Goal: Task Accomplishment & Management: Manage account settings

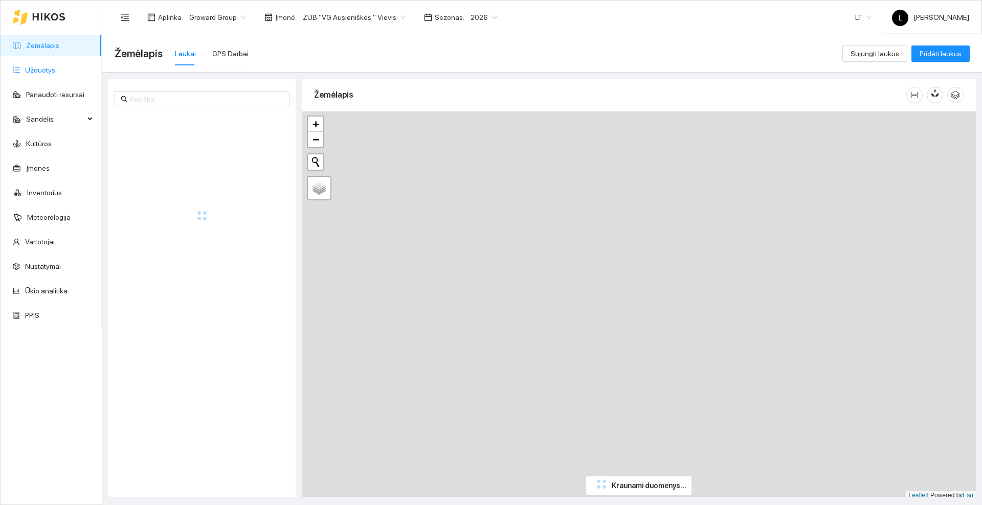
click at [41, 74] on link "Užduotys" at bounding box center [40, 70] width 30 height 8
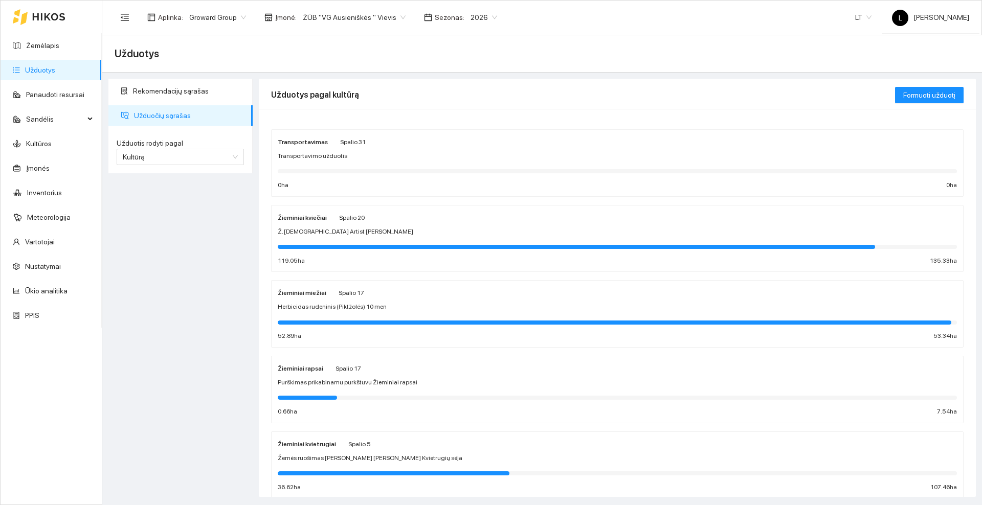
scroll to position [64, 0]
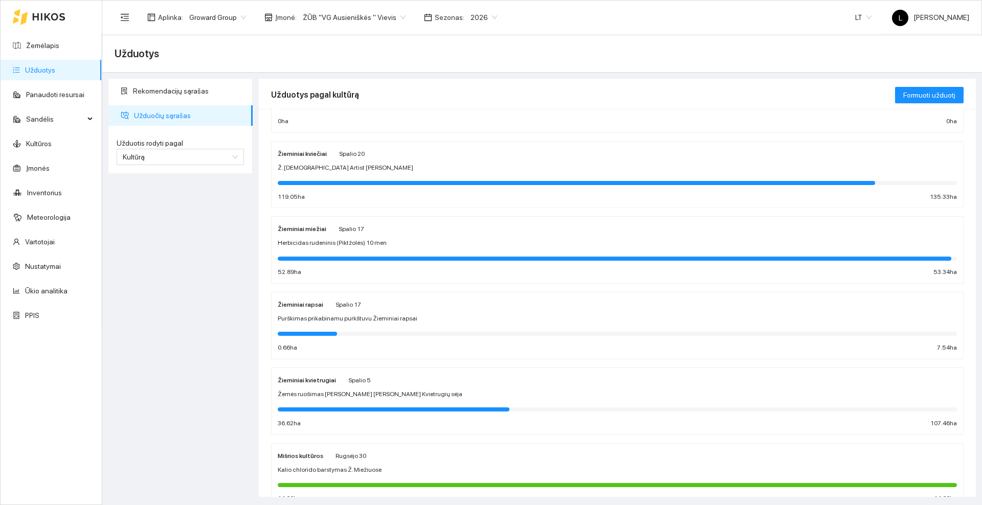
click at [401, 244] on div "Herbicidas rudeninis (Piktžolės) 10 men" at bounding box center [617, 243] width 679 height 10
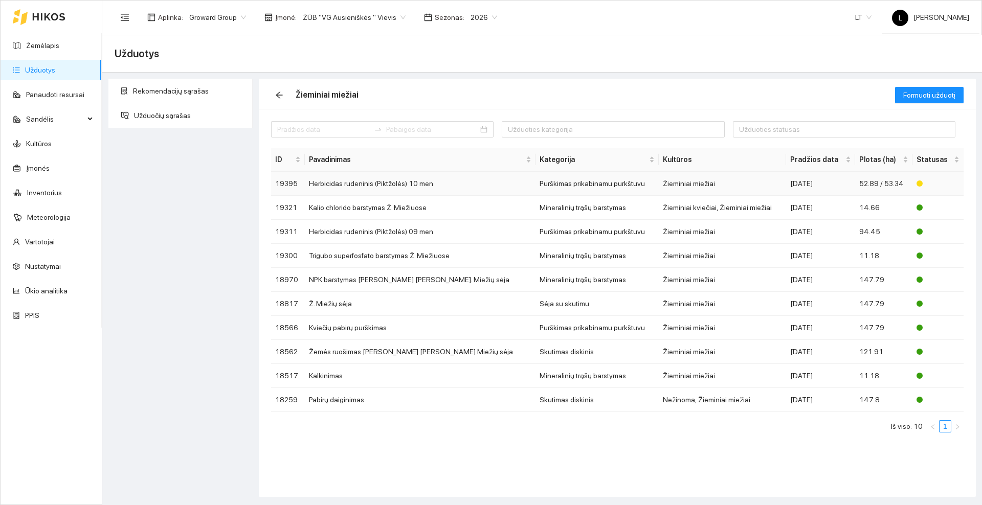
click at [393, 182] on td "Herbicidas rudeninis (Piktžolės) 10 men" at bounding box center [420, 184] width 231 height 24
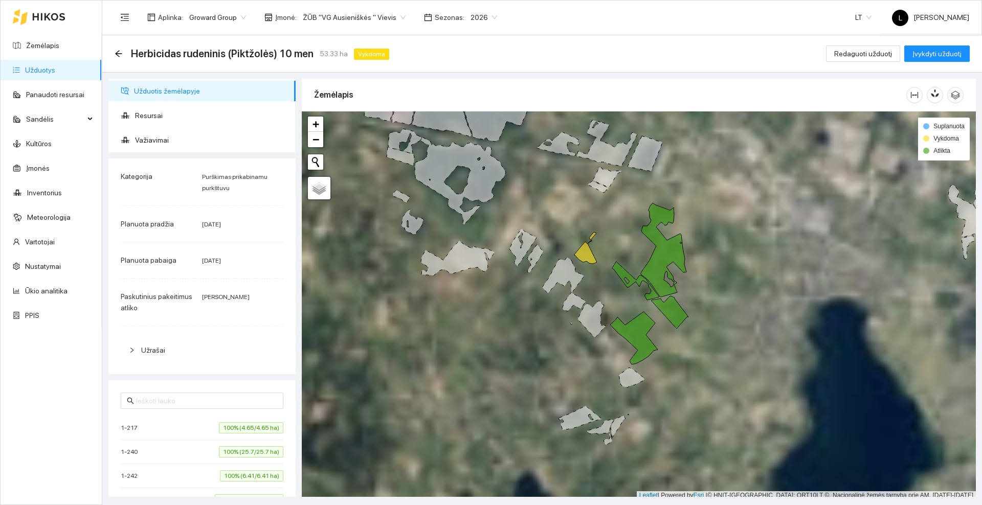
scroll to position [3, 0]
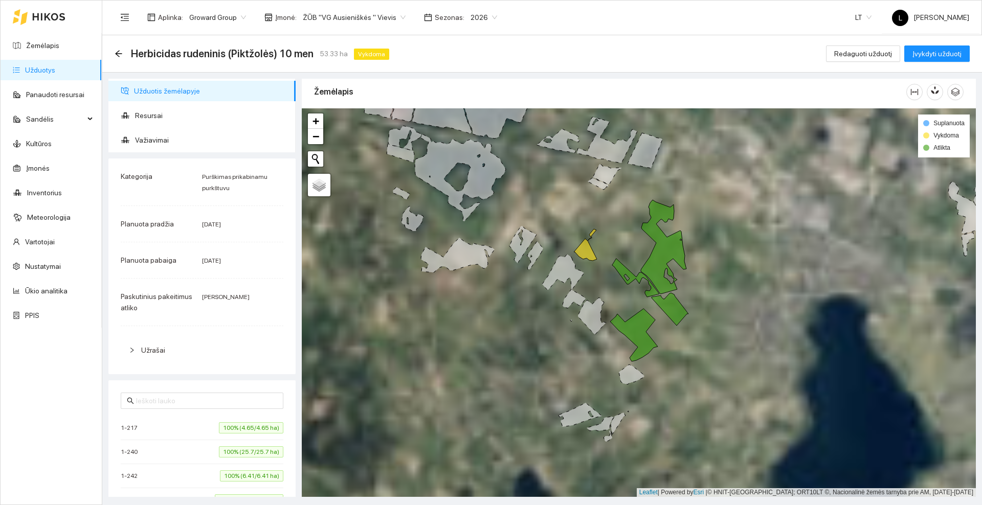
drag, startPoint x: 719, startPoint y: 250, endPoint x: 695, endPoint y: 259, distance: 26.4
click at [695, 259] on div at bounding box center [639, 302] width 674 height 389
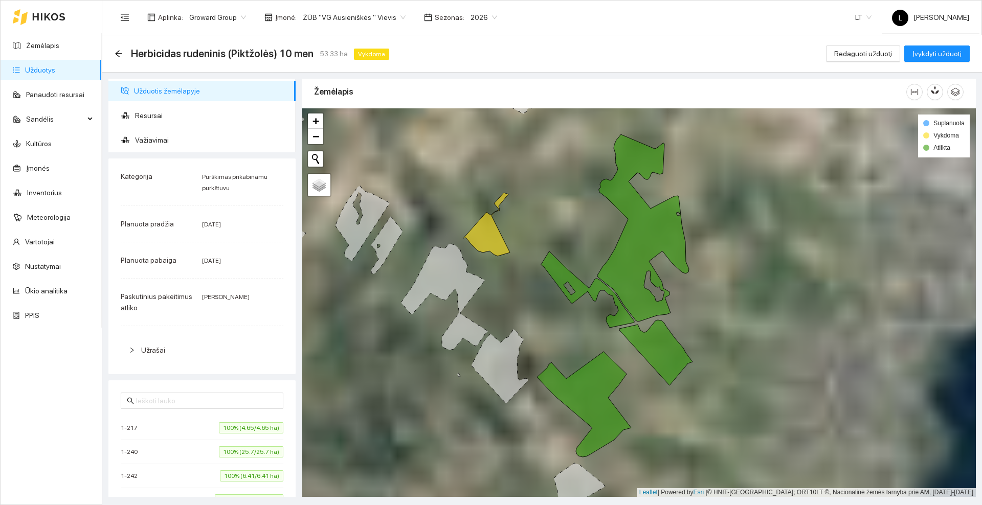
drag, startPoint x: 687, startPoint y: 284, endPoint x: 710, endPoint y: 304, distance: 30.8
click at [710, 304] on div at bounding box center [639, 302] width 674 height 389
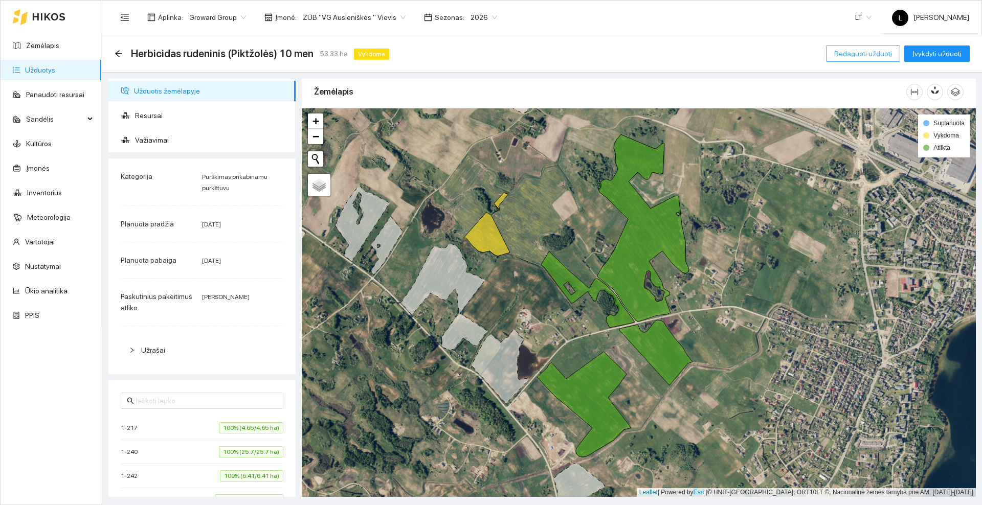
click at [877, 52] on span "Redaguoti užduotį" at bounding box center [863, 53] width 58 height 11
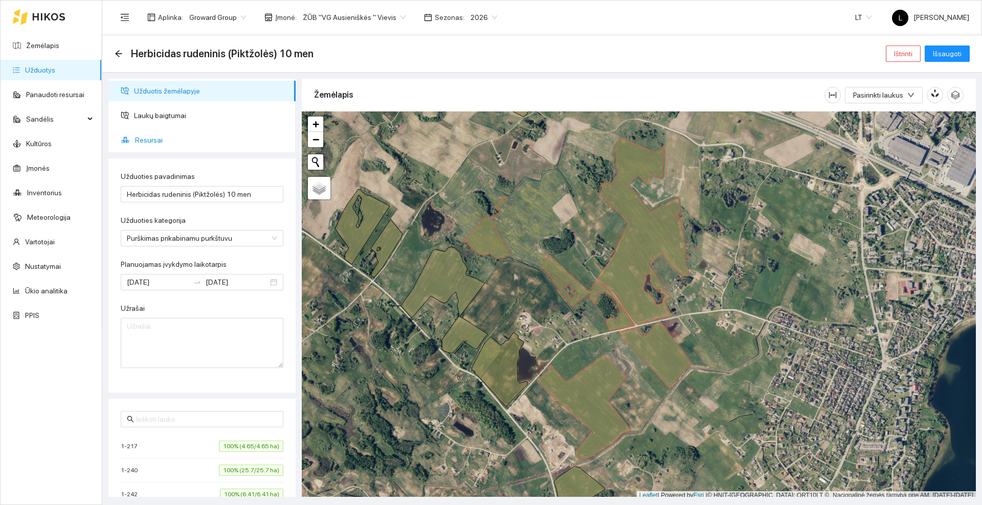
click at [162, 141] on span "Resursai" at bounding box center [211, 140] width 152 height 20
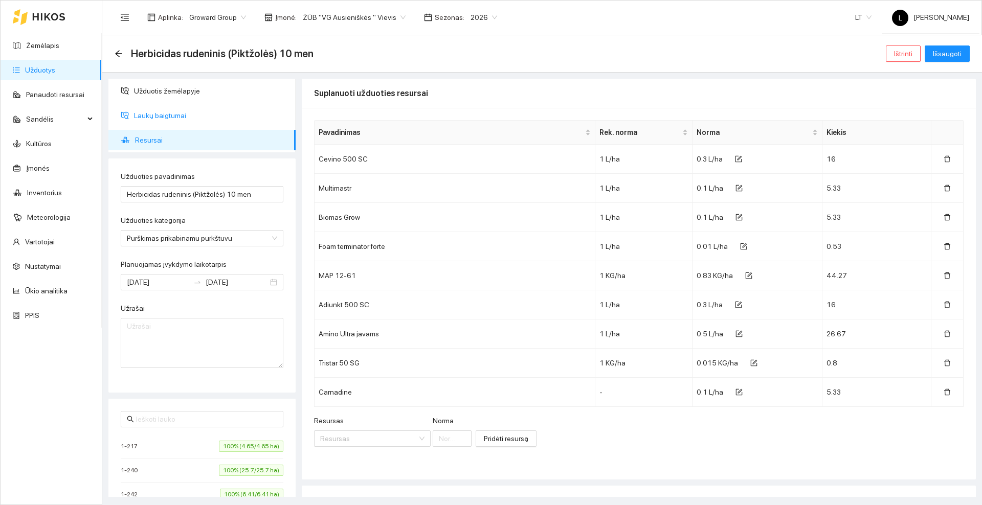
click at [181, 116] on span "Laukų baigtumai" at bounding box center [210, 115] width 153 height 20
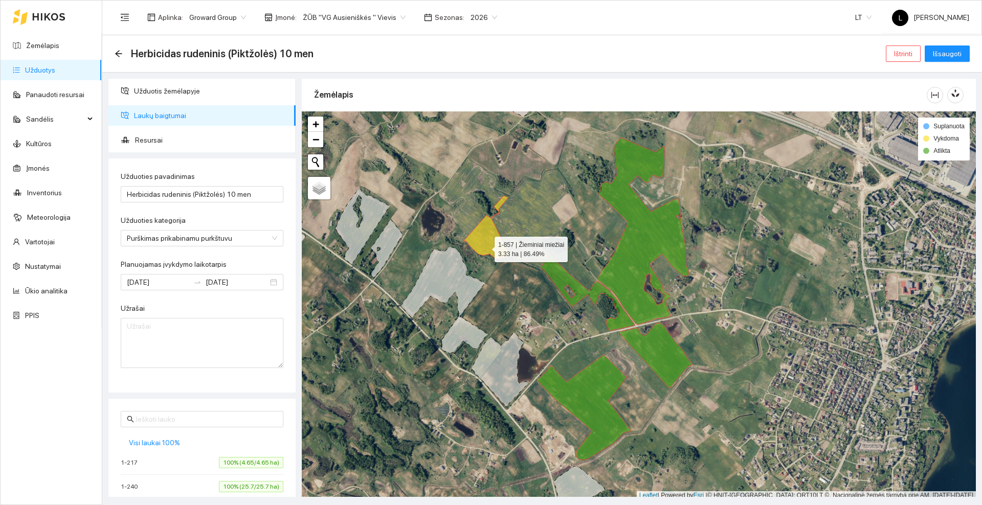
click at [485, 247] on icon at bounding box center [486, 227] width 47 height 63
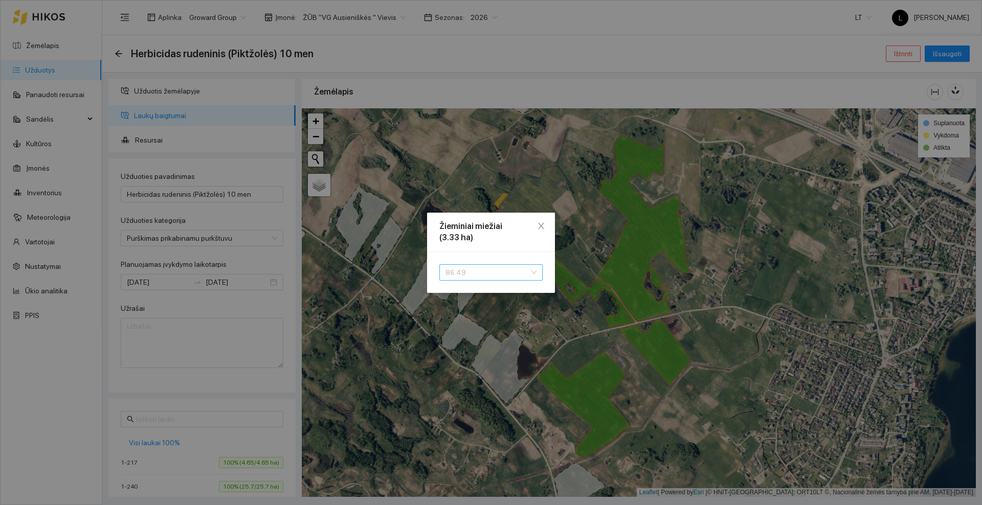
click at [480, 269] on span "86.49" at bounding box center [490, 272] width 91 height 15
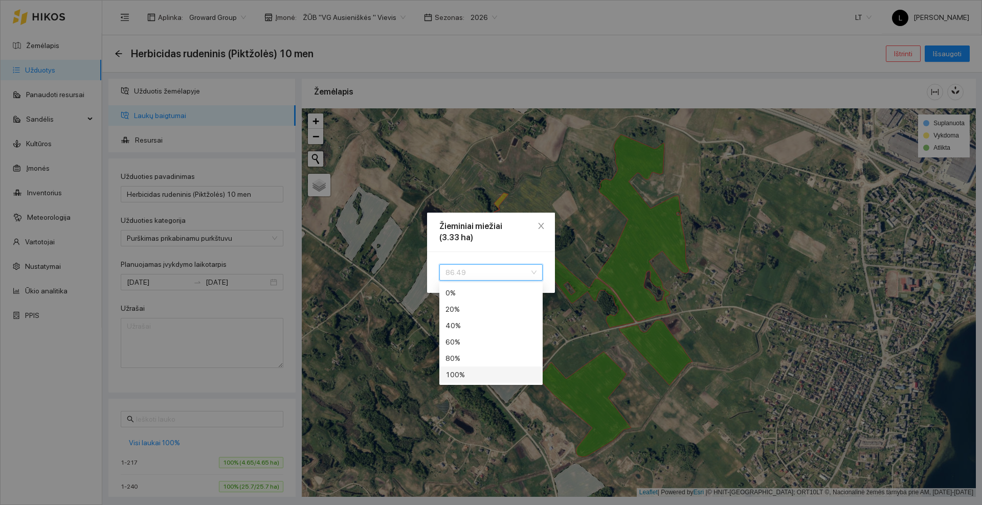
click at [478, 372] on div "100 %" at bounding box center [490, 374] width 91 height 11
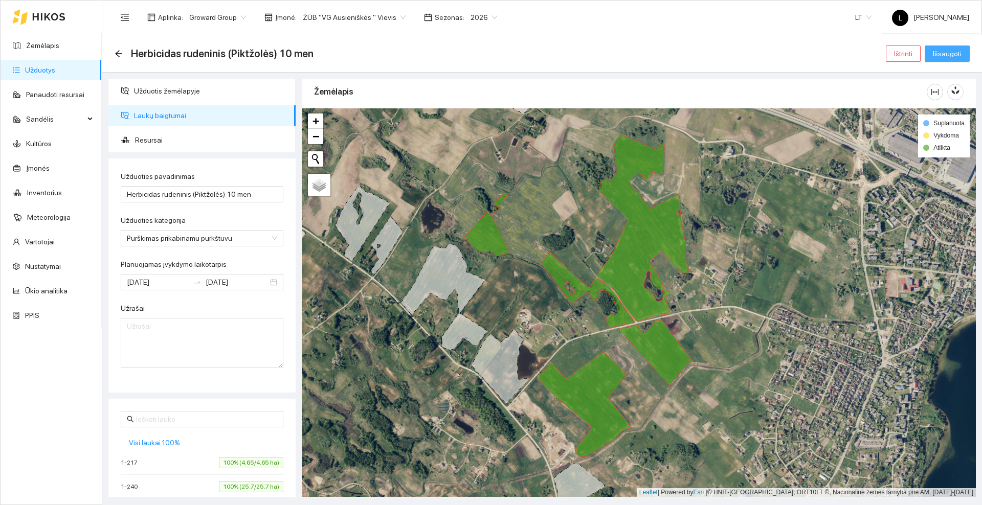
click at [949, 56] on span "Išsaugoti" at bounding box center [947, 53] width 29 height 11
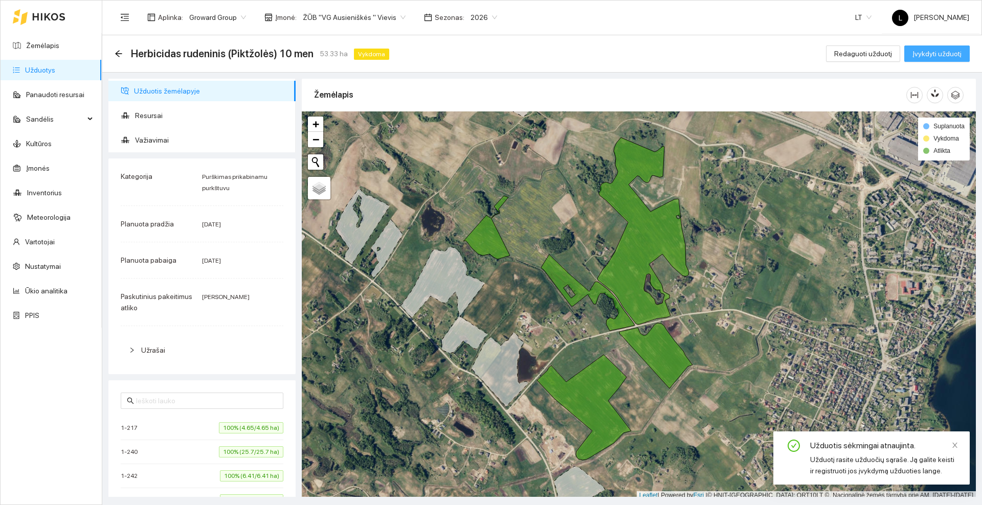
click at [919, 49] on span "Įvykdyti užduotį" at bounding box center [936, 53] width 49 height 11
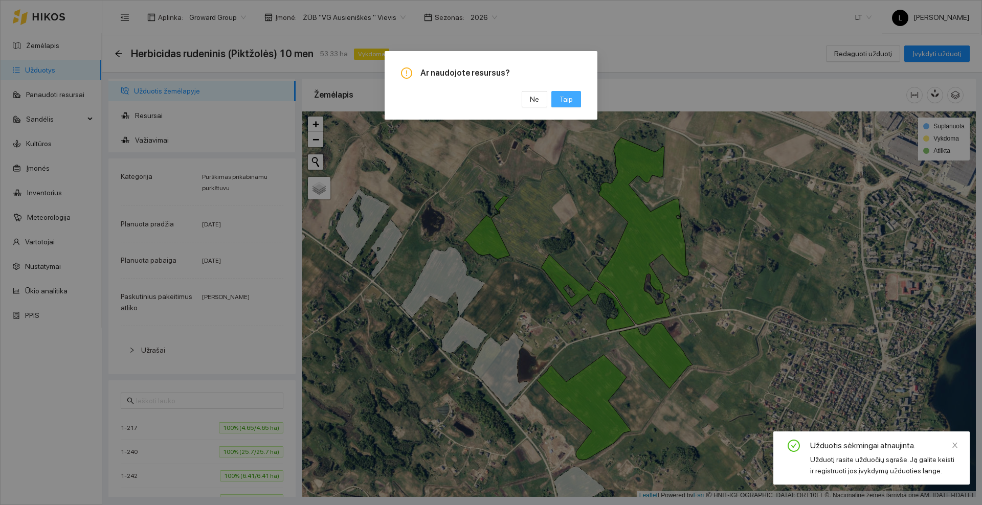
click at [566, 102] on span "Taip" at bounding box center [566, 99] width 13 height 11
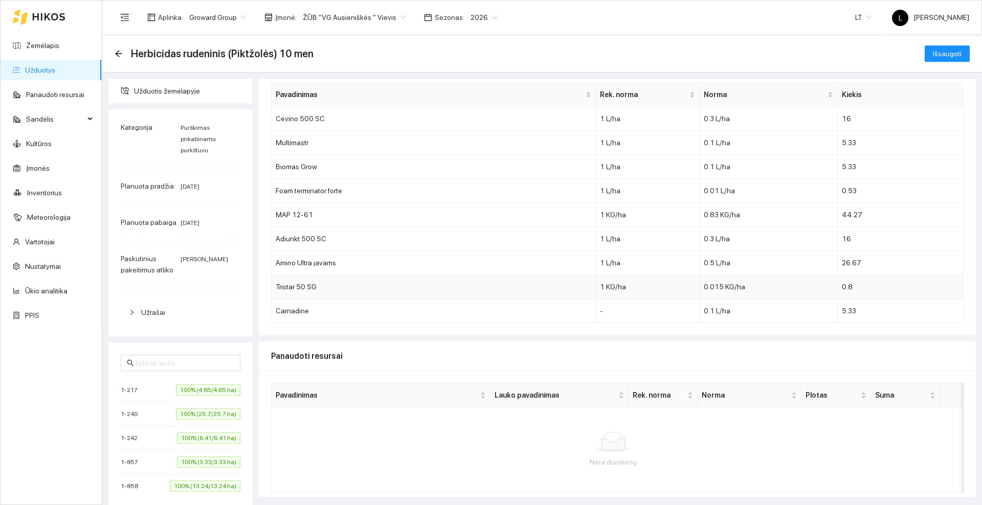
scroll to position [78, 0]
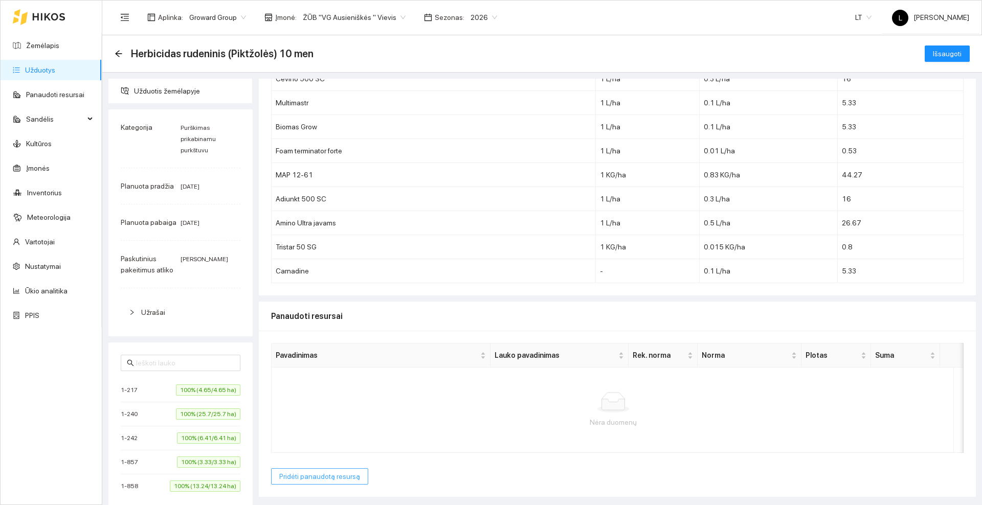
click at [325, 484] on button "Pridėti panaudotą resursą" at bounding box center [319, 476] width 97 height 16
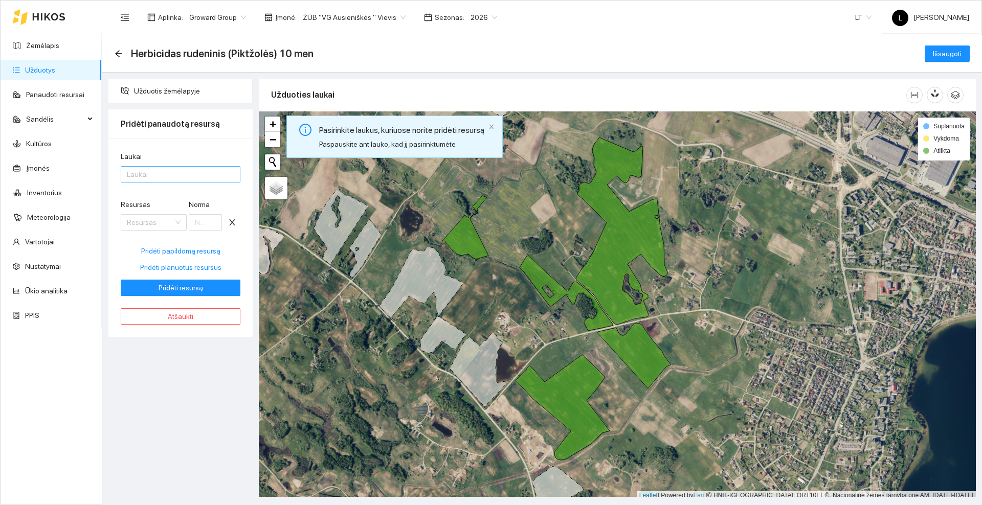
click at [164, 174] on div at bounding box center [175, 174] width 104 height 12
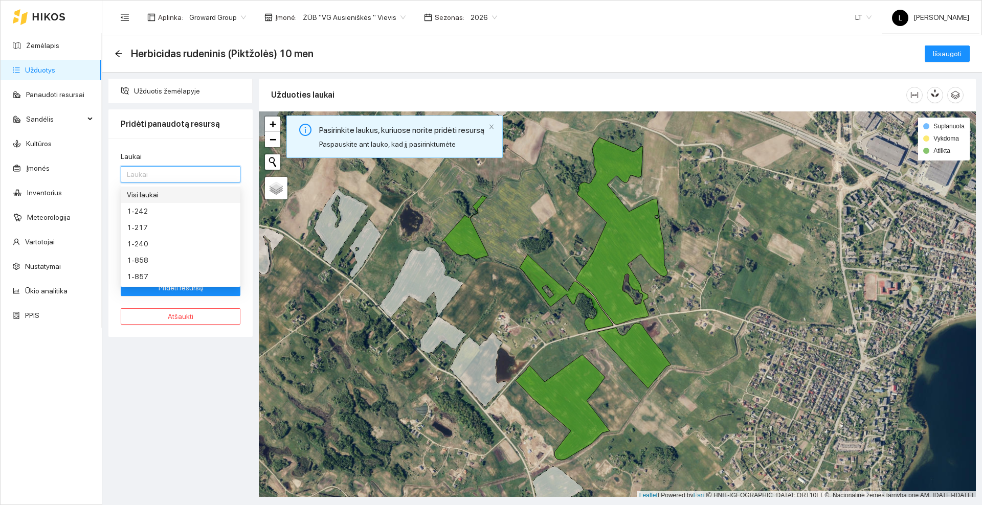
click at [165, 194] on div "Visi laukai" at bounding box center [180, 194] width 107 height 11
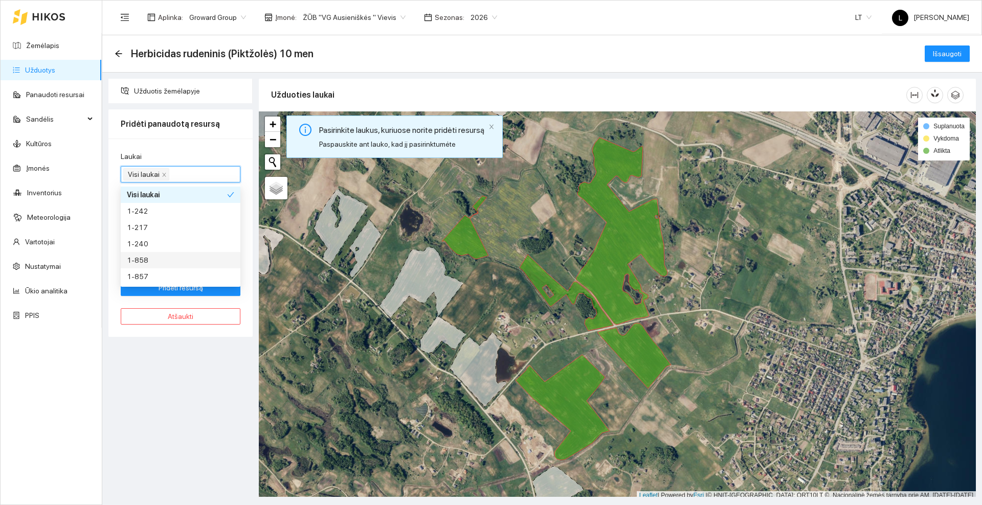
click at [209, 440] on div "Užduotis žemėlapyje Pridėti panaudotą resursą Laukai Visi laukai Resursas Resur…" at bounding box center [180, 288] width 150 height 418
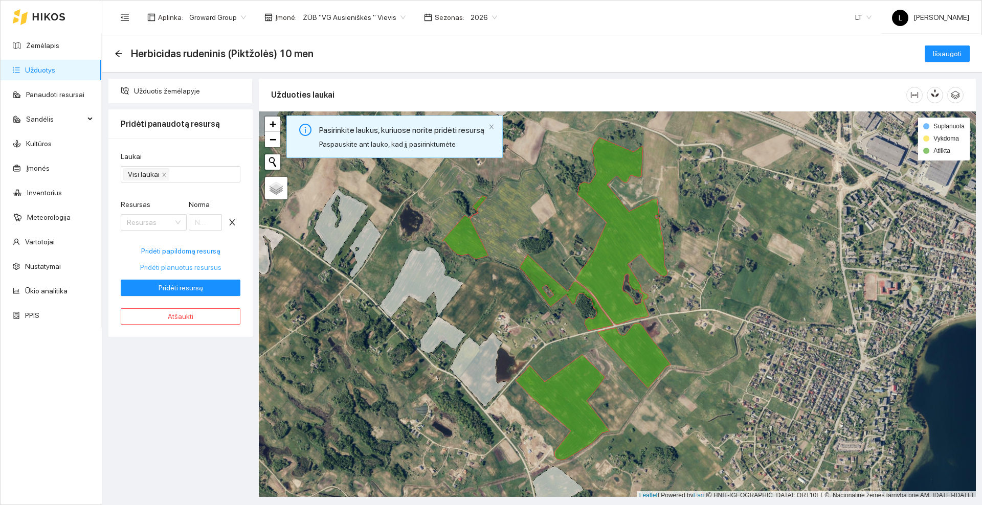
click at [185, 269] on span "Pridėti planuotus resursus" at bounding box center [180, 267] width 81 height 11
type input "0.3"
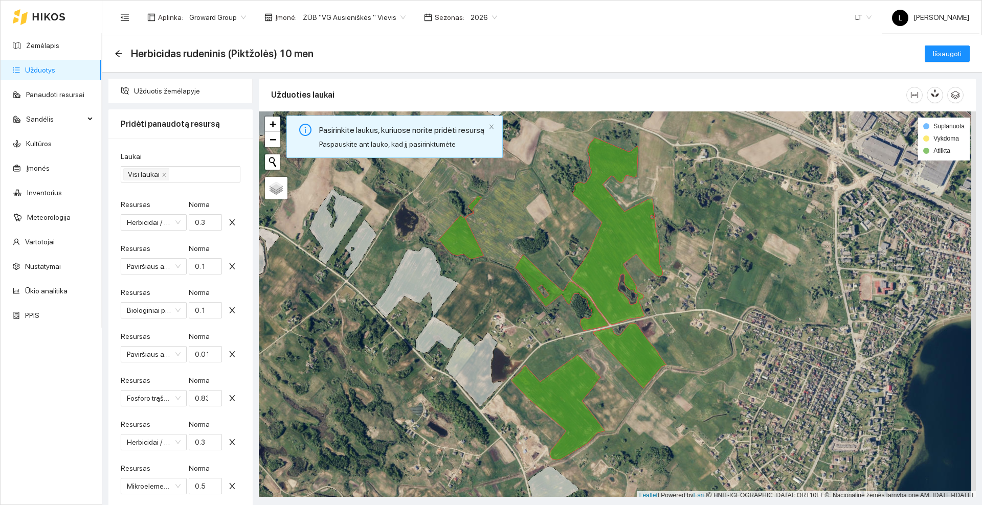
scroll to position [184, 0]
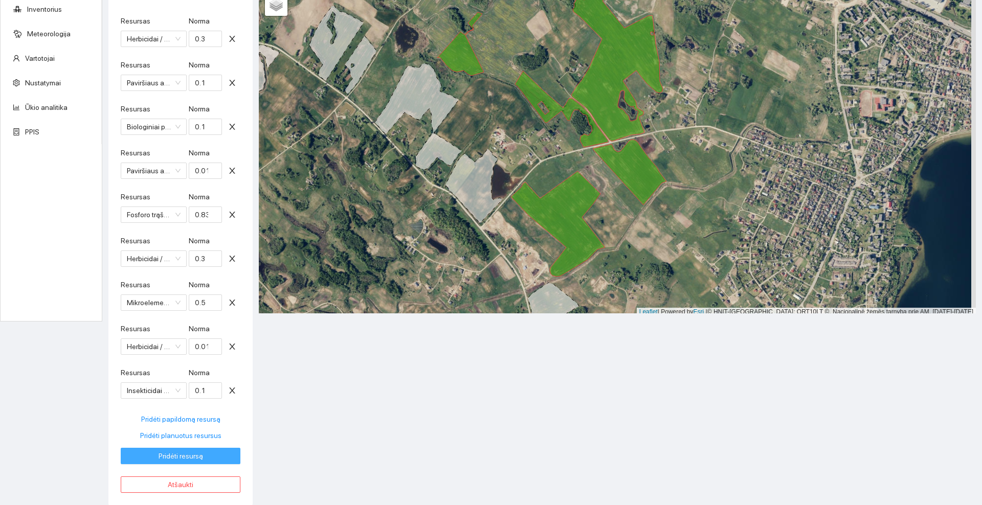
click at [190, 455] on span "Pridėti resursą" at bounding box center [181, 456] width 44 height 11
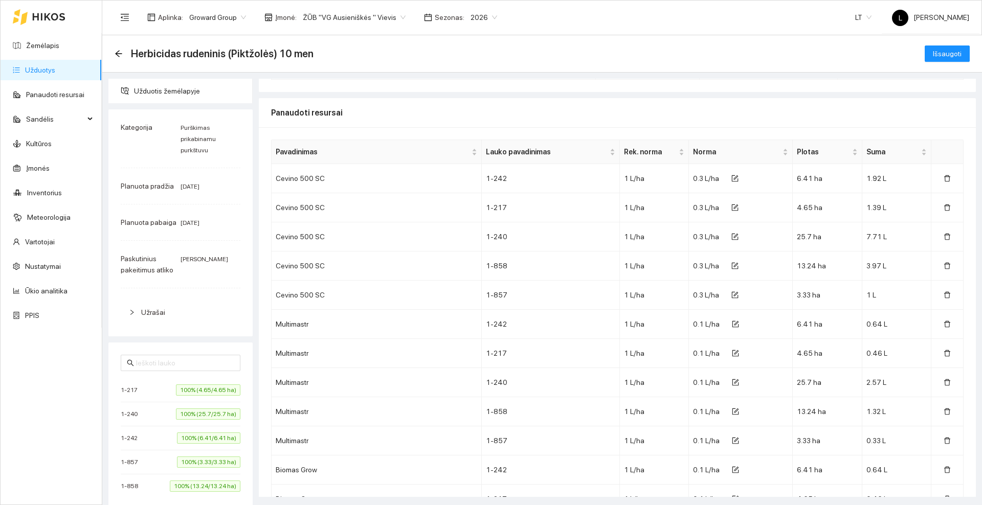
scroll to position [0, 0]
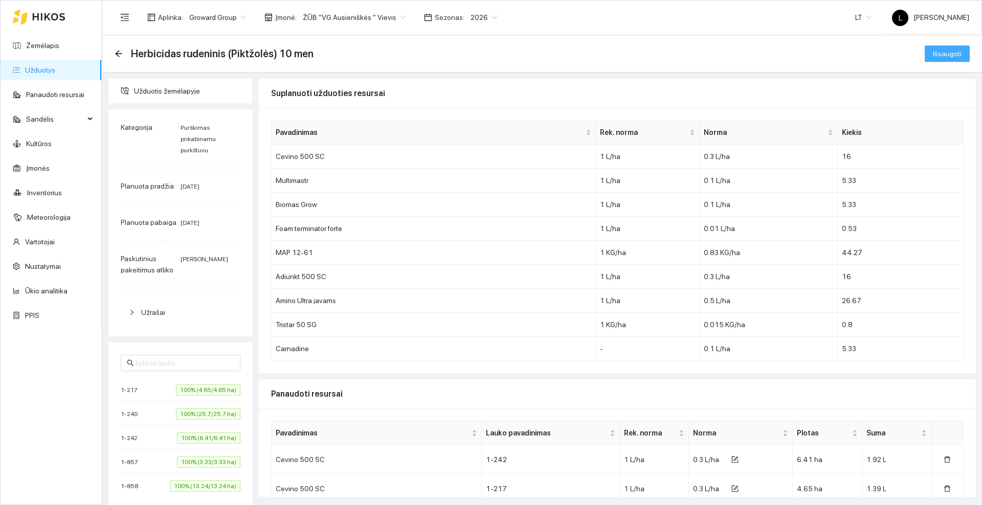
click at [955, 55] on span "Išsaugoti" at bounding box center [947, 53] width 29 height 11
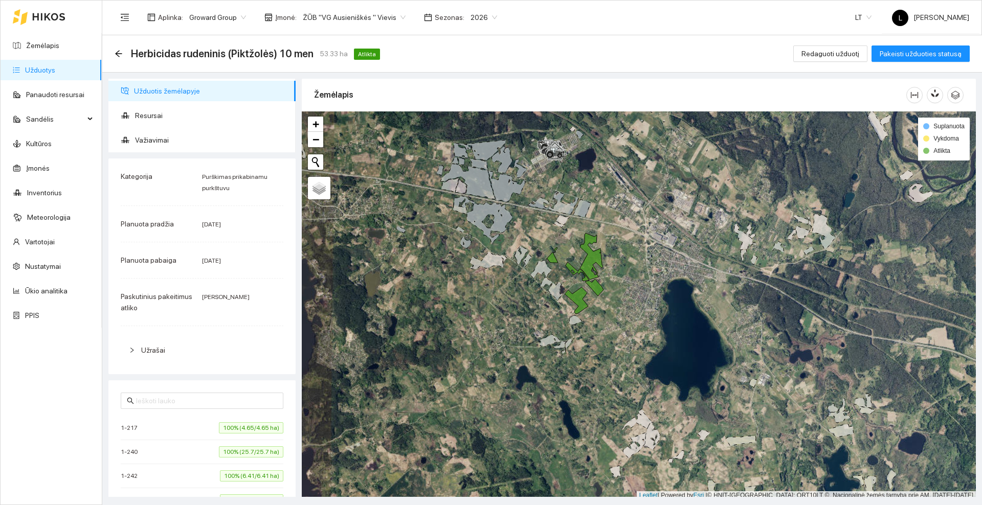
click at [123, 51] on div "Herbicidas rudeninis (Piktžolės) 10 men 53.33 ha Atlikta" at bounding box center [250, 54] width 270 height 16
click at [121, 54] on icon "arrow-left" at bounding box center [119, 54] width 8 height 8
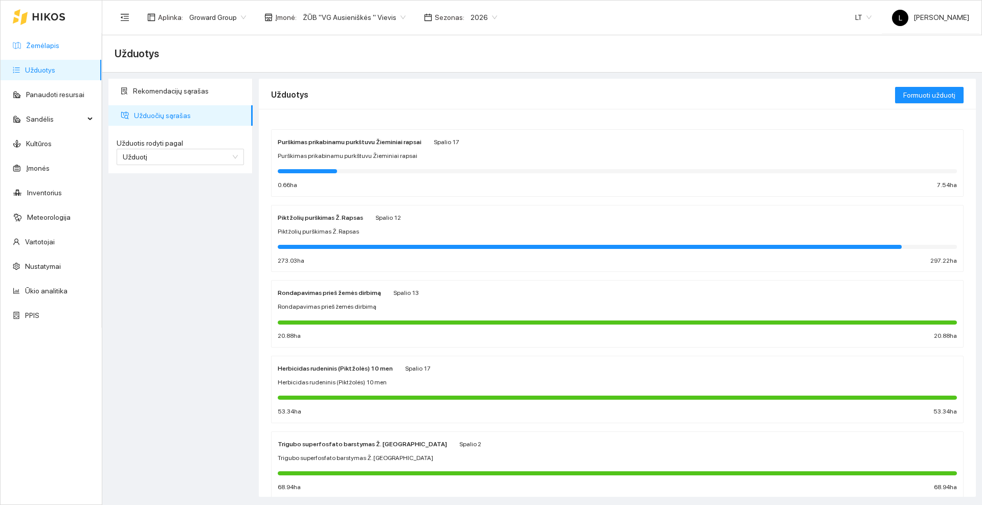
click at [43, 41] on link "Žemėlapis" at bounding box center [42, 45] width 33 height 8
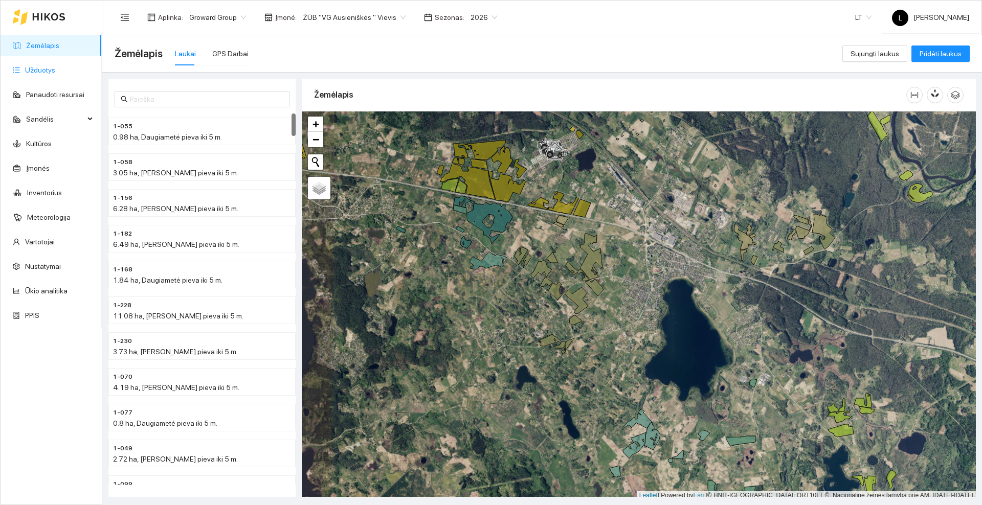
click at [47, 70] on link "Užduotys" at bounding box center [40, 70] width 30 height 8
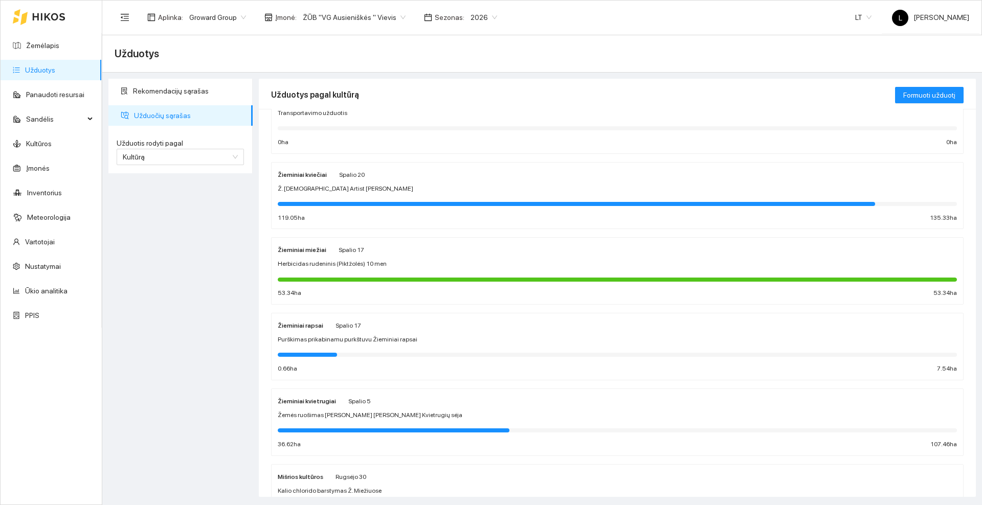
scroll to position [64, 0]
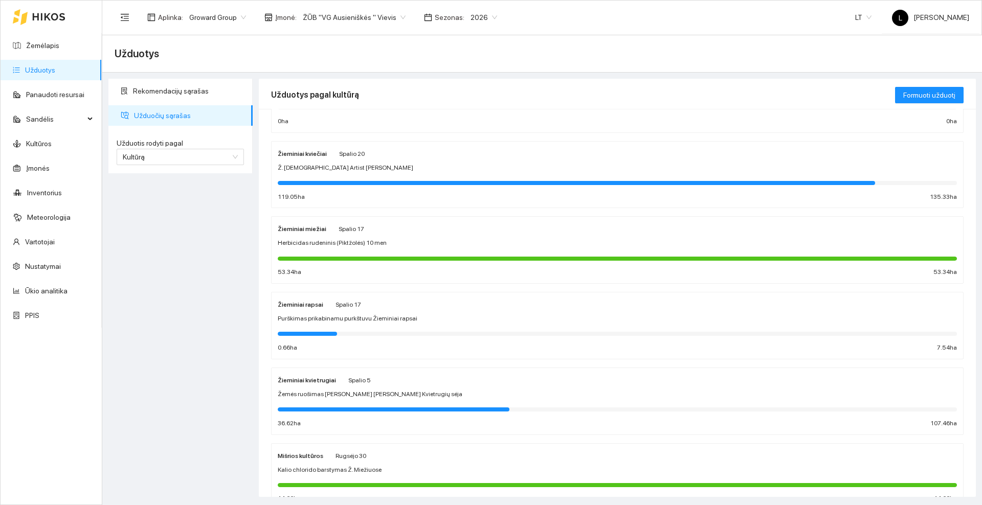
click at [353, 307] on span "Spalio 17" at bounding box center [349, 304] width 26 height 7
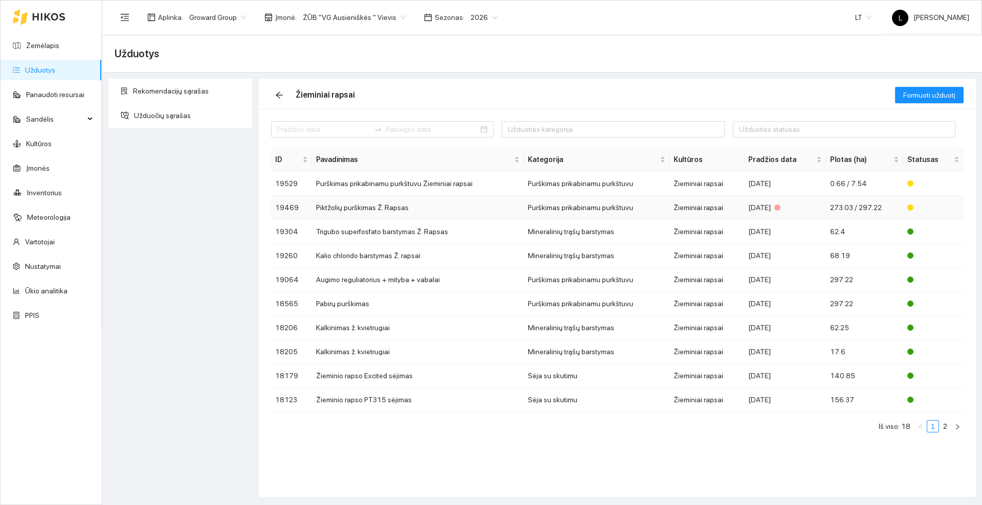
click at [432, 208] on td "Piktžolių purškimas Ž. Rapsas" at bounding box center [418, 208] width 212 height 24
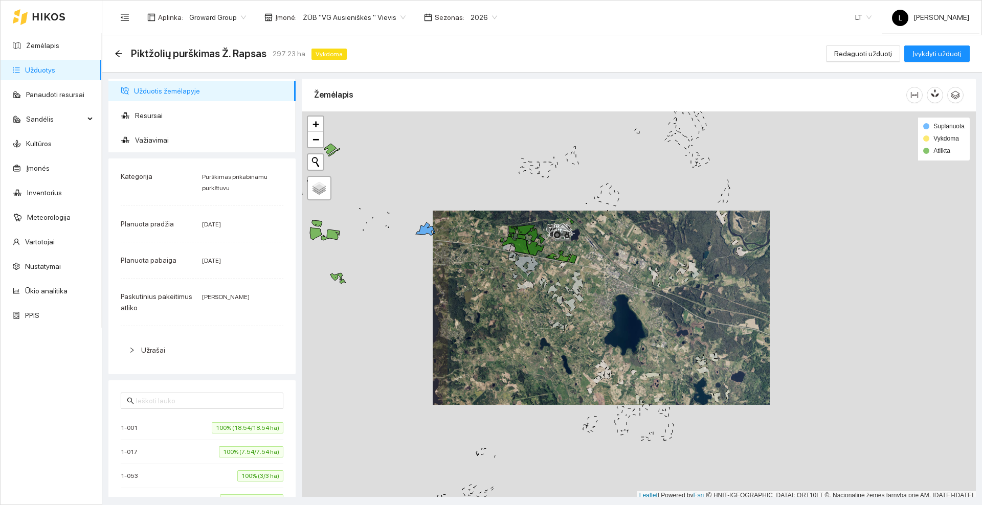
scroll to position [3, 0]
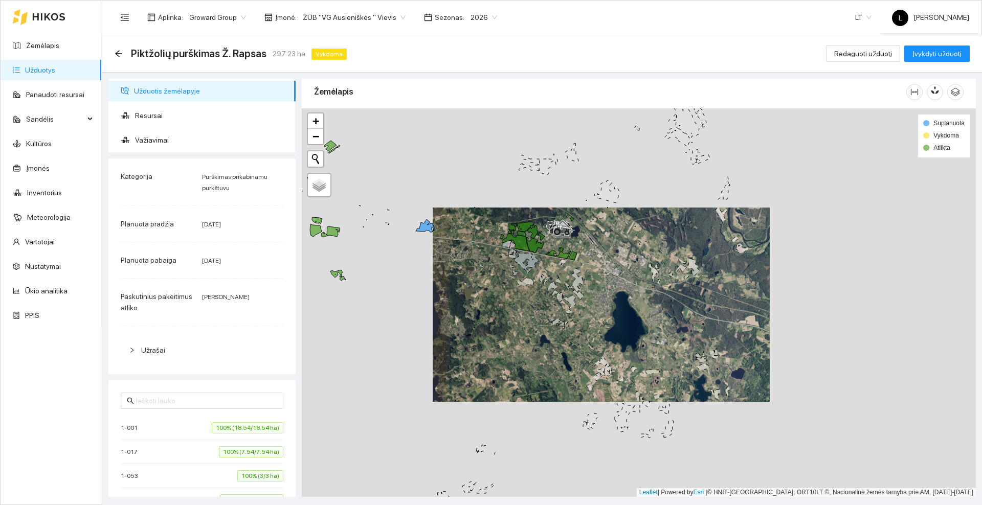
drag, startPoint x: 483, startPoint y: 254, endPoint x: 546, endPoint y: 303, distance: 79.5
click at [546, 303] on div at bounding box center [639, 302] width 674 height 389
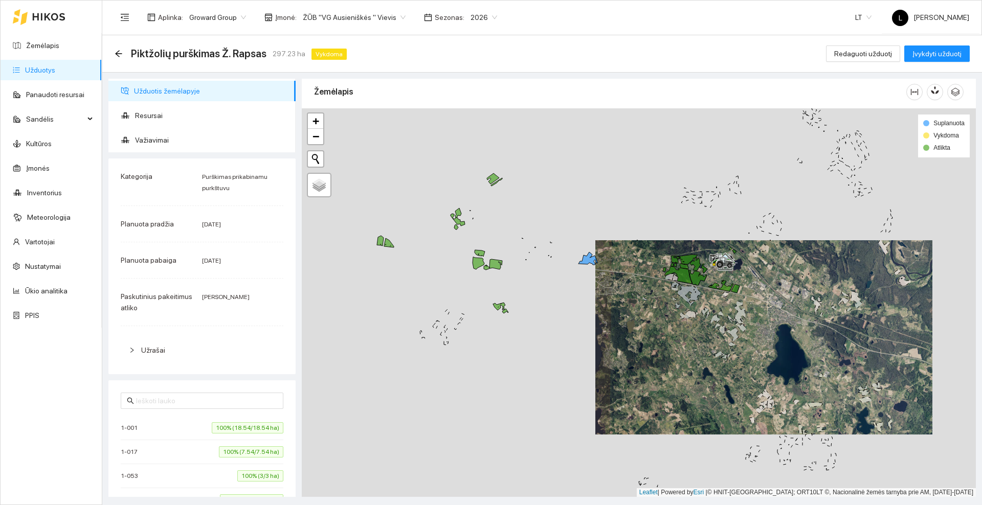
drag, startPoint x: 485, startPoint y: 312, endPoint x: 593, endPoint y: 306, distance: 108.1
click at [593, 306] on div at bounding box center [639, 302] width 674 height 389
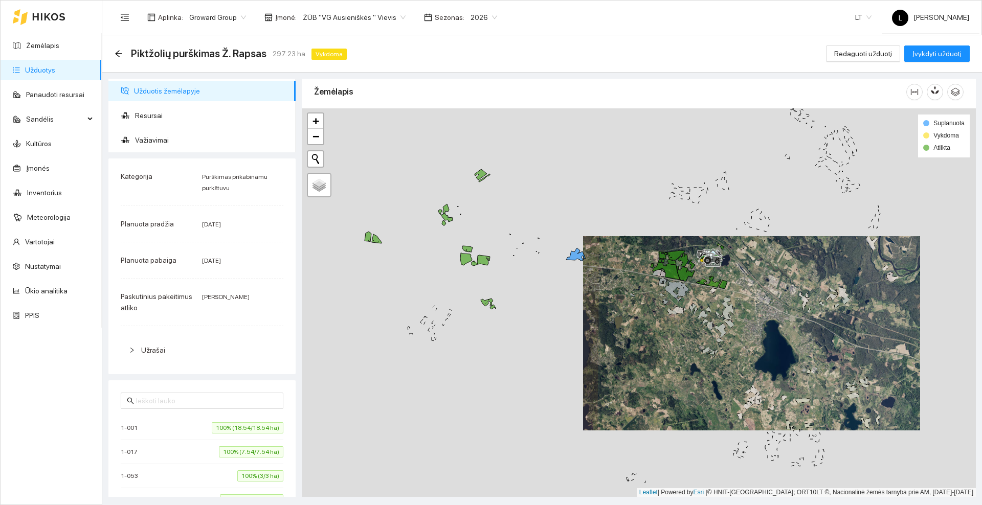
drag, startPoint x: 624, startPoint y: 330, endPoint x: 604, endPoint y: 324, distance: 21.4
click at [604, 324] on div at bounding box center [639, 302] width 674 height 389
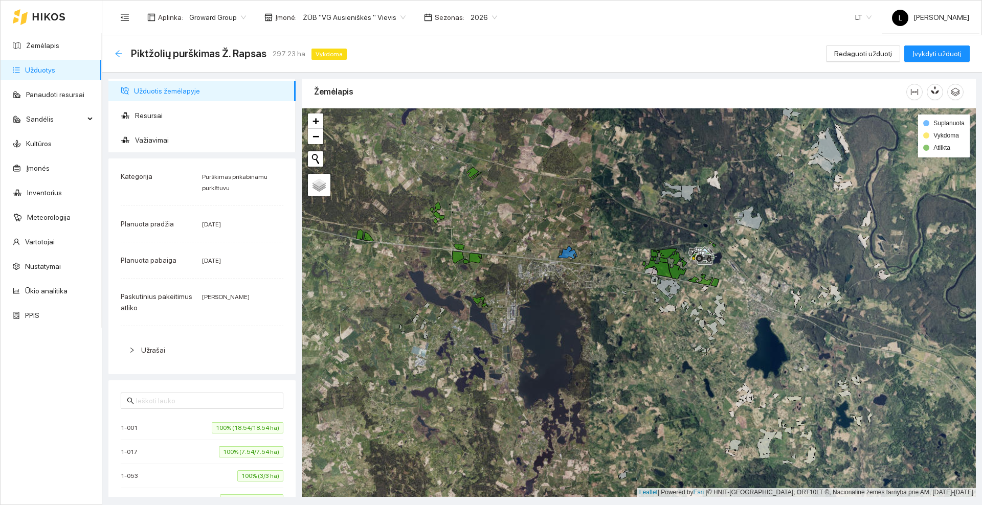
click at [117, 54] on icon "arrow-left" at bounding box center [118, 53] width 7 height 7
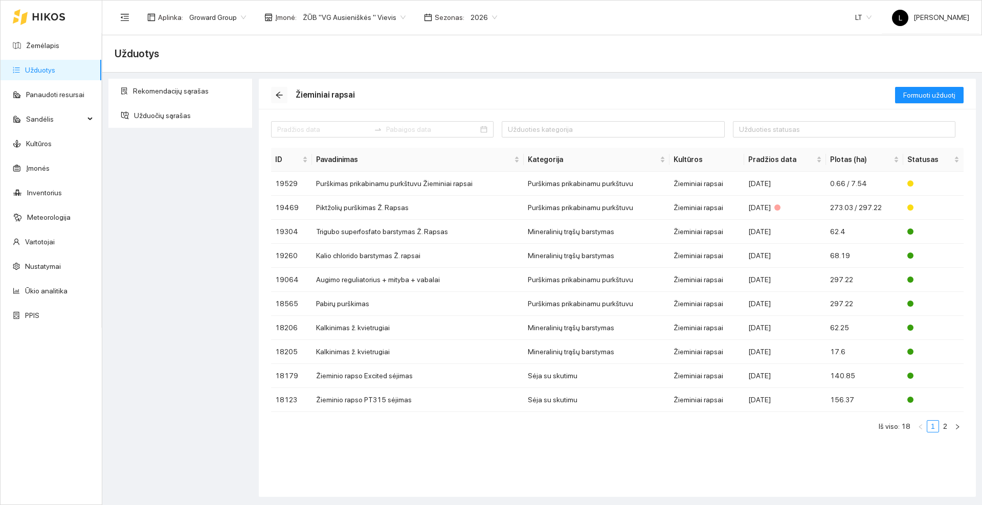
click at [277, 95] on icon "arrow-left" at bounding box center [279, 95] width 7 height 7
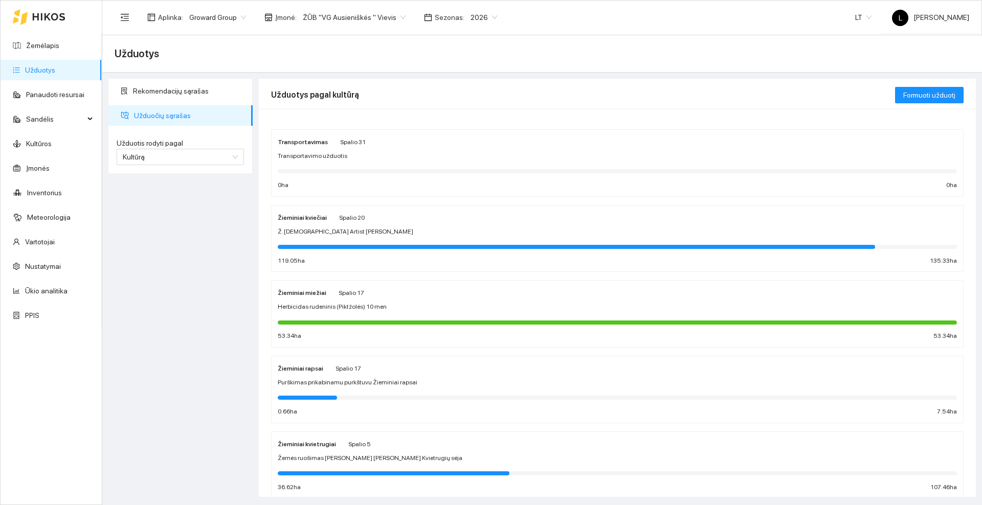
click at [342, 300] on div "Žieminiai miežiai Spalio 17 Herbicidas rudeninis (Piktžolės) 10 men 53.34 ha 53…" at bounding box center [617, 314] width 679 height 54
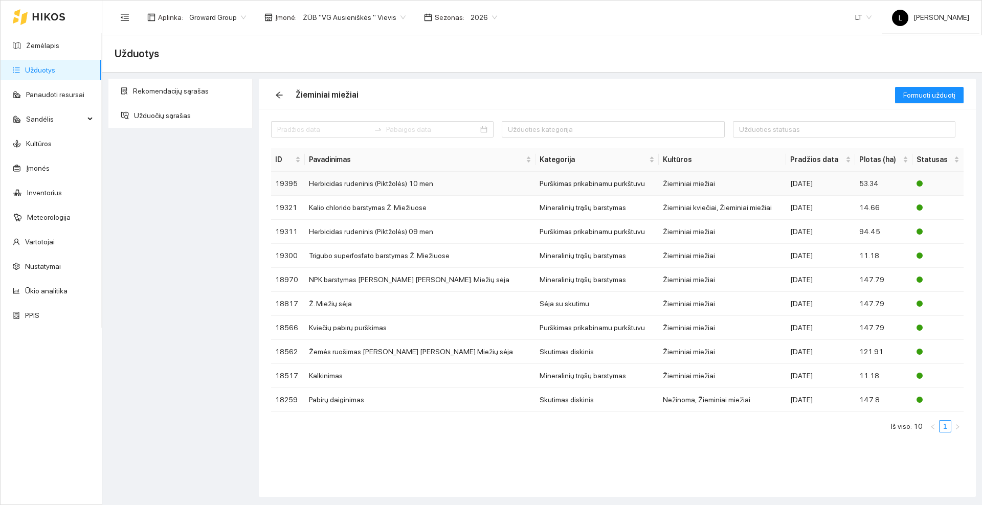
click at [376, 187] on td "Herbicidas rudeninis (Piktžolės) 10 men" at bounding box center [420, 184] width 231 height 24
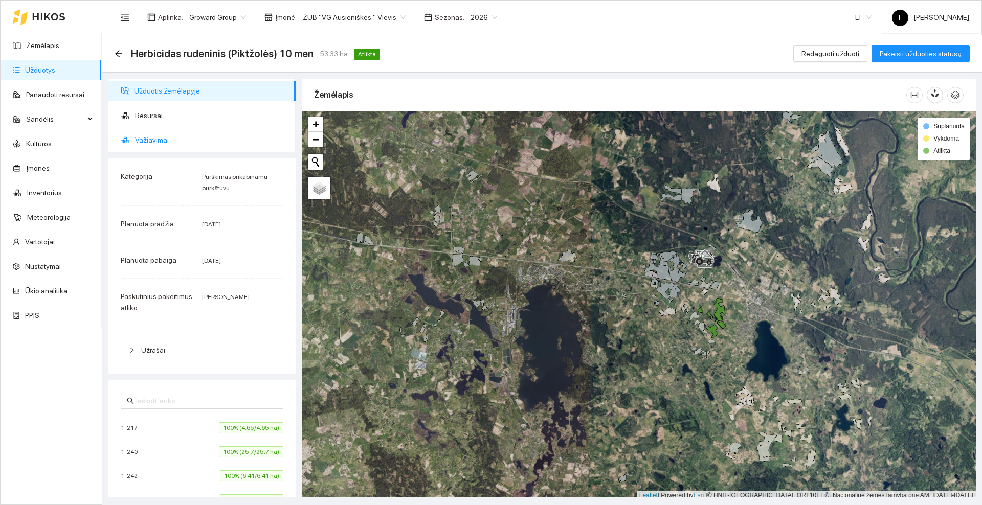
click at [165, 134] on span "Važiavimai" at bounding box center [211, 140] width 152 height 20
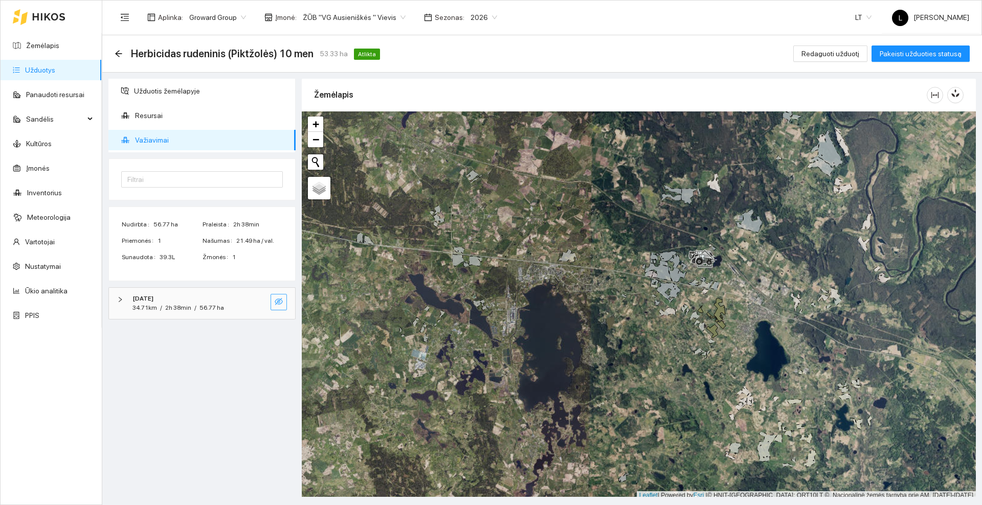
click at [281, 303] on icon "eye-invisible" at bounding box center [279, 301] width 8 height 7
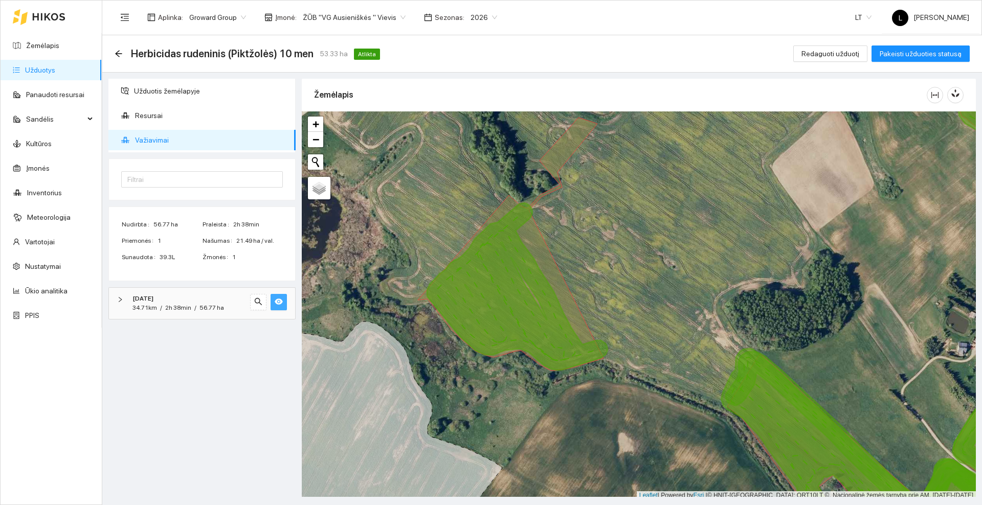
scroll to position [3, 0]
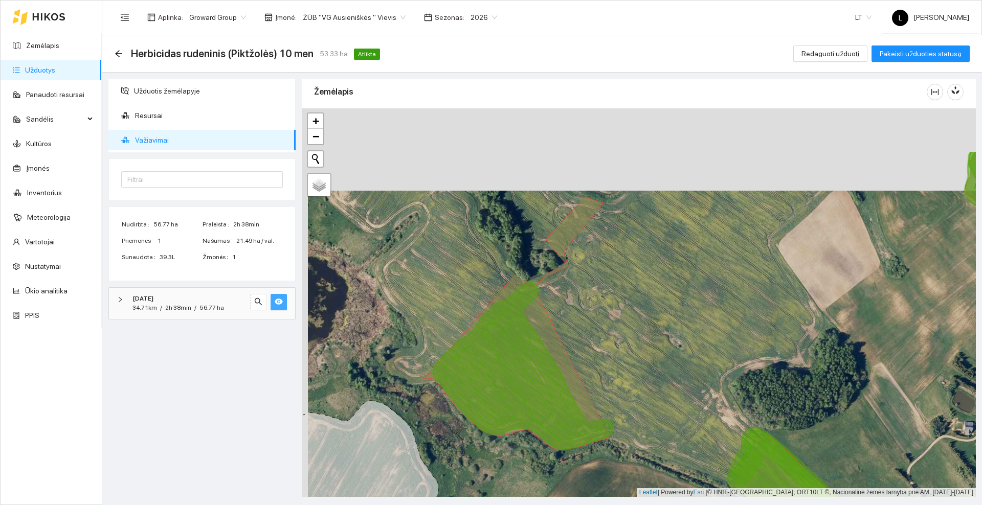
drag, startPoint x: 601, startPoint y: 225, endPoint x: 588, endPoint y: 282, distance: 58.7
click at [607, 306] on div at bounding box center [639, 302] width 674 height 389
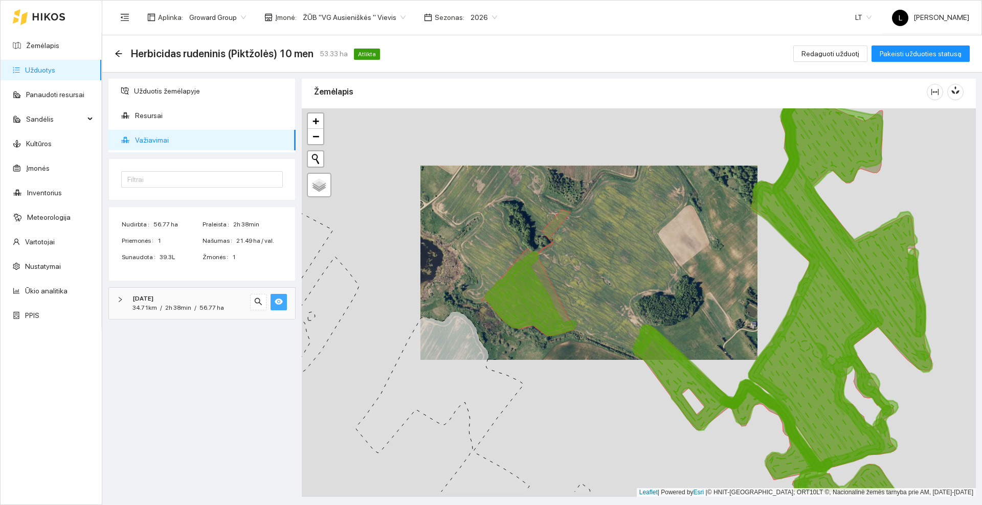
drag, startPoint x: 596, startPoint y: 343, endPoint x: 575, endPoint y: 299, distance: 48.7
click at [575, 299] on div at bounding box center [639, 302] width 674 height 389
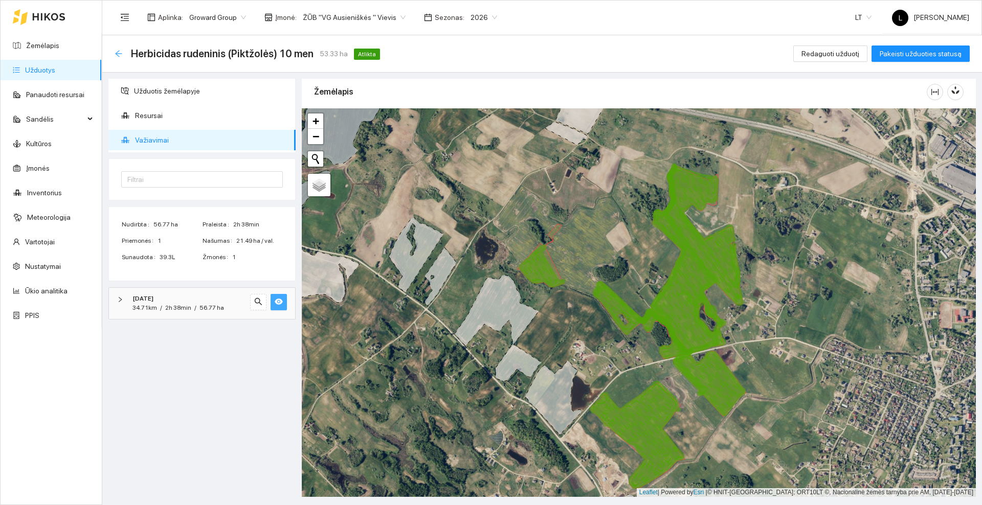
click at [120, 56] on icon "arrow-left" at bounding box center [119, 54] width 8 height 8
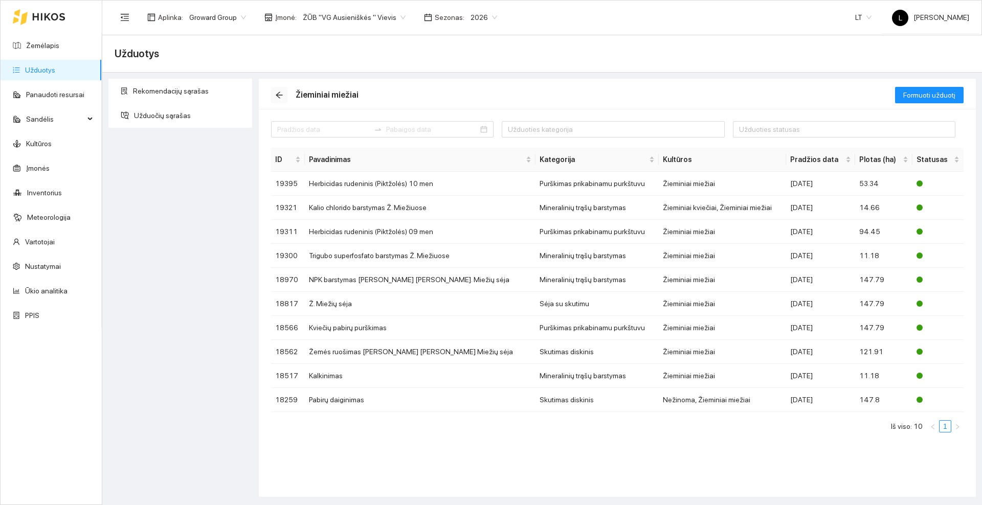
click at [278, 92] on icon "arrow-left" at bounding box center [279, 95] width 8 height 8
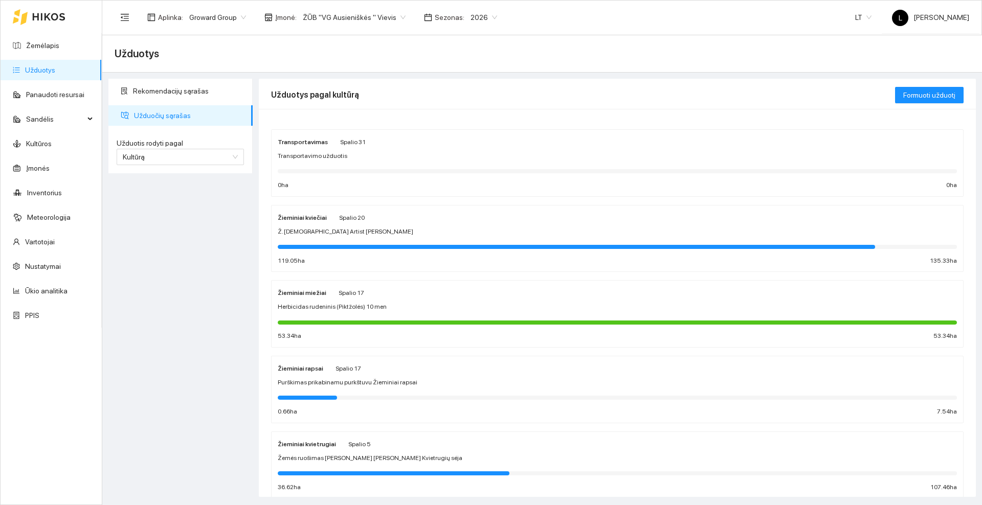
click at [368, 384] on span "Purškimas prikabinamu purkštuvu Žieminiai rapsai" at bounding box center [348, 383] width 140 height 10
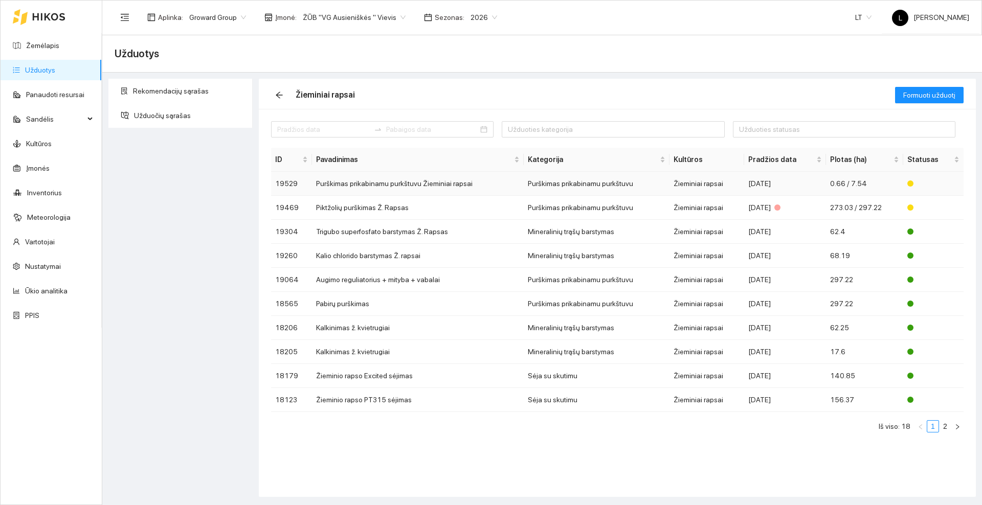
click at [468, 184] on td "Purškimas prikabinamu purkštuvu Žieminiai rapsai" at bounding box center [418, 184] width 212 height 24
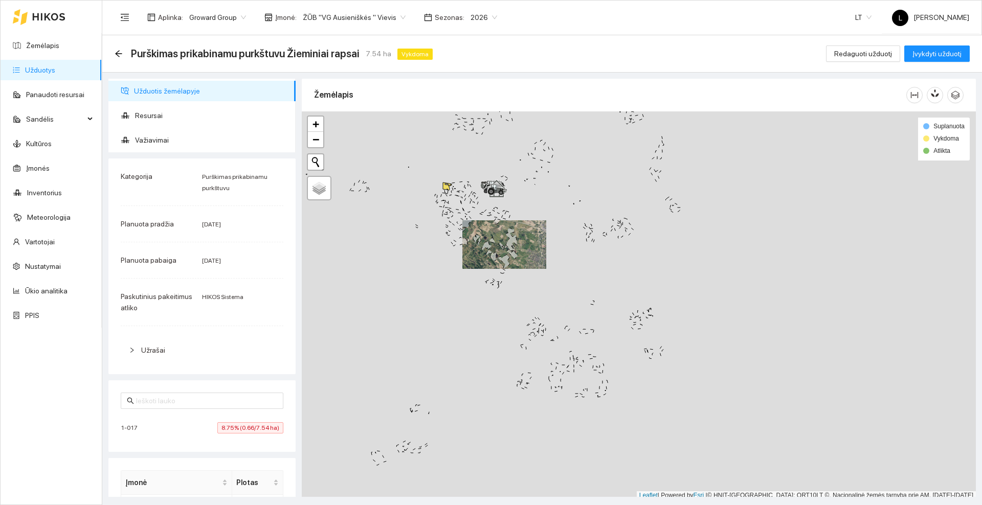
scroll to position [3, 0]
drag, startPoint x: 474, startPoint y: 214, endPoint x: 523, endPoint y: 274, distance: 77.0
click at [523, 274] on div at bounding box center [639, 302] width 674 height 389
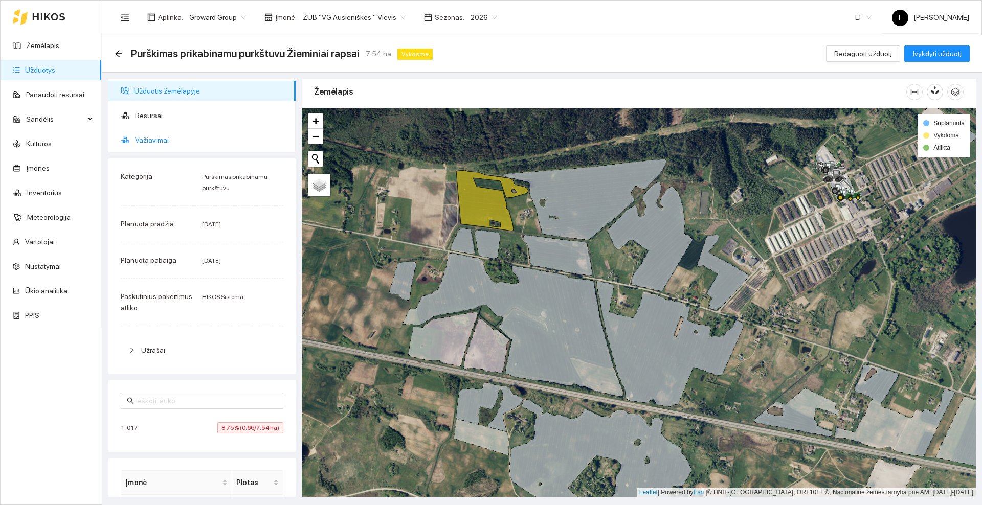
click at [161, 134] on span "Važiavimai" at bounding box center [211, 140] width 152 height 20
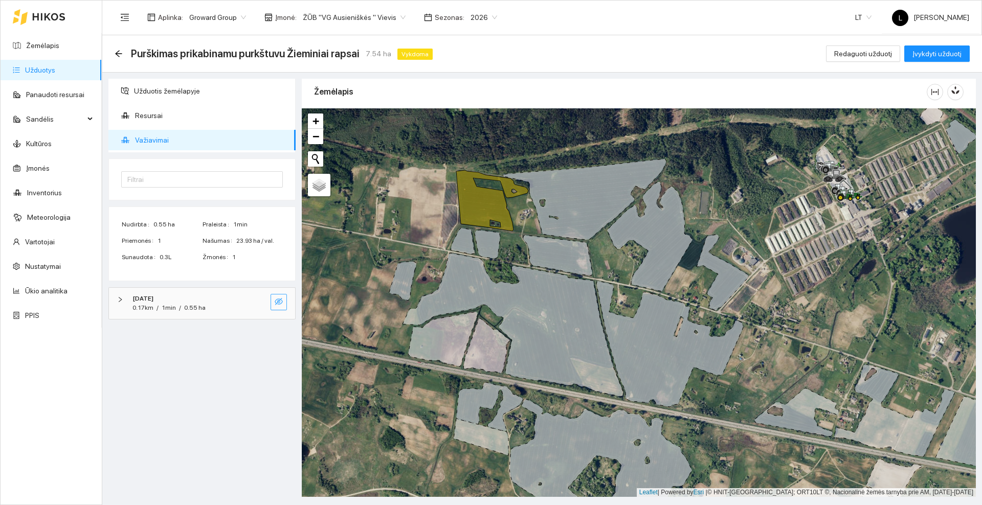
click at [282, 302] on icon "eye-invisible" at bounding box center [279, 302] width 8 height 8
click at [282, 302] on icon "eye" at bounding box center [279, 302] width 8 height 6
click at [853, 53] on span "Redaguoti užduotį" at bounding box center [863, 53] width 58 height 11
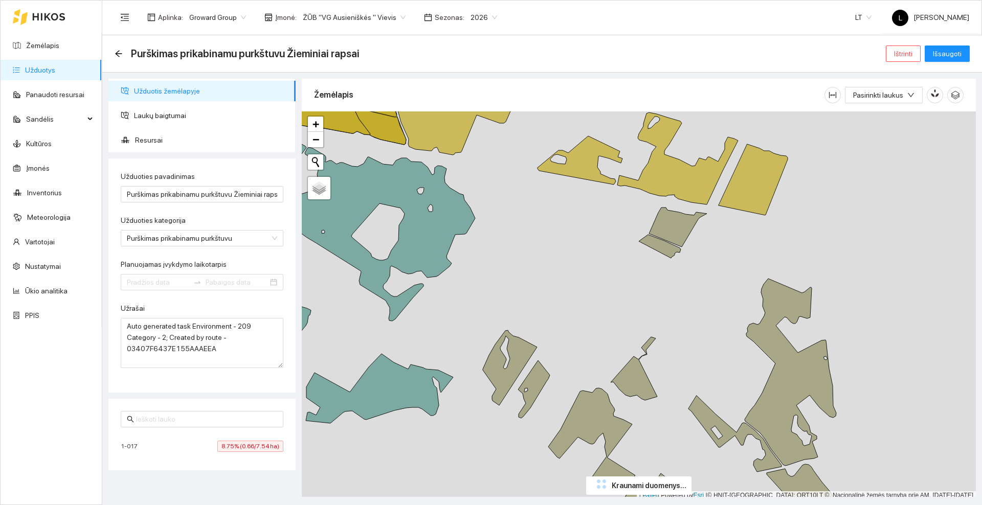
type input "2025-10-07"
type input "2025-10-17"
click at [905, 54] on span "Ištrinti" at bounding box center [903, 53] width 18 height 11
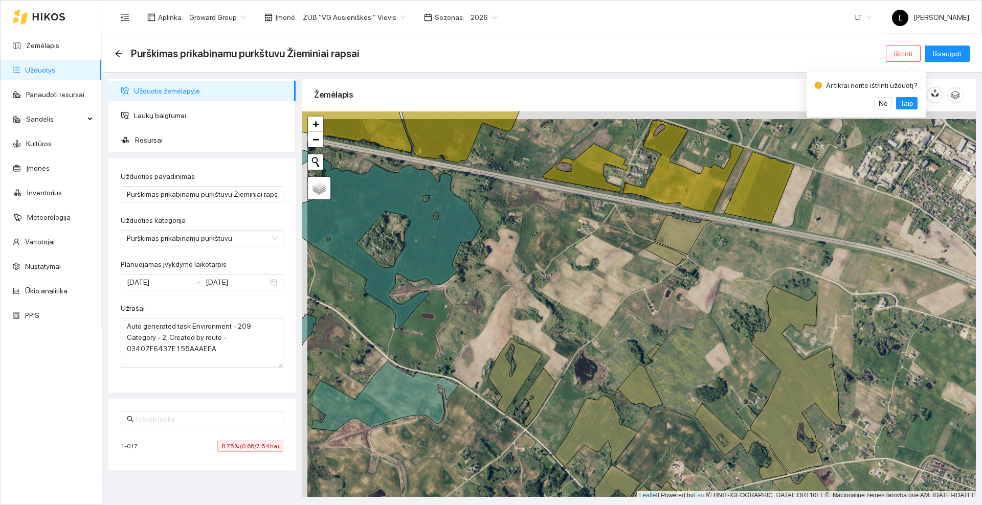
scroll to position [3, 0]
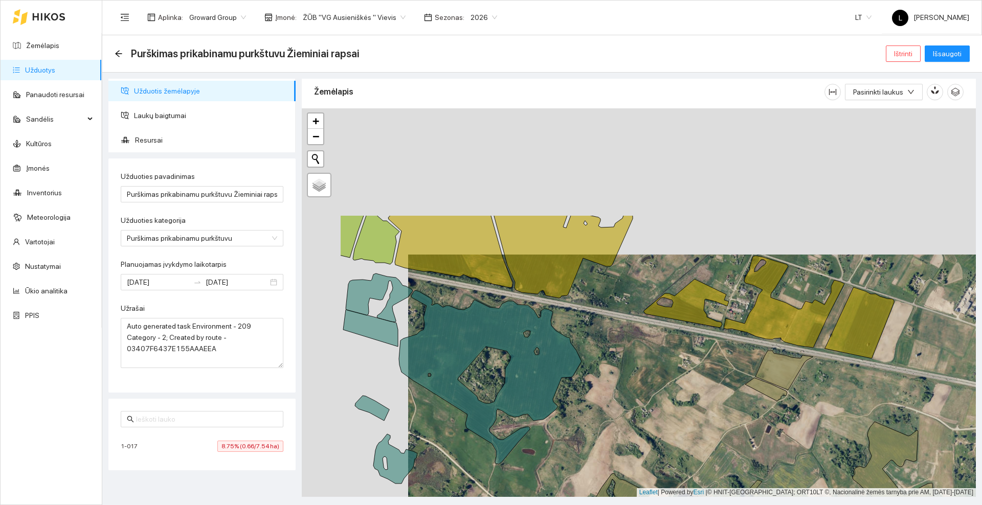
drag, startPoint x: 477, startPoint y: 184, endPoint x: 578, endPoint y: 323, distance: 171.8
click at [578, 323] on div at bounding box center [639, 302] width 674 height 389
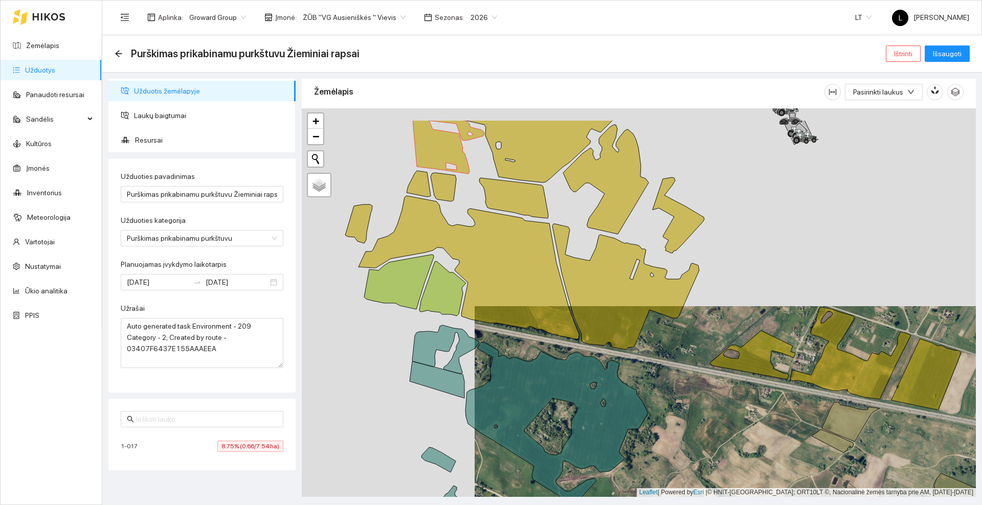
drag, startPoint x: 577, startPoint y: 308, endPoint x: 664, endPoint y: 285, distance: 89.6
click at [644, 358] on div at bounding box center [639, 302] width 674 height 389
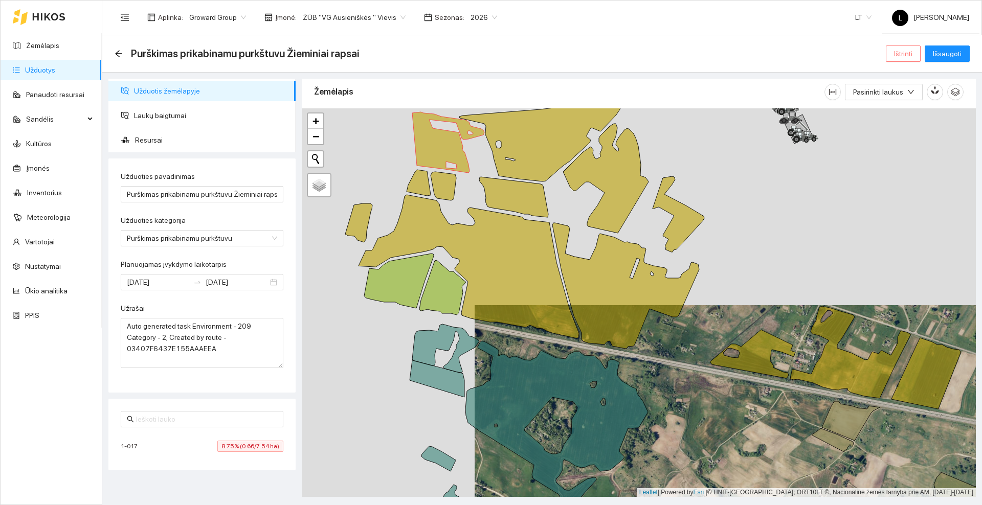
click at [912, 56] on span "Ištrinti" at bounding box center [903, 53] width 18 height 11
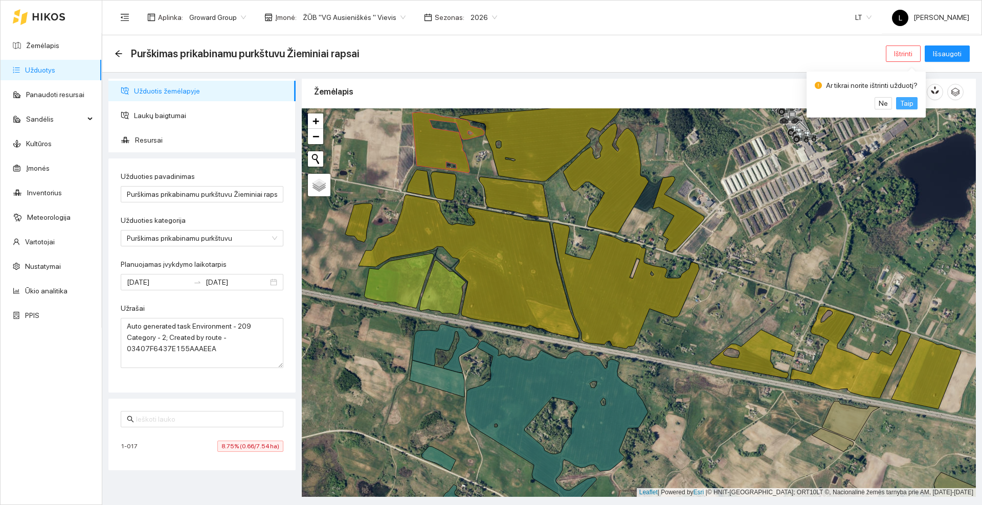
click at [900, 102] on span "Taip" at bounding box center [906, 103] width 13 height 11
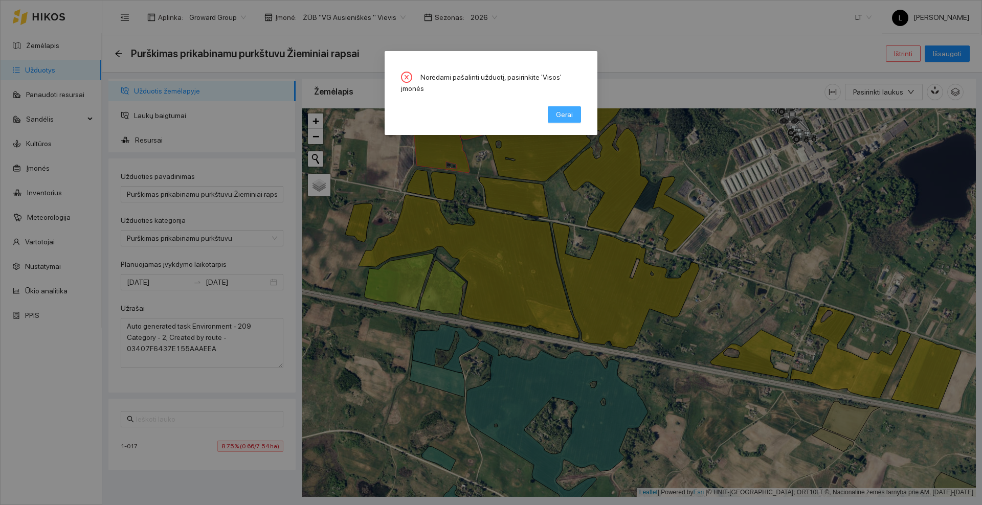
click at [565, 109] on button "Gerai" at bounding box center [564, 114] width 33 height 16
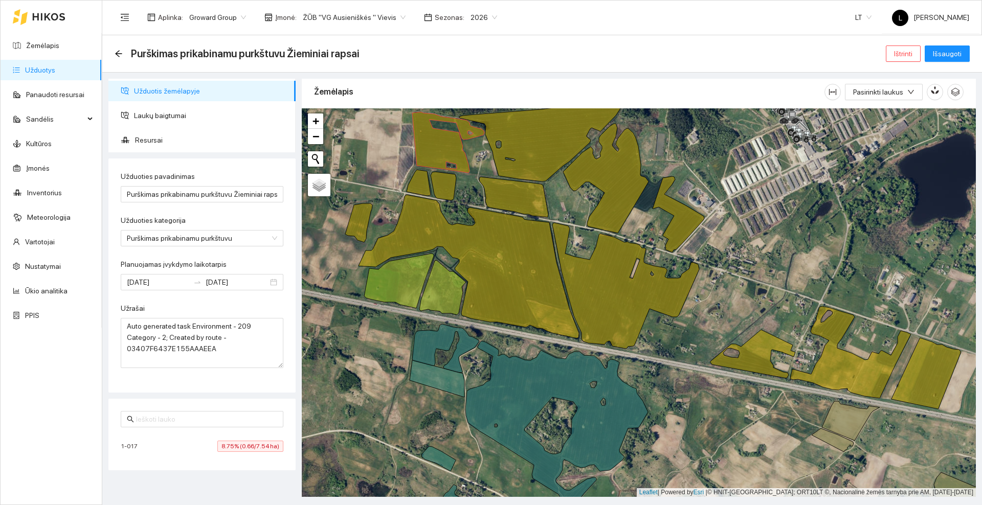
click at [383, 15] on span "ŽŪB "VG Ausieniškės " Vievis" at bounding box center [354, 17] width 103 height 15
click at [327, 36] on div "Visos" at bounding box center [348, 37] width 98 height 11
click at [911, 53] on span "Ištrinti" at bounding box center [903, 53] width 18 height 11
click at [901, 106] on span "Taip" at bounding box center [906, 103] width 13 height 11
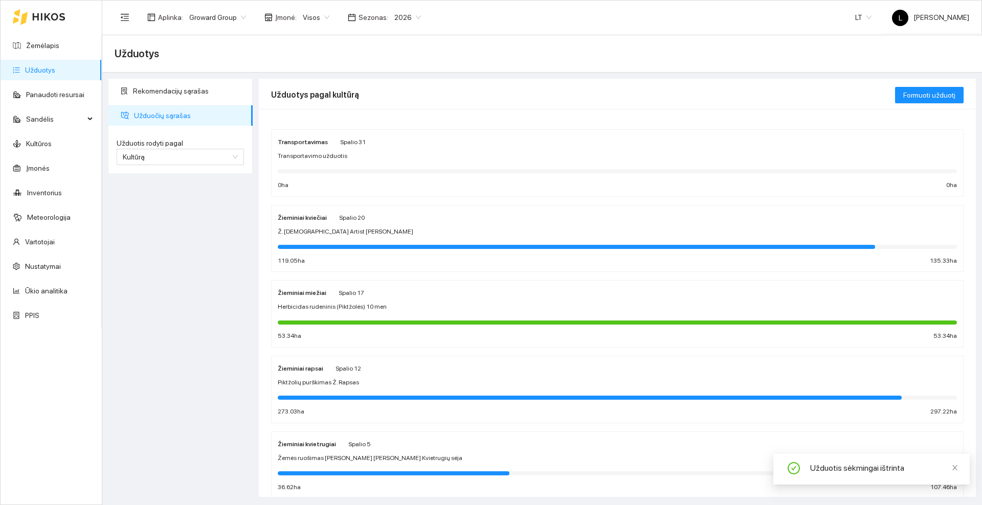
click at [366, 381] on div "Piktžolių purškimas Ž. Rapsas" at bounding box center [617, 383] width 679 height 10
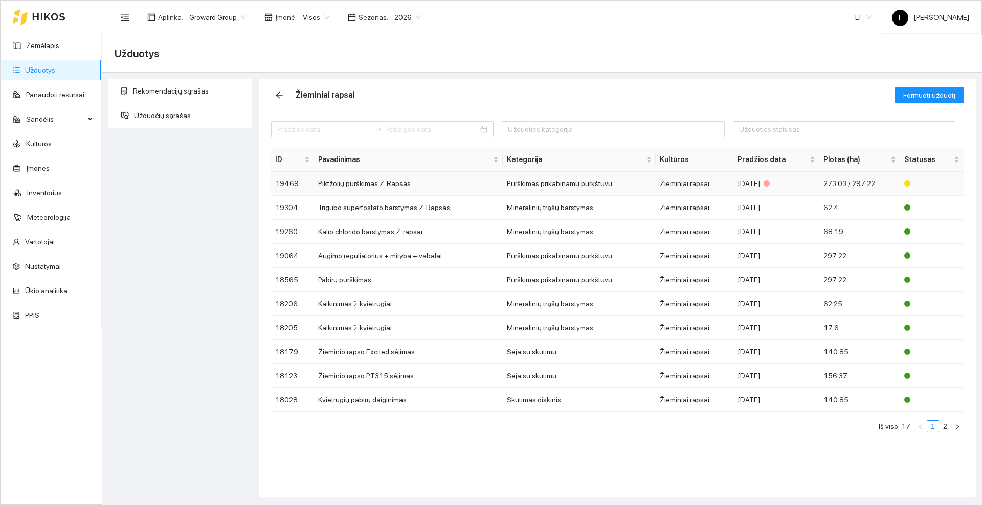
click at [372, 185] on td "Piktžolių purškimas Ž. Rapsas" at bounding box center [408, 184] width 189 height 24
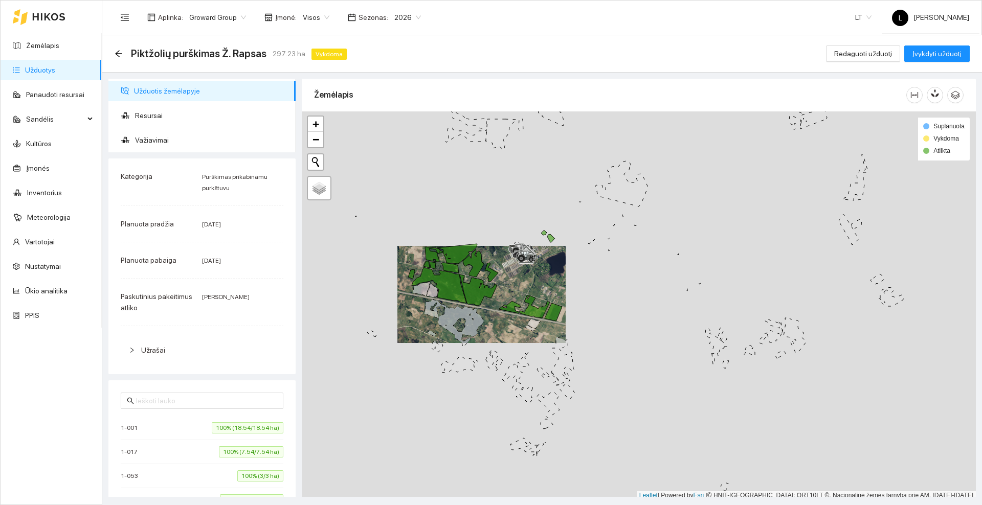
scroll to position [3, 0]
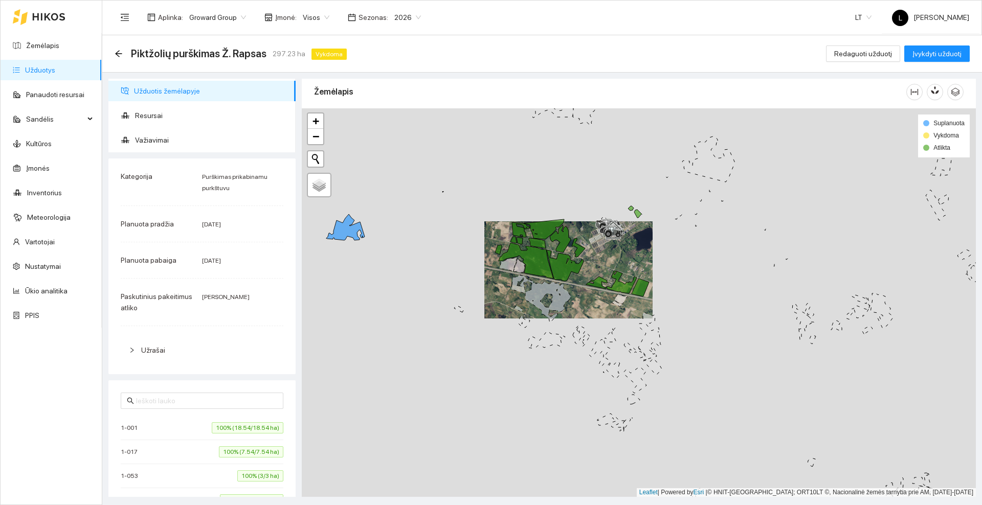
drag, startPoint x: 379, startPoint y: 250, endPoint x: 571, endPoint y: 223, distance: 193.1
click at [571, 223] on div at bounding box center [639, 302] width 674 height 389
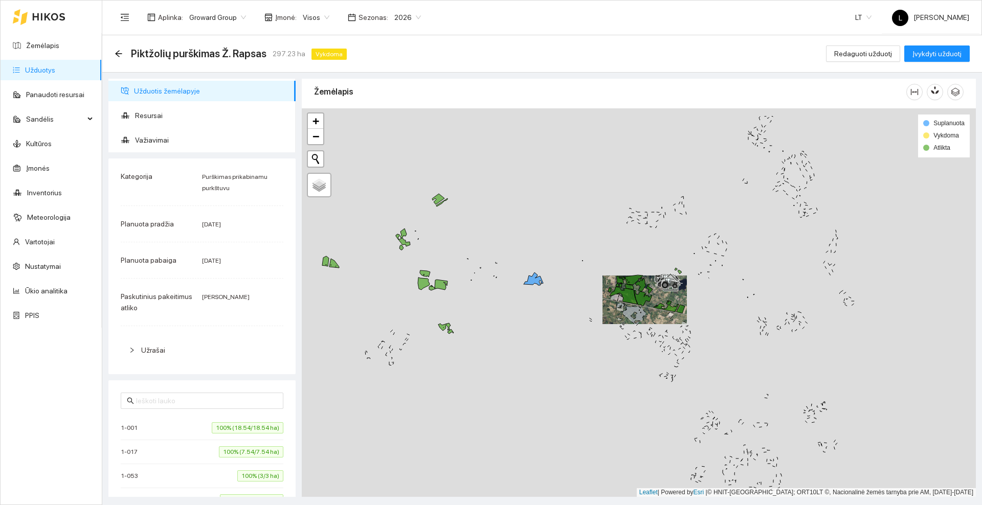
drag, startPoint x: 458, startPoint y: 275, endPoint x: 523, endPoint y: 320, distance: 79.2
click at [523, 320] on div at bounding box center [639, 302] width 674 height 389
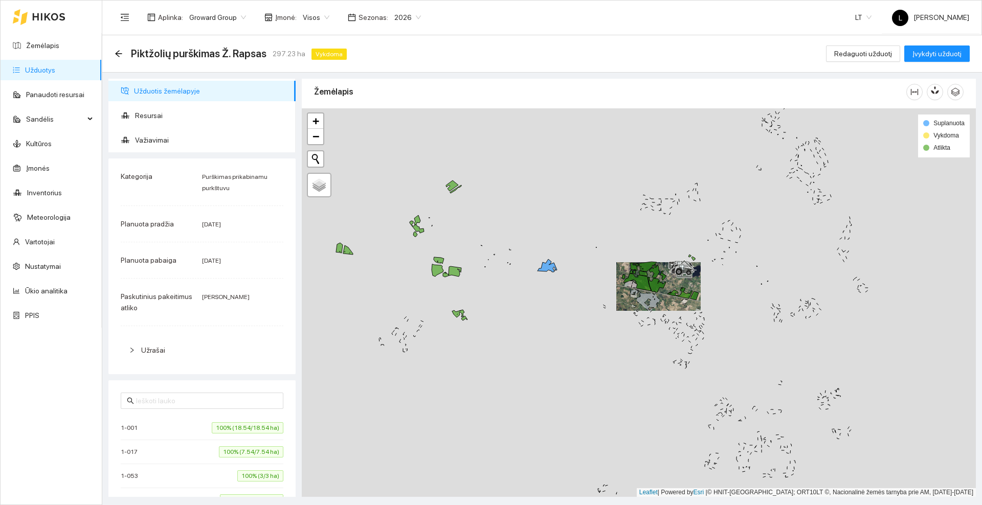
drag, startPoint x: 497, startPoint y: 312, endPoint x: 510, endPoint y: 299, distance: 19.2
click at [510, 299] on div at bounding box center [639, 302] width 674 height 389
click at [881, 53] on span "Redaguoti užduotį" at bounding box center [863, 53] width 58 height 11
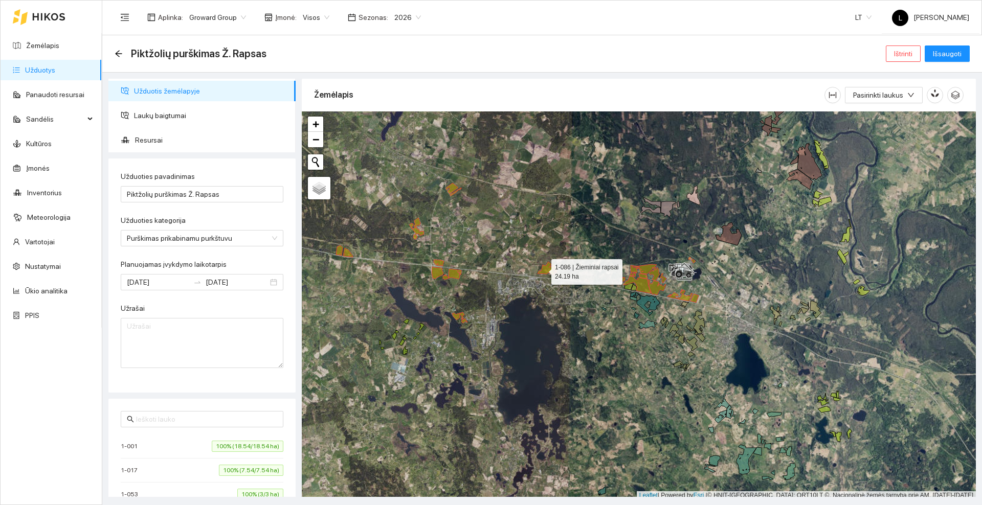
click at [542, 270] on icon at bounding box center [547, 268] width 19 height 13
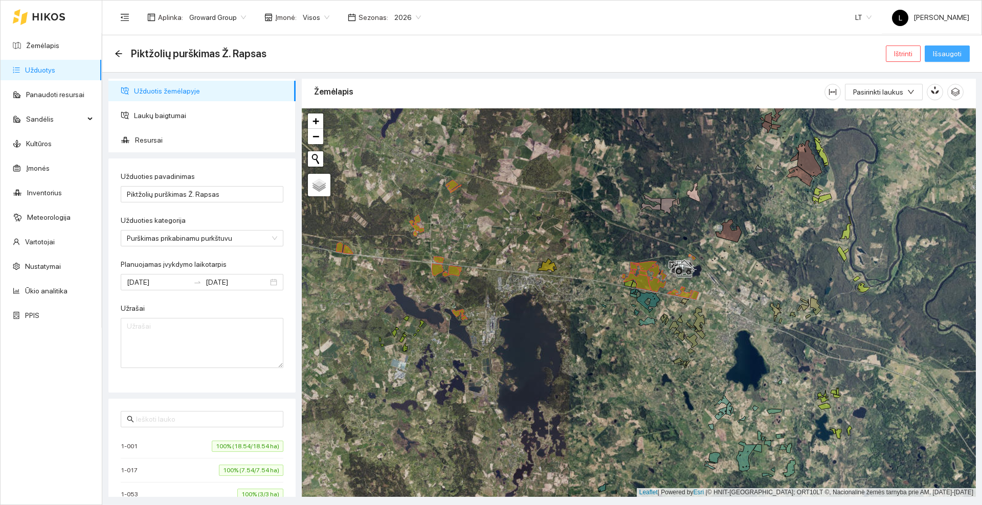
click at [960, 54] on span "Išsaugoti" at bounding box center [947, 53] width 29 height 11
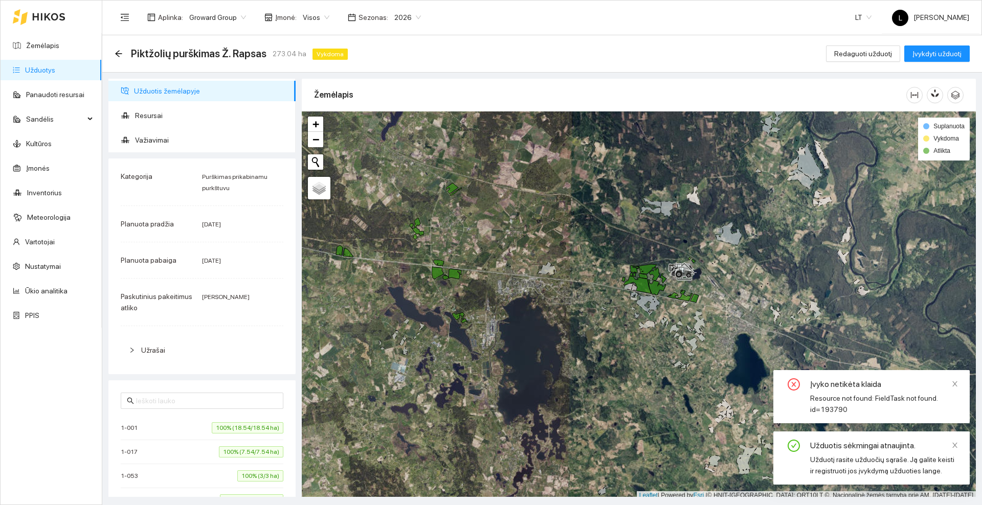
scroll to position [3, 0]
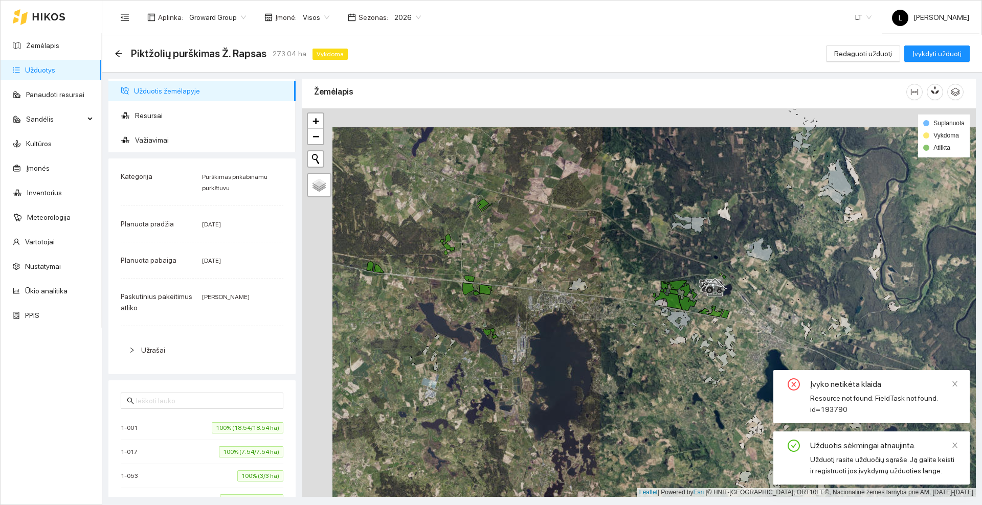
drag, startPoint x: 520, startPoint y: 334, endPoint x: 551, endPoint y: 353, distance: 36.1
click at [551, 353] on div at bounding box center [639, 302] width 674 height 389
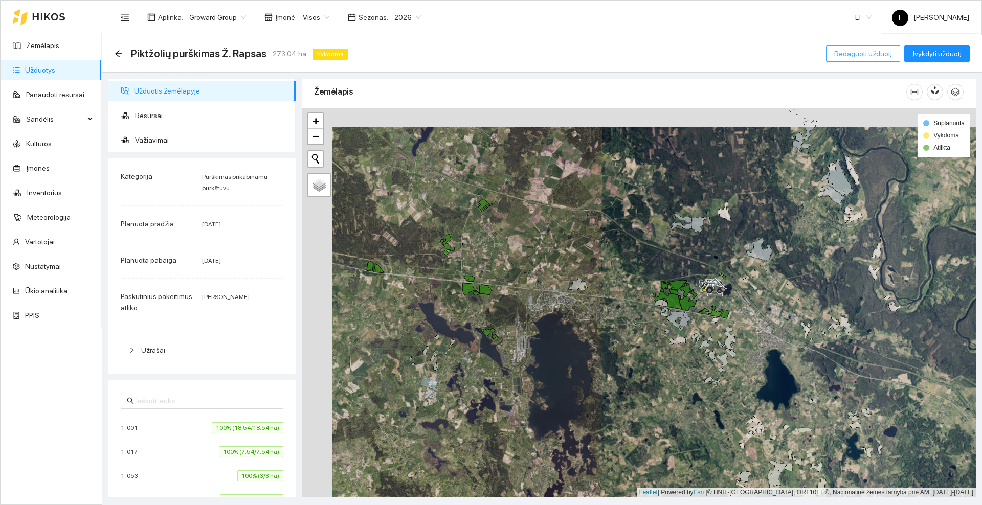
click at [849, 54] on span "Redaguoti užduotį" at bounding box center [863, 53] width 58 height 11
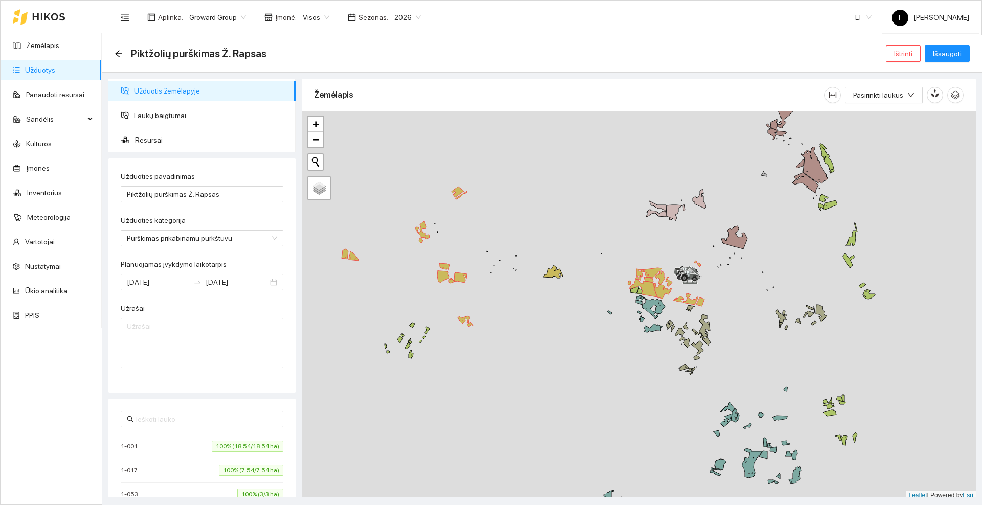
scroll to position [3, 0]
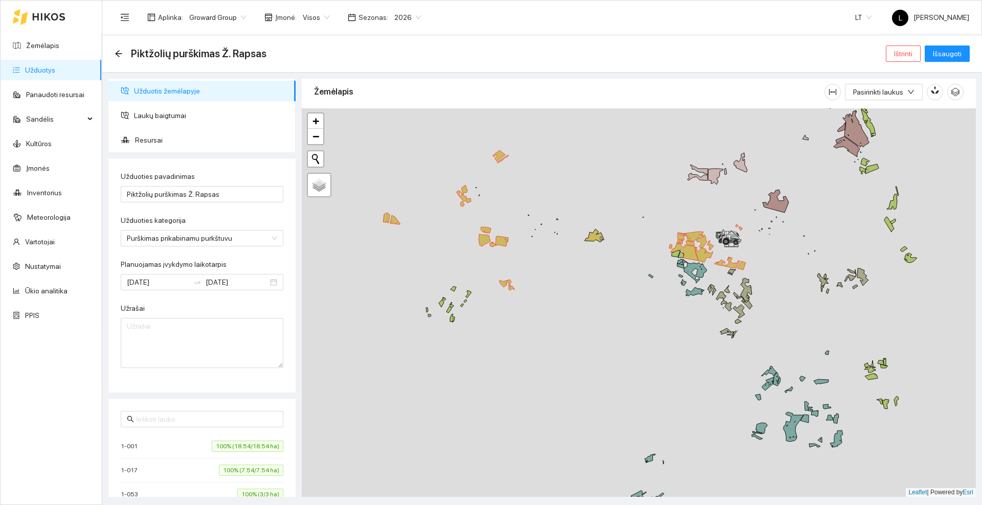
drag, startPoint x: 536, startPoint y: 232, endPoint x: 577, endPoint y: 199, distance: 53.1
click at [577, 199] on div at bounding box center [639, 302] width 674 height 389
click at [161, 141] on span "Resursai" at bounding box center [211, 140] width 152 height 20
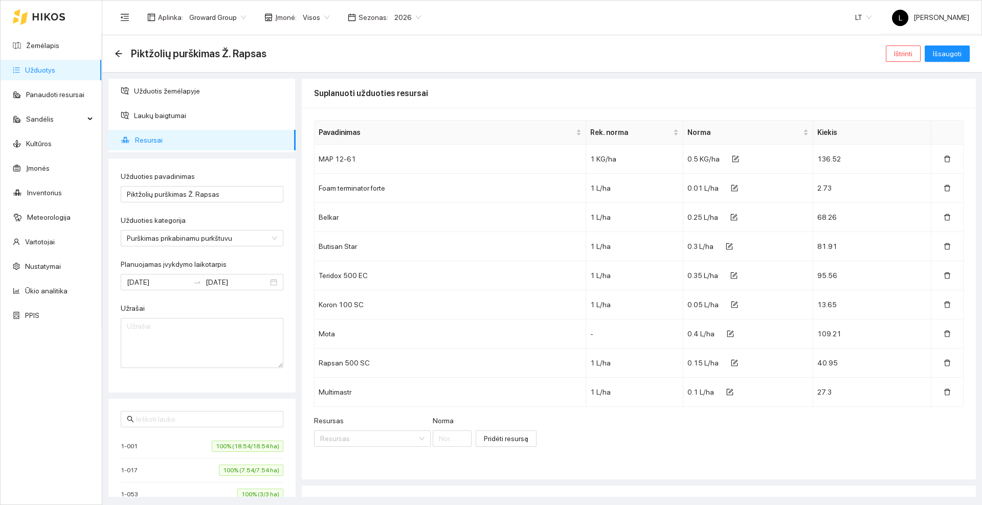
drag, startPoint x: 634, startPoint y: 98, endPoint x: 573, endPoint y: 82, distance: 62.8
click at [573, 82] on div "Suplanuoti užduoties resursai" at bounding box center [639, 93] width 650 height 29
drag, startPoint x: 686, startPoint y: 372, endPoint x: 680, endPoint y: 409, distance: 37.4
click at [681, 431] on div "Resursas Resursas Norma Pridėti resursą" at bounding box center [639, 437] width 650 height 44
click at [187, 116] on span "Laukų baigtumai" at bounding box center [210, 115] width 153 height 20
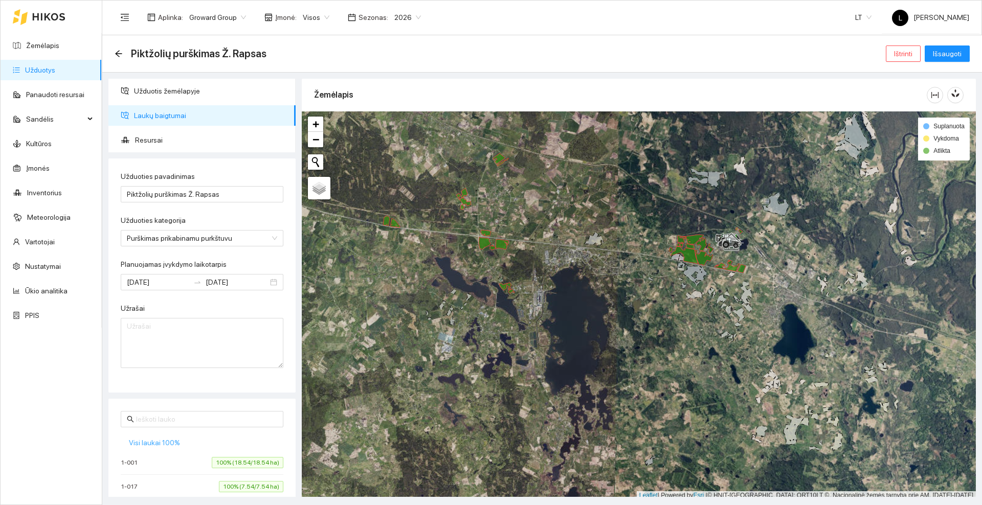
click at [164, 442] on span "Visi laukai 100%" at bounding box center [154, 442] width 51 height 11
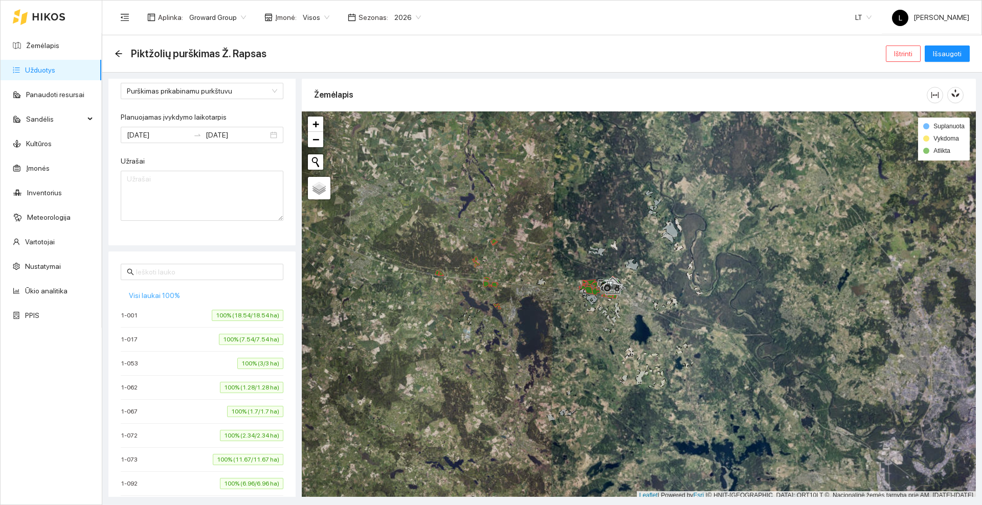
scroll to position [130, 0]
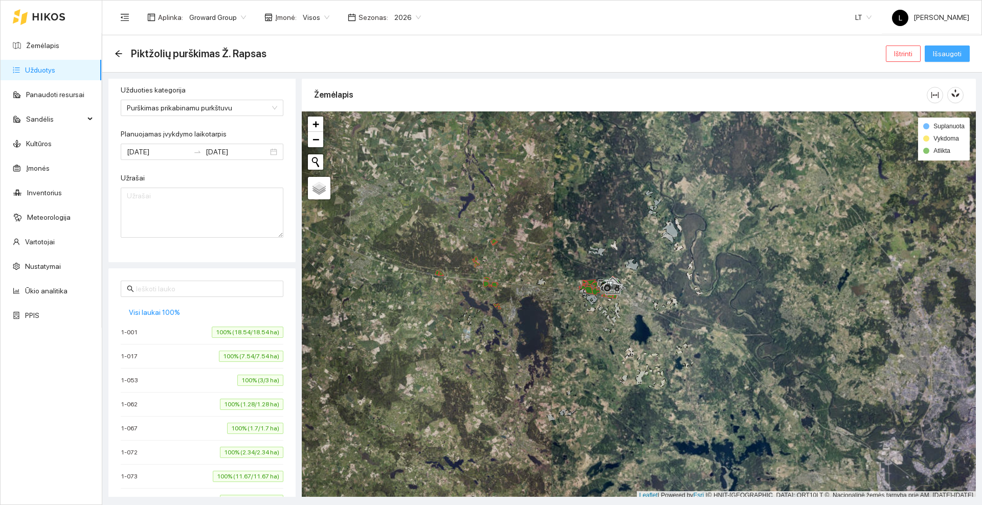
click at [951, 54] on span "Išsaugoti" at bounding box center [947, 53] width 29 height 11
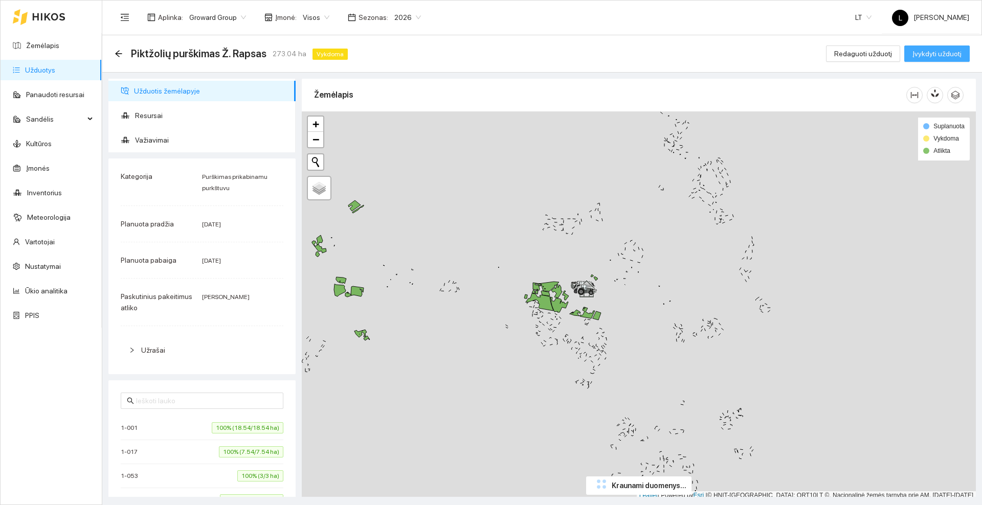
click at [935, 52] on span "Įvykdyti užduotį" at bounding box center [936, 53] width 49 height 11
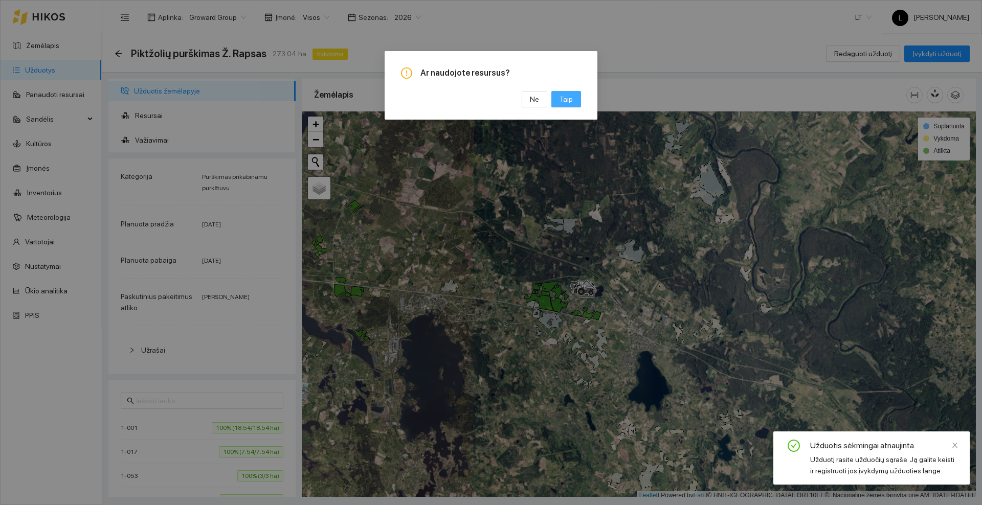
click at [565, 98] on span "Taip" at bounding box center [566, 99] width 13 height 11
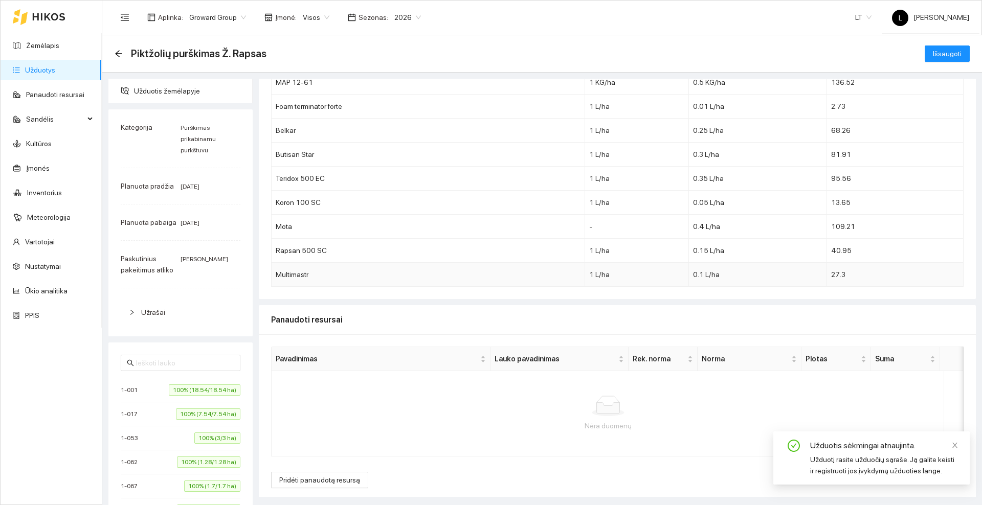
scroll to position [78, 0]
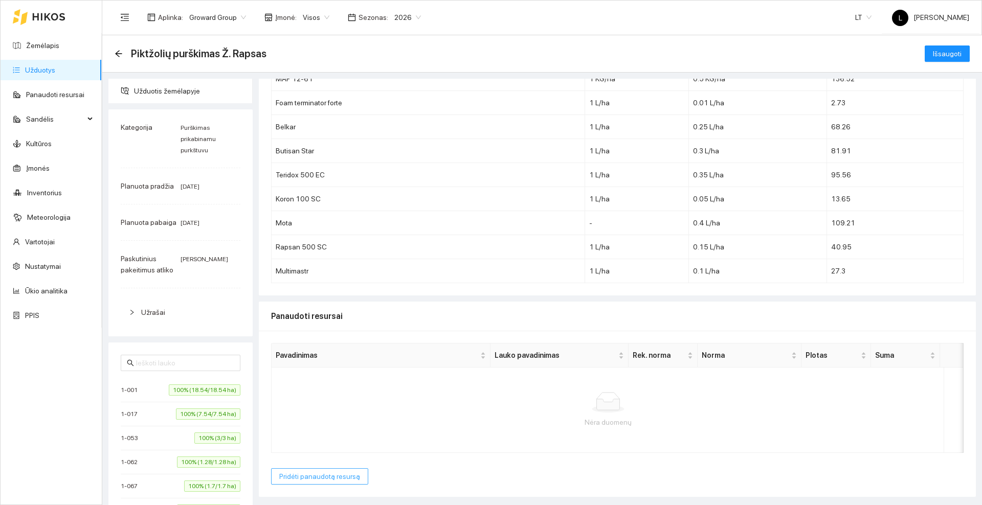
click at [324, 476] on span "Pridėti panaudotą resursą" at bounding box center [319, 476] width 81 height 11
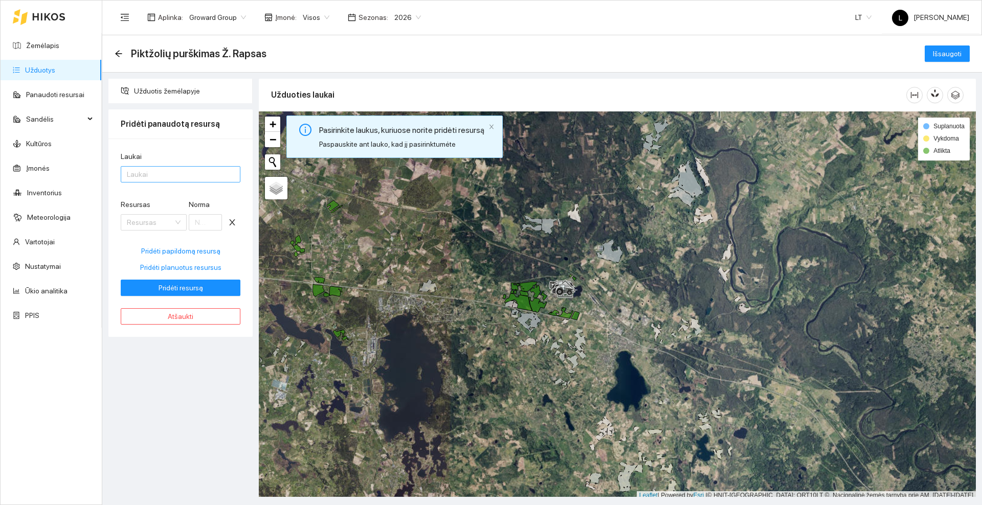
click at [160, 177] on div at bounding box center [175, 174] width 104 height 12
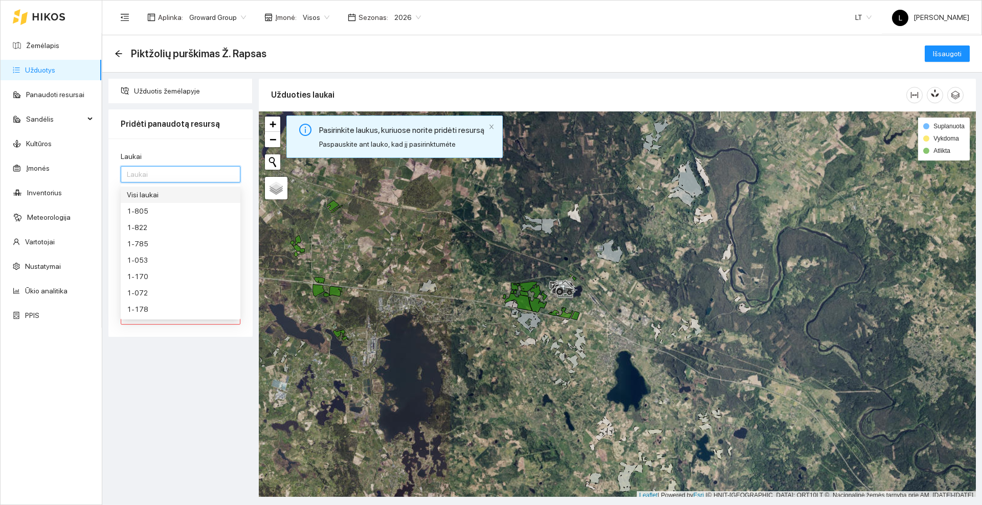
click at [156, 197] on div "Visi laukai" at bounding box center [180, 194] width 107 height 11
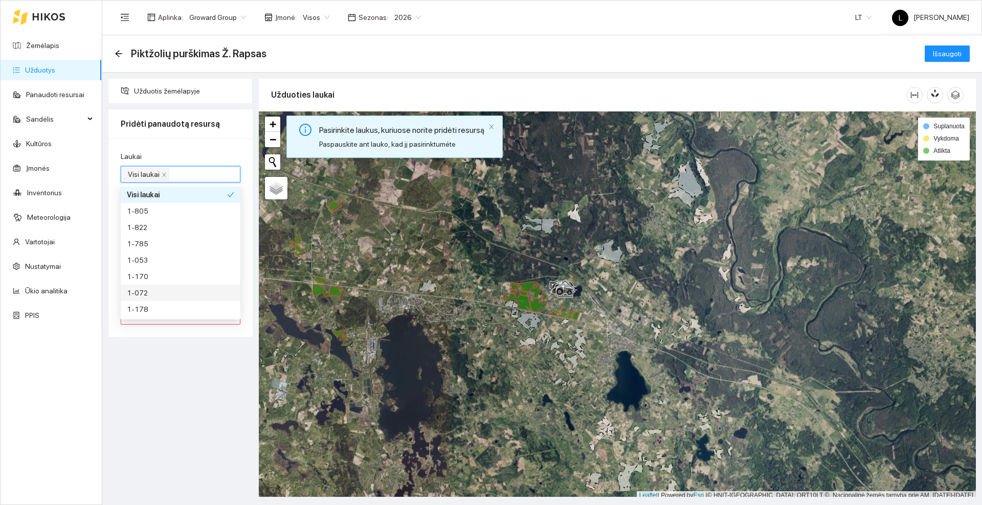
click at [182, 365] on div "Užduotis žemėlapyje Pridėti panaudotą resursą Laukai Visi laukai Resursas Resur…" at bounding box center [180, 288] width 150 height 418
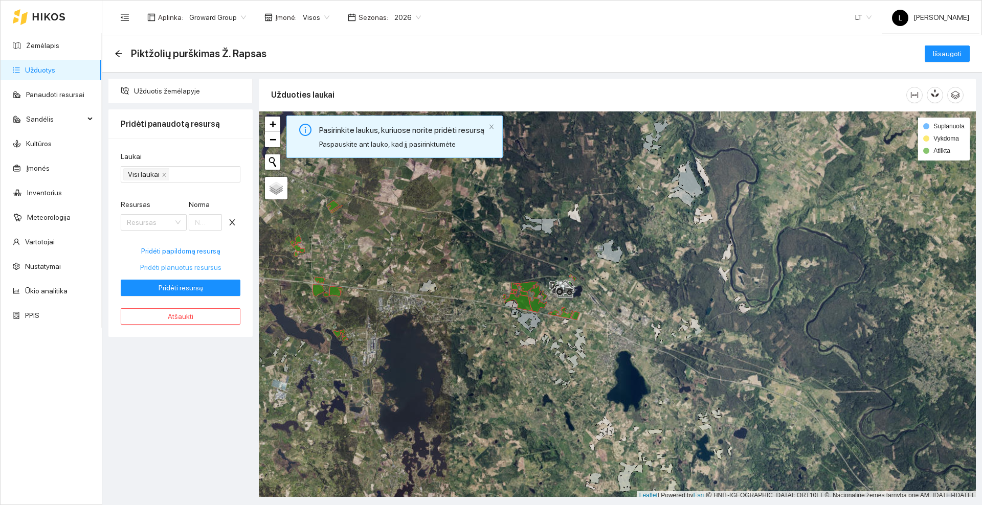
click at [178, 267] on span "Pridėti planuotus resursus" at bounding box center [180, 267] width 81 height 11
type input "0.5"
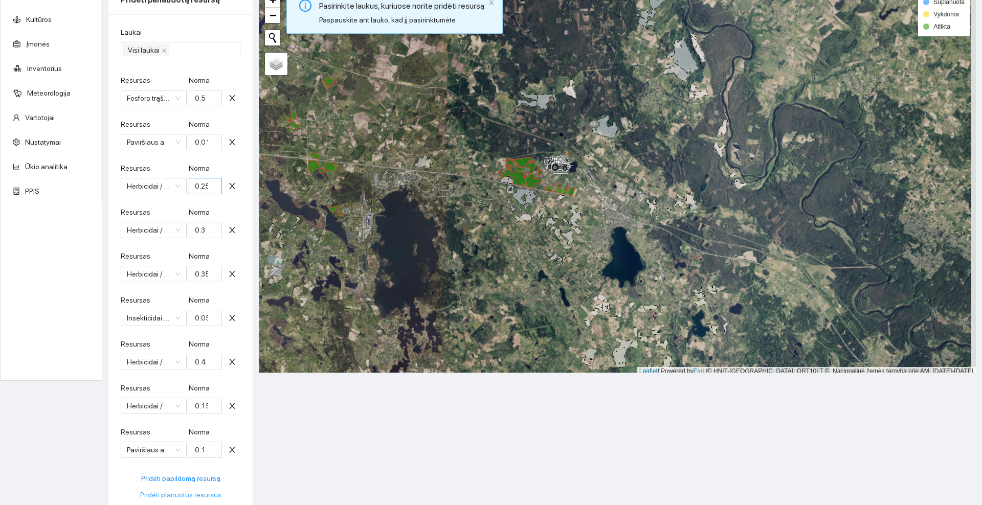
scroll to position [184, 0]
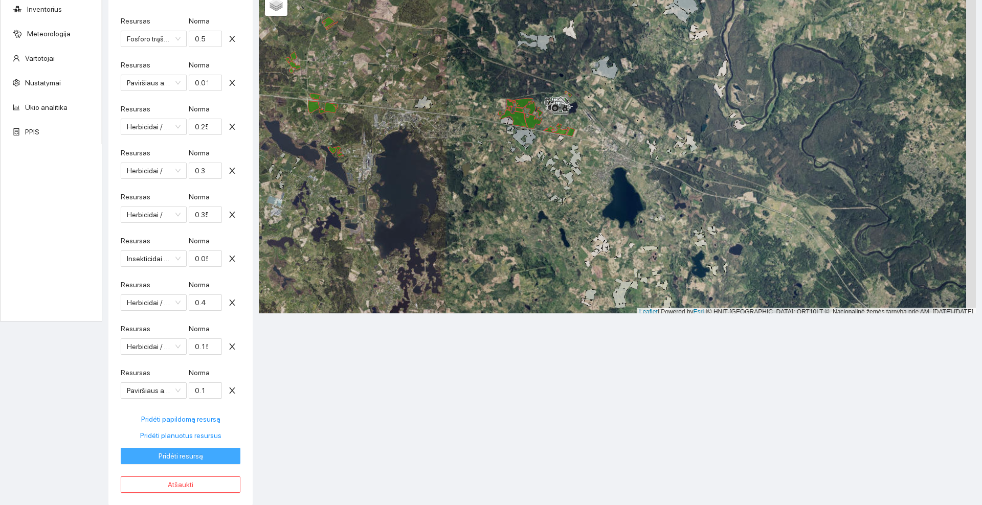
click at [200, 451] on span "Pridėti resursą" at bounding box center [181, 456] width 44 height 11
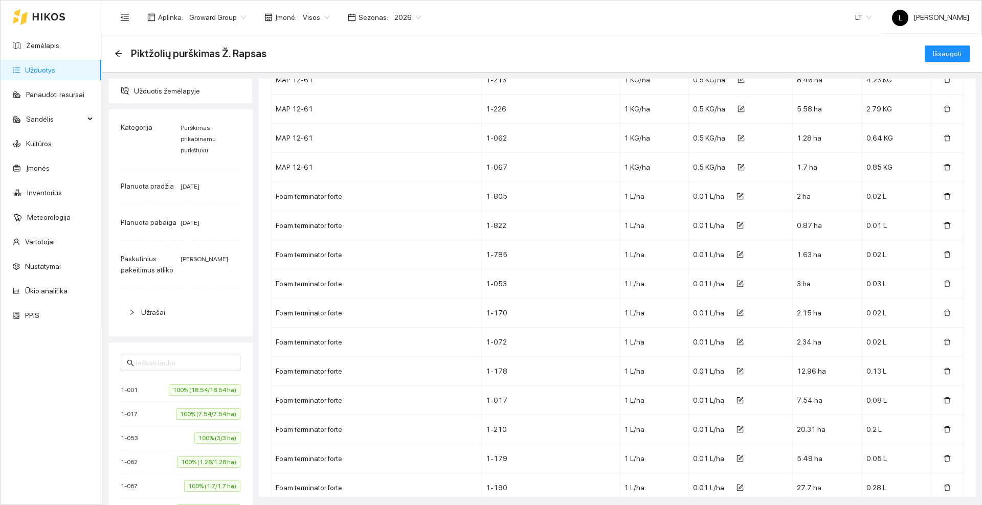
scroll to position [0, 0]
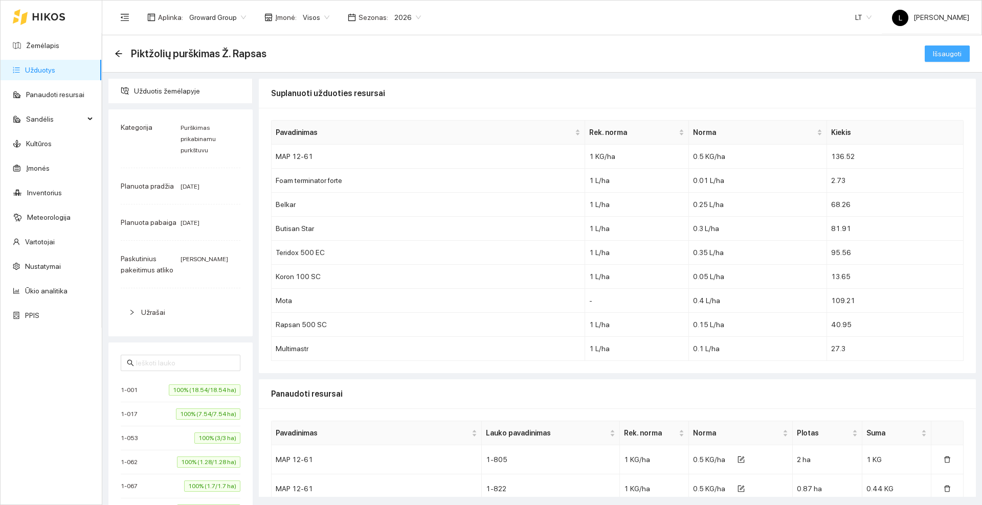
click at [935, 52] on span "Išsaugoti" at bounding box center [947, 53] width 29 height 11
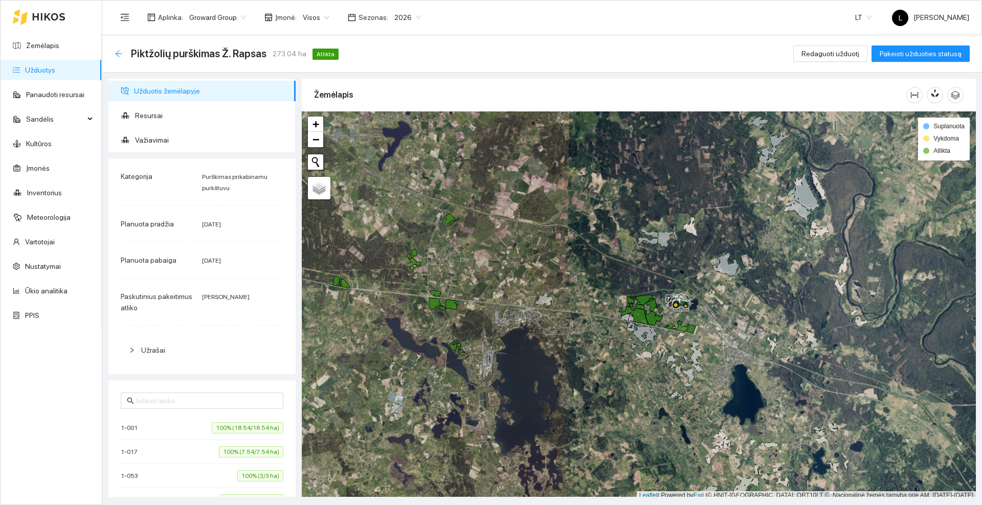
click at [121, 54] on icon "arrow-left" at bounding box center [119, 54] width 8 height 8
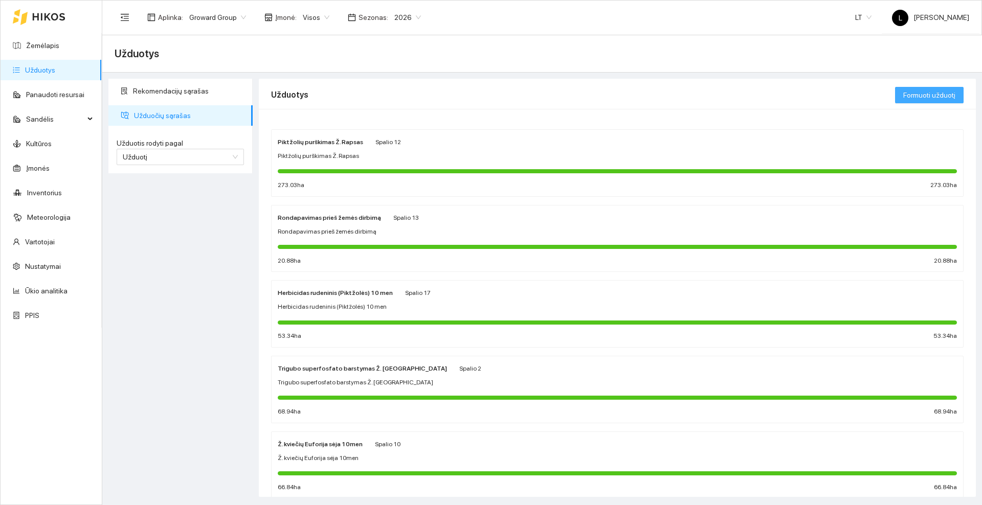
click at [929, 97] on span "Formuoti užduotį" at bounding box center [929, 95] width 52 height 11
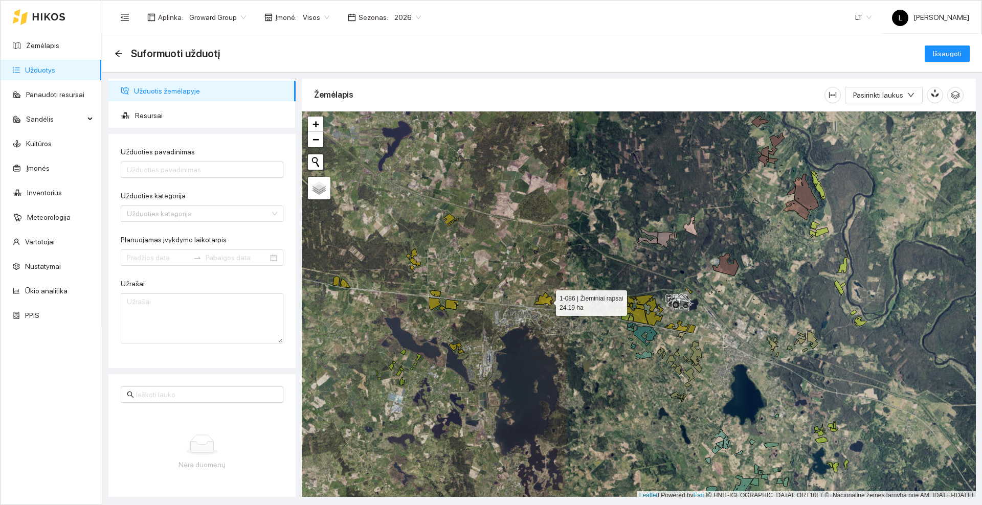
click at [547, 300] on icon at bounding box center [543, 299] width 19 height 13
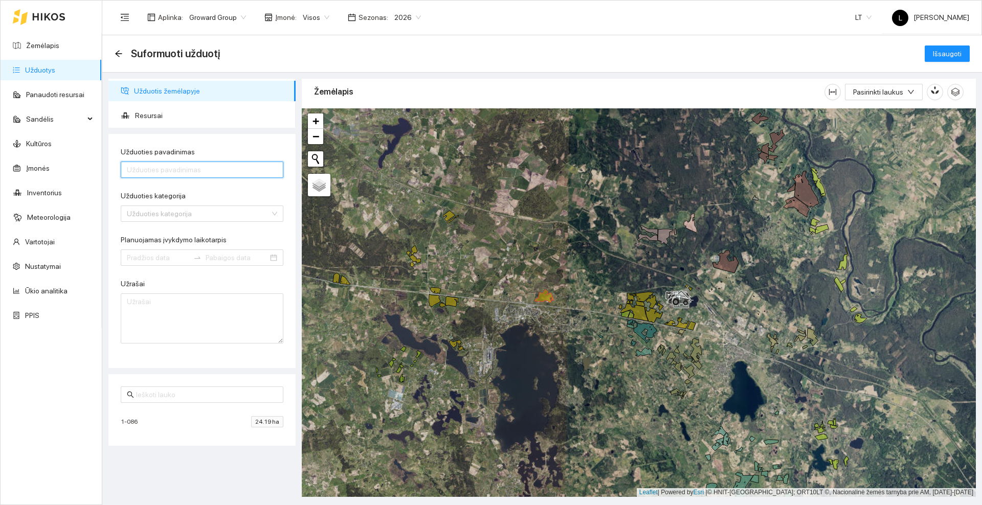
click at [173, 165] on input "Užduoties pavadinimas" at bounding box center [202, 170] width 163 height 16
type input "Piktžolių purškimas Ž. Rapsas"
click at [243, 219] on input "Užduoties kategorija" at bounding box center [198, 213] width 143 height 15
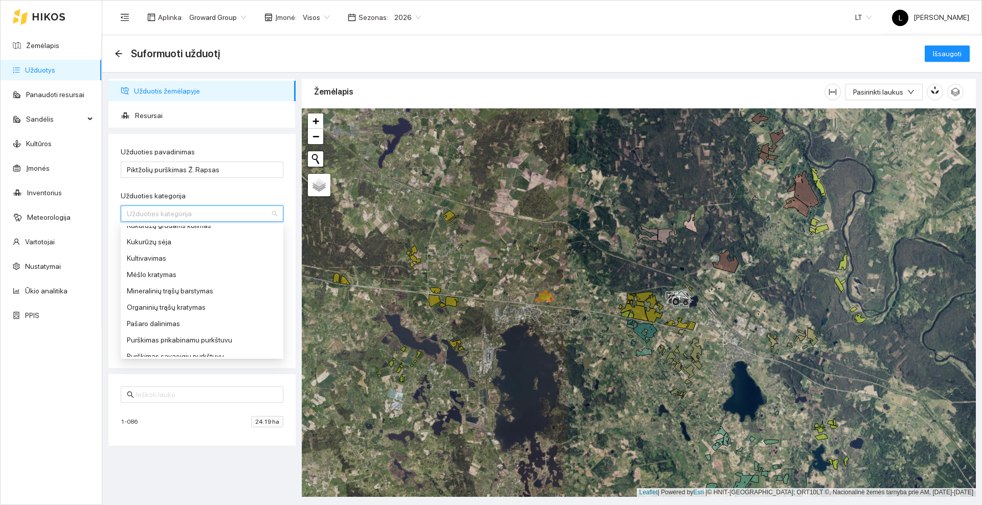
scroll to position [320, 0]
click at [184, 324] on div "Purškimas prikabinamu purkštuvu" at bounding box center [202, 323] width 150 height 11
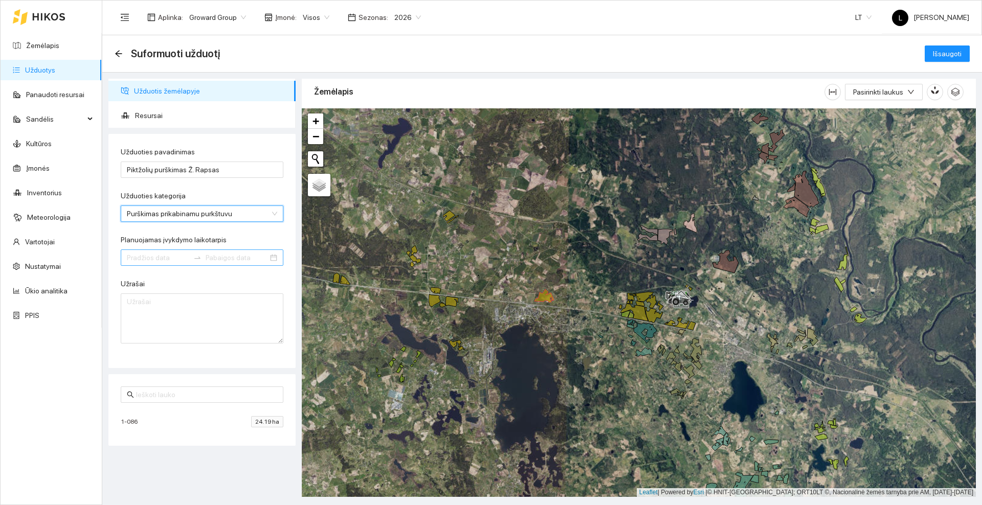
click at [163, 257] on input "Planuojamas įvykdymo laikotarpis" at bounding box center [158, 257] width 62 height 11
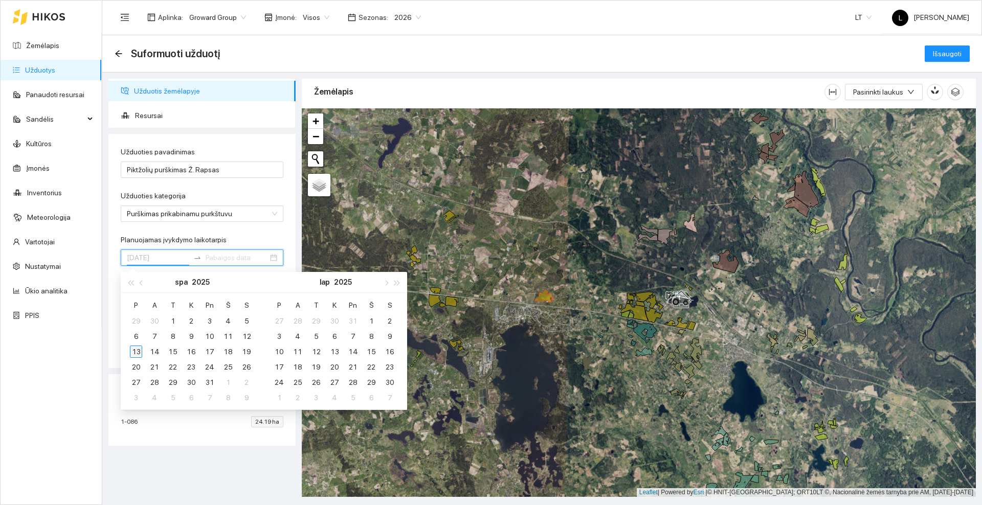
type input "[DATE]"
click at [137, 351] on div "13" at bounding box center [136, 352] width 12 height 12
type input "2025-10-26"
click at [247, 368] on div "26" at bounding box center [246, 367] width 12 height 12
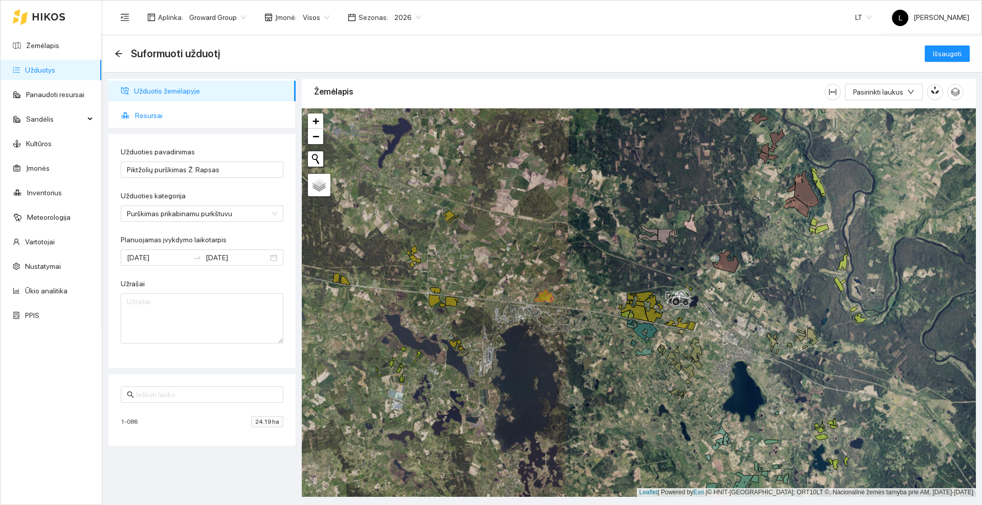
click at [158, 111] on span "Resursai" at bounding box center [211, 115] width 152 height 20
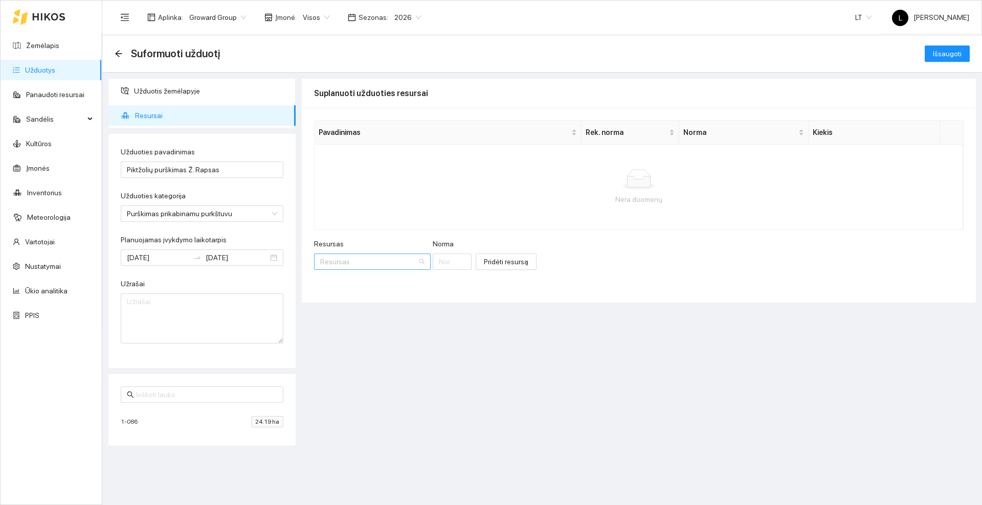
click at [355, 260] on input "Resursas" at bounding box center [368, 261] width 97 height 15
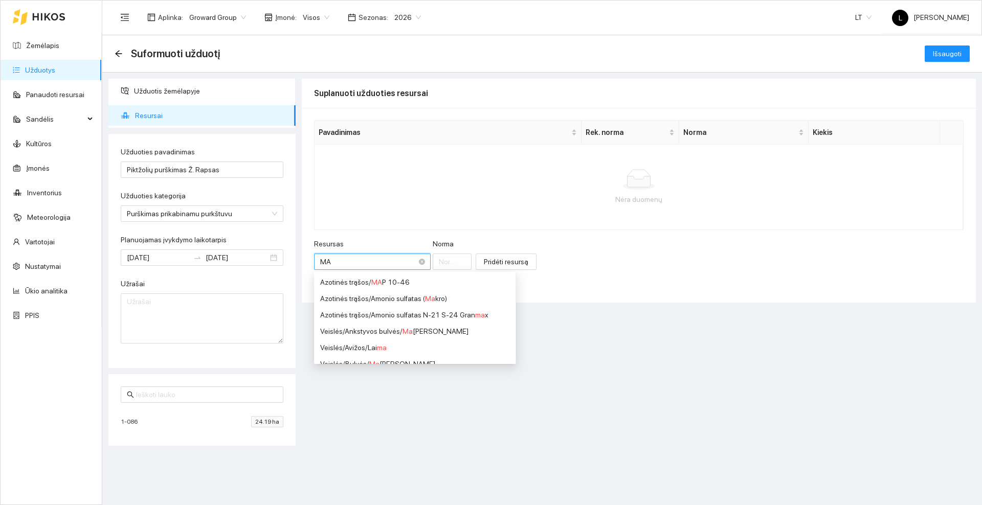
type input "MAP"
click at [399, 316] on div "Fosforo trąšos (P) / MAP 12-61" at bounding box center [381, 314] width 123 height 11
type input "1"
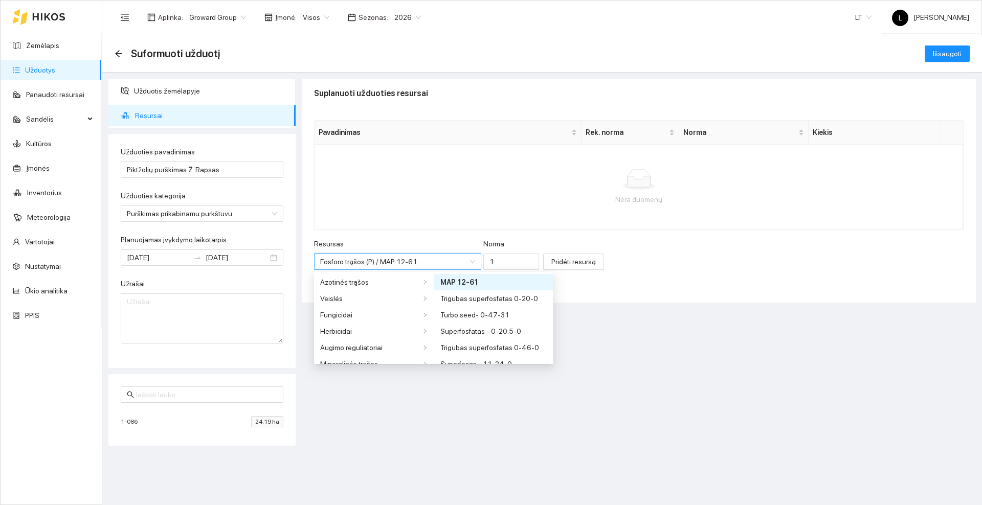
scroll to position [123, 0]
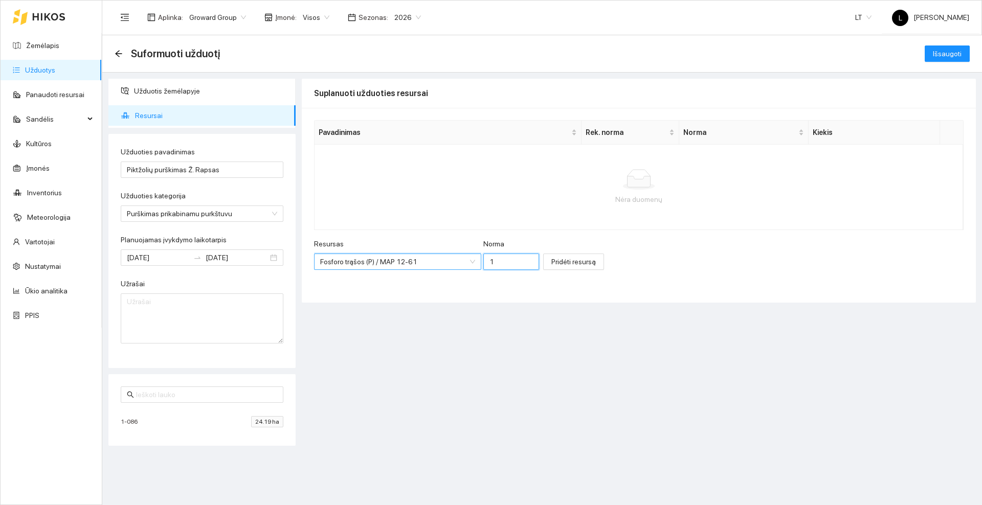
click at [494, 261] on input "1" at bounding box center [511, 262] width 56 height 16
type input "0.5"
click at [559, 260] on span "Pridėti resursą" at bounding box center [573, 261] width 44 height 11
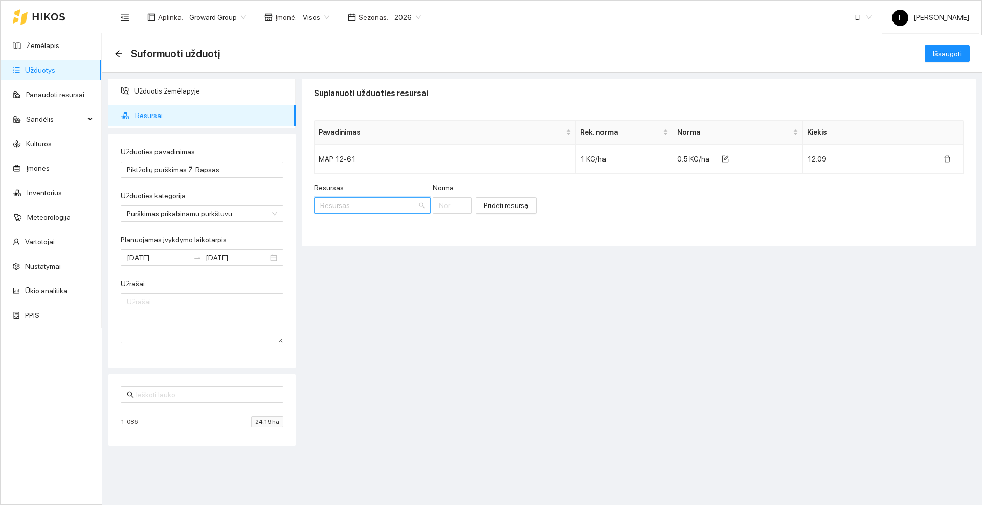
click at [384, 203] on input "Resursas" at bounding box center [368, 205] width 97 height 15
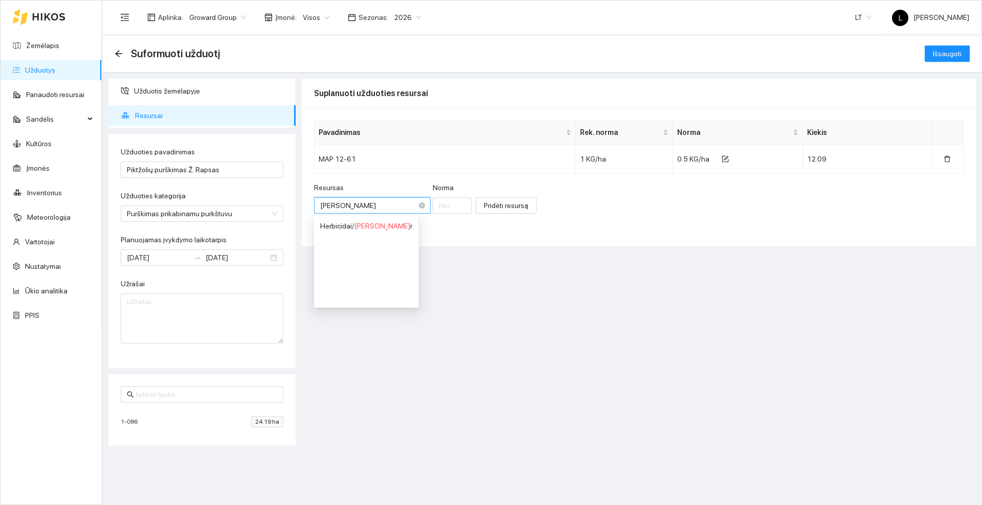
type input "Belkar"
click at [370, 225] on span "Belkar" at bounding box center [364, 226] width 20 height 8
type input "1"
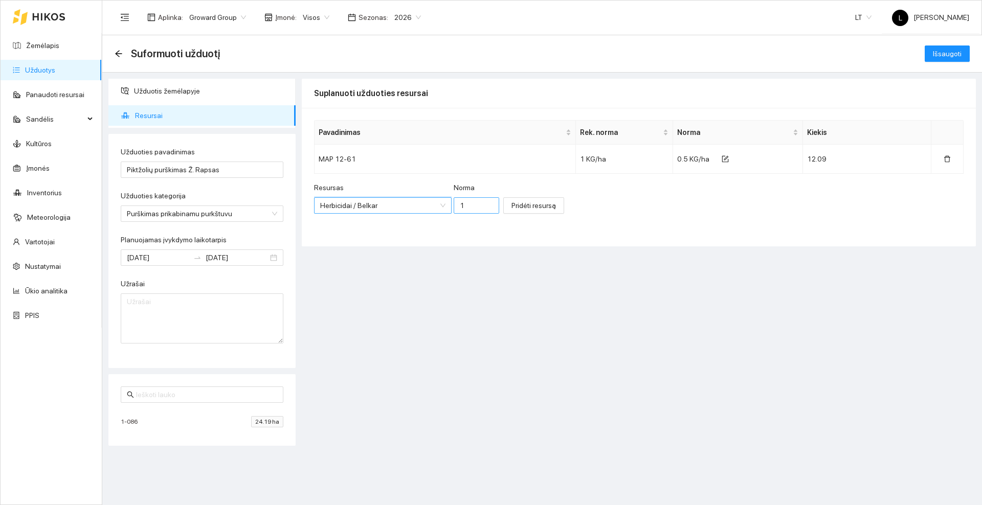
scroll to position [2774, 0]
click at [465, 205] on input "1" at bounding box center [477, 205] width 46 height 16
type input "0.25"
click at [511, 205] on span "Pridėti resursą" at bounding box center [533, 205] width 44 height 11
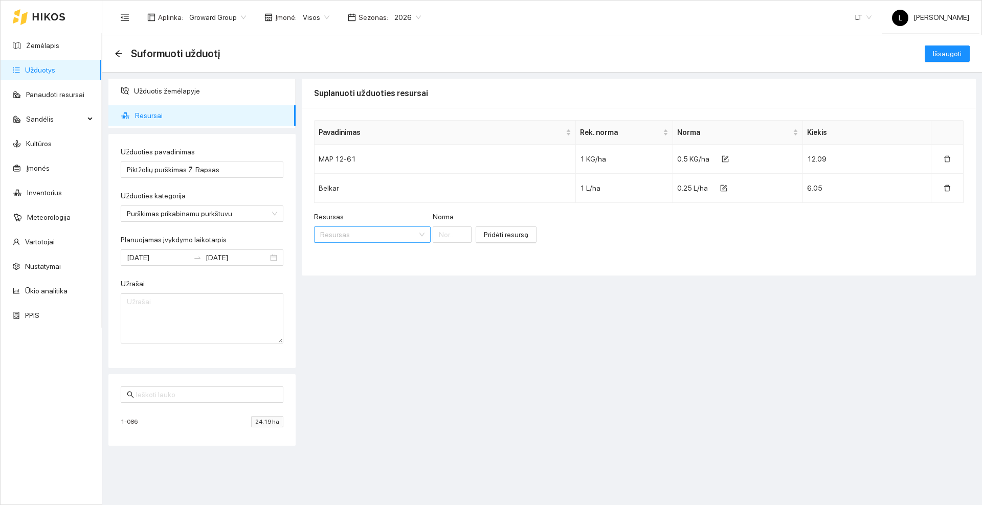
click at [362, 233] on input "Resursas" at bounding box center [368, 234] width 97 height 15
type input "Teridox"
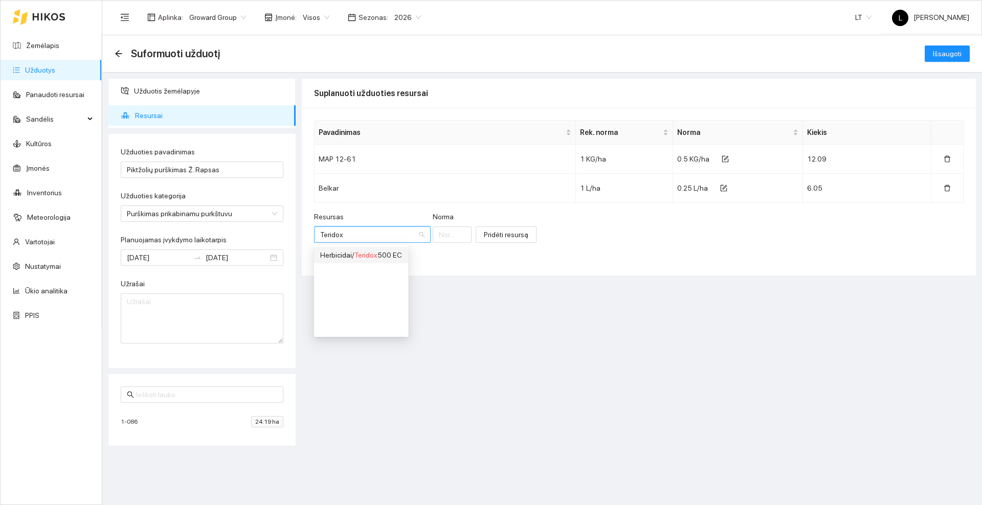
click at [382, 253] on div "Herbicidai / Teridox 500 EC" at bounding box center [361, 255] width 82 height 11
type input "1"
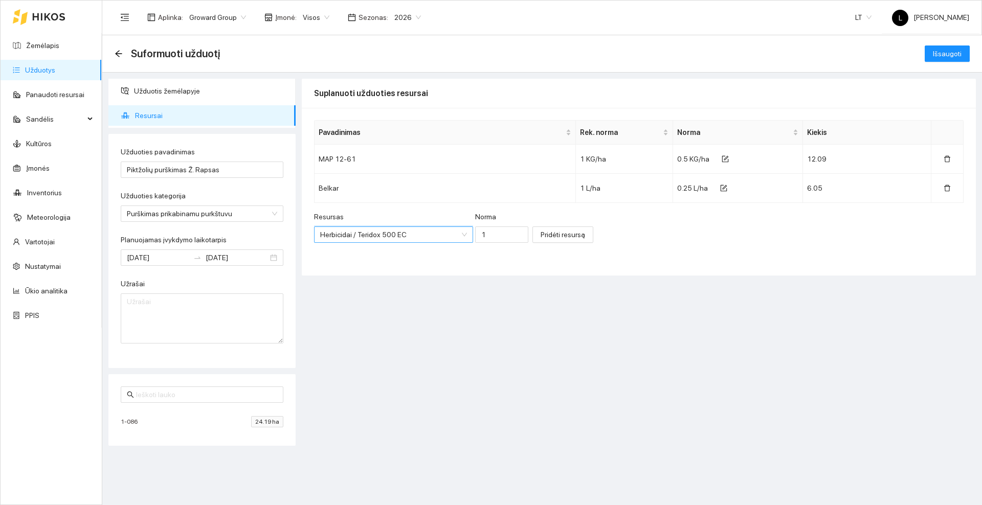
scroll to position [188, 0]
click at [478, 232] on input "1" at bounding box center [501, 235] width 53 height 16
type input "0.35"
click at [542, 232] on span "Pridėti resursą" at bounding box center [563, 234] width 44 height 11
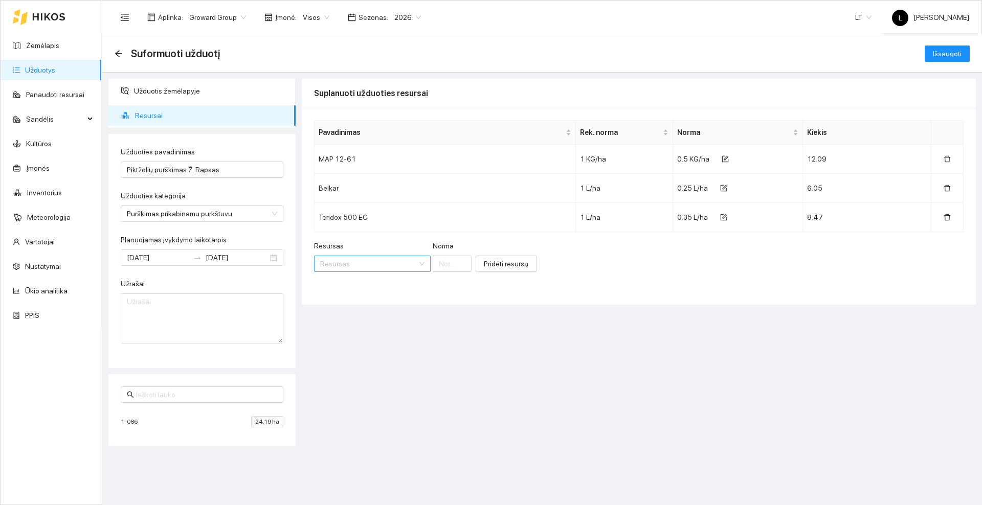
click at [348, 264] on input "Resursas" at bounding box center [368, 263] width 97 height 15
type input "Butisan sta"
click at [366, 285] on span "Butisan Sta" at bounding box center [372, 284] width 36 height 8
type input "1"
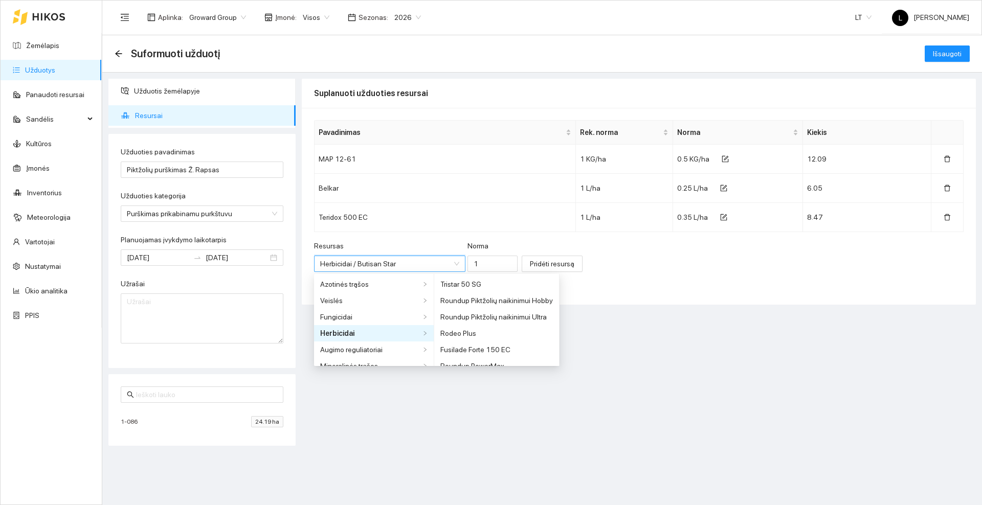
scroll to position [3281, 0]
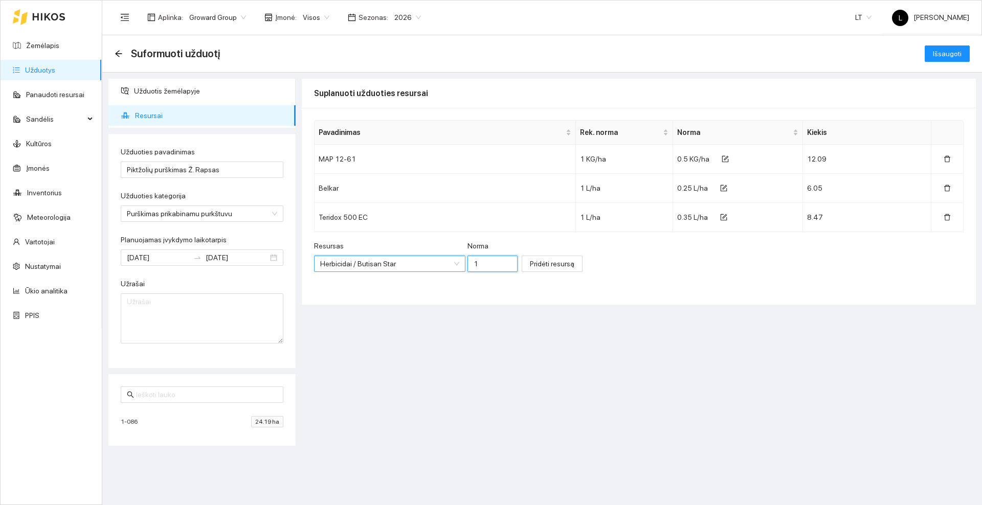
click at [476, 263] on input "1" at bounding box center [492, 264] width 51 height 16
type input "0.3"
click at [530, 259] on span "Pridėti resursą" at bounding box center [552, 263] width 44 height 11
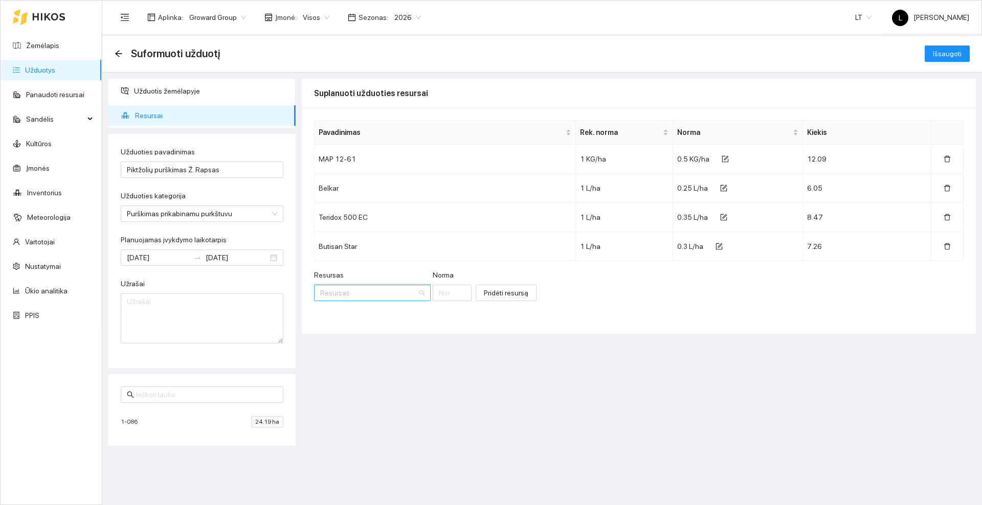
click at [350, 290] on input "Resursas" at bounding box center [368, 292] width 97 height 15
type input "Rapsan"
click at [342, 298] on input "Resursas" at bounding box center [368, 292] width 97 height 15
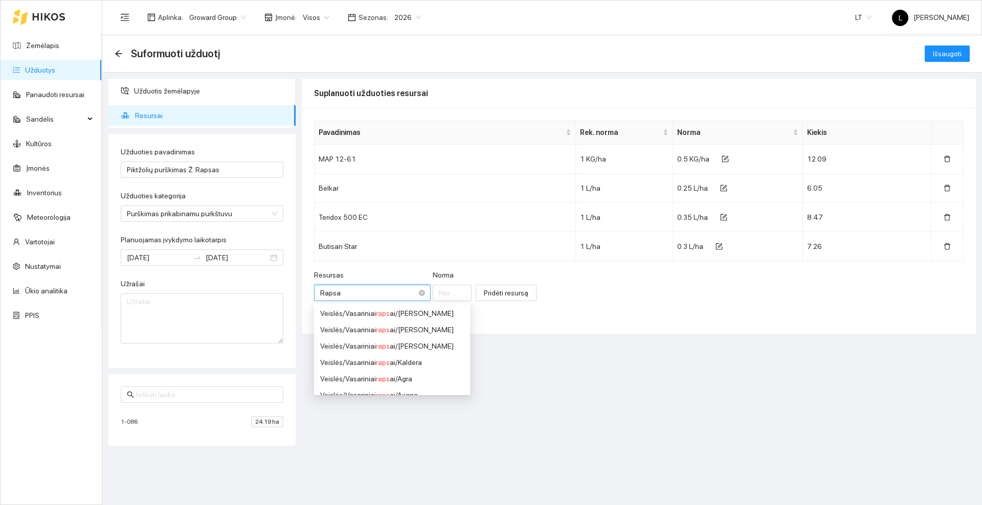
type input "Rapsan"
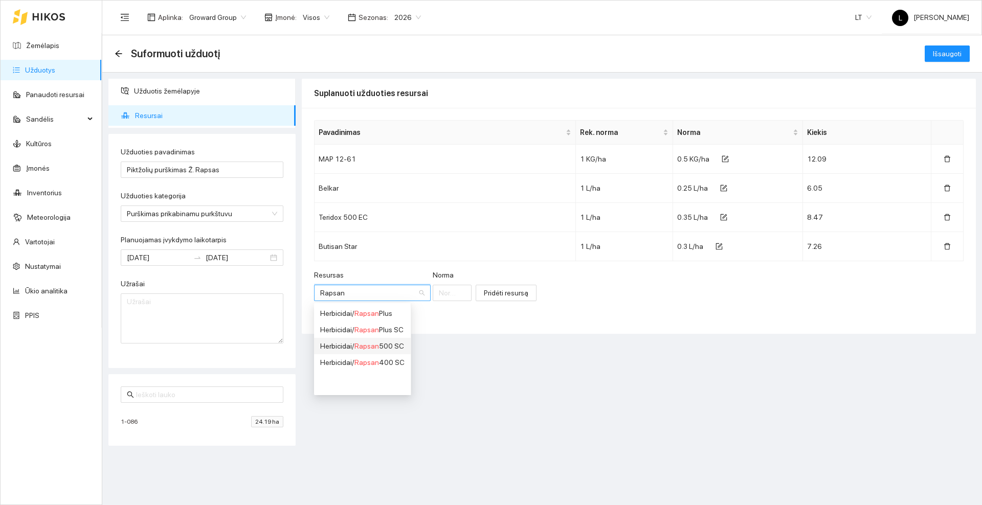
click at [379, 349] on div "Herbicidai / Rapsan 500 SC" at bounding box center [362, 346] width 84 height 11
type input "1"
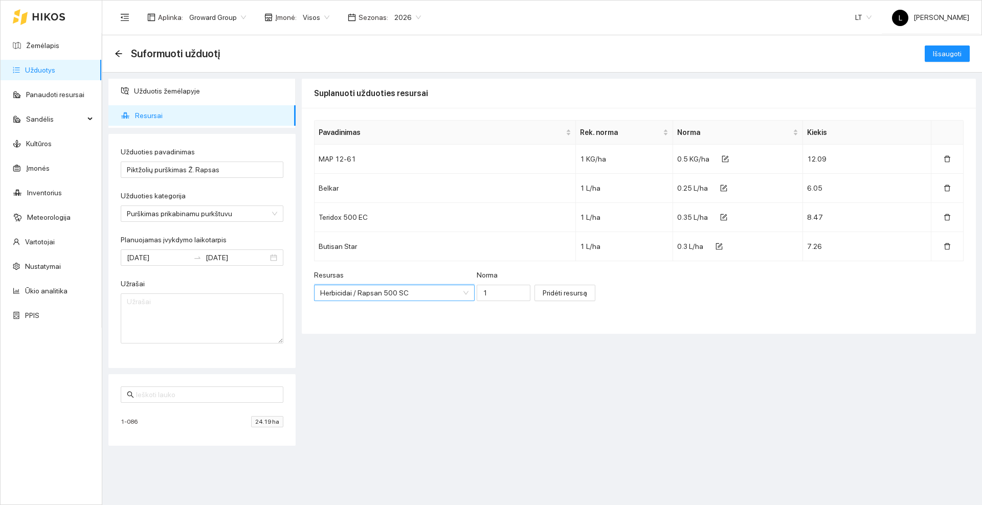
scroll to position [0, 0]
click at [486, 292] on input "1" at bounding box center [504, 293] width 54 height 16
type input "0.15"
click at [543, 295] on span "Pridėti resursą" at bounding box center [565, 292] width 44 height 11
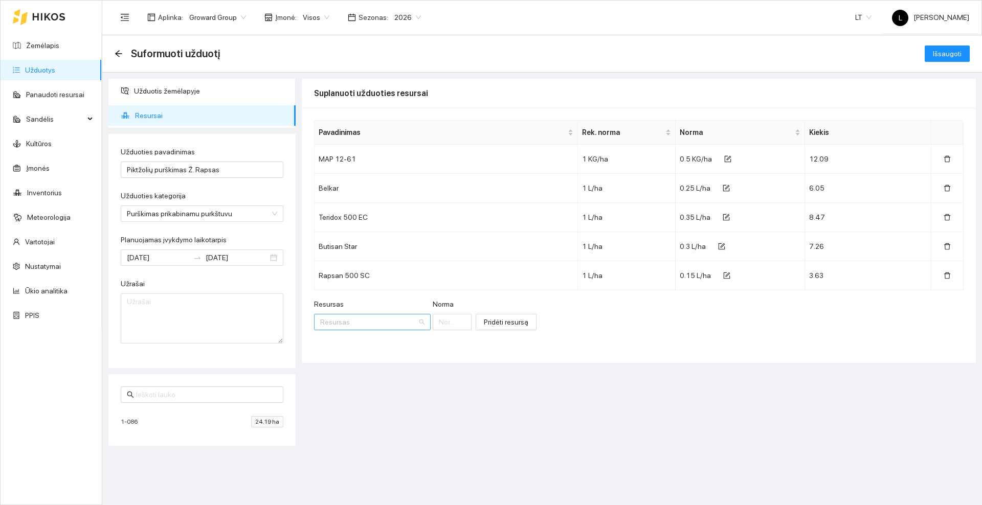
click at [375, 323] on input "Resursas" at bounding box center [368, 322] width 97 height 15
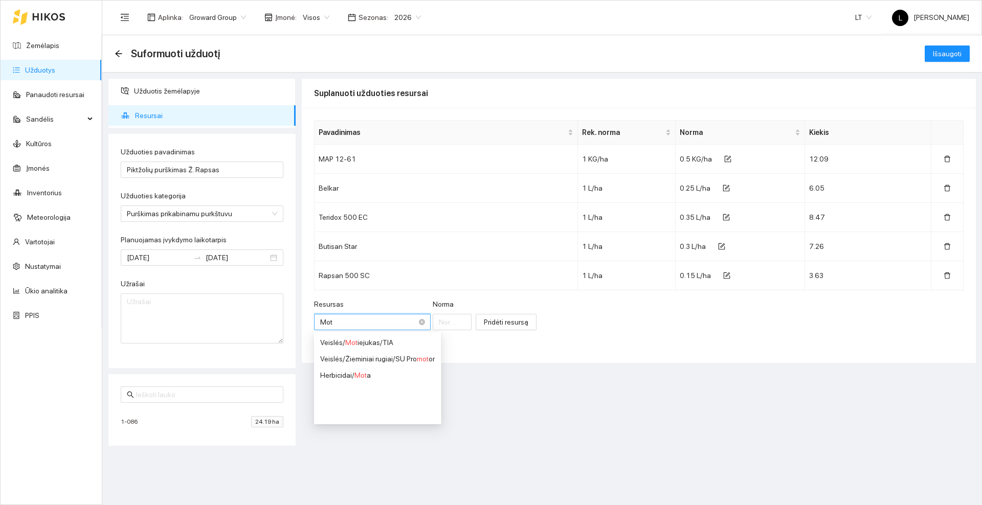
type input "Mota"
click at [368, 342] on span "Mota" at bounding box center [362, 343] width 16 height 8
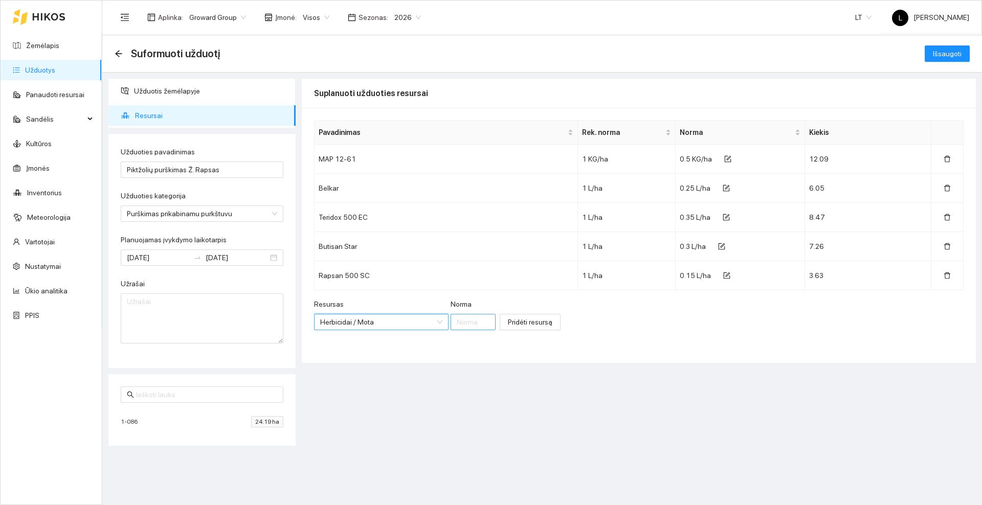
scroll to position [745, 0]
click at [458, 324] on input "Norma" at bounding box center [473, 322] width 45 height 16
type input "0.4"
click at [508, 318] on span "Pridėti resursą" at bounding box center [530, 322] width 44 height 11
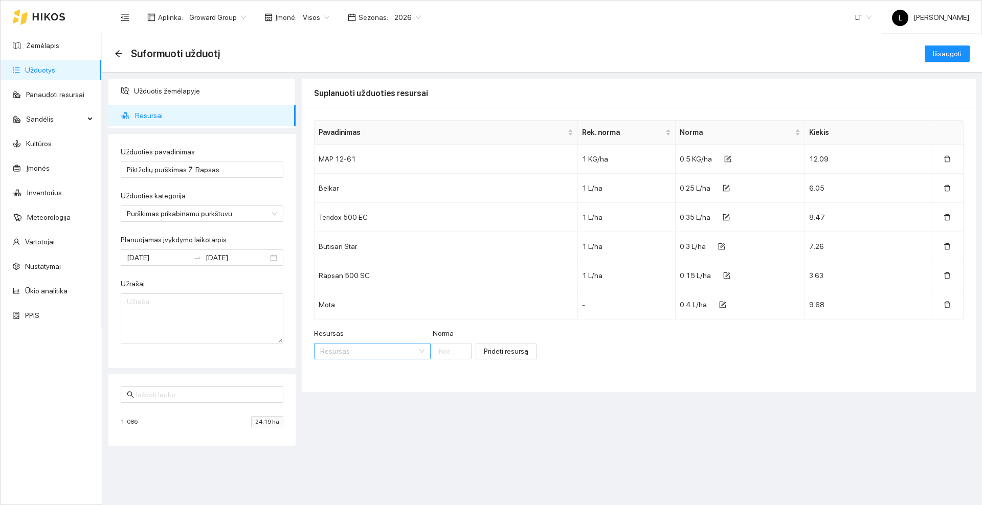
click at [378, 352] on input "Resursas" at bounding box center [368, 351] width 97 height 15
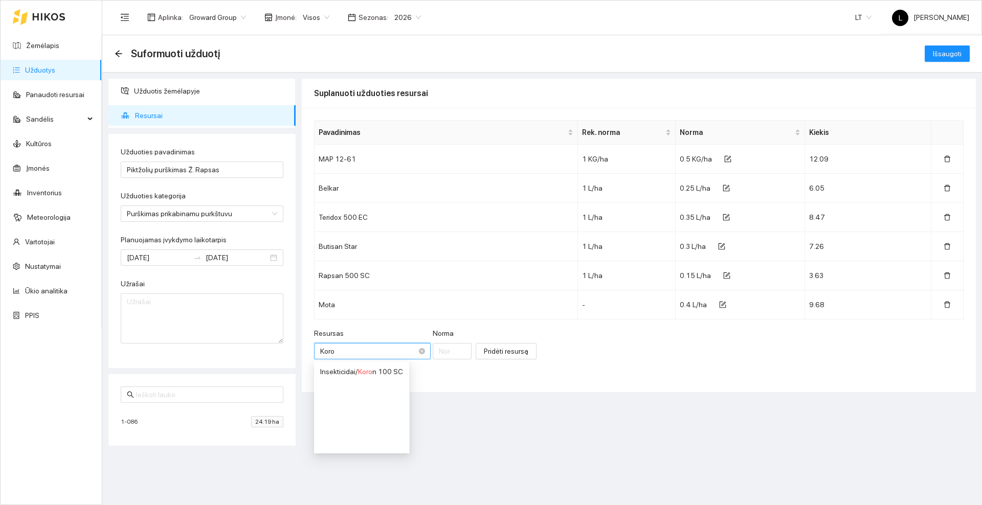
type input "Koron"
click at [370, 373] on span "Koron" at bounding box center [367, 372] width 18 height 8
type input "1"
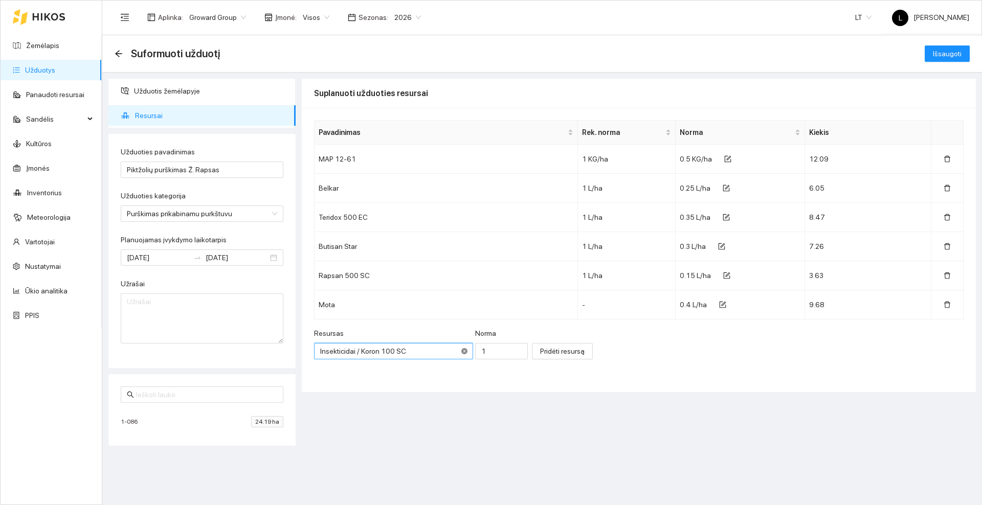
scroll to position [0, 0]
click at [475, 347] on input "1" at bounding box center [501, 351] width 53 height 16
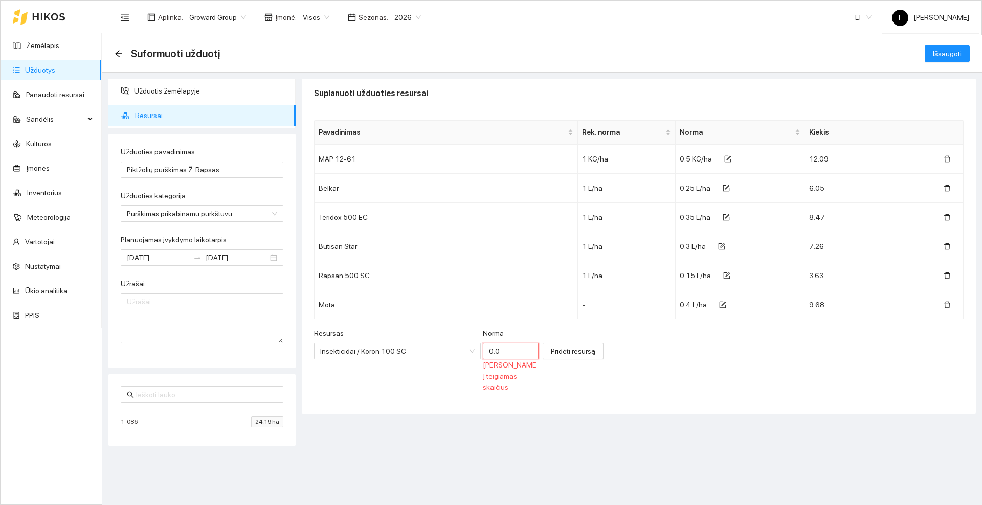
type input "0.05"
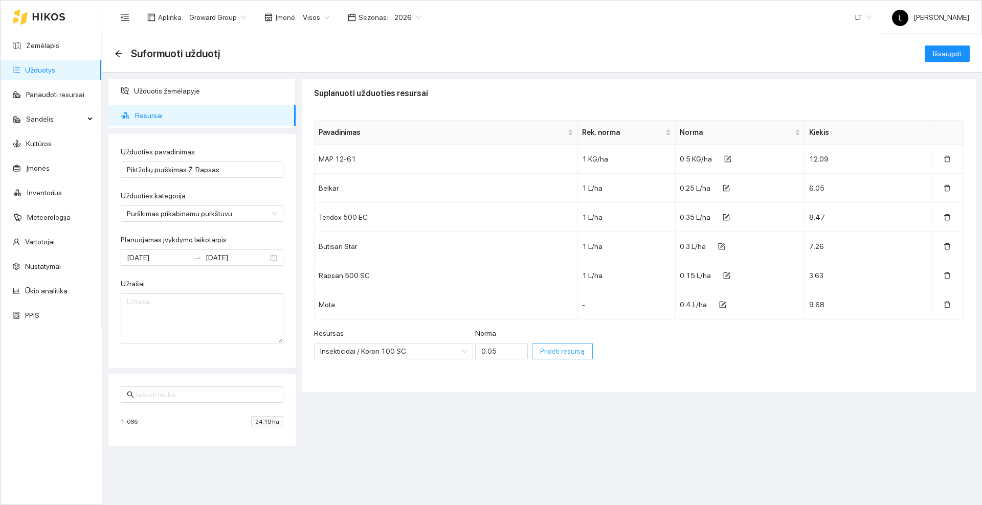
click at [540, 354] on span "Pridėti resursą" at bounding box center [562, 351] width 44 height 11
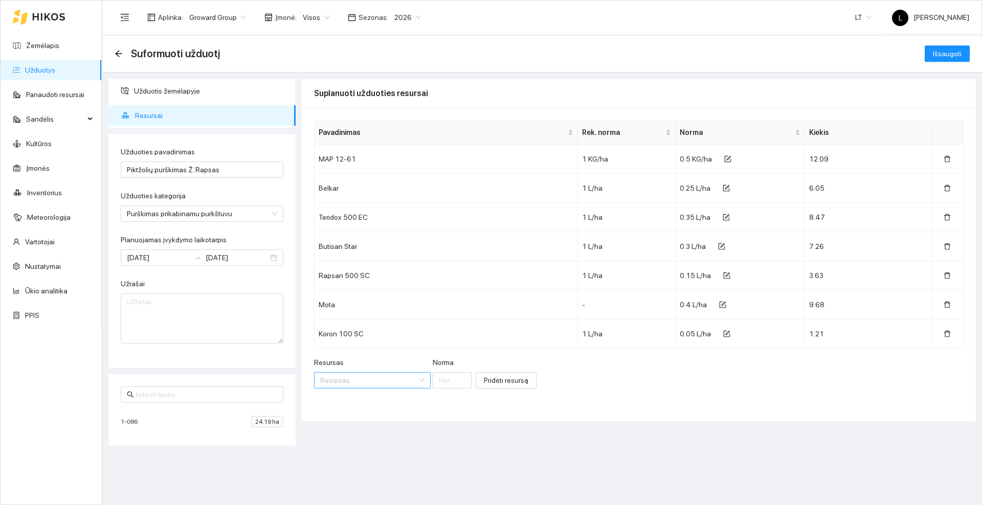
click at [369, 375] on input "Resursas" at bounding box center [368, 380] width 97 height 15
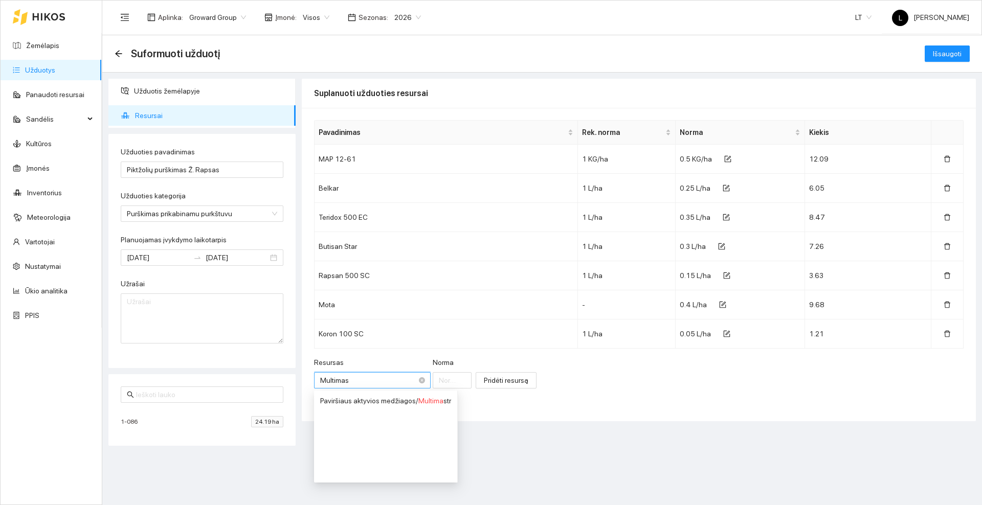
type input "Multimast"
click at [423, 404] on span "Multimast" at bounding box center [433, 401] width 31 height 8
type input "1"
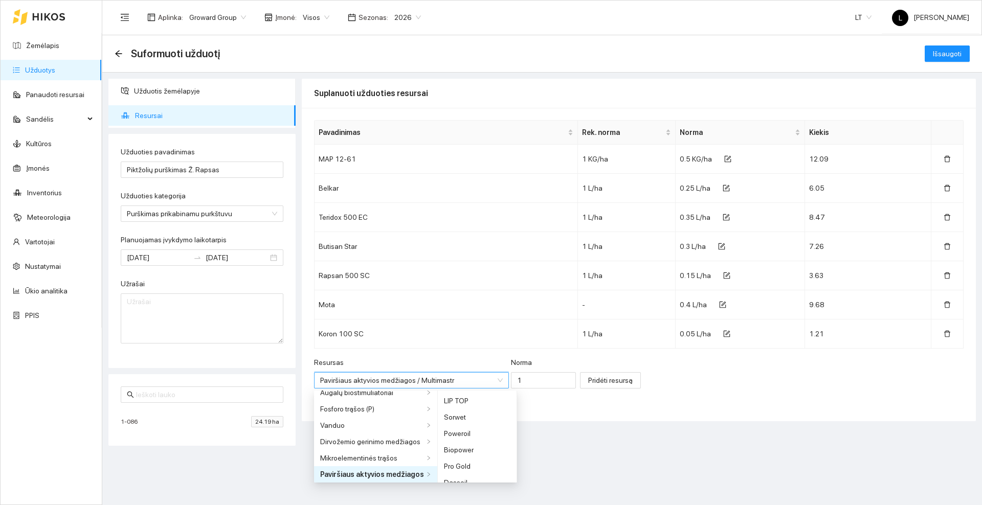
scroll to position [237, 0]
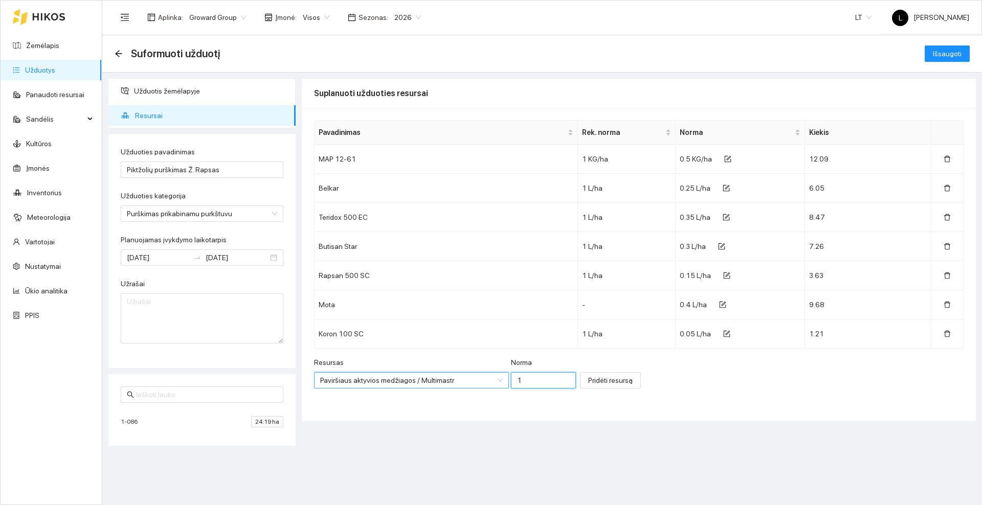
click at [512, 380] on input "1" at bounding box center [543, 380] width 65 height 16
type input "0.1"
click at [601, 381] on span "Pridėti resursą" at bounding box center [610, 380] width 44 height 11
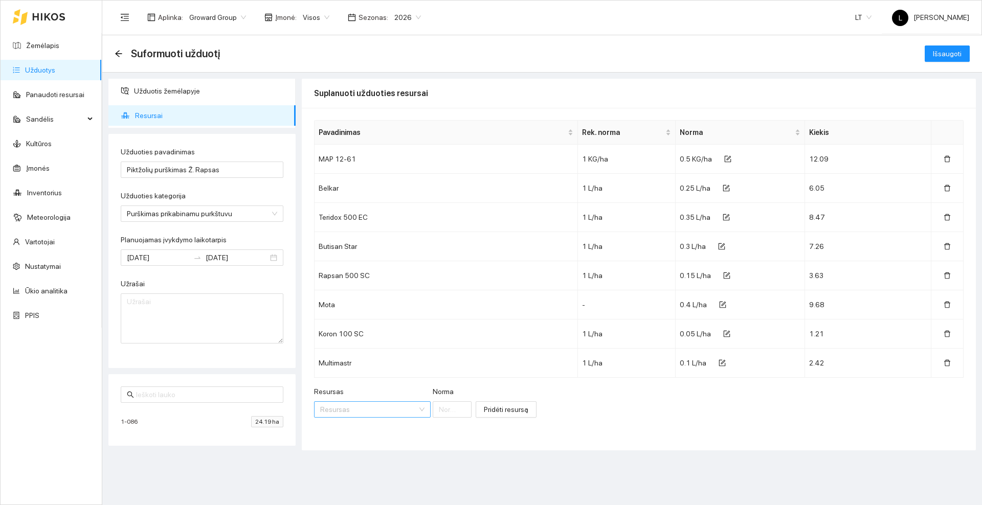
click at [376, 411] on input "Resursas" at bounding box center [368, 409] width 97 height 15
type input "Foam te"
click at [434, 317] on span "Foam te" at bounding box center [430, 318] width 25 height 8
type input "1"
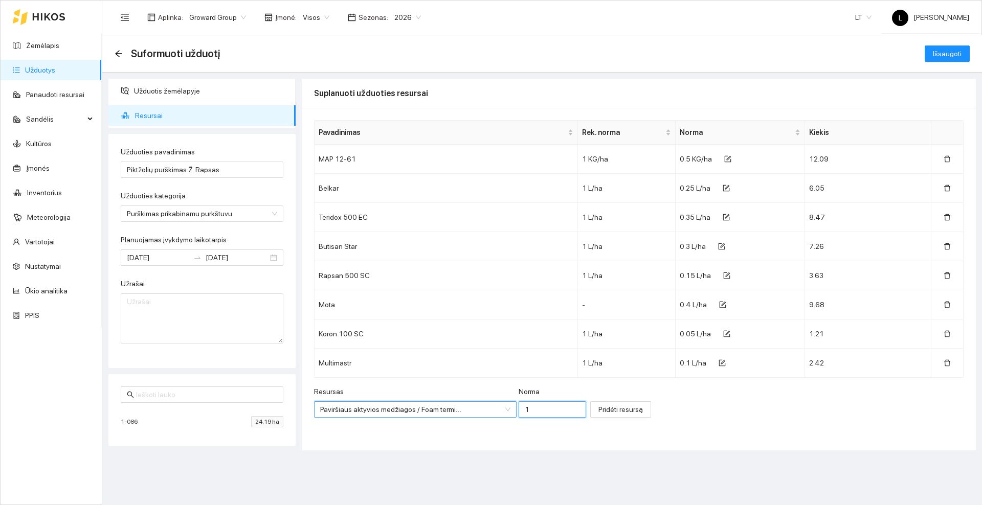
click at [530, 407] on input "1" at bounding box center [553, 409] width 68 height 16
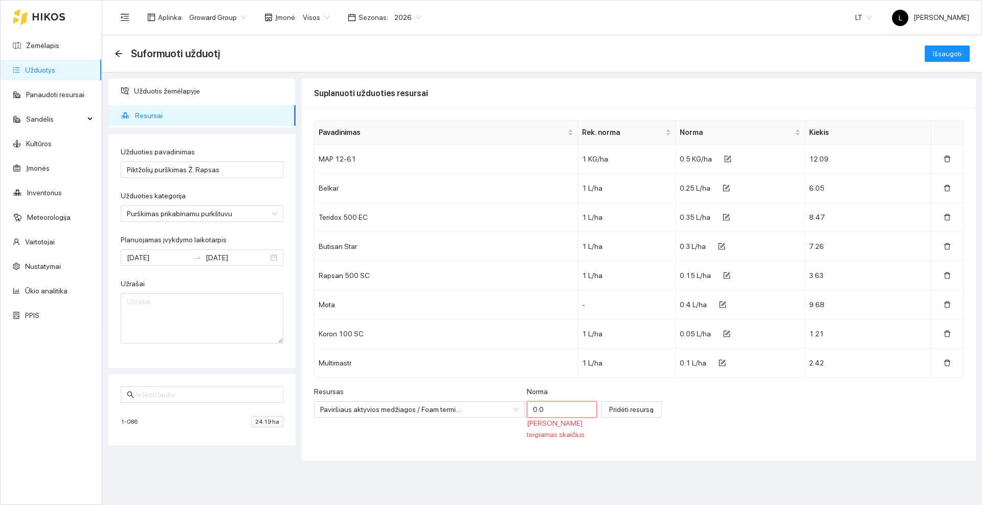
type input "0.01"
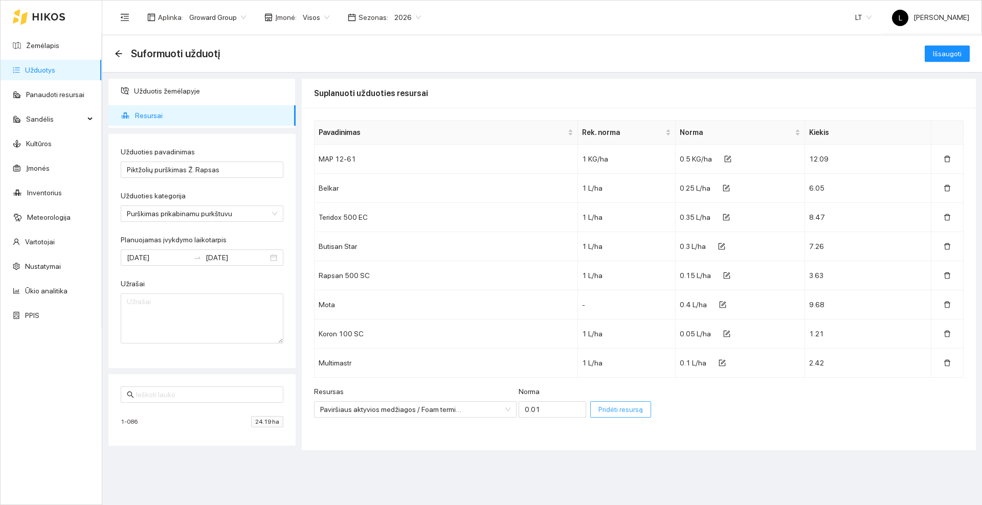
click at [598, 408] on span "Pridėti resursą" at bounding box center [620, 409] width 44 height 11
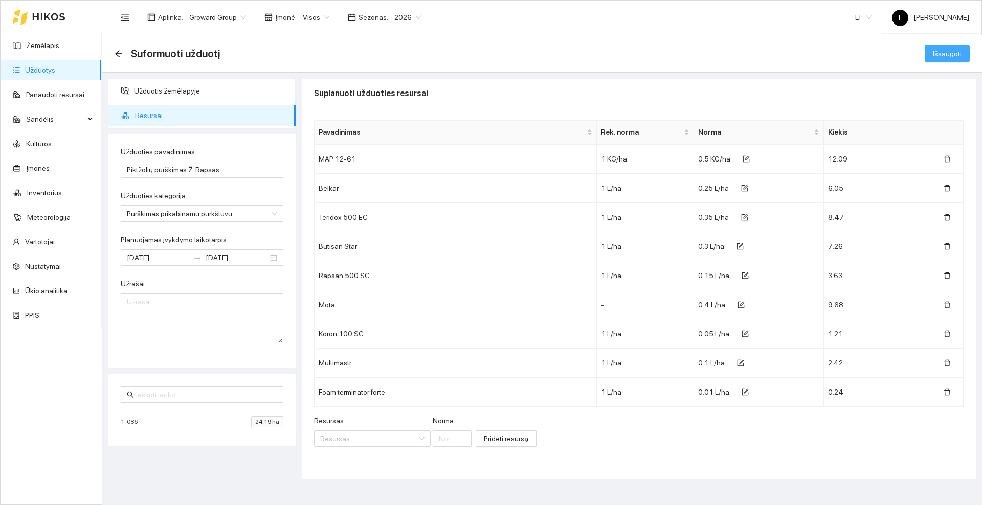
click at [950, 56] on span "Išsaugoti" at bounding box center [947, 53] width 29 height 11
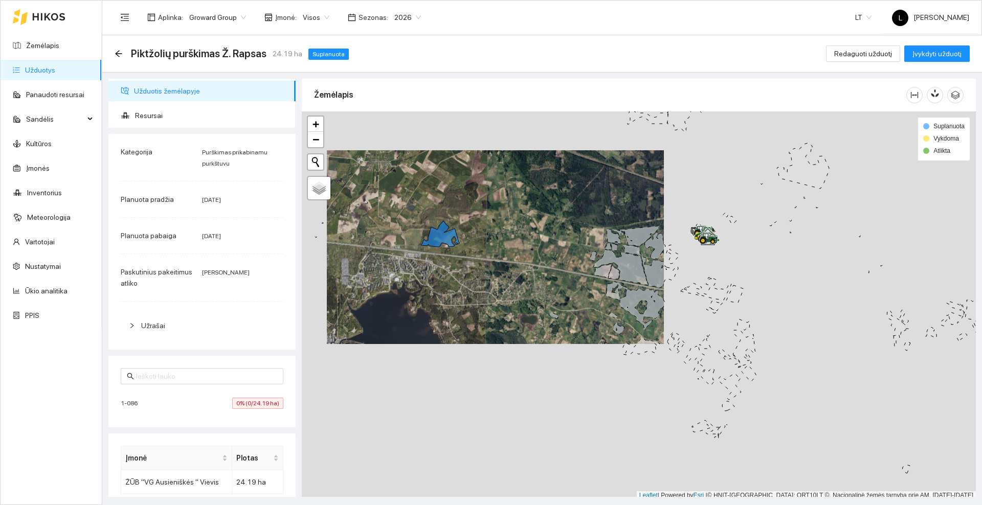
click at [120, 48] on div "Piktžolių purškimas Ž. Rapsas 24.19 ha Suplanuota" at bounding box center [234, 54] width 238 height 16
click at [119, 55] on icon "arrow-left" at bounding box center [119, 54] width 8 height 8
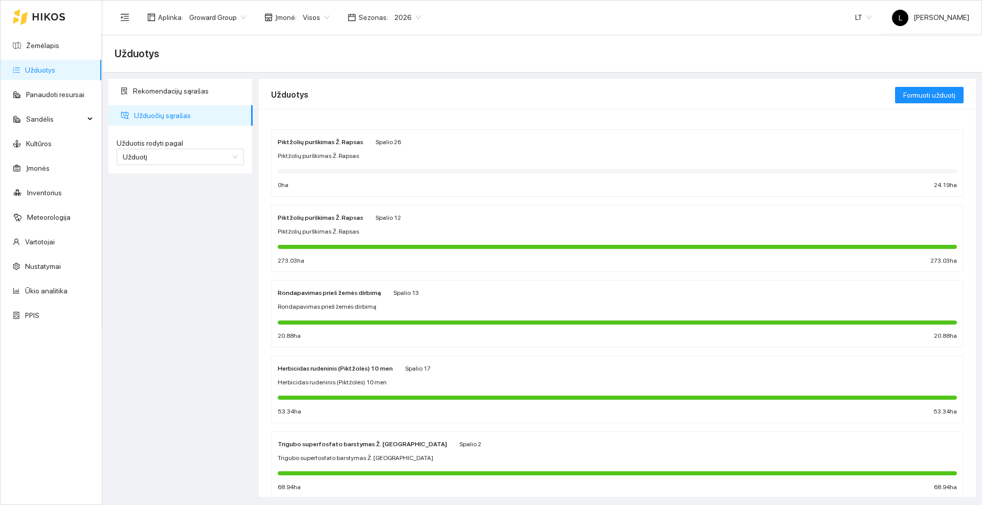
click at [49, 16] on icon at bounding box center [48, 17] width 33 height 8
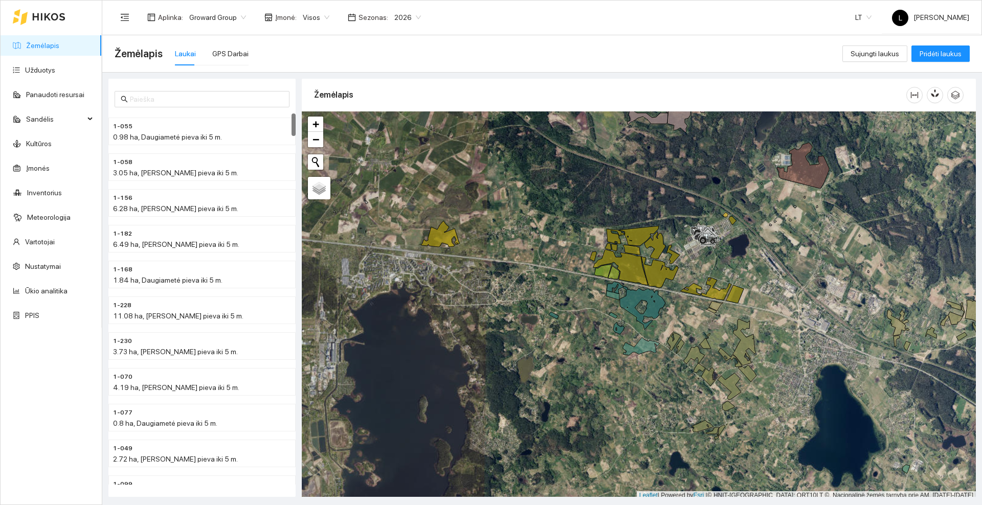
scroll to position [3, 0]
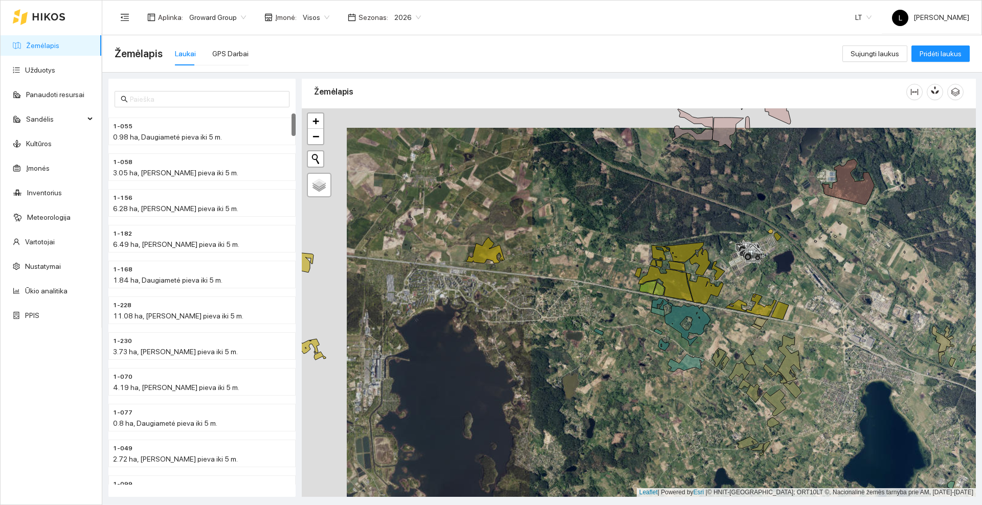
drag, startPoint x: 558, startPoint y: 202, endPoint x: 687, endPoint y: 233, distance: 132.6
click at [687, 233] on div at bounding box center [639, 302] width 674 height 389
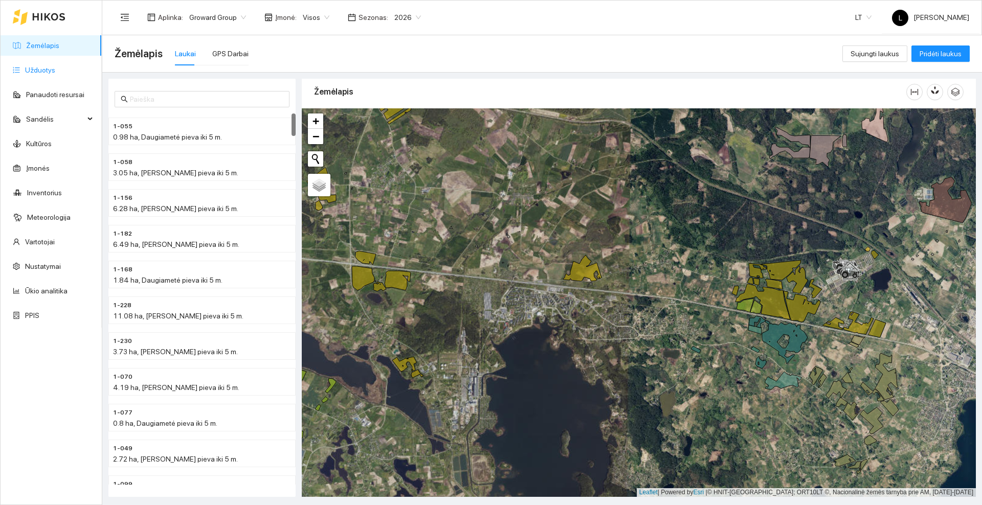
click at [47, 73] on link "Užduotys" at bounding box center [40, 70] width 30 height 8
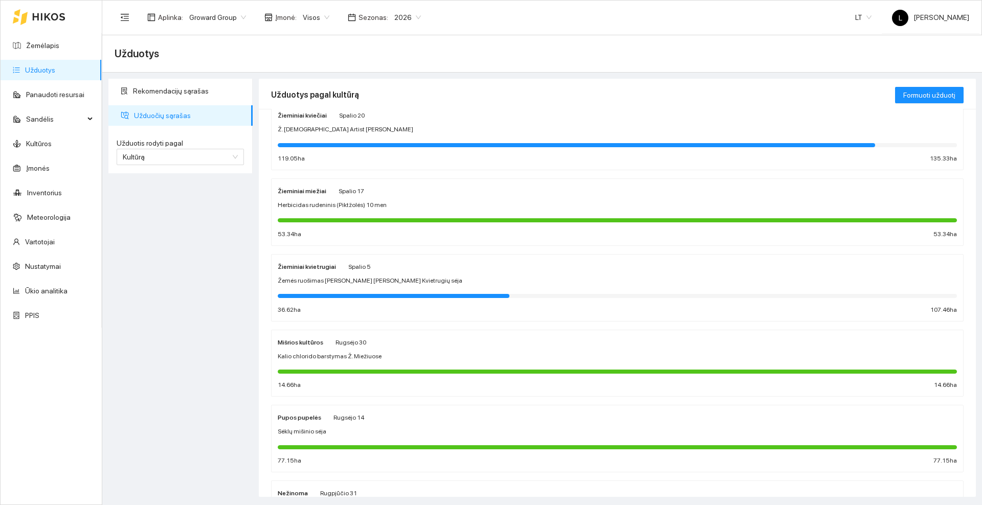
scroll to position [192, 0]
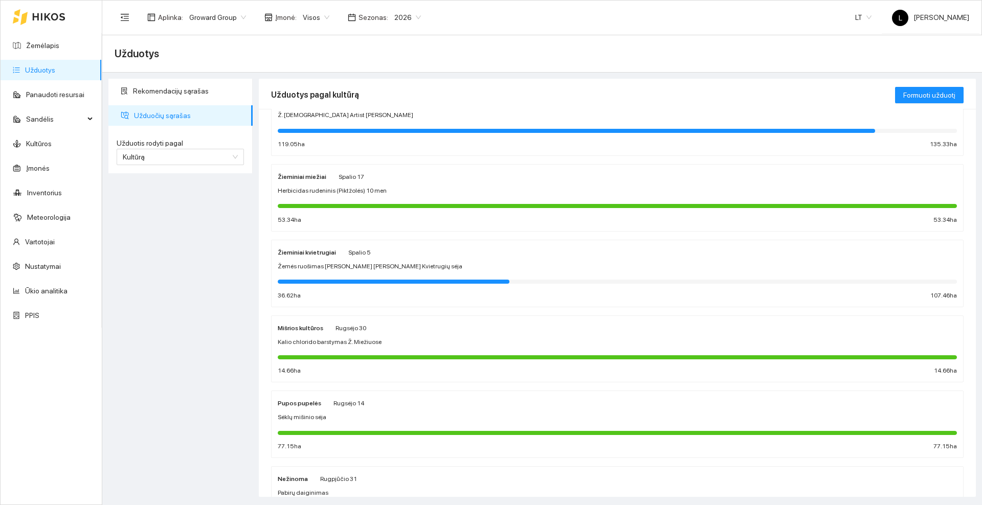
click at [487, 264] on div "Žemės ruošimas [PERSON_NAME] [PERSON_NAME] Kvietrugių sėja" at bounding box center [617, 267] width 679 height 10
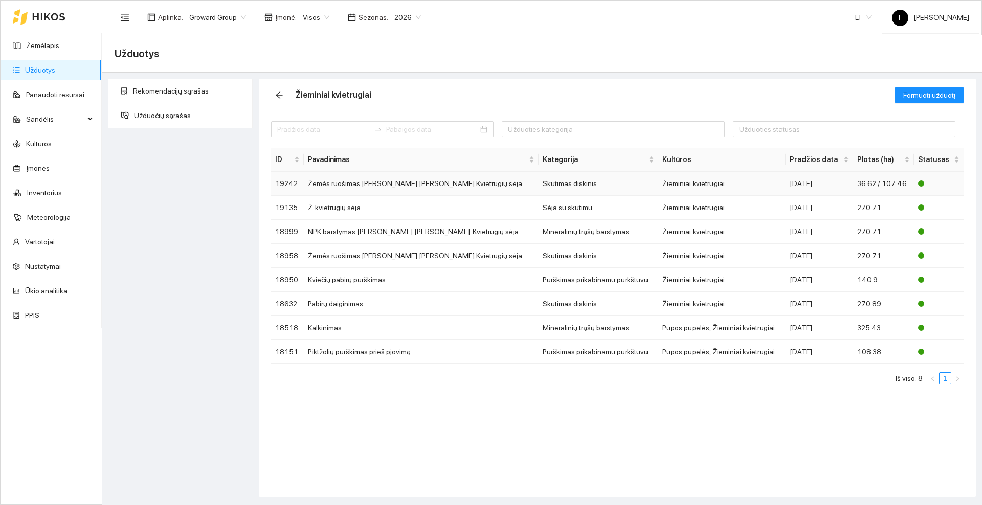
click at [406, 186] on td "Žemės ruošimas [PERSON_NAME] [PERSON_NAME] Kvietrugių sėja" at bounding box center [421, 184] width 235 height 24
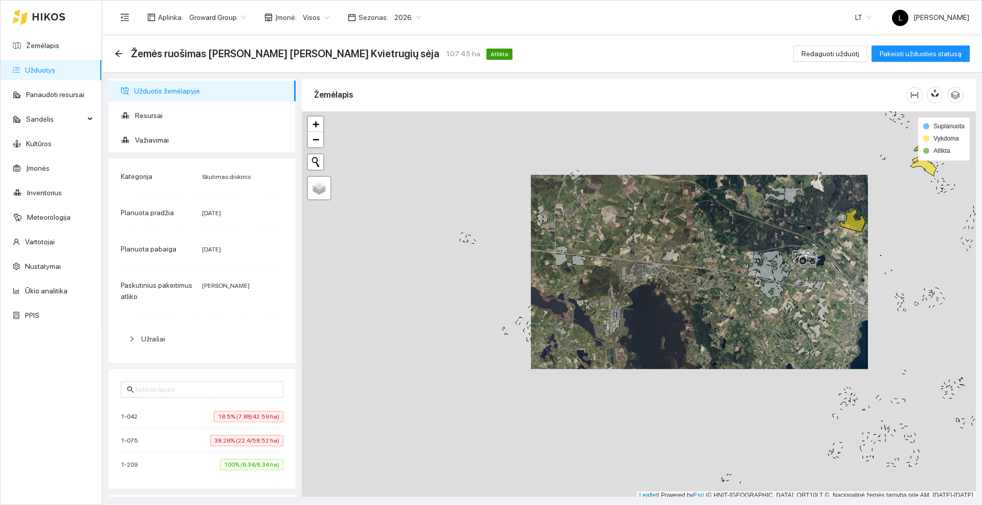
scroll to position [3, 0]
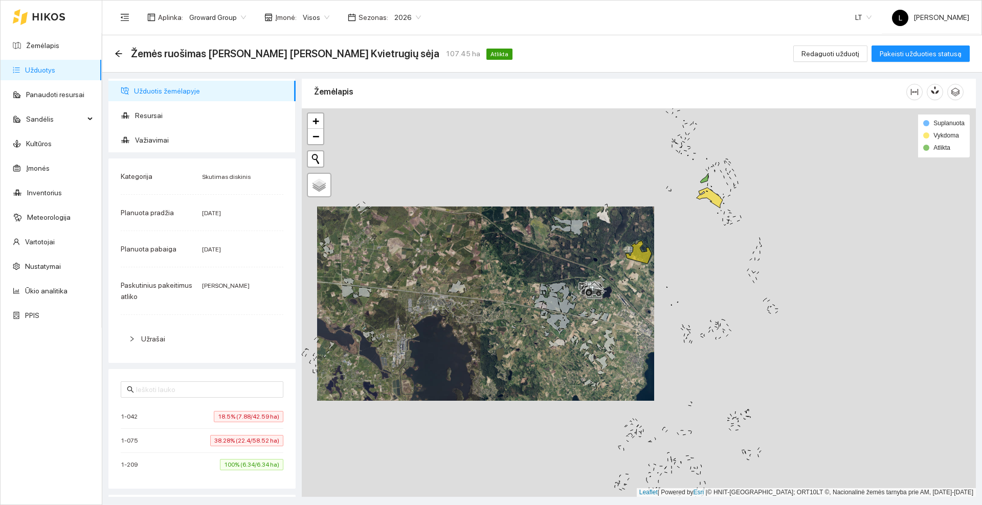
drag, startPoint x: 793, startPoint y: 234, endPoint x: 566, endPoint y: 270, distance: 230.0
click at [566, 270] on div at bounding box center [639, 302] width 674 height 389
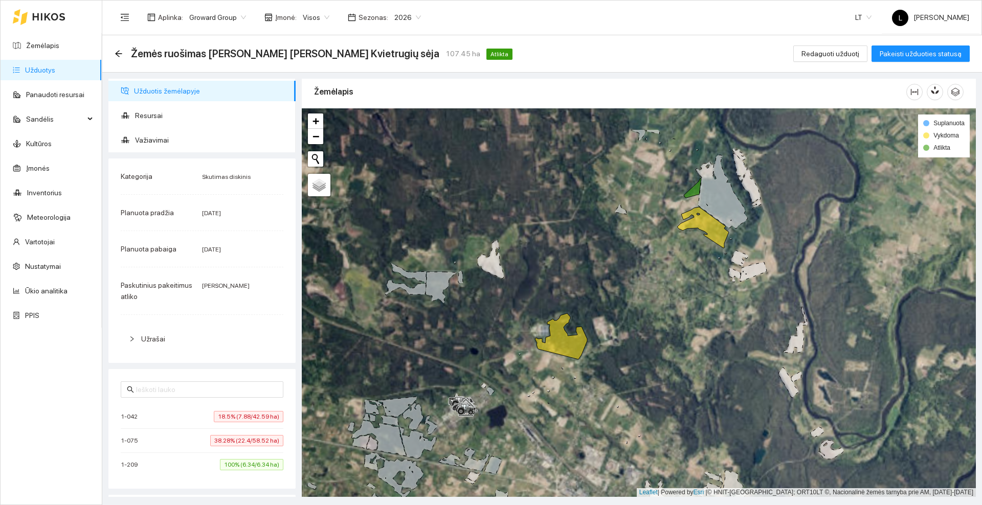
drag, startPoint x: 640, startPoint y: 241, endPoint x: 635, endPoint y: 258, distance: 17.1
click at [635, 258] on div at bounding box center [639, 302] width 674 height 389
click at [838, 50] on span "Redaguoti užduotį" at bounding box center [830, 53] width 58 height 11
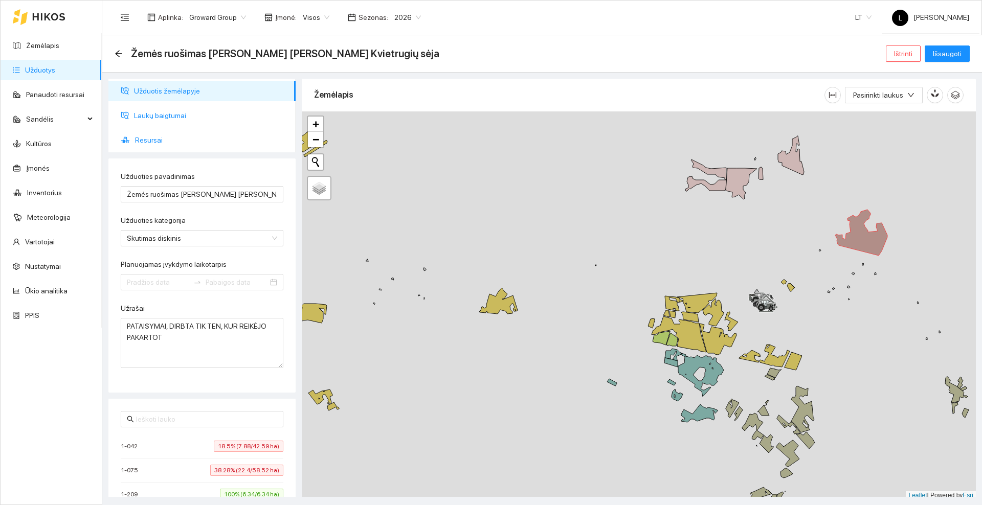
type input "[DATE]"
type input "2025-10-05"
click at [179, 120] on span "Laukų baigtumai" at bounding box center [210, 115] width 153 height 20
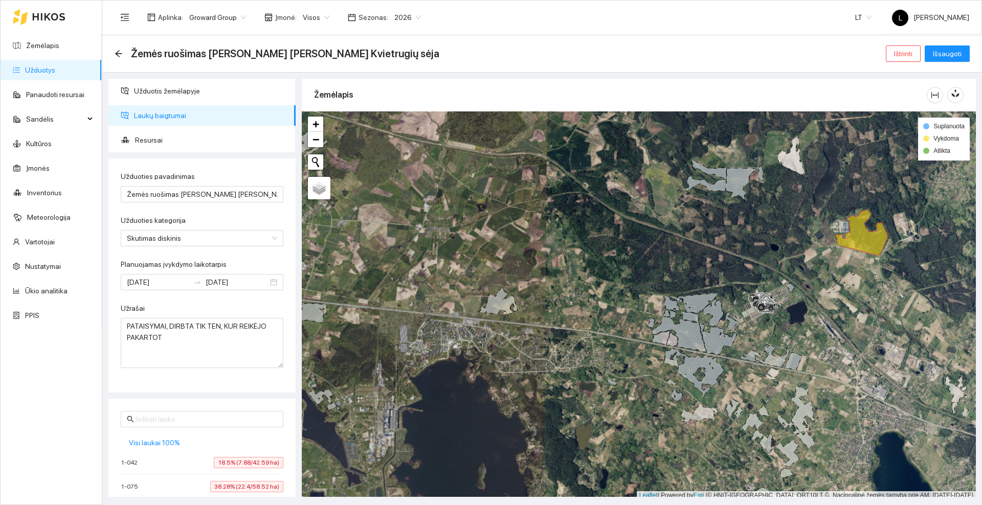
drag, startPoint x: 180, startPoint y: 120, endPoint x: 166, endPoint y: 116, distance: 14.3
click at [166, 116] on span "Laukų baigtumai" at bounding box center [210, 115] width 153 height 20
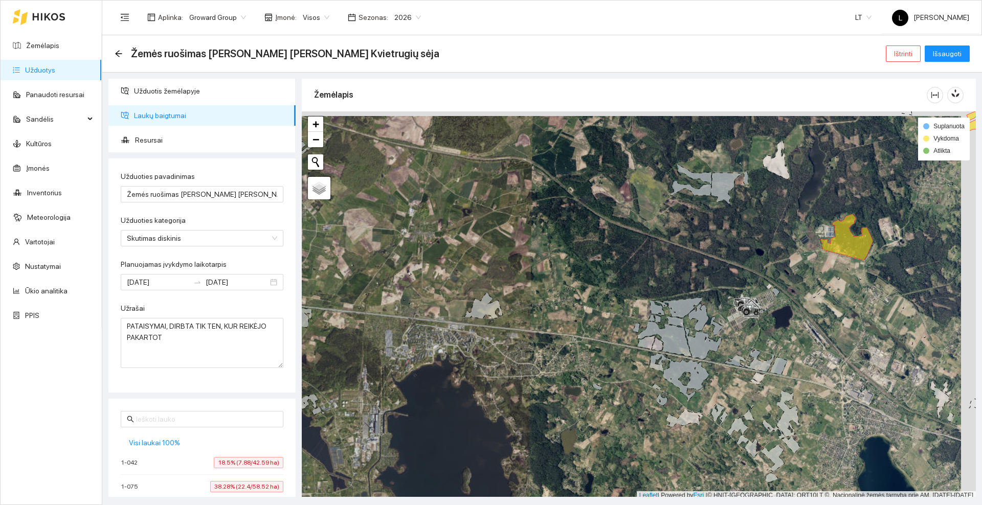
scroll to position [3, 0]
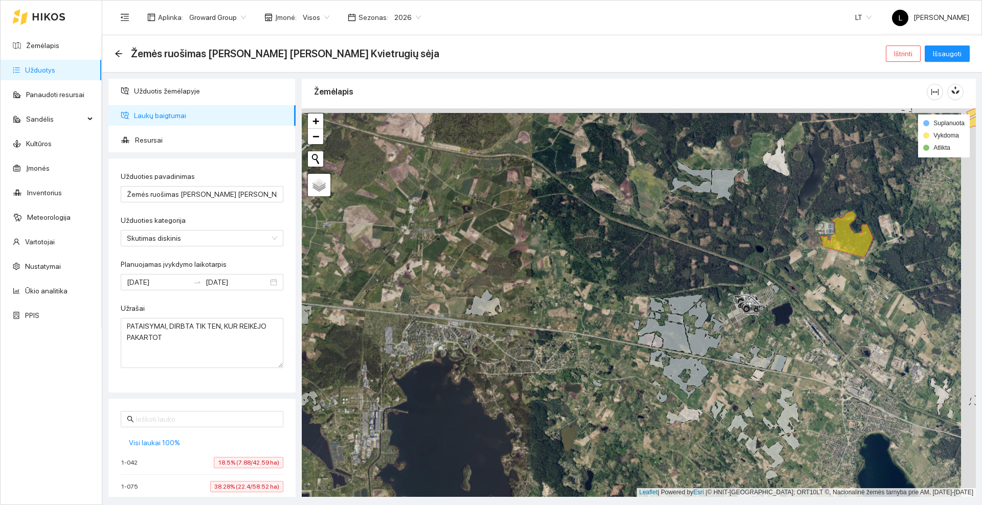
drag, startPoint x: 937, startPoint y: 222, endPoint x: 649, endPoint y: 311, distance: 301.5
click at [649, 311] on div at bounding box center [639, 302] width 674 height 389
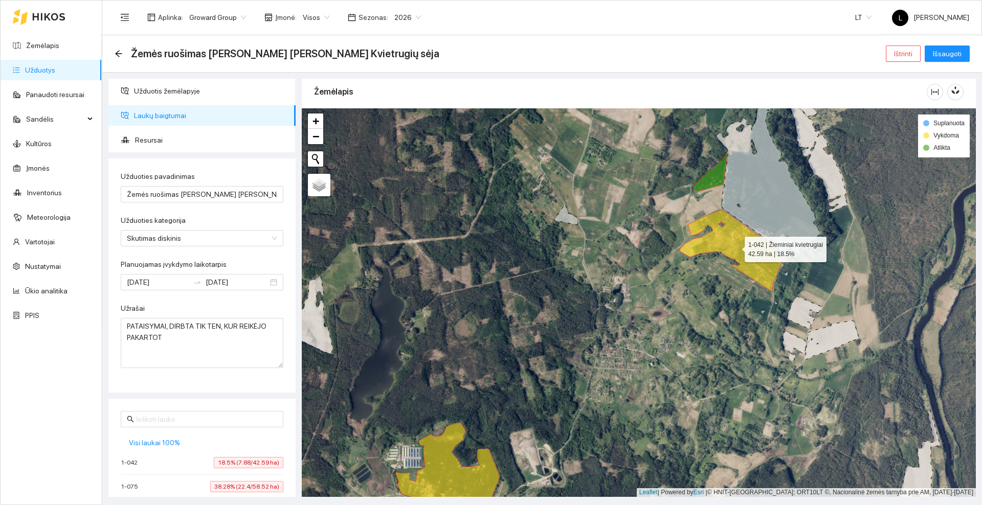
click at [737, 236] on icon at bounding box center [731, 251] width 103 height 82
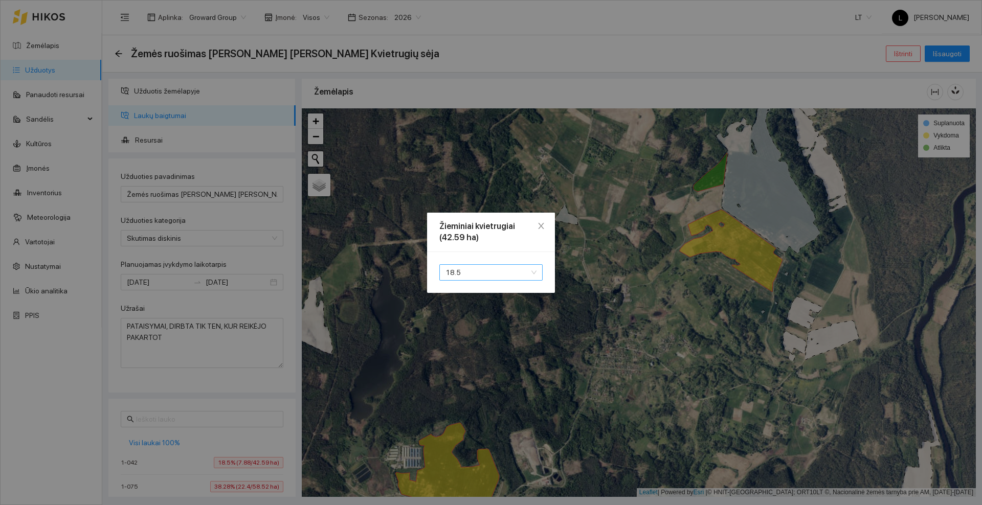
click at [529, 274] on span "18.5" at bounding box center [490, 272] width 91 height 15
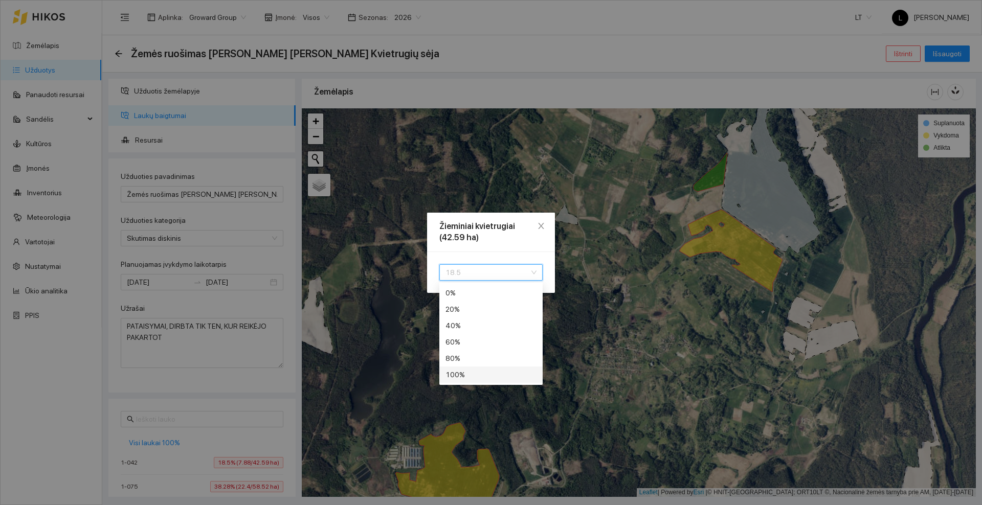
click at [473, 376] on div "100 %" at bounding box center [490, 374] width 91 height 11
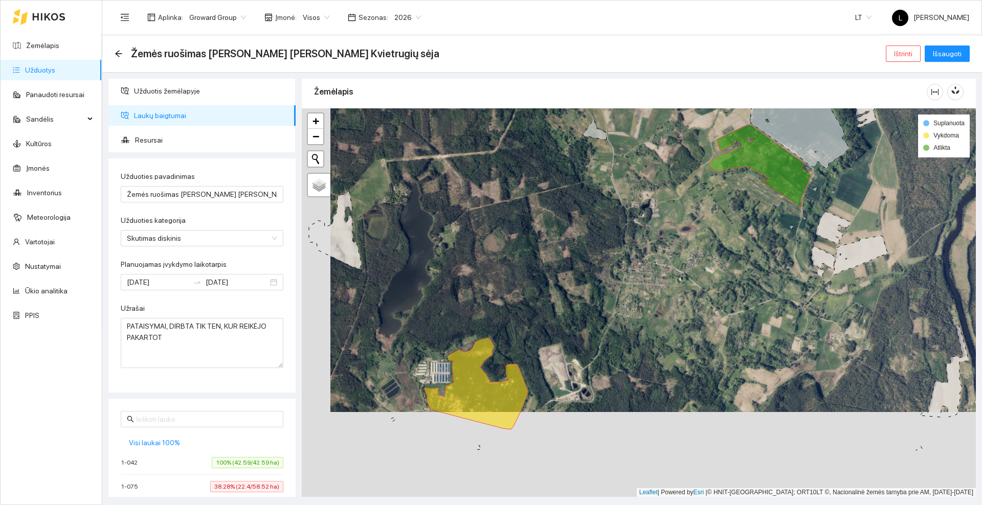
drag, startPoint x: 616, startPoint y: 316, endPoint x: 641, endPoint y: 257, distance: 64.1
click at [641, 257] on div at bounding box center [639, 302] width 674 height 389
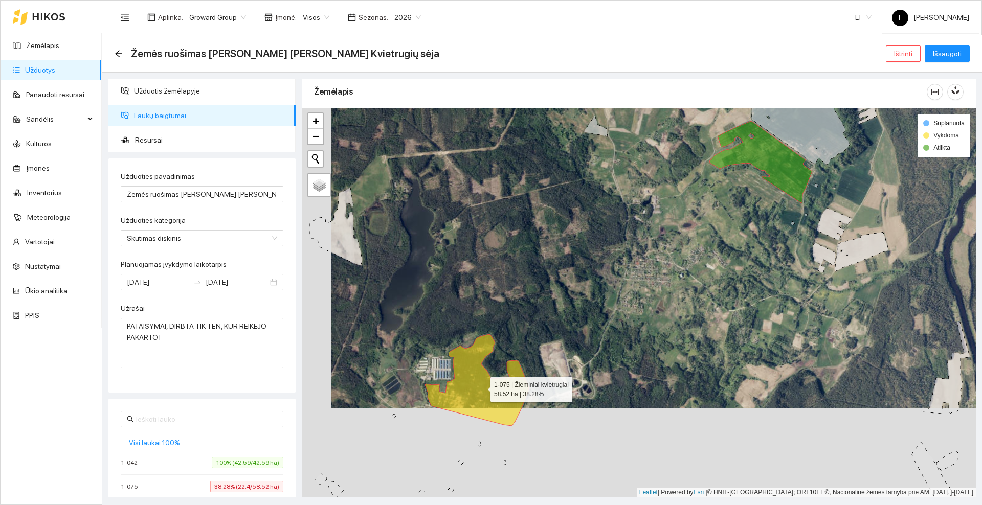
click at [477, 384] on icon at bounding box center [477, 380] width 104 height 92
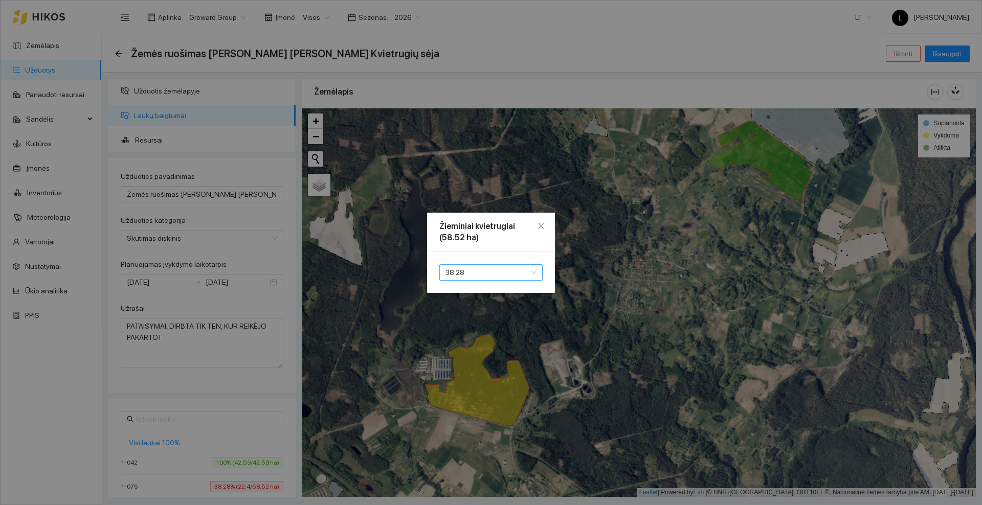
click at [484, 271] on span "38.28" at bounding box center [490, 272] width 91 height 15
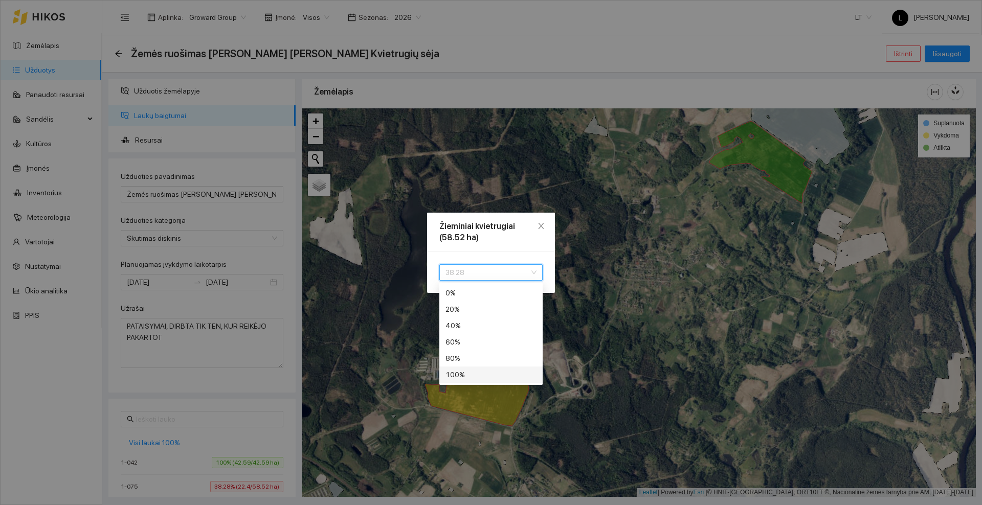
click at [482, 376] on div "100 %" at bounding box center [490, 374] width 91 height 11
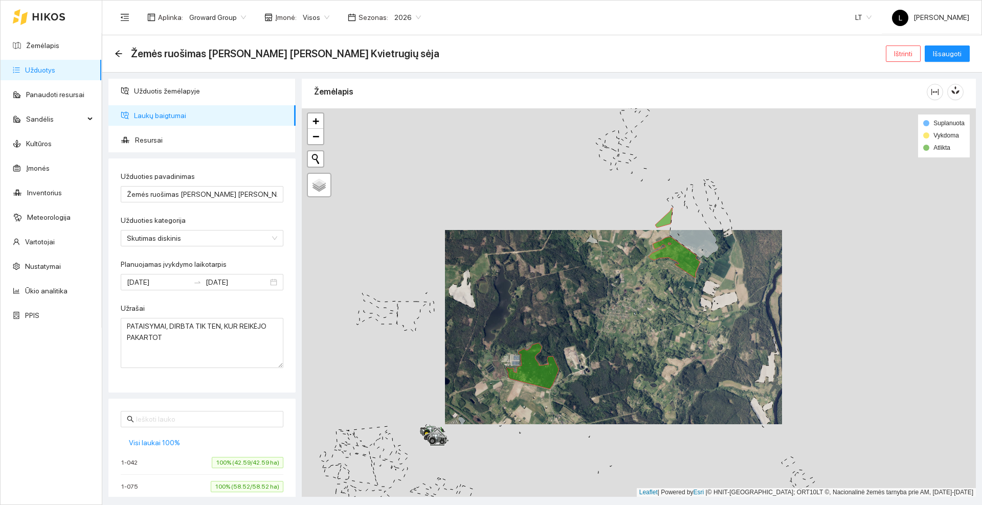
drag, startPoint x: 620, startPoint y: 255, endPoint x: 599, endPoint y: 277, distance: 30.4
click at [599, 277] on div at bounding box center [639, 302] width 674 height 389
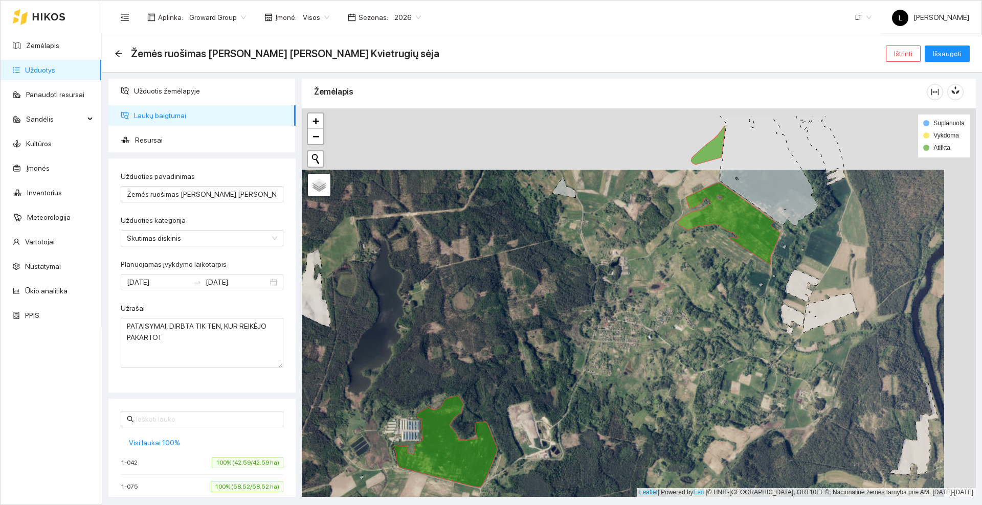
drag, startPoint x: 620, startPoint y: 304, endPoint x: 570, endPoint y: 351, distance: 68.8
click at [570, 351] on div at bounding box center [639, 302] width 674 height 389
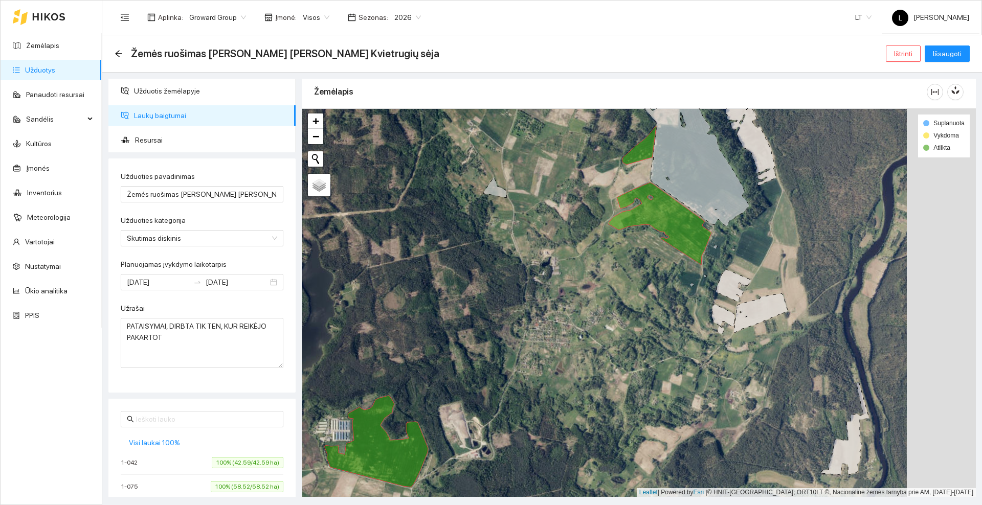
drag, startPoint x: 570, startPoint y: 333, endPoint x: 501, endPoint y: 333, distance: 69.0
click at [501, 333] on div at bounding box center [639, 302] width 674 height 389
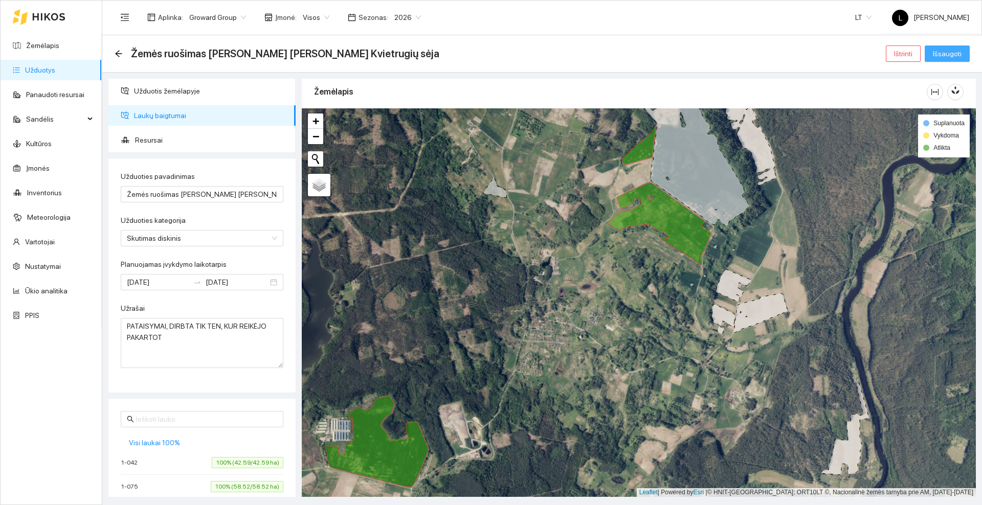
click at [952, 57] on span "Išsaugoti" at bounding box center [947, 53] width 29 height 11
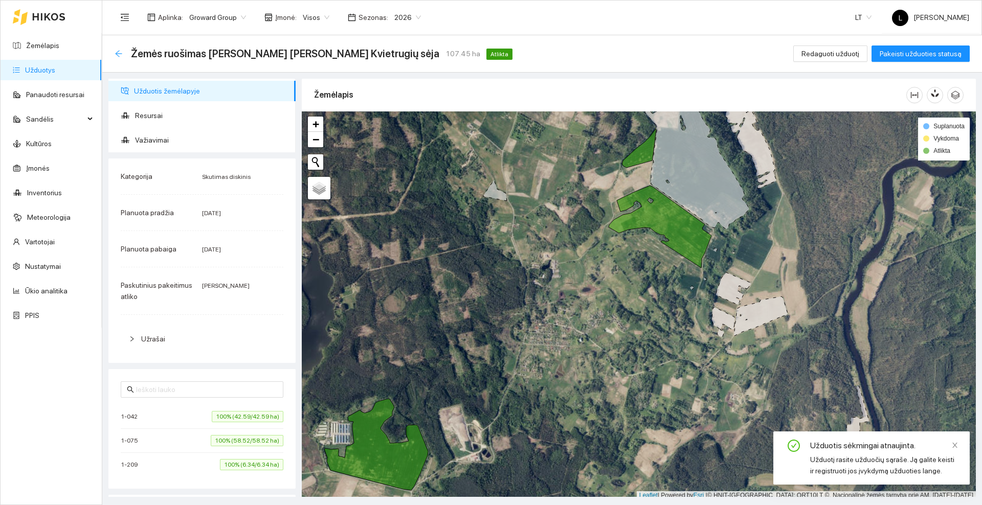
click at [122, 55] on icon "arrow-left" at bounding box center [119, 54] width 8 height 8
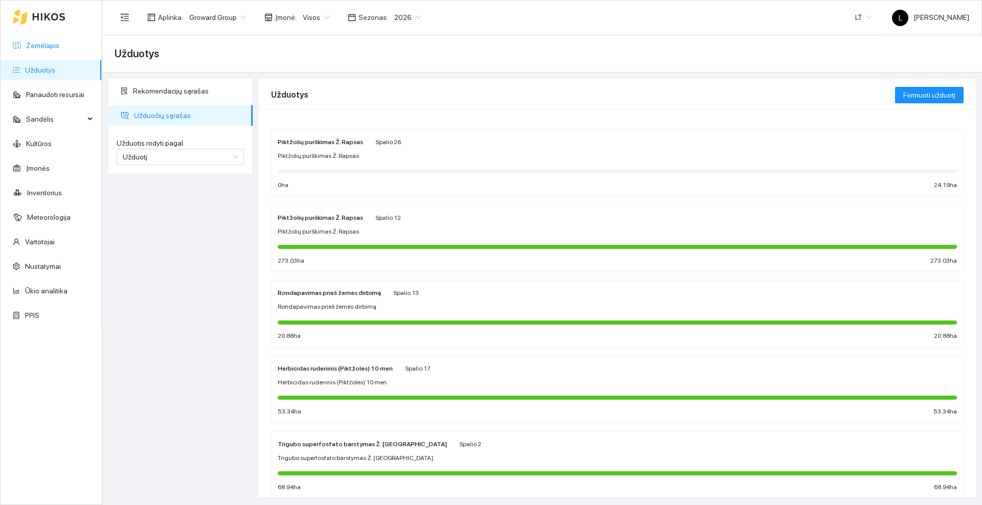
click at [38, 50] on link "Žemėlapis" at bounding box center [42, 45] width 33 height 8
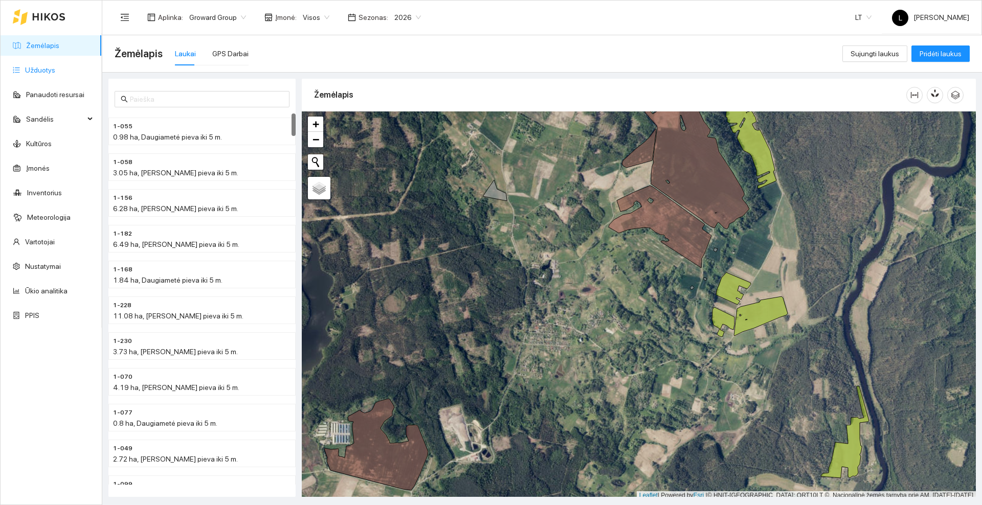
click at [39, 74] on link "Užduotys" at bounding box center [40, 70] width 30 height 8
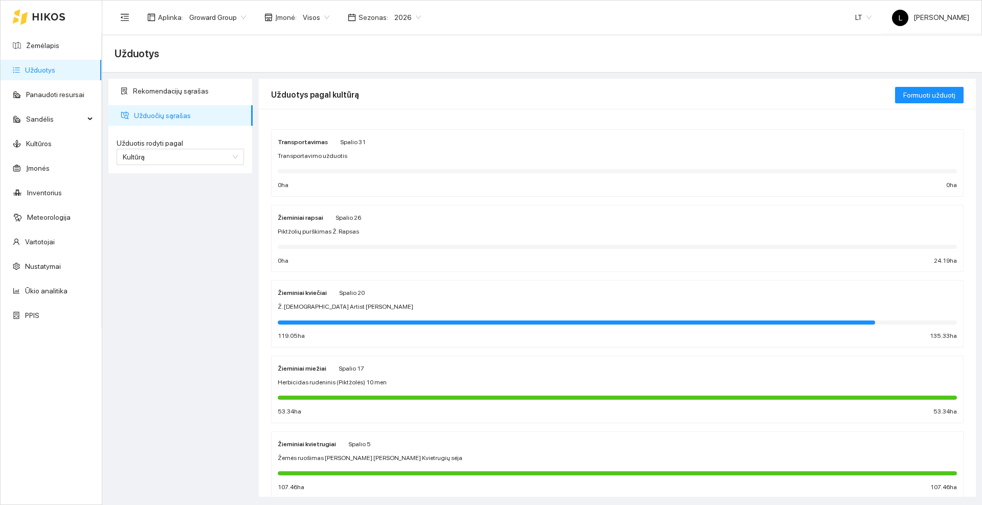
click at [408, 300] on div "Žieminiai kviečiai Spalio 20 Ž. kviečių Artist sėja 119.05 ha 135.33 ha" at bounding box center [617, 314] width 679 height 54
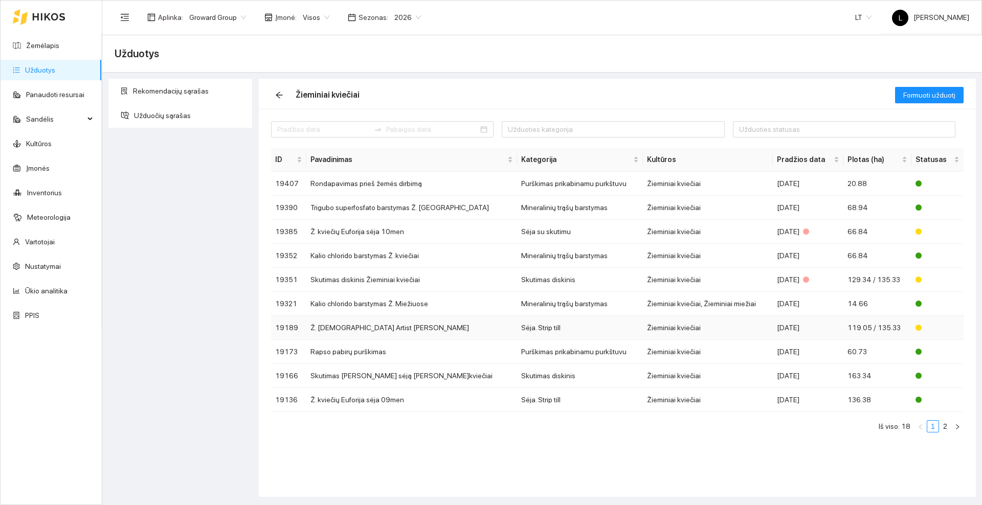
click at [409, 327] on td "Ž. [DEMOGRAPHIC_DATA] Artist [PERSON_NAME]" at bounding box center [411, 328] width 211 height 24
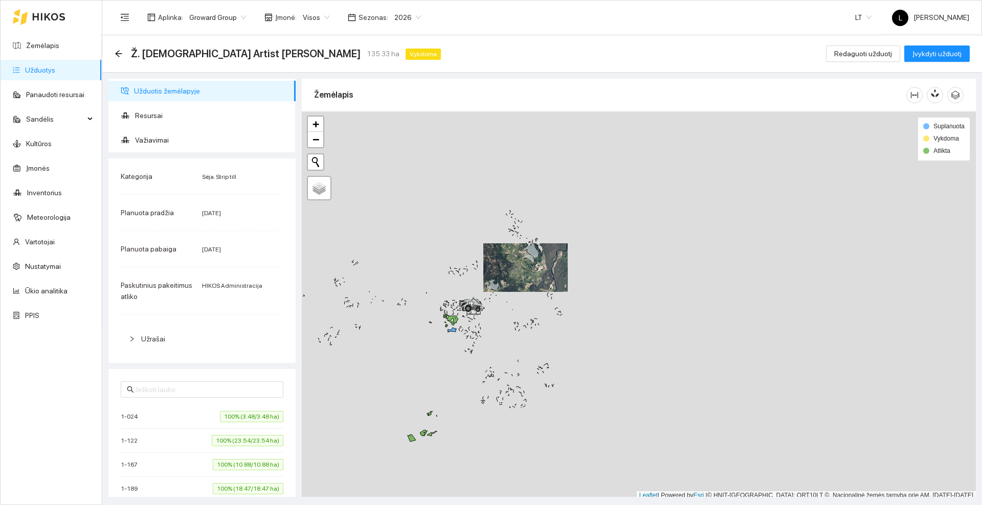
scroll to position [3, 0]
drag, startPoint x: 501, startPoint y: 294, endPoint x: 563, endPoint y: 188, distance: 123.1
click at [563, 188] on div at bounding box center [639, 302] width 674 height 389
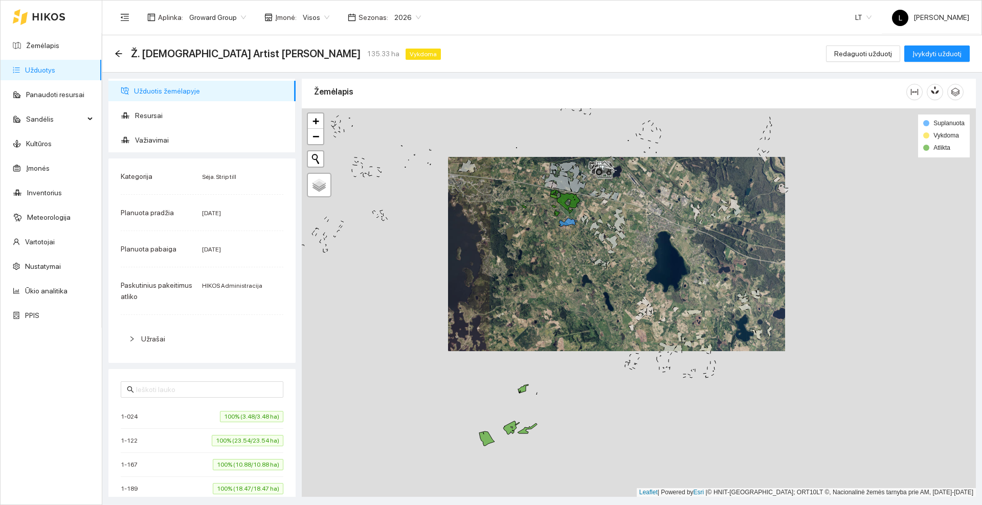
drag, startPoint x: 542, startPoint y: 288, endPoint x: 547, endPoint y: 226, distance: 63.1
click at [547, 226] on div at bounding box center [639, 302] width 674 height 389
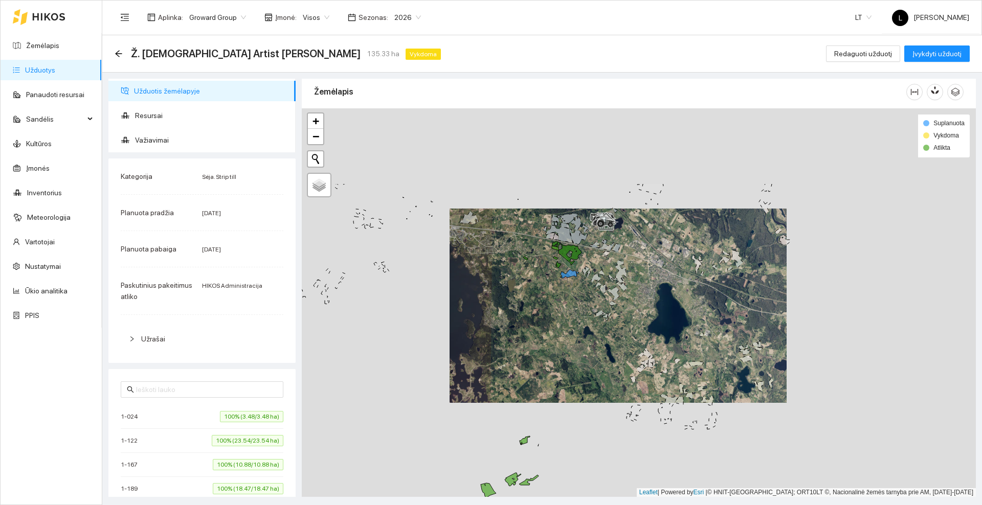
drag, startPoint x: 547, startPoint y: 226, endPoint x: 544, endPoint y: 340, distance: 114.6
click at [544, 340] on div at bounding box center [639, 302] width 674 height 389
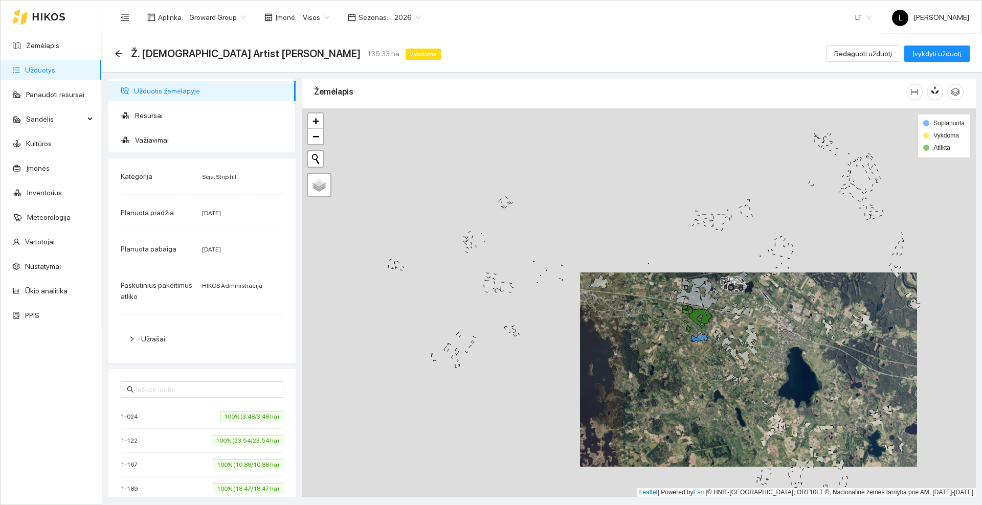
drag, startPoint x: 505, startPoint y: 323, endPoint x: 635, endPoint y: 387, distance: 145.2
click at [635, 387] on div at bounding box center [639, 302] width 674 height 389
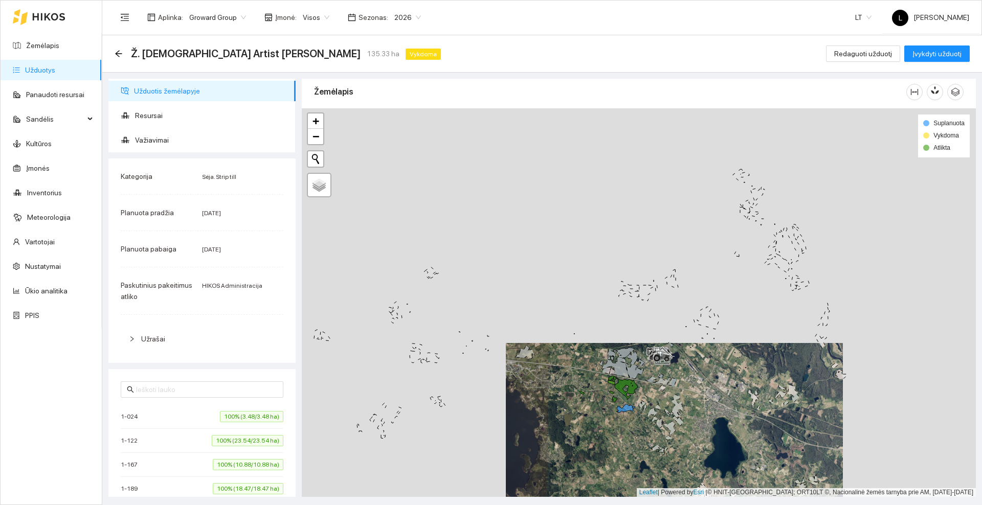
drag, startPoint x: 651, startPoint y: 393, endPoint x: 577, endPoint y: 463, distance: 102.4
click at [577, 463] on div at bounding box center [639, 302] width 674 height 389
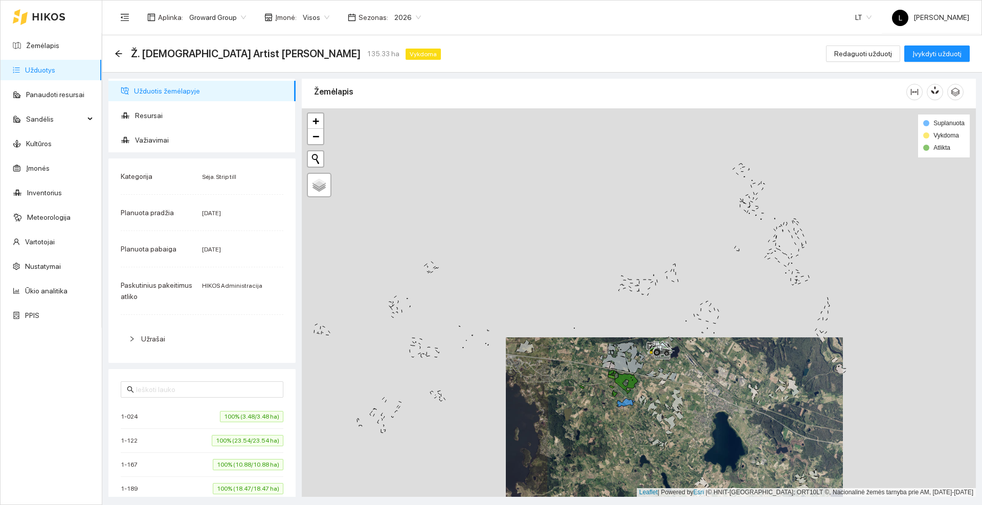
drag, startPoint x: 598, startPoint y: 425, endPoint x: 598, endPoint y: 287, distance: 137.6
click at [598, 288] on div at bounding box center [639, 302] width 674 height 389
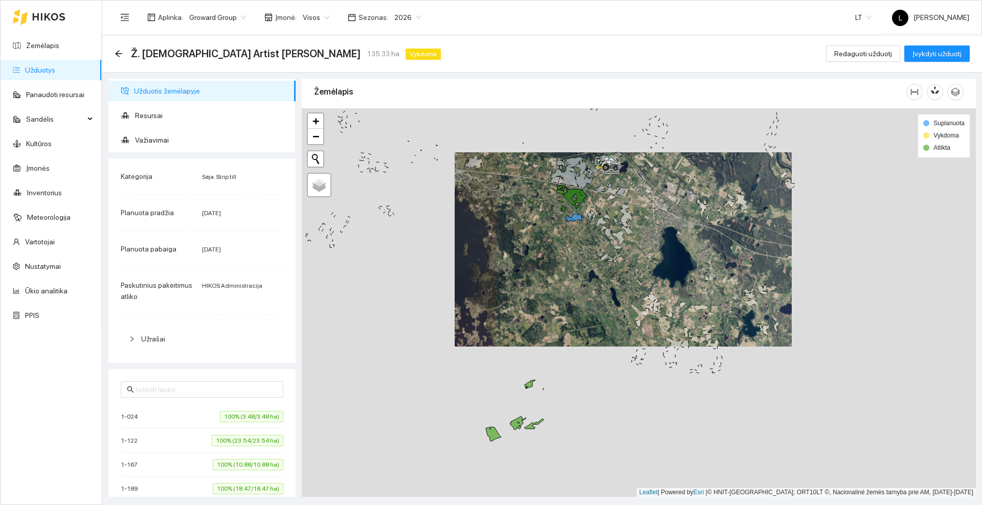
drag, startPoint x: 560, startPoint y: 308, endPoint x: 562, endPoint y: 235, distance: 72.7
click at [562, 235] on div at bounding box center [639, 302] width 674 height 389
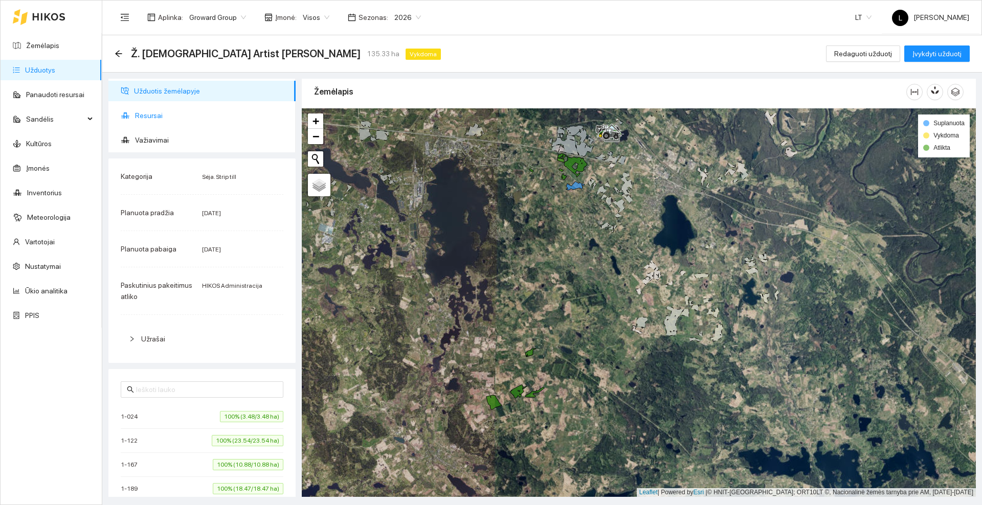
click at [151, 113] on span "Resursai" at bounding box center [211, 115] width 152 height 20
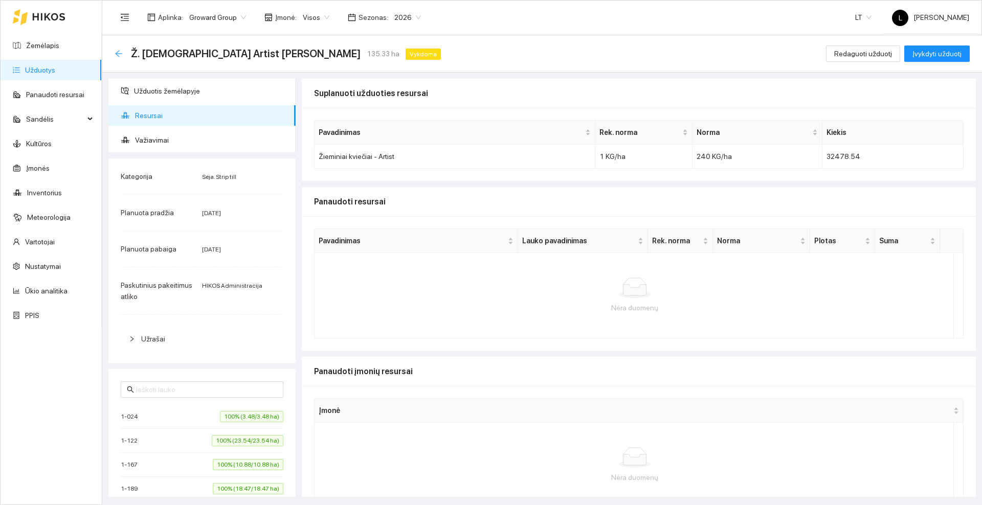
click at [118, 51] on icon "arrow-left" at bounding box center [119, 54] width 8 height 8
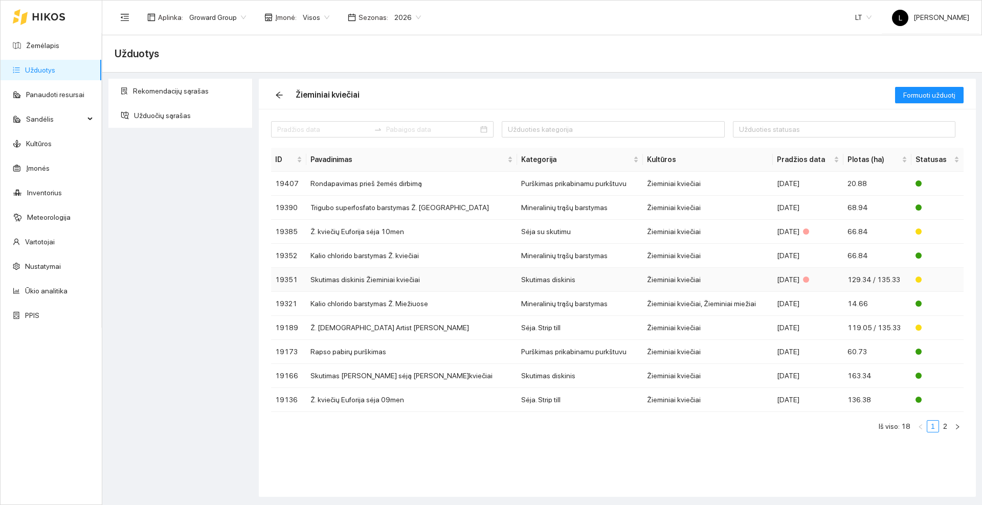
click at [422, 279] on td "Skutimas diskinis Žieminiai kviečiai" at bounding box center [411, 280] width 211 height 24
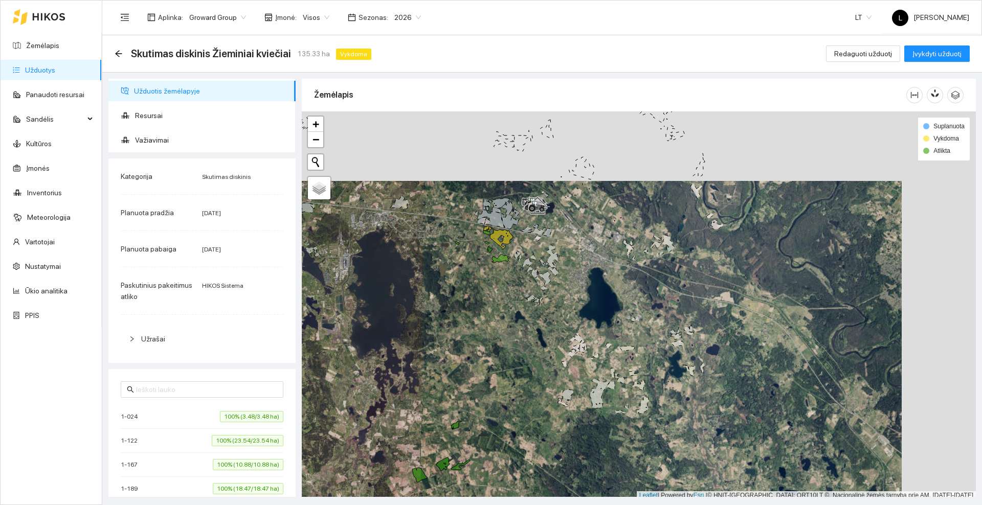
scroll to position [3, 0]
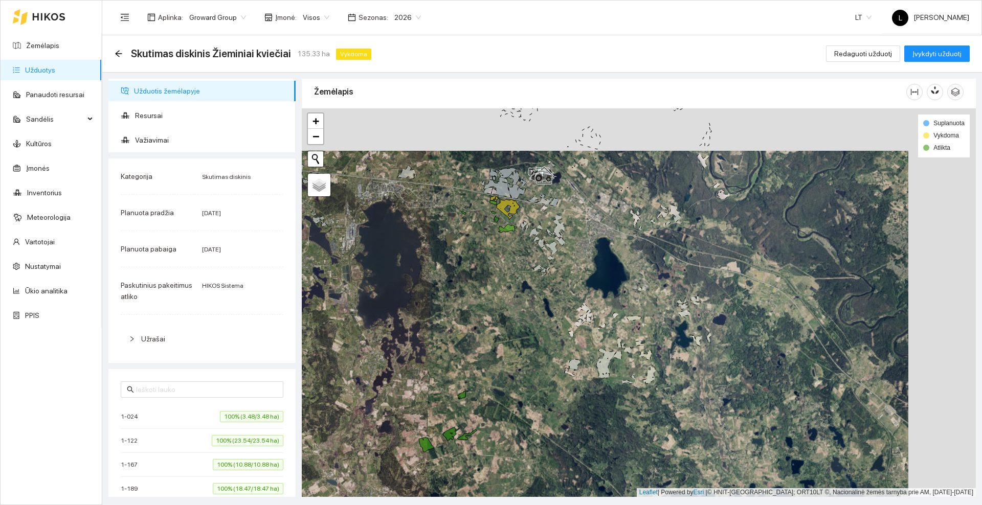
drag, startPoint x: 485, startPoint y: 313, endPoint x: 495, endPoint y: 291, distance: 24.5
click at [495, 291] on div at bounding box center [639, 302] width 674 height 389
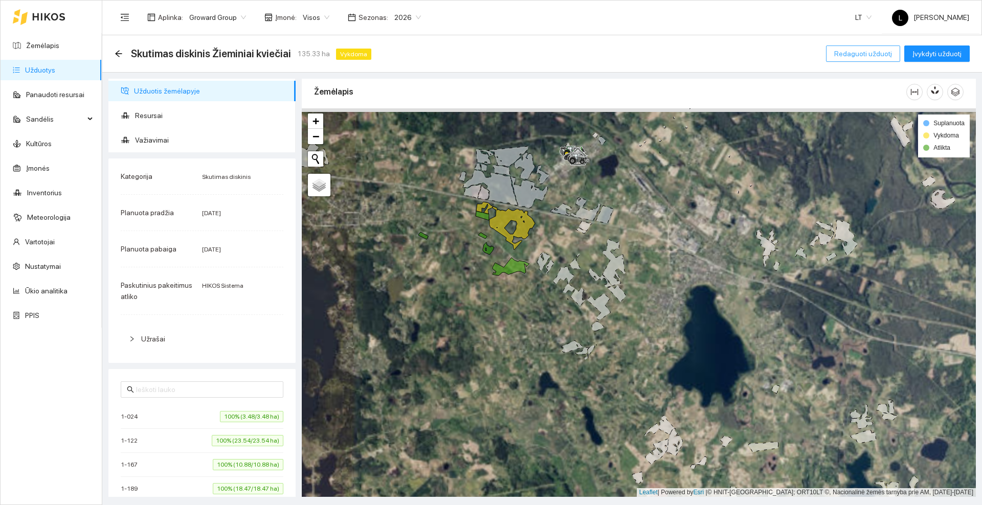
click at [869, 53] on span "Redaguoti užduotį" at bounding box center [863, 53] width 58 height 11
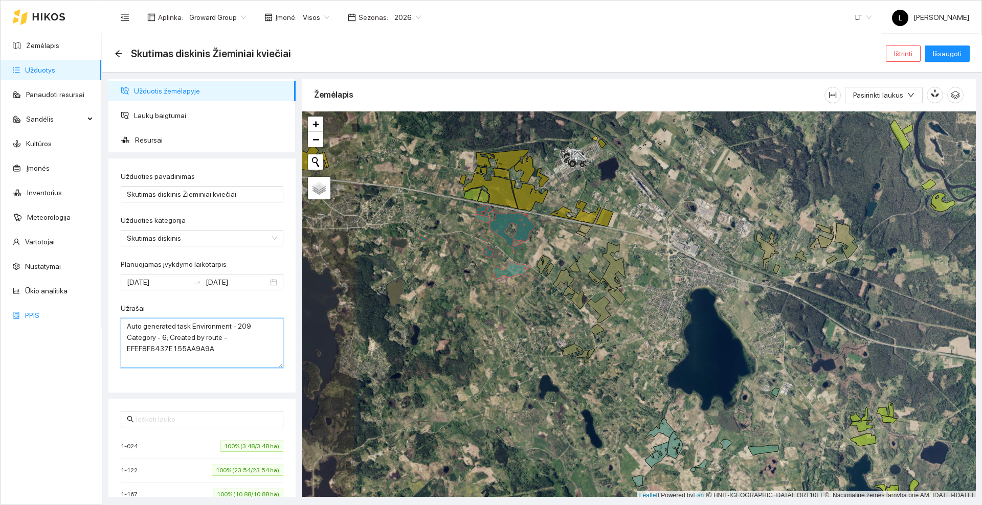
drag, startPoint x: 230, startPoint y: 353, endPoint x: 77, endPoint y: 323, distance: 156.0
click at [77, 323] on section "Žemėlapis Užduotys Panaudoti resursai Sandėlis Kultūros Įmonės Inventorius Mete…" at bounding box center [491, 252] width 982 height 505
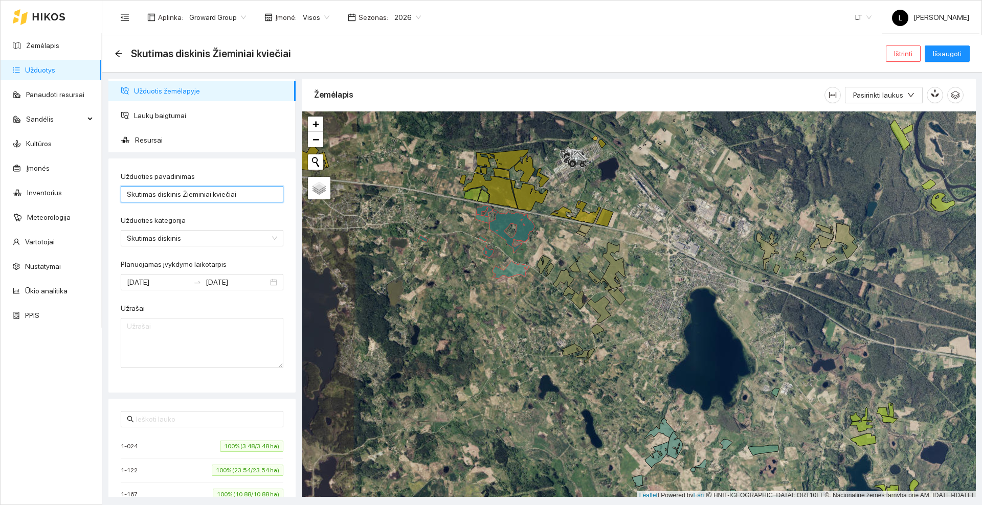
click at [244, 196] on input "Skutimas diskinis Žieminiai kviečiai" at bounding box center [202, 194] width 163 height 16
type input "S"
type input "Žemės dirbimas prieš Ž. Kviečių sėja"
click at [249, 218] on div "Užduoties kategorija" at bounding box center [202, 222] width 163 height 15
click at [167, 118] on span "Laukų baigtumai" at bounding box center [210, 115] width 153 height 20
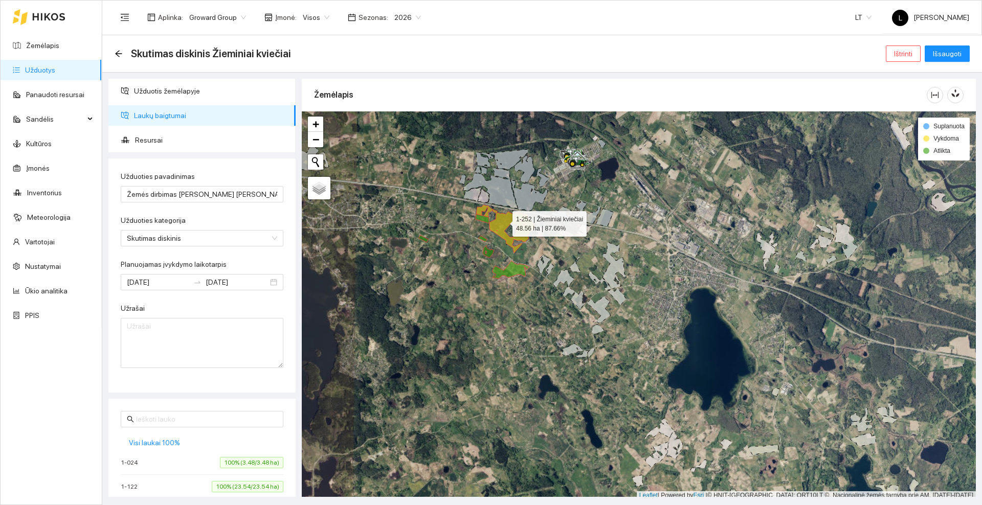
click at [503, 221] on icon at bounding box center [505, 229] width 59 height 48
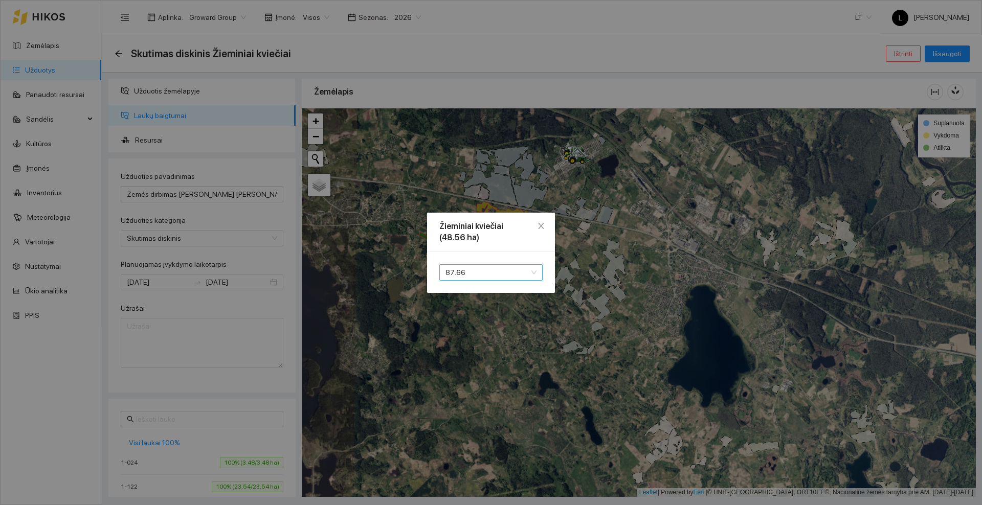
click at [496, 272] on span "87.66" at bounding box center [490, 272] width 91 height 15
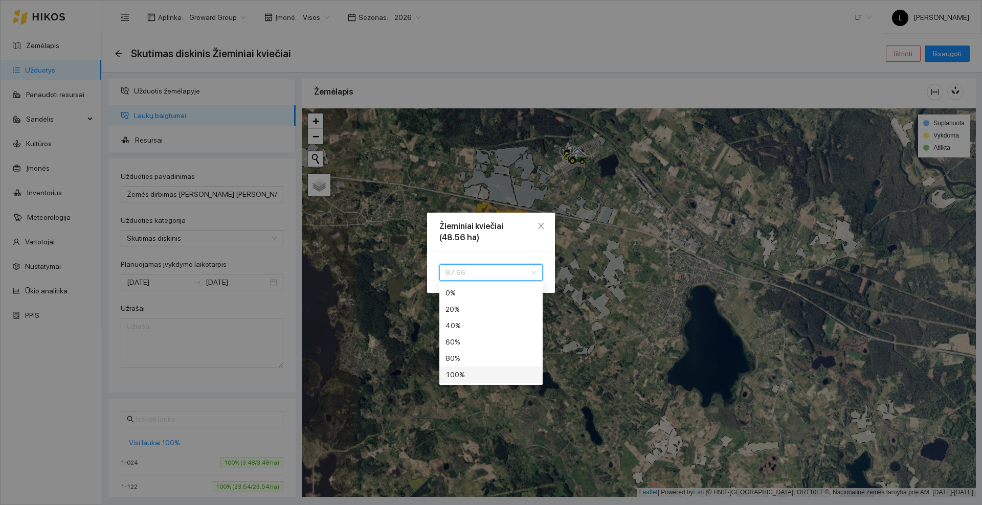
click at [474, 374] on div "100 %" at bounding box center [490, 374] width 91 height 11
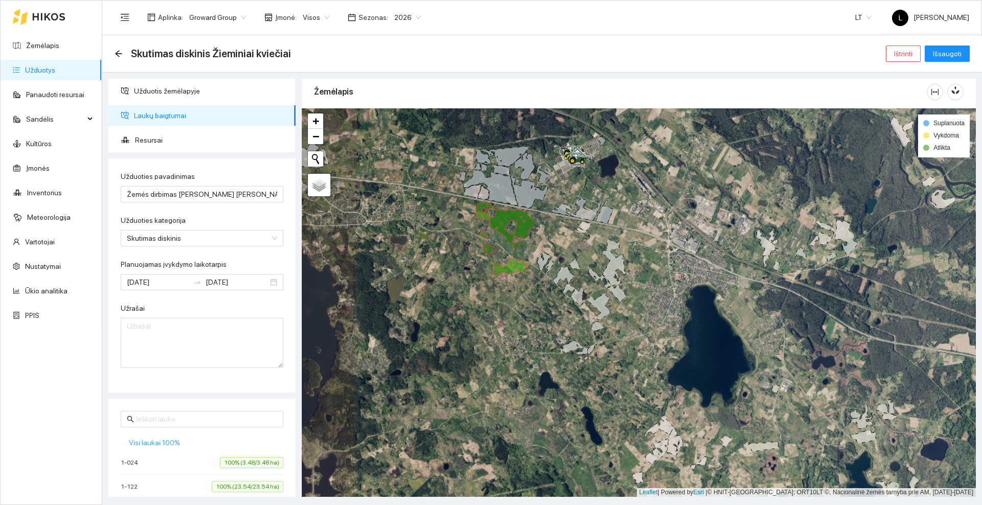
click at [158, 444] on span "Visi laukai 100%" at bounding box center [154, 442] width 51 height 11
click at [951, 55] on span "Išsaugoti" at bounding box center [947, 53] width 29 height 11
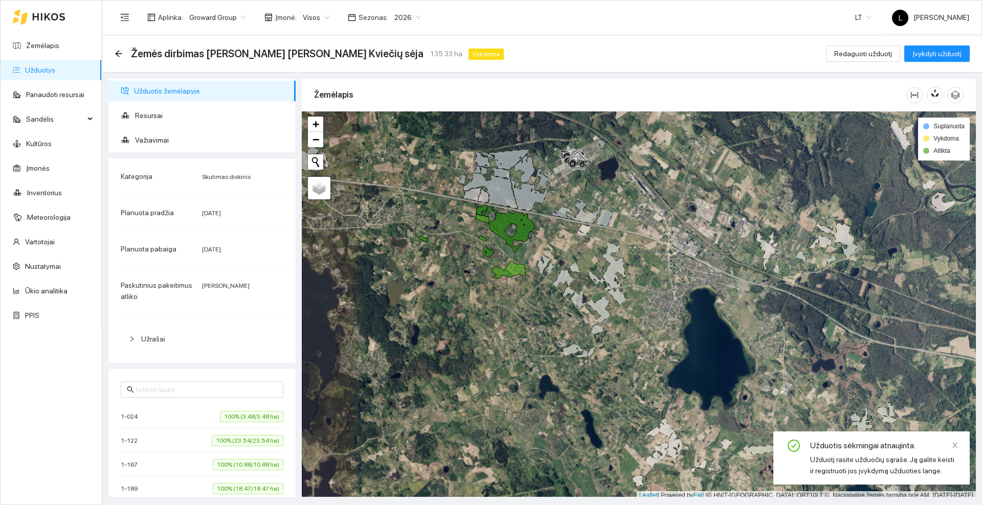
scroll to position [3, 0]
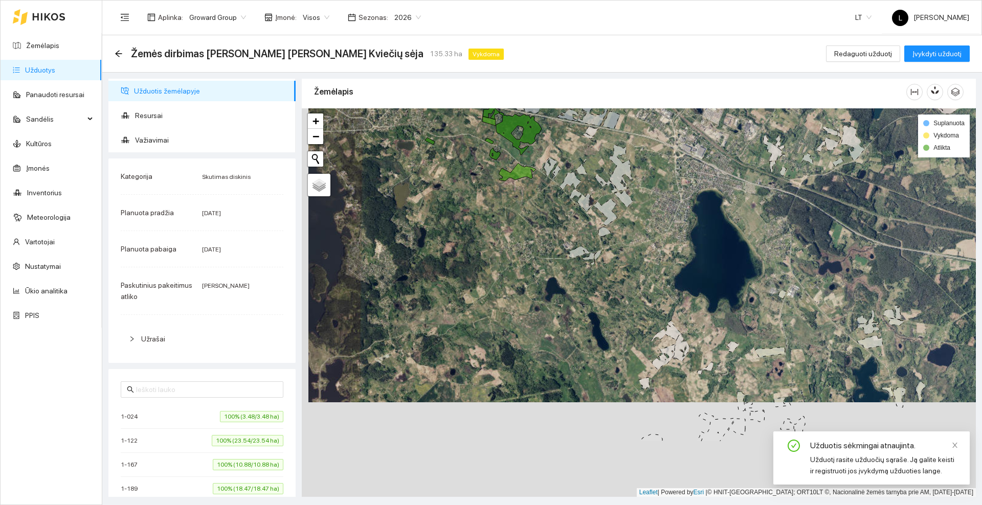
drag, startPoint x: 511, startPoint y: 273, endPoint x: 520, endPoint y: 230, distance: 43.8
click at [520, 230] on div at bounding box center [639, 302] width 674 height 389
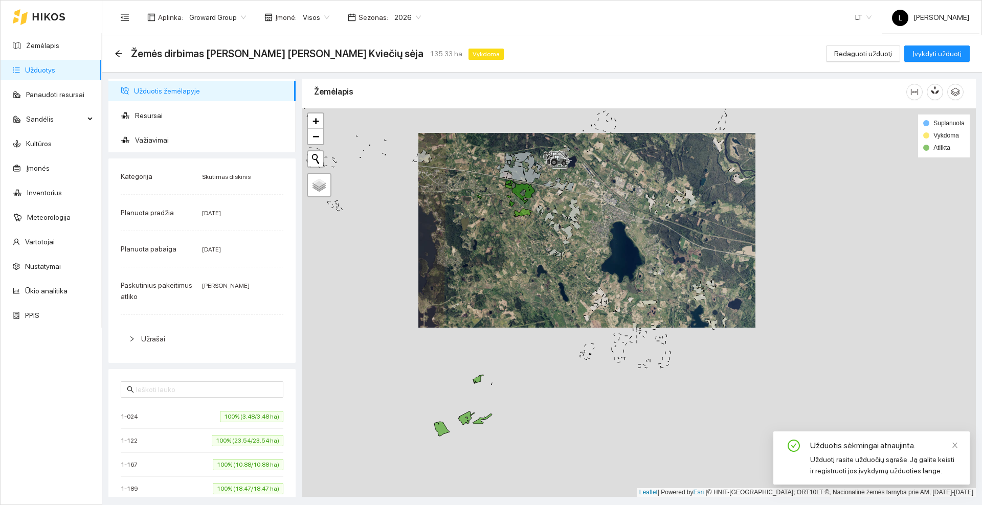
drag, startPoint x: 516, startPoint y: 323, endPoint x: 522, endPoint y: 228, distance: 95.8
click at [522, 228] on div at bounding box center [639, 302] width 674 height 389
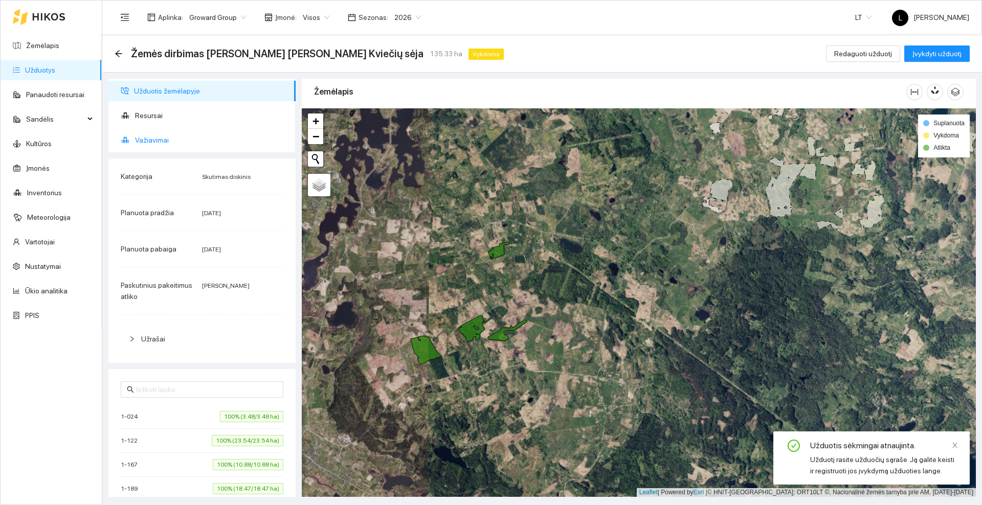
click at [206, 137] on span "Važiavimai" at bounding box center [211, 140] width 152 height 20
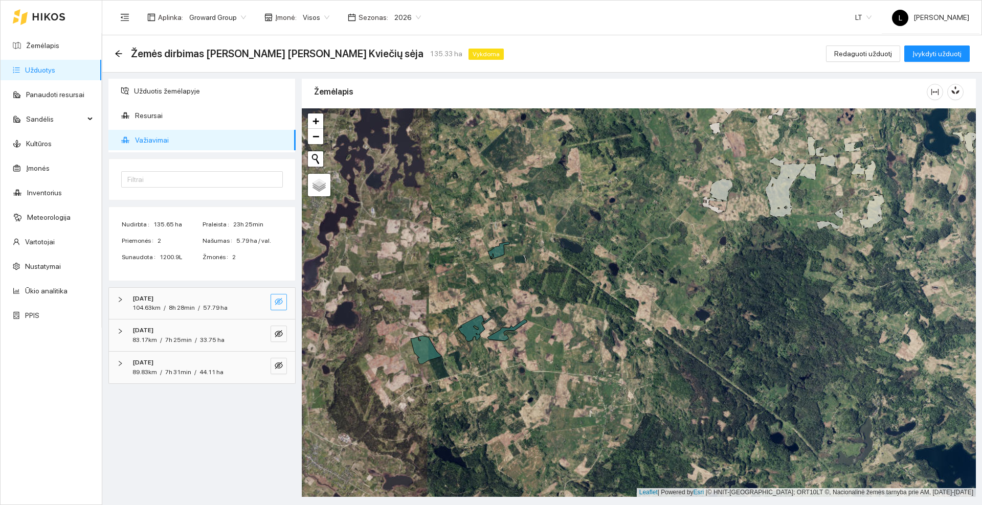
click at [282, 299] on icon "eye-invisible" at bounding box center [279, 302] width 8 height 8
click at [277, 330] on icon "eye-invisible" at bounding box center [279, 334] width 8 height 8
click at [282, 364] on icon "eye-invisible" at bounding box center [279, 366] width 8 height 8
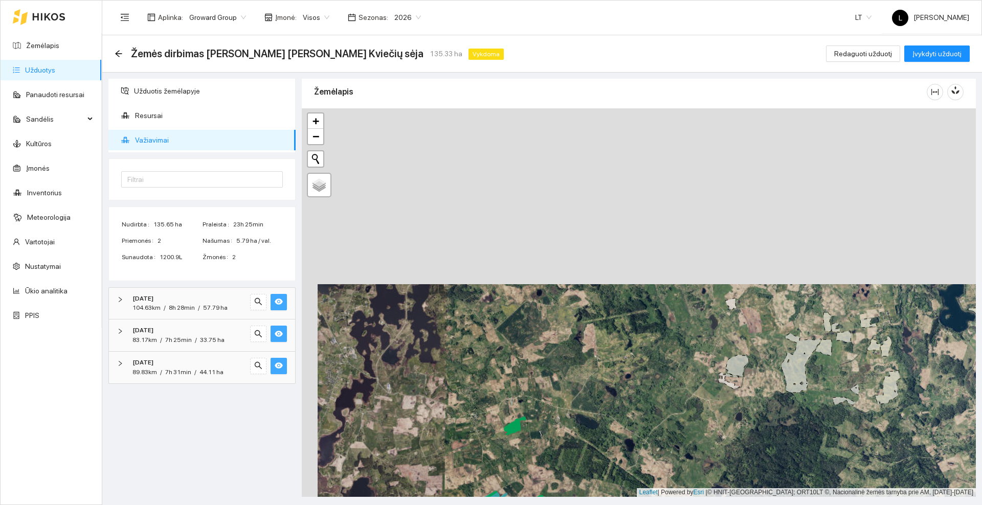
drag, startPoint x: 448, startPoint y: 187, endPoint x: 467, endPoint y: 425, distance: 238.6
click at [468, 423] on div at bounding box center [639, 302] width 674 height 389
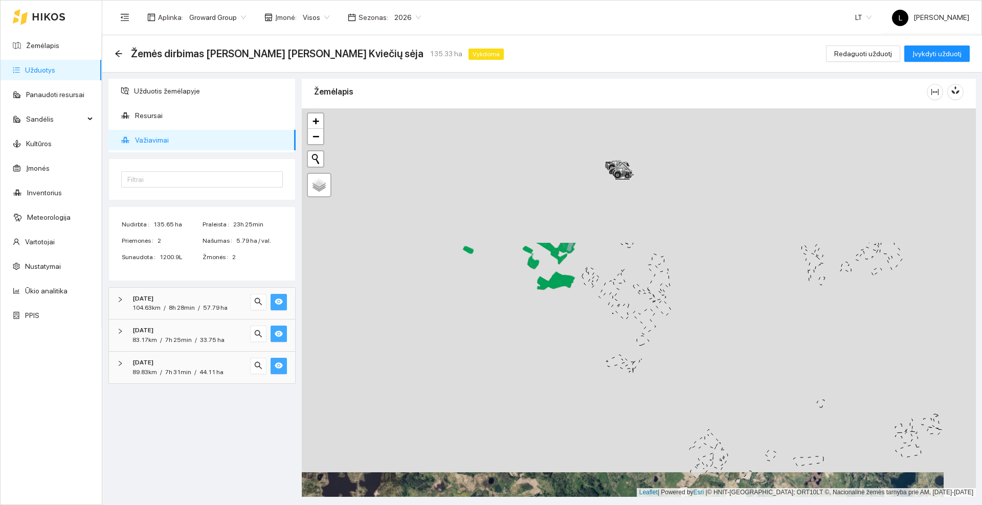
drag, startPoint x: 487, startPoint y: 180, endPoint x: 441, endPoint y: 353, distance: 179.4
click at [441, 353] on div at bounding box center [639, 302] width 674 height 389
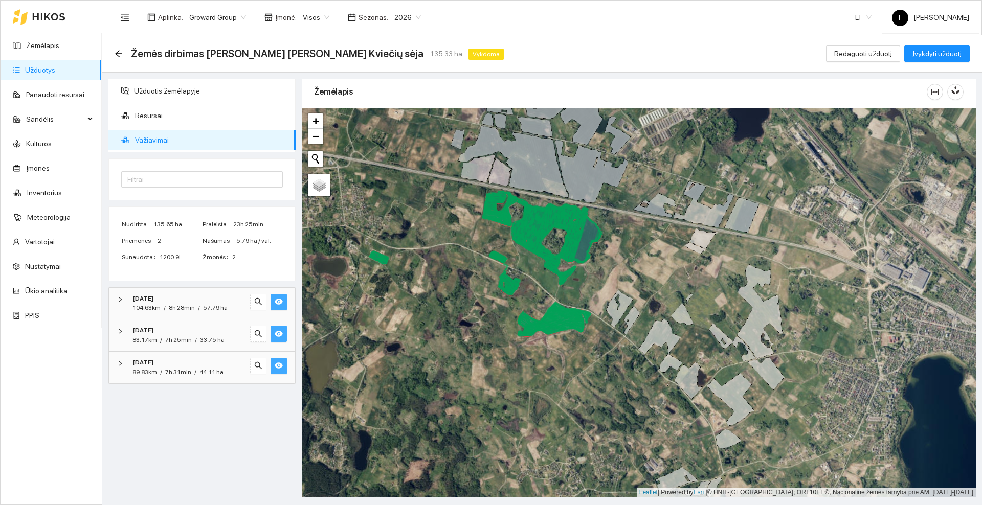
click at [278, 301] on icon "eye" at bounding box center [279, 302] width 8 height 6
click at [279, 329] on button "button" at bounding box center [279, 334] width 16 height 16
click at [279, 363] on icon "eye" at bounding box center [279, 366] width 8 height 8
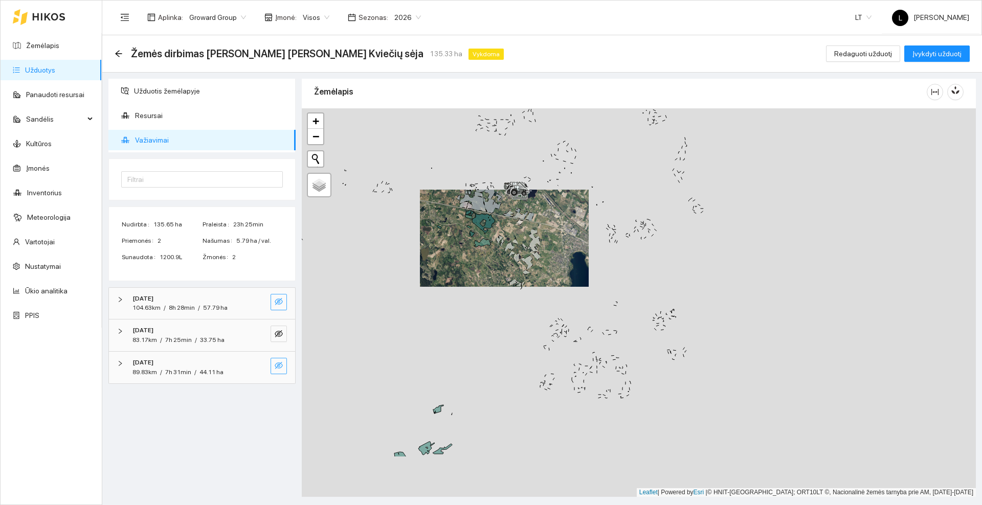
drag, startPoint x: 393, startPoint y: 346, endPoint x: 445, endPoint y: 263, distance: 97.5
click at [445, 263] on div at bounding box center [639, 302] width 674 height 389
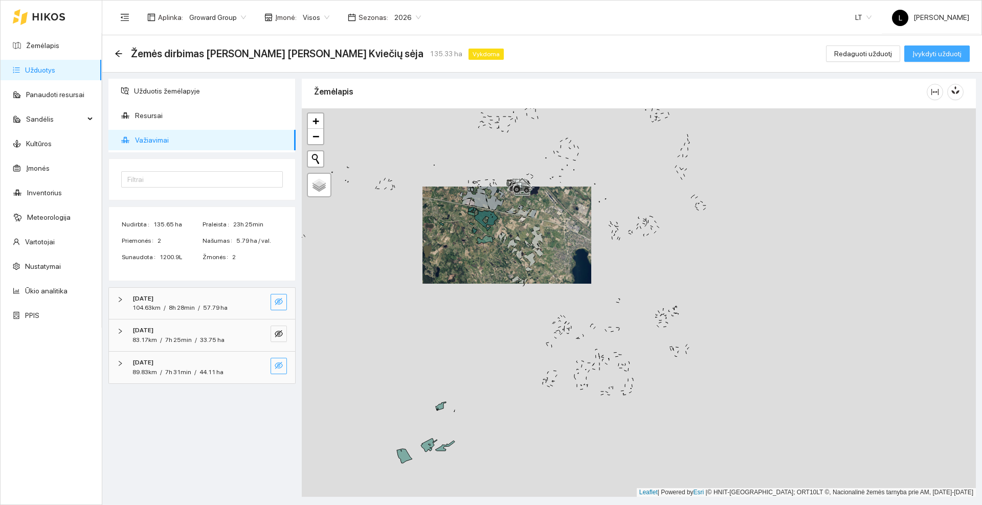
click at [941, 53] on span "Įvykdyti užduotį" at bounding box center [936, 53] width 49 height 11
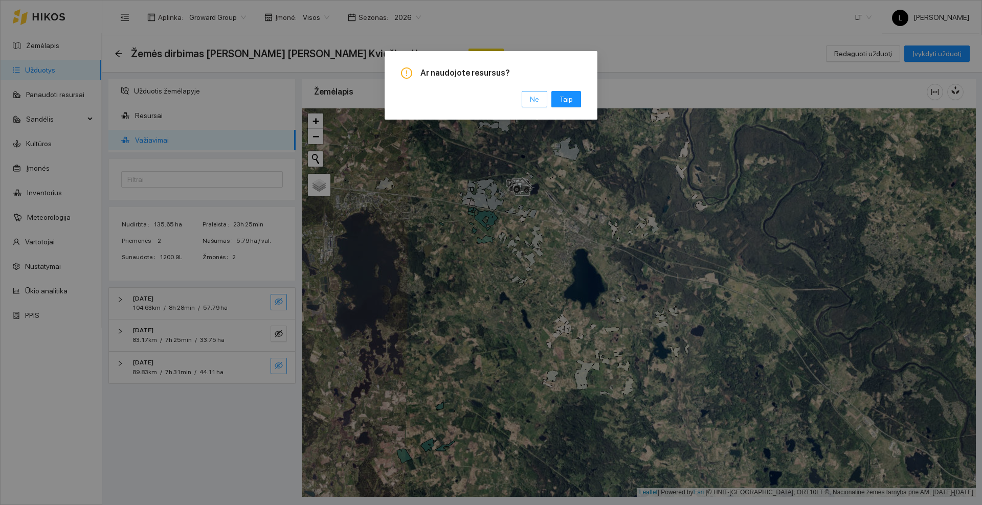
click at [539, 101] on span "Ne" at bounding box center [534, 99] width 9 height 11
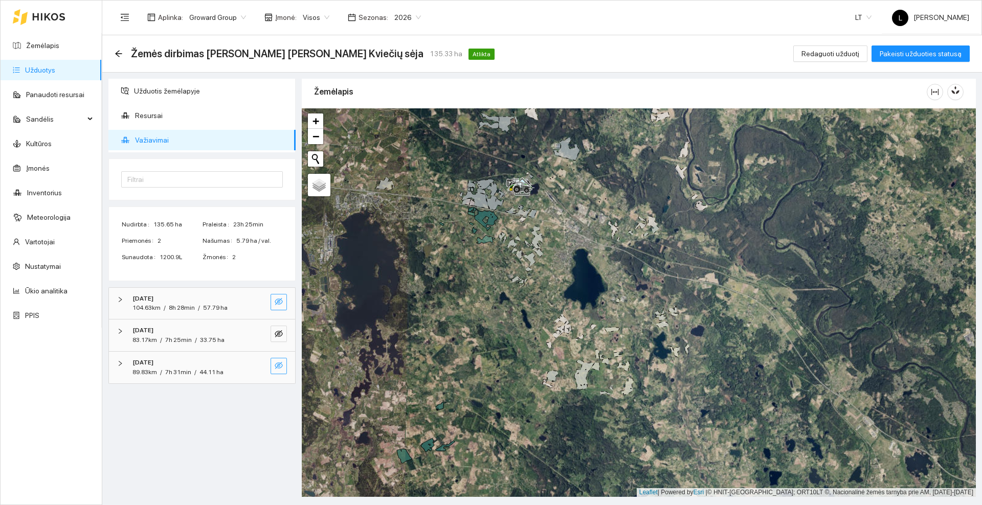
click at [114, 52] on div "Žemės dirbimas prieš Ž. Kviečių sėja 135.33 ha Atlikta Redaguoti užduotį Pakeis…" at bounding box center [542, 53] width 880 height 37
click at [118, 52] on icon "arrow-left" at bounding box center [119, 54] width 8 height 8
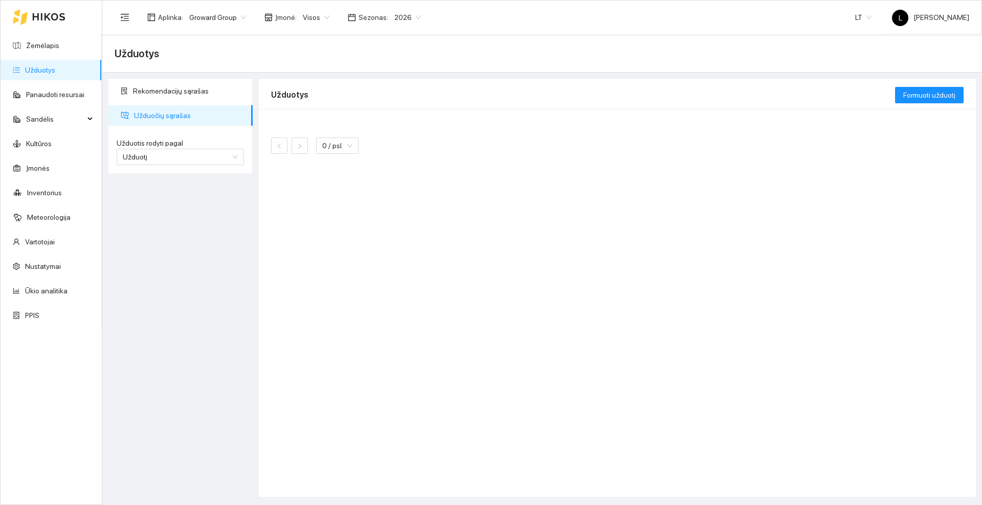
click at [54, 20] on icon at bounding box center [48, 17] width 33 height 8
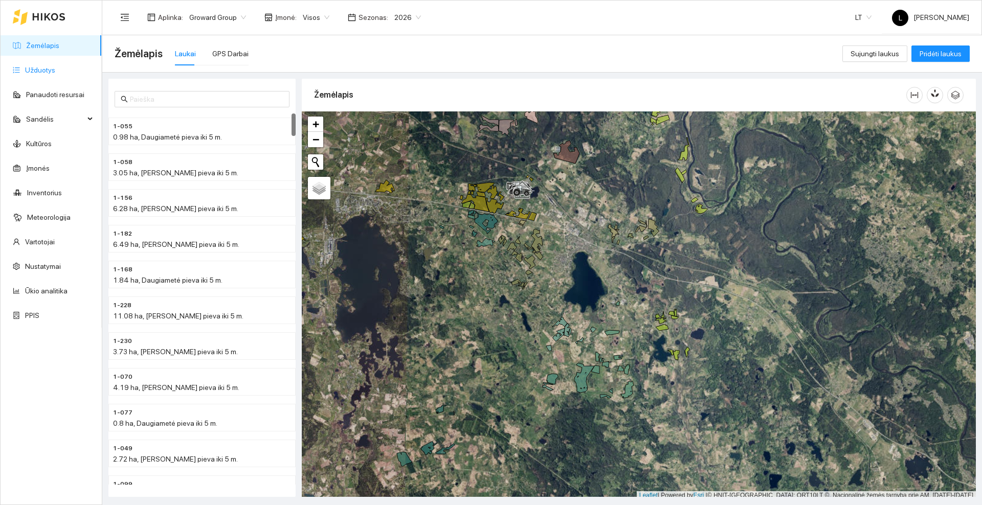
click at [35, 68] on link "Užduotys" at bounding box center [40, 70] width 30 height 8
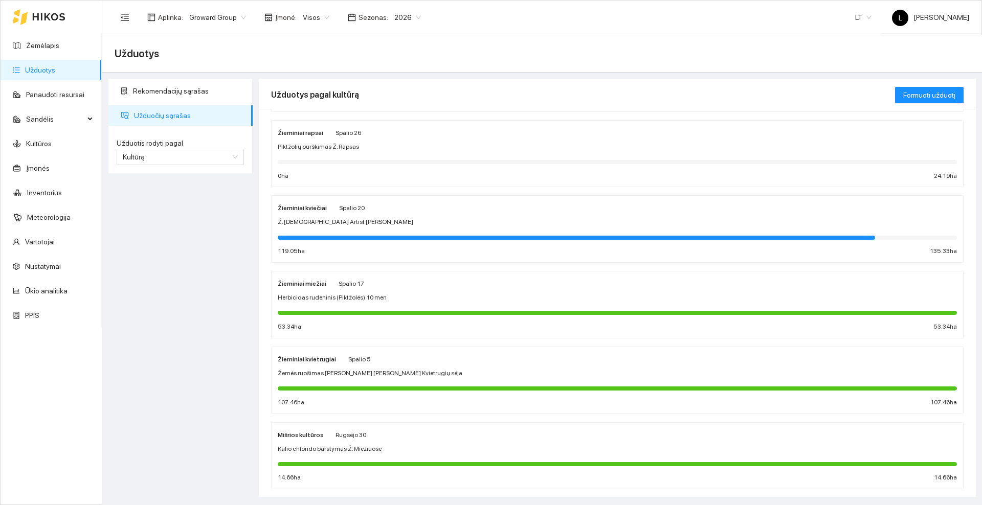
scroll to position [77, 0]
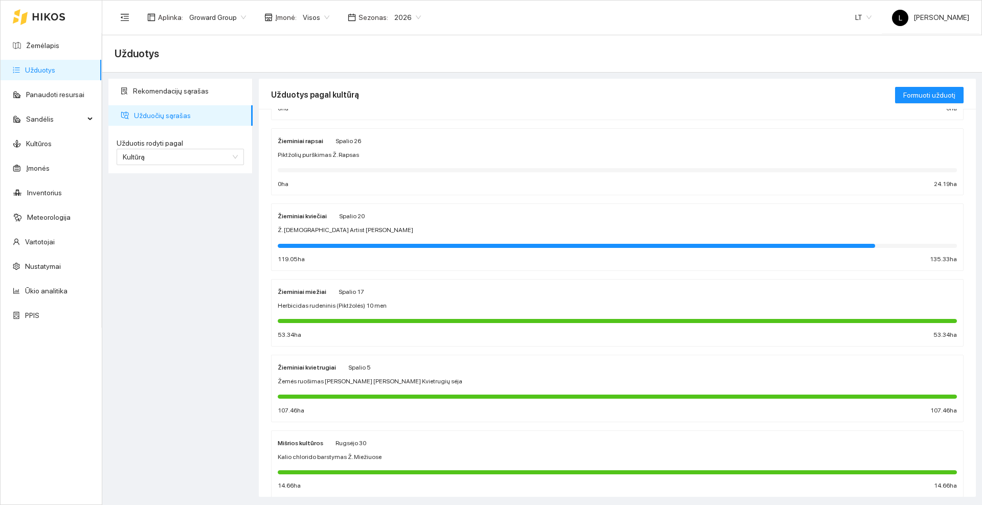
click at [428, 222] on div "Žieminiai kviečiai Spalio 20 Ž. kviečių Artist sėja 119.05 ha 135.33 ha" at bounding box center [617, 237] width 679 height 54
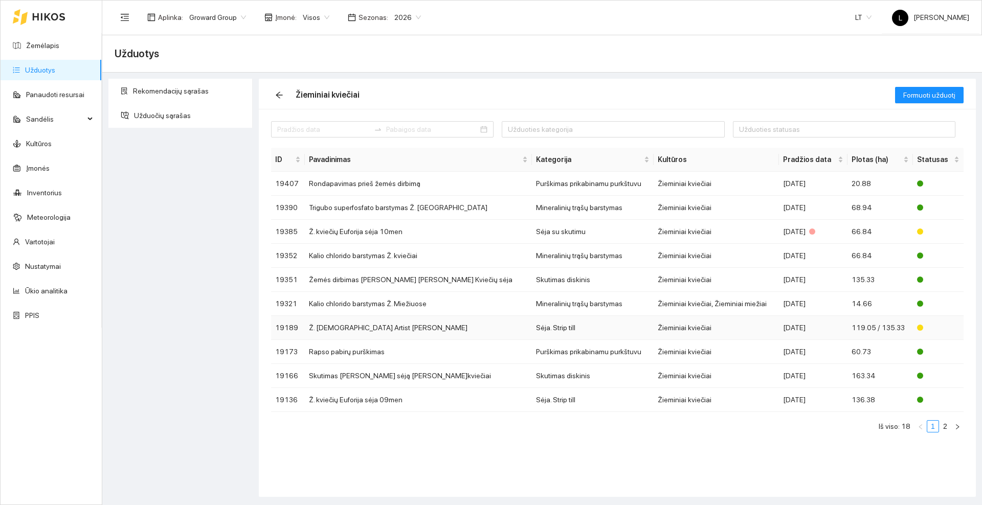
click at [430, 333] on td "Ž. [DEMOGRAPHIC_DATA] Artist [PERSON_NAME]" at bounding box center [418, 328] width 227 height 24
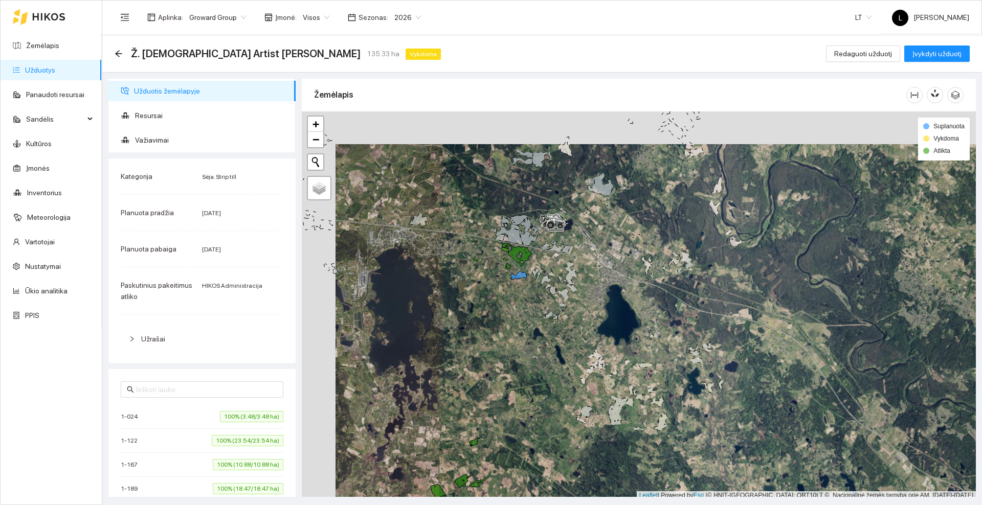
scroll to position [3, 0]
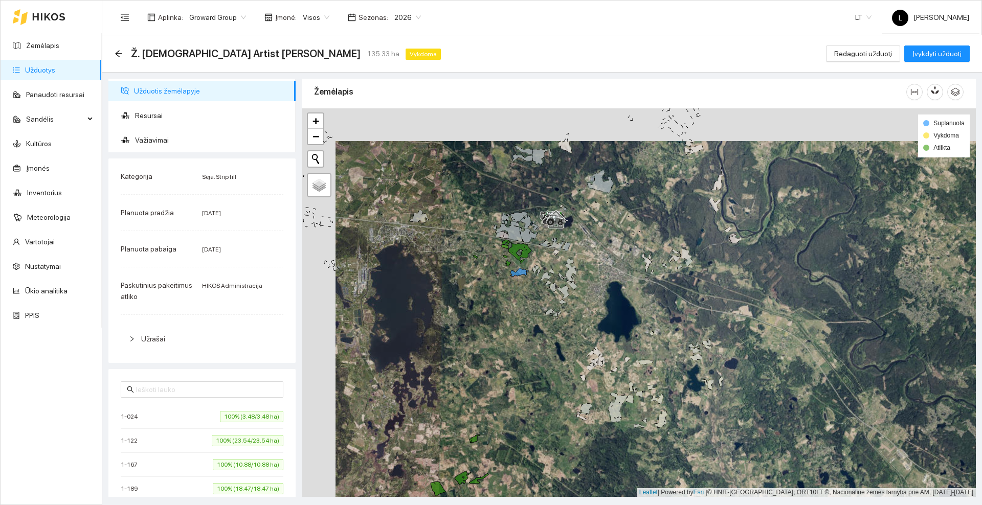
drag, startPoint x: 531, startPoint y: 220, endPoint x: 578, endPoint y: 259, distance: 61.4
click at [578, 259] on div at bounding box center [639, 302] width 674 height 389
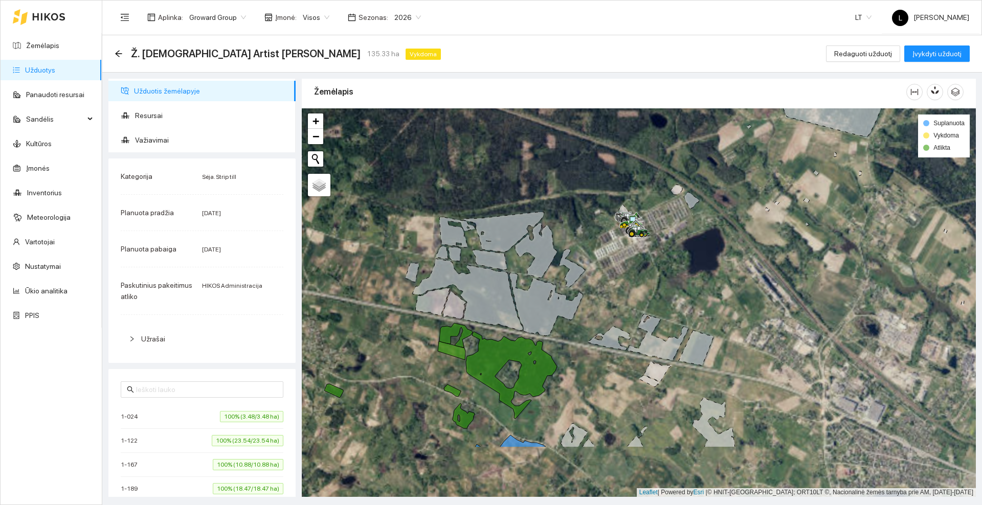
drag, startPoint x: 612, startPoint y: 381, endPoint x: 631, endPoint y: 297, distance: 86.1
click at [628, 291] on div at bounding box center [639, 302] width 674 height 389
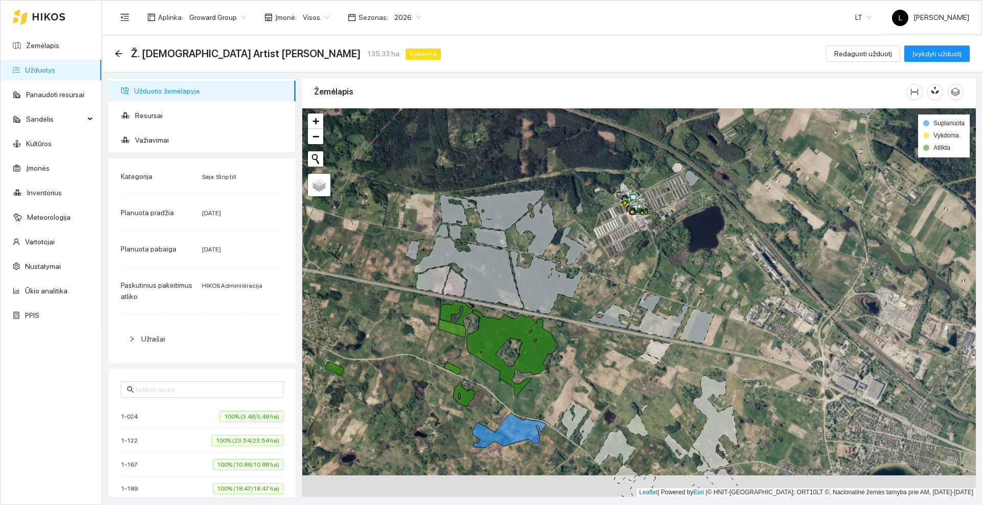
drag, startPoint x: 605, startPoint y: 341, endPoint x: 622, endPoint y: 225, distance: 117.5
click at [622, 225] on div at bounding box center [639, 302] width 674 height 389
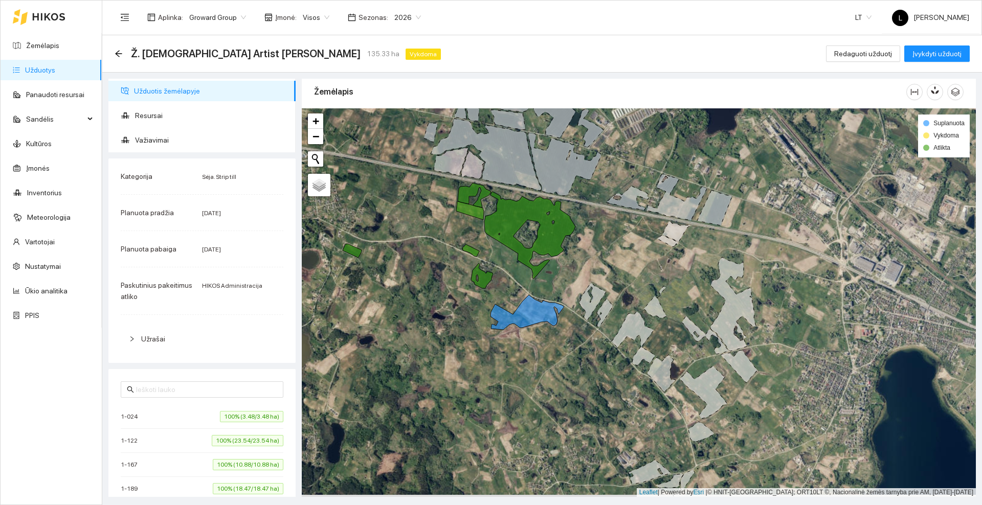
drag, startPoint x: 570, startPoint y: 347, endPoint x: 617, endPoint y: 257, distance: 101.4
click at [617, 257] on div at bounding box center [639, 302] width 674 height 389
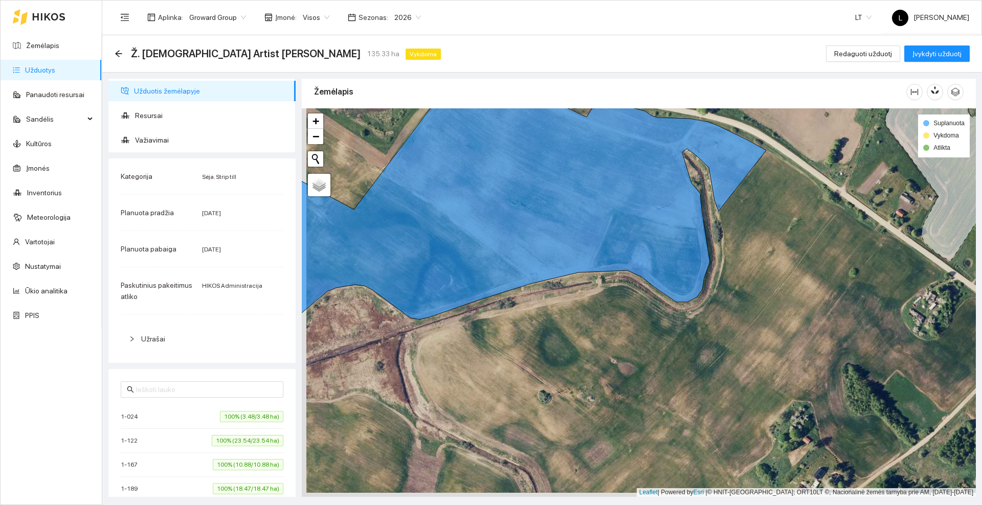
drag, startPoint x: 546, startPoint y: 345, endPoint x: 564, endPoint y: 328, distance: 25.0
click at [564, 328] on div at bounding box center [639, 302] width 674 height 389
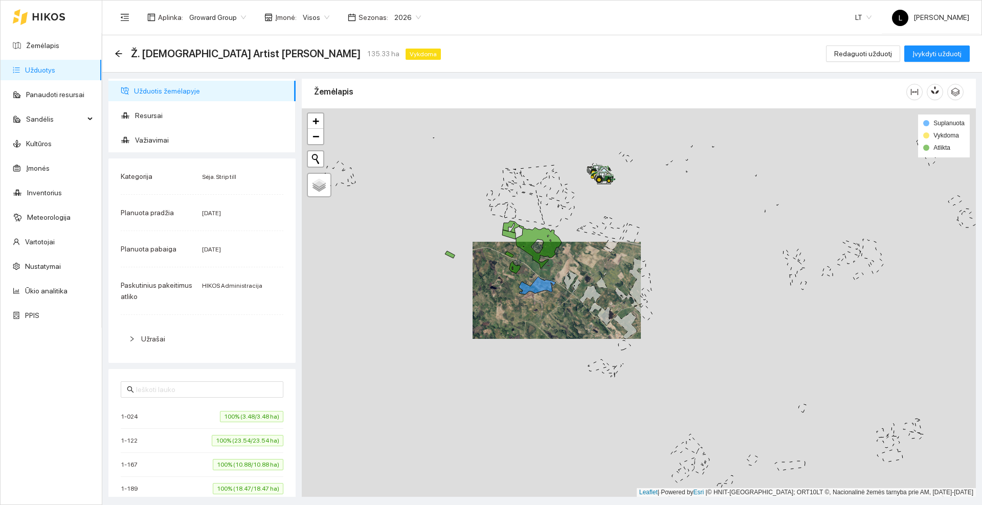
drag, startPoint x: 516, startPoint y: 196, endPoint x: 526, endPoint y: 263, distance: 68.3
click at [526, 263] on div at bounding box center [639, 302] width 674 height 389
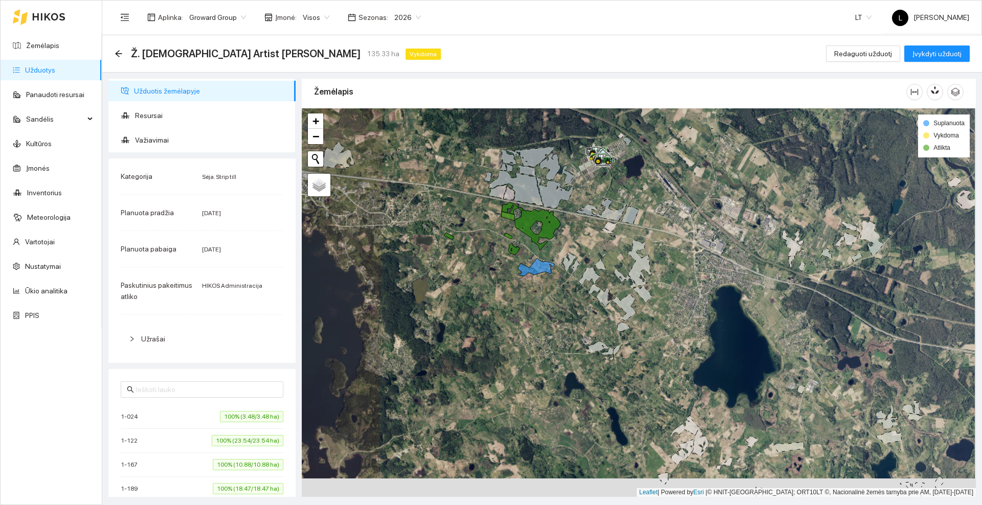
drag, startPoint x: 526, startPoint y: 270, endPoint x: 484, endPoint y: 296, distance: 50.1
click at [484, 296] on div at bounding box center [639, 302] width 674 height 389
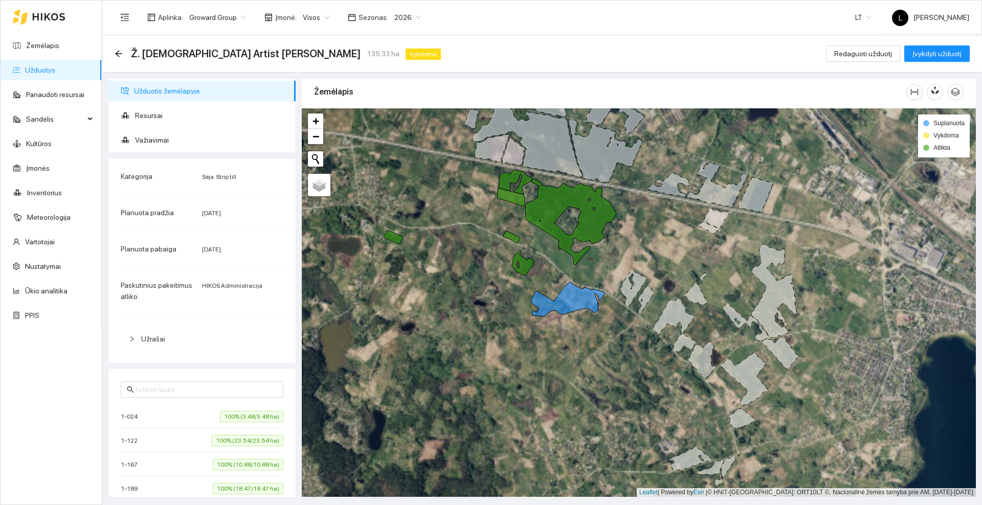
drag, startPoint x: 494, startPoint y: 229, endPoint x: 510, endPoint y: 285, distance: 58.0
click at [517, 292] on div at bounding box center [639, 302] width 674 height 389
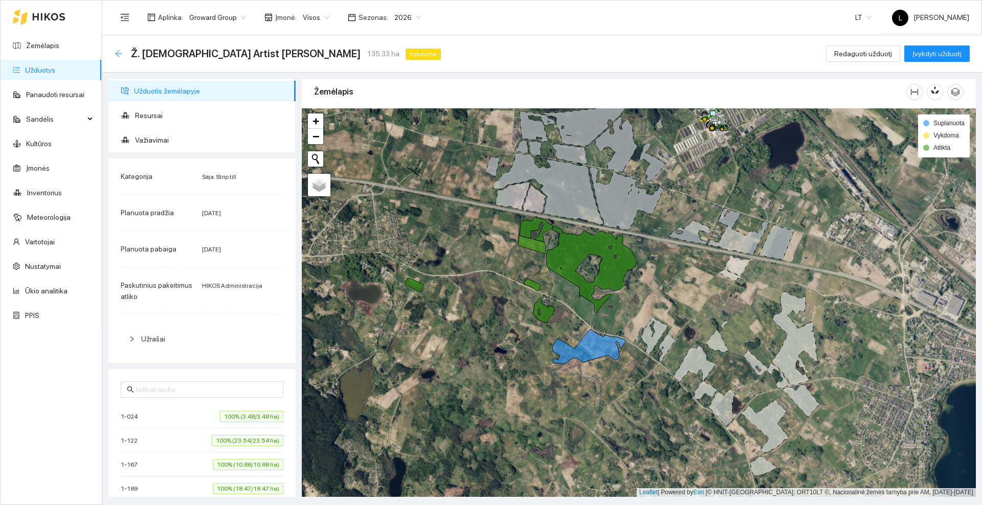
click at [120, 53] on icon "arrow-left" at bounding box center [119, 54] width 8 height 8
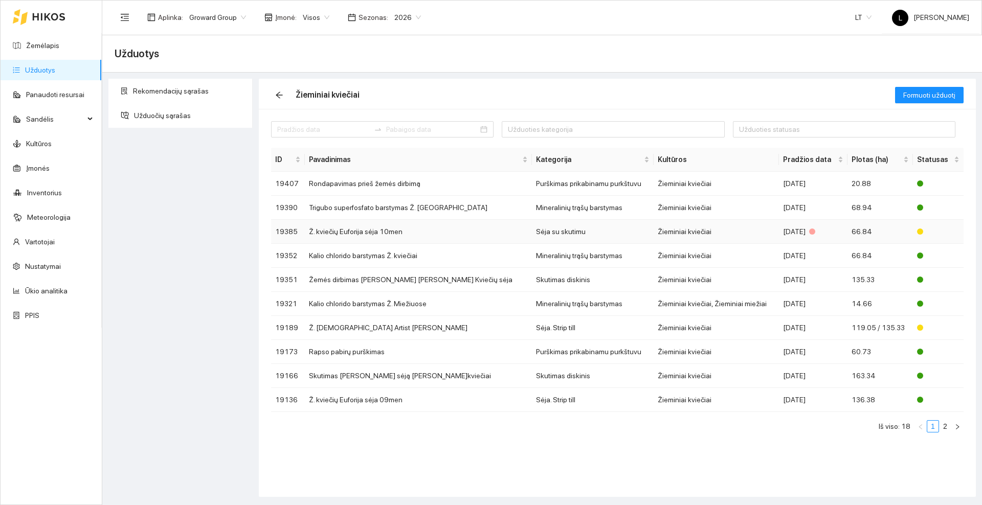
click at [402, 229] on td "Ž. kviečių Euforija sėja 10men" at bounding box center [418, 232] width 227 height 24
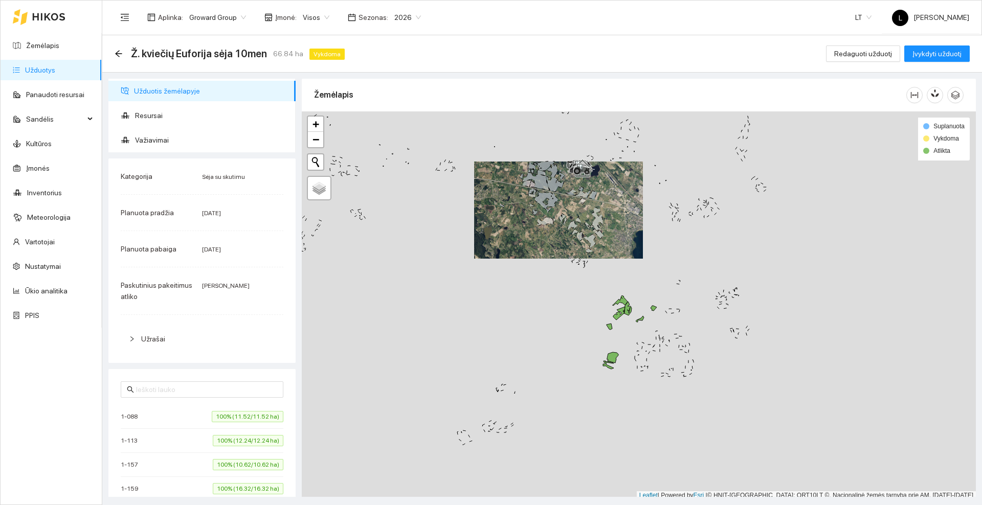
scroll to position [3, 0]
drag, startPoint x: 595, startPoint y: 265, endPoint x: 559, endPoint y: 213, distance: 62.9
click at [559, 213] on div at bounding box center [639, 302] width 674 height 389
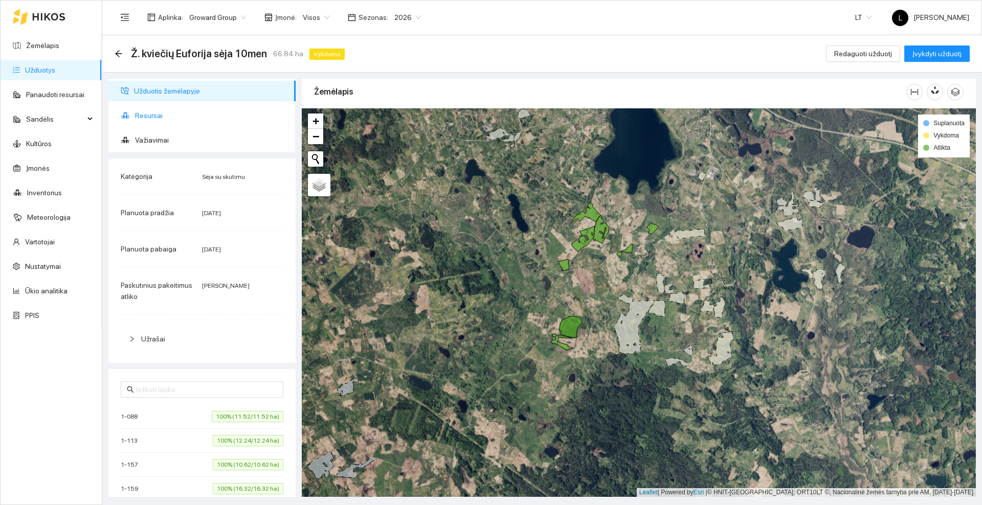
click at [151, 120] on span "Resursai" at bounding box center [211, 115] width 152 height 20
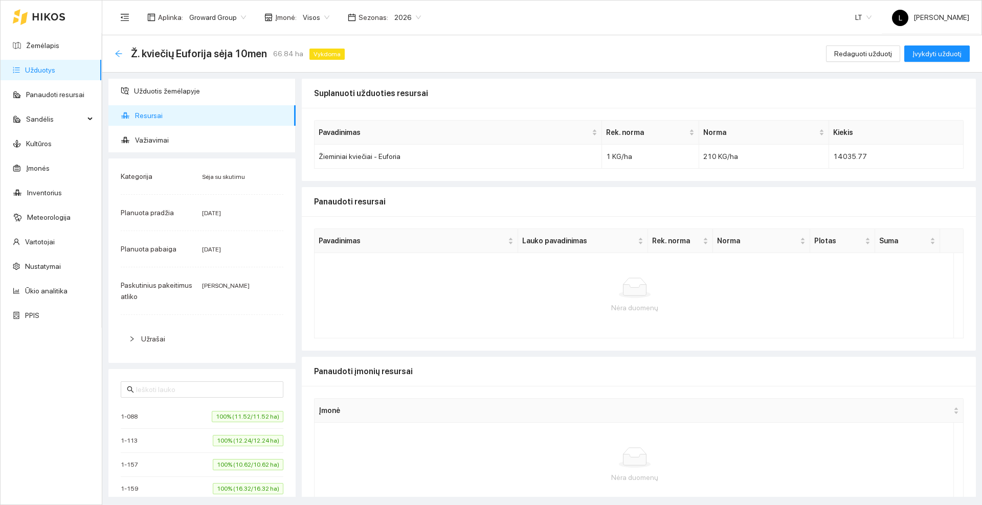
click at [119, 53] on icon "arrow-left" at bounding box center [119, 54] width 8 height 8
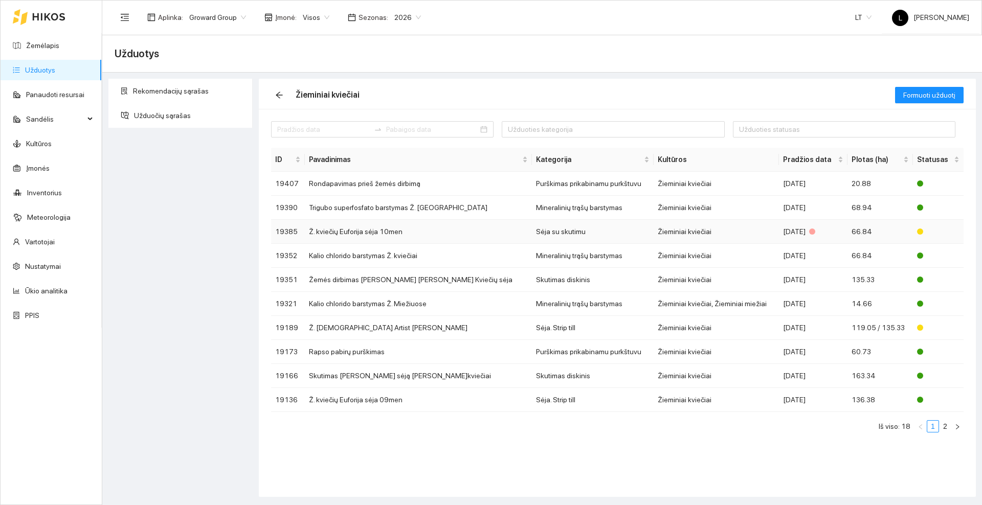
click at [436, 231] on td "Ž. kviečių Euforija sėja 10men" at bounding box center [418, 232] width 227 height 24
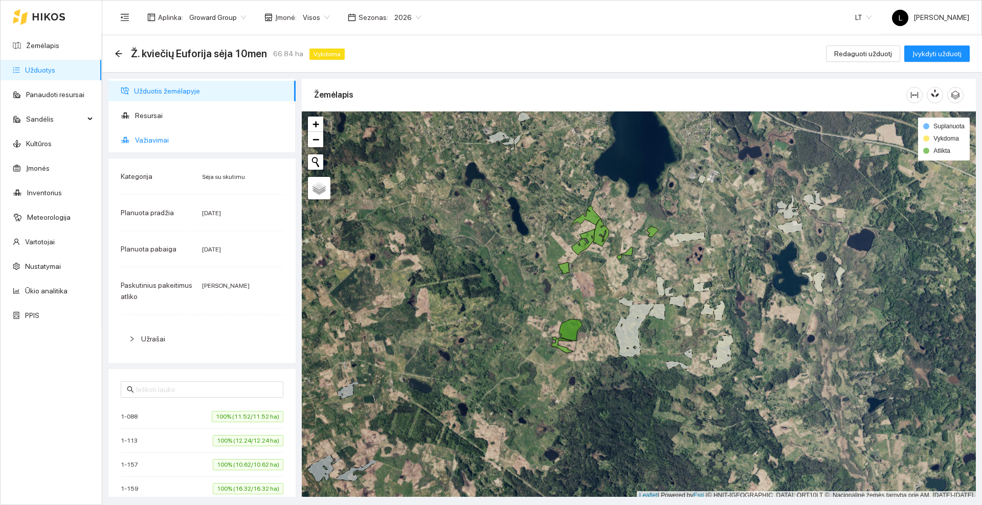
click at [161, 135] on span "Važiavimai" at bounding box center [211, 140] width 152 height 20
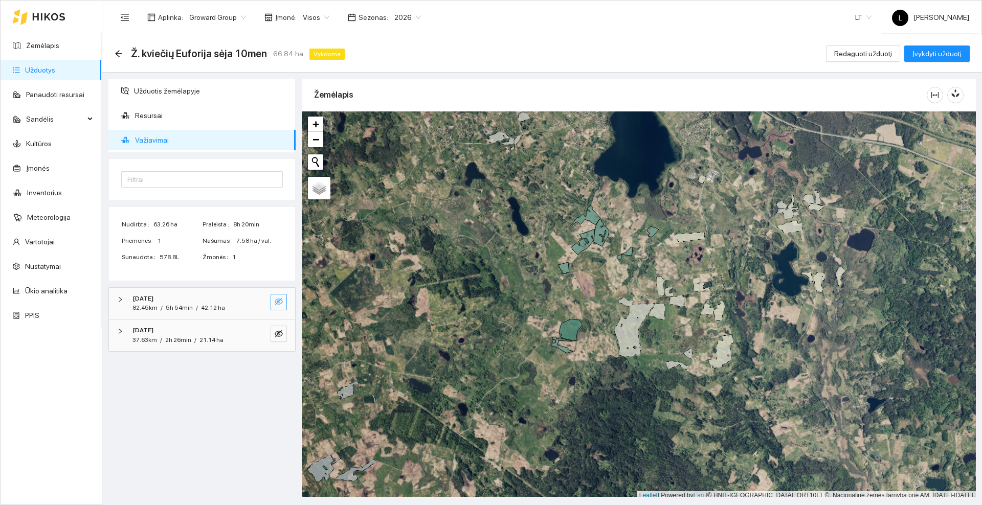
click at [280, 304] on icon "eye-invisible" at bounding box center [279, 301] width 8 height 7
click at [281, 337] on icon "eye-invisible" at bounding box center [279, 334] width 8 height 8
click at [280, 337] on icon "eye" at bounding box center [279, 334] width 8 height 8
click at [276, 301] on icon "eye" at bounding box center [279, 302] width 8 height 6
click at [276, 336] on icon "eye-invisible" at bounding box center [279, 333] width 8 height 7
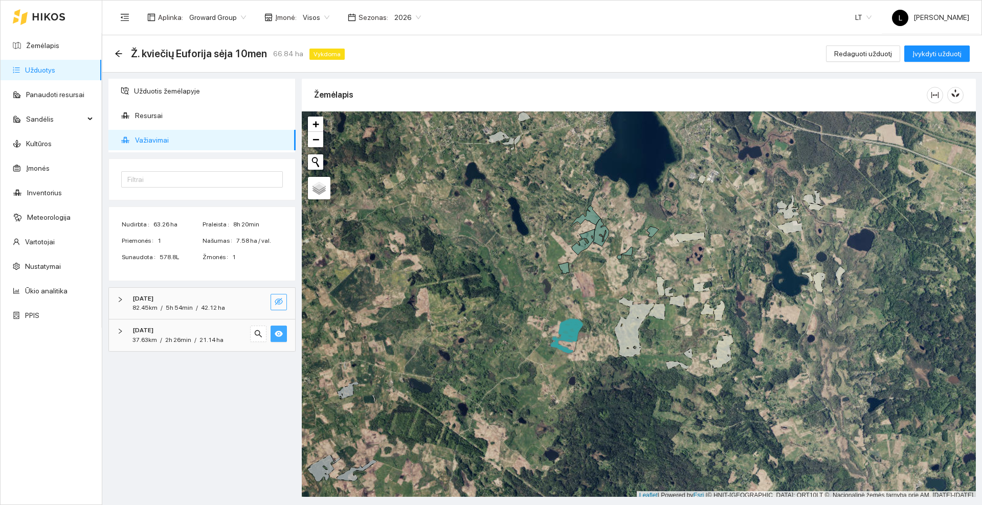
click at [279, 301] on icon "eye-invisible" at bounding box center [279, 301] width 8 height 7
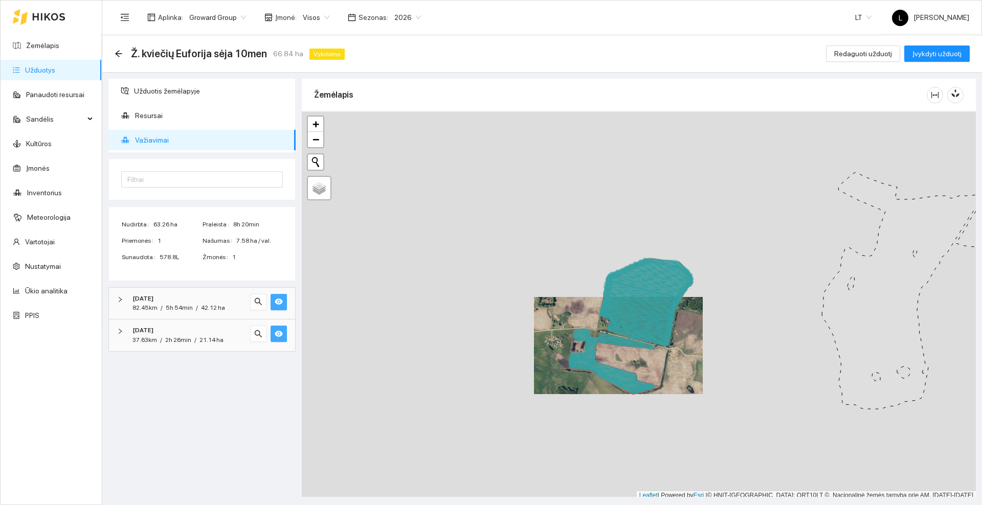
scroll to position [3, 0]
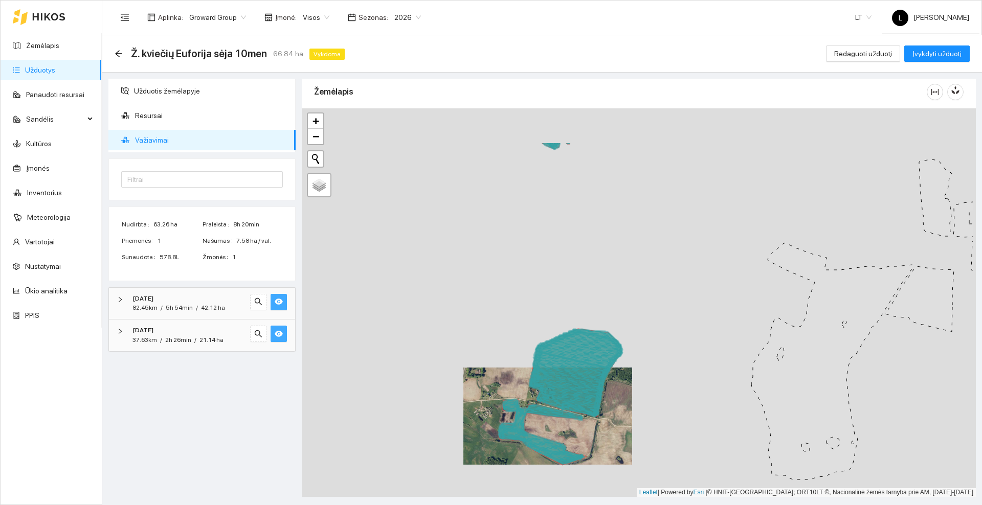
drag, startPoint x: 565, startPoint y: 227, endPoint x: 482, endPoint y: 307, distance: 115.7
click at [482, 307] on div at bounding box center [639, 302] width 674 height 389
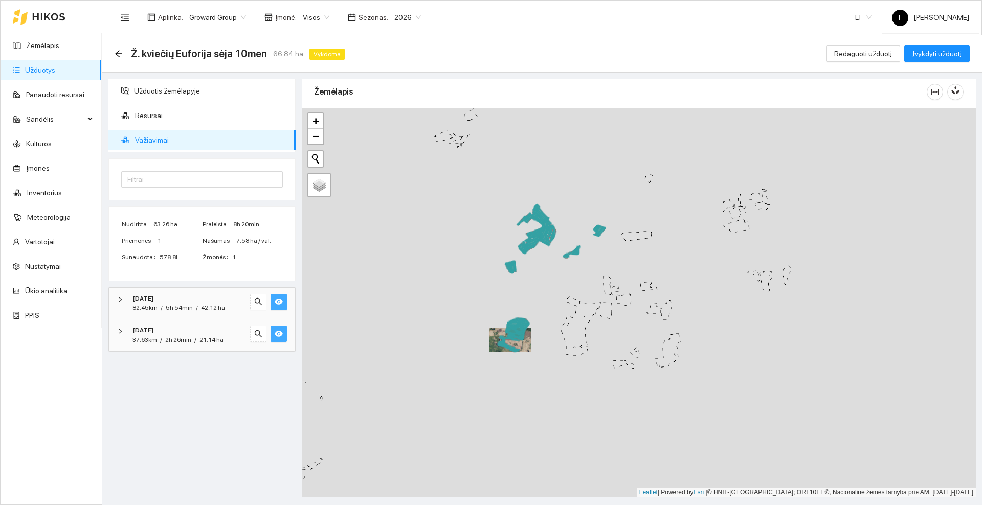
drag, startPoint x: 546, startPoint y: 255, endPoint x: 538, endPoint y: 296, distance: 41.6
click at [538, 296] on div at bounding box center [639, 302] width 674 height 389
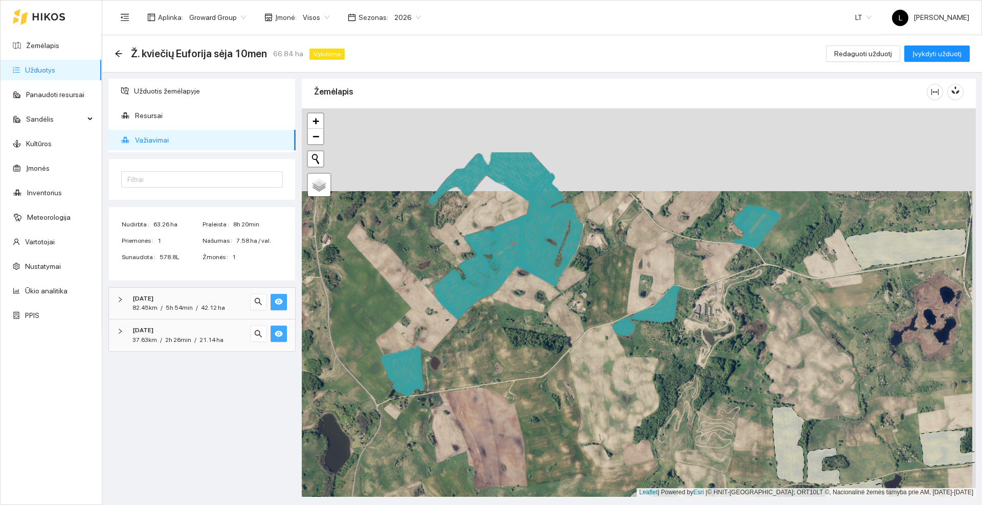
drag, startPoint x: 532, startPoint y: 224, endPoint x: 528, endPoint y: 307, distance: 82.9
click at [528, 307] on div at bounding box center [639, 302] width 674 height 389
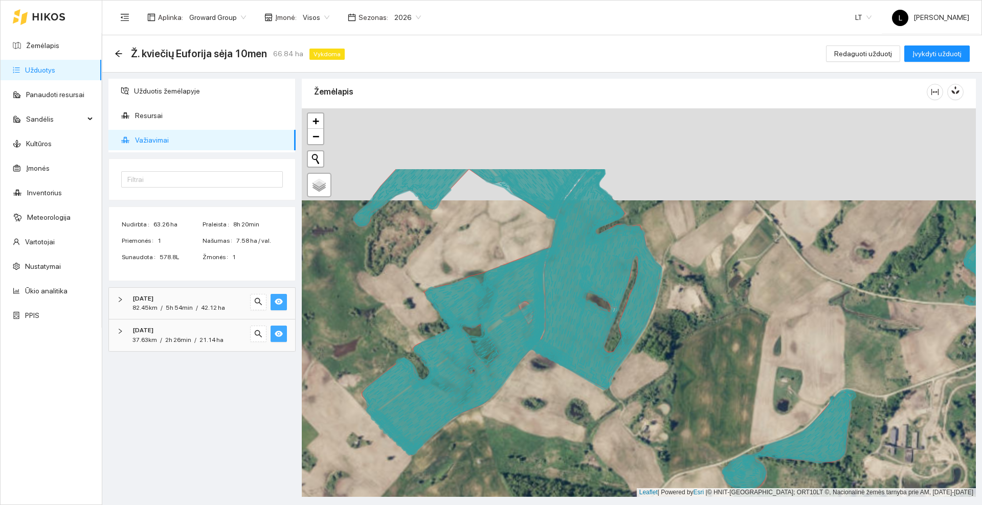
drag, startPoint x: 652, startPoint y: 177, endPoint x: 691, endPoint y: 289, distance: 119.2
click at [691, 289] on div at bounding box center [639, 302] width 674 height 389
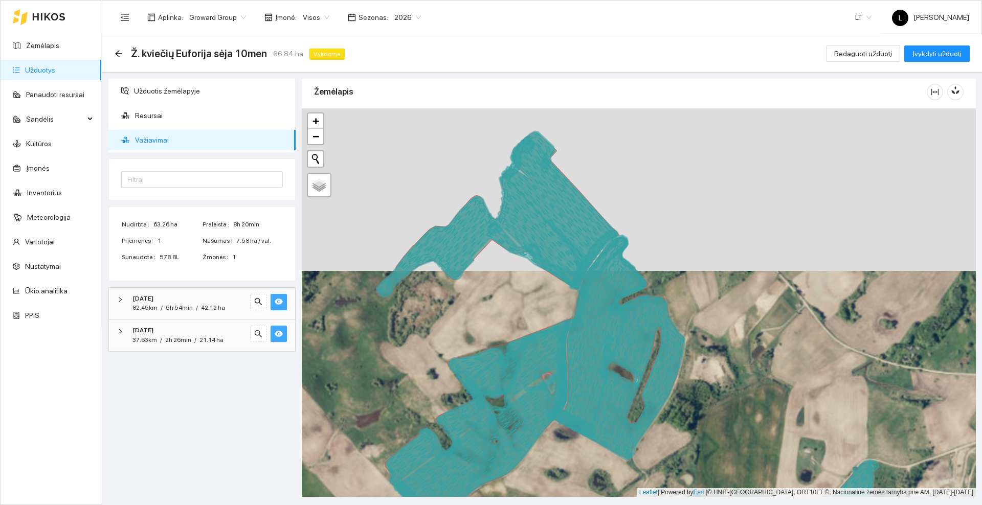
drag, startPoint x: 665, startPoint y: 197, endPoint x: 690, endPoint y: 262, distance: 70.1
click at [690, 262] on div at bounding box center [639, 302] width 674 height 389
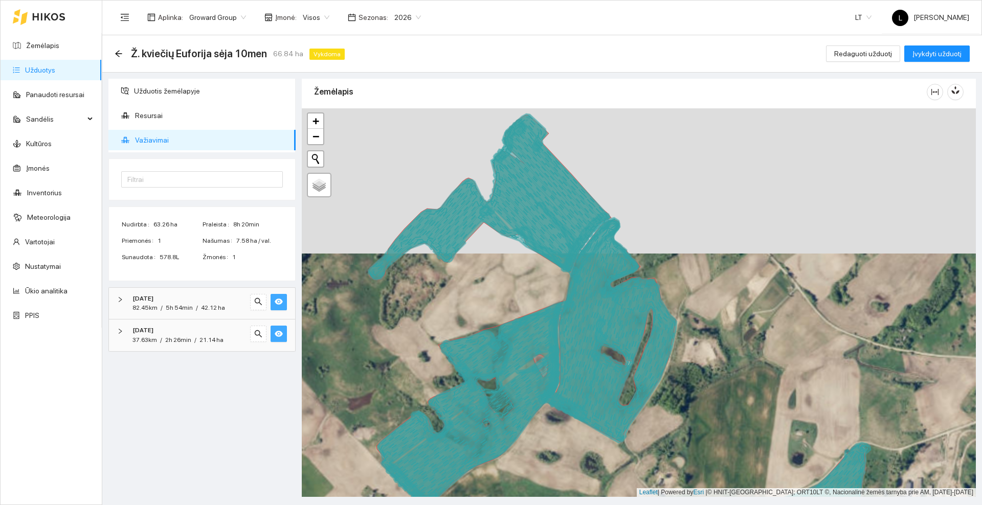
drag, startPoint x: 707, startPoint y: 315, endPoint x: 634, endPoint y: 196, distance: 139.4
click at [633, 192] on div at bounding box center [639, 302] width 674 height 389
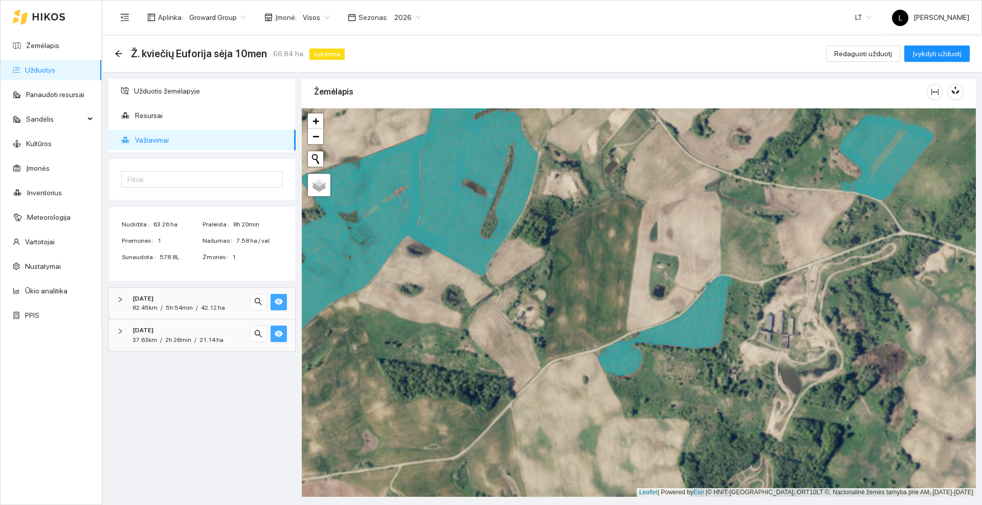
drag, startPoint x: 623, startPoint y: 262, endPoint x: 614, endPoint y: 251, distance: 14.5
click at [614, 251] on div at bounding box center [639, 302] width 674 height 389
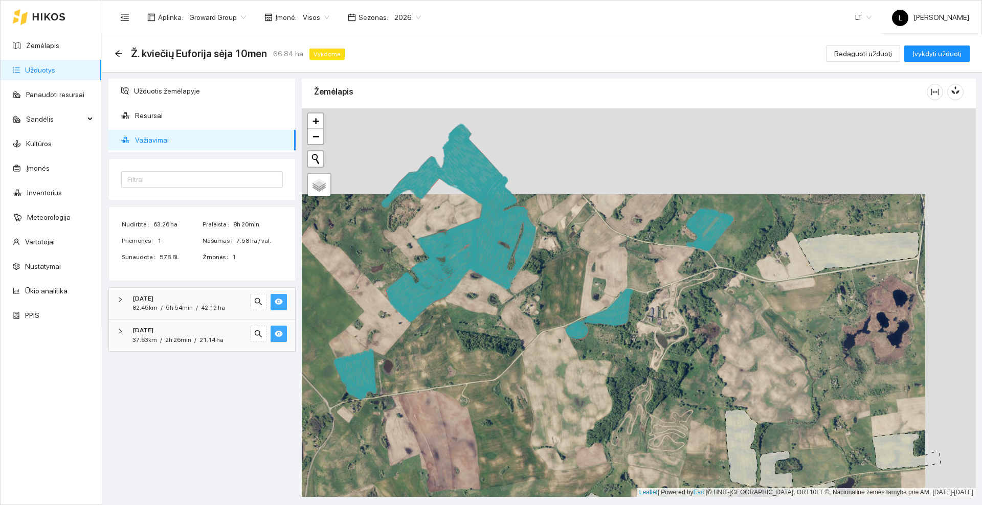
drag, startPoint x: 618, startPoint y: 257, endPoint x: 592, endPoint y: 266, distance: 27.8
click at [590, 267] on div at bounding box center [639, 302] width 674 height 389
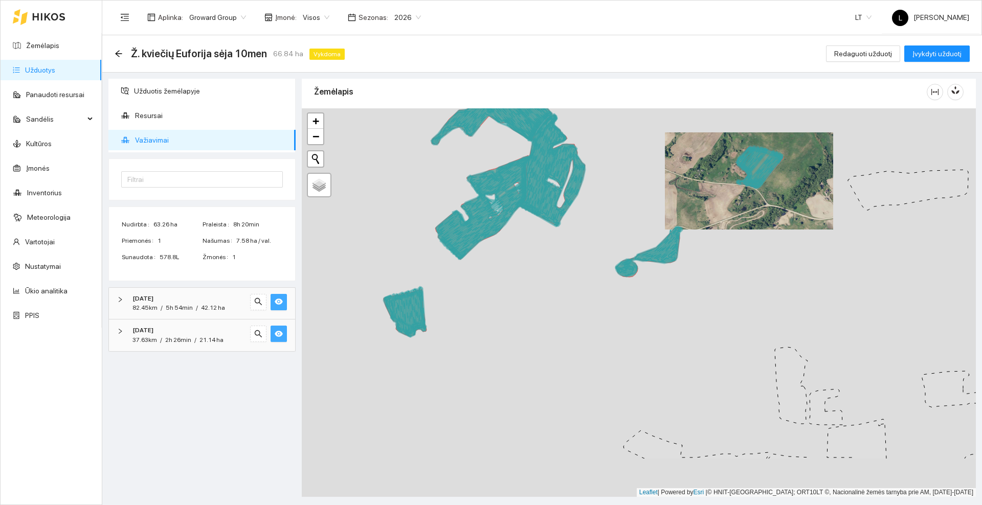
drag, startPoint x: 649, startPoint y: 286, endPoint x: 599, endPoint y: 260, distance: 55.6
click at [599, 260] on div at bounding box center [639, 302] width 674 height 389
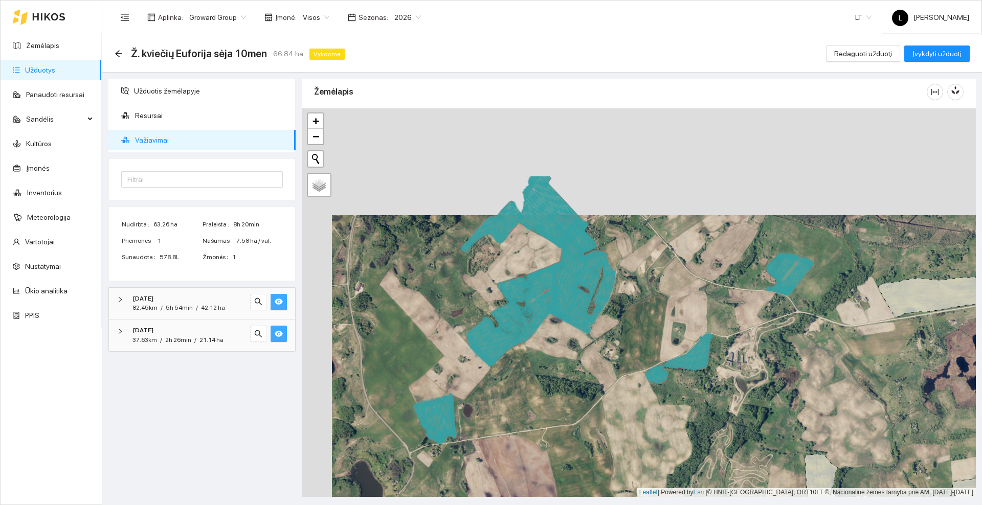
drag, startPoint x: 518, startPoint y: 252, endPoint x: 548, endPoint y: 359, distance: 111.1
click at [548, 359] on div at bounding box center [639, 302] width 674 height 389
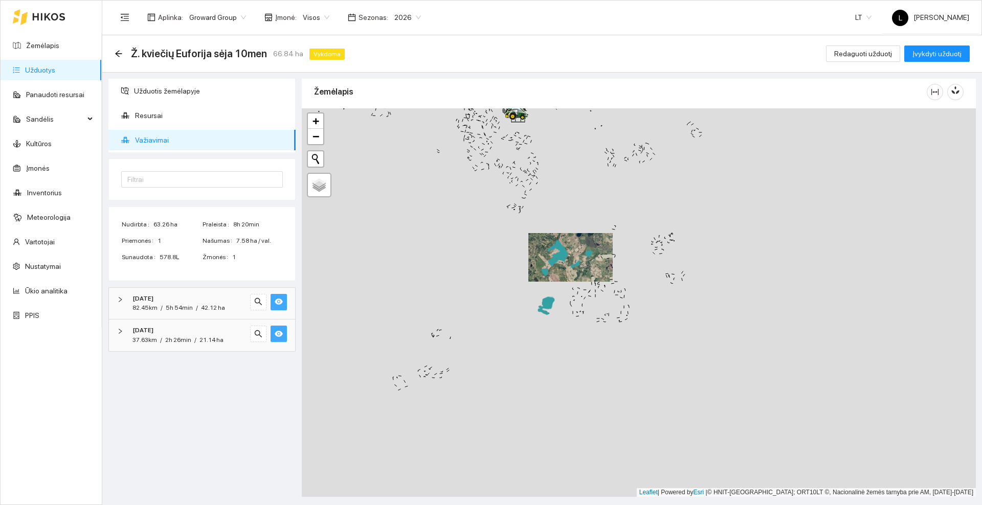
drag, startPoint x: 567, startPoint y: 371, endPoint x: 566, endPoint y: 291, distance: 79.8
click at [568, 289] on div at bounding box center [639, 302] width 674 height 389
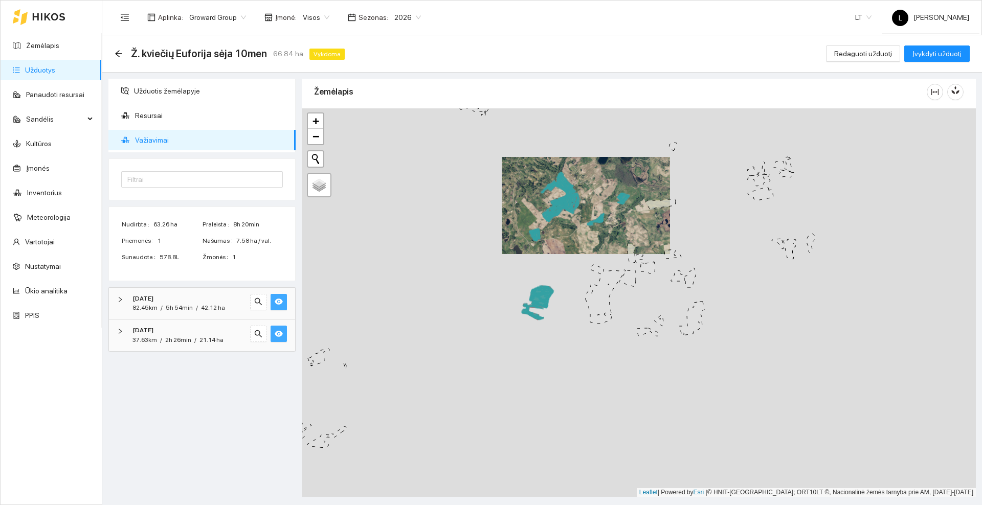
click at [52, 13] on icon at bounding box center [48, 17] width 33 height 8
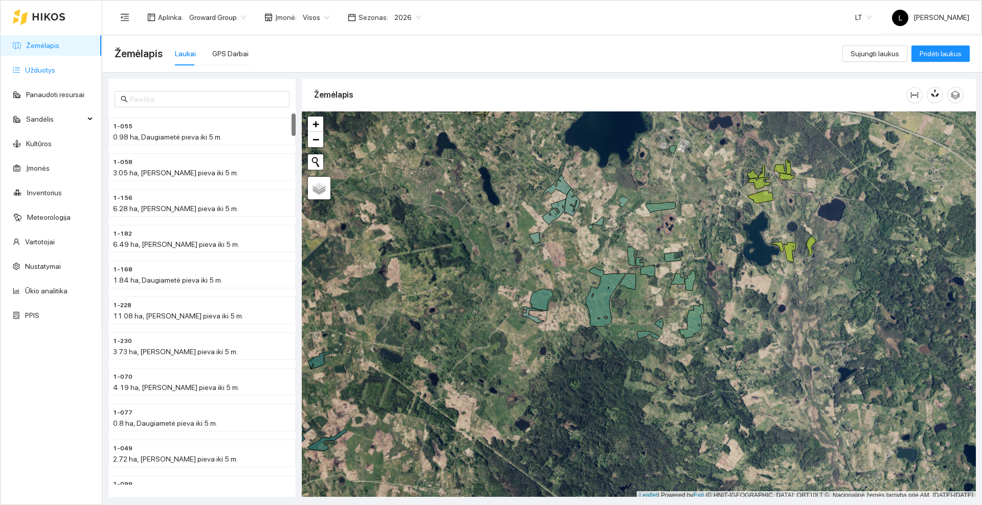
click at [25, 71] on link "Užduotys" at bounding box center [40, 70] width 30 height 8
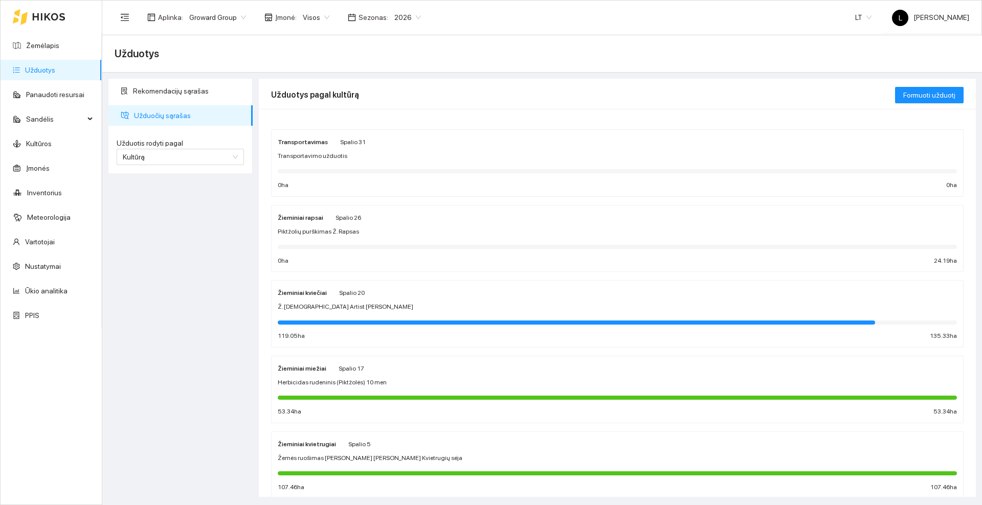
click at [388, 151] on div "Transportavimo užduotis" at bounding box center [617, 156] width 679 height 10
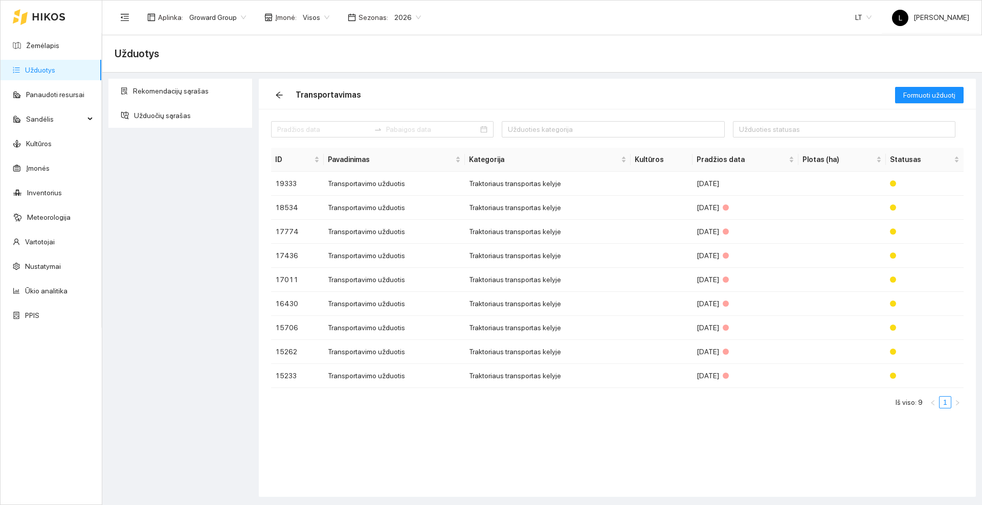
click at [39, 14] on icon at bounding box center [48, 17] width 33 height 8
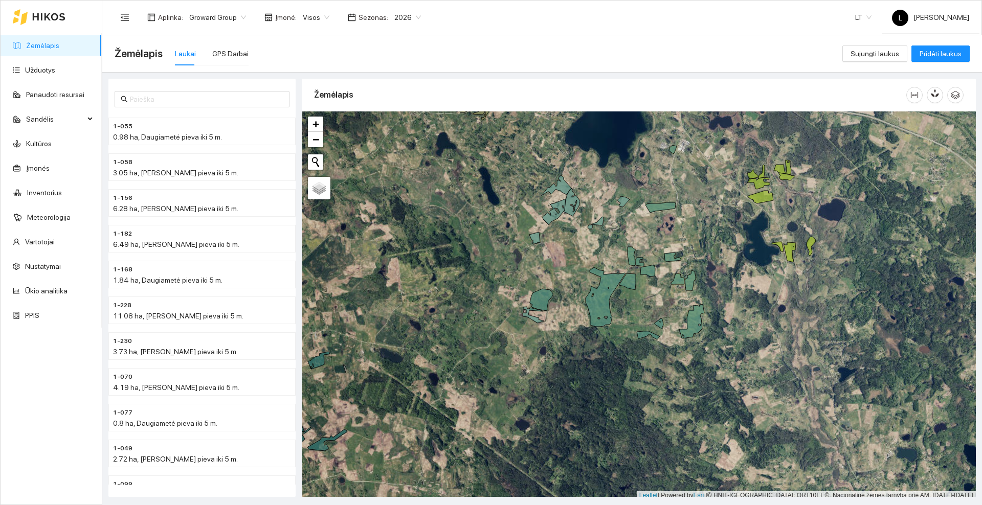
scroll to position [3, 0]
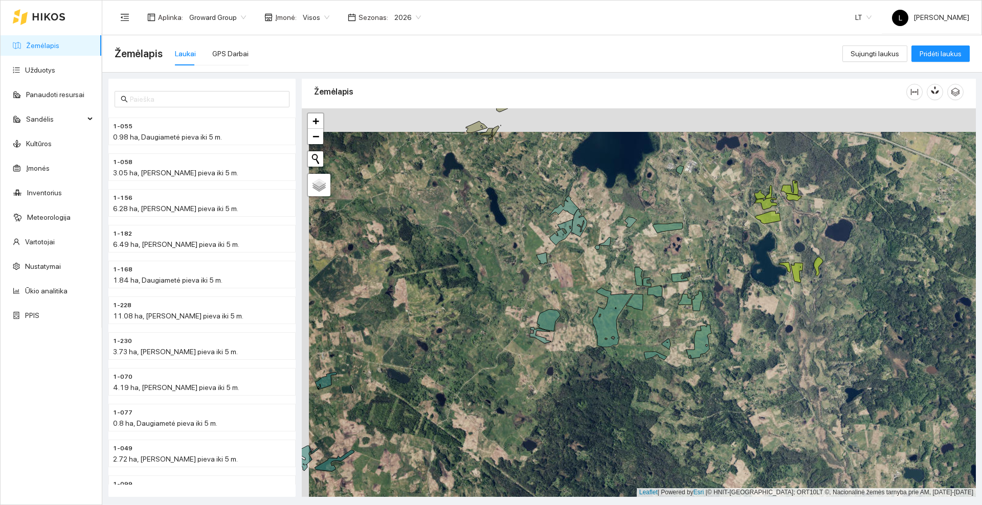
drag, startPoint x: 664, startPoint y: 239, endPoint x: 672, endPoint y: 263, distance: 24.6
click at [672, 263] on div at bounding box center [639, 302] width 674 height 389
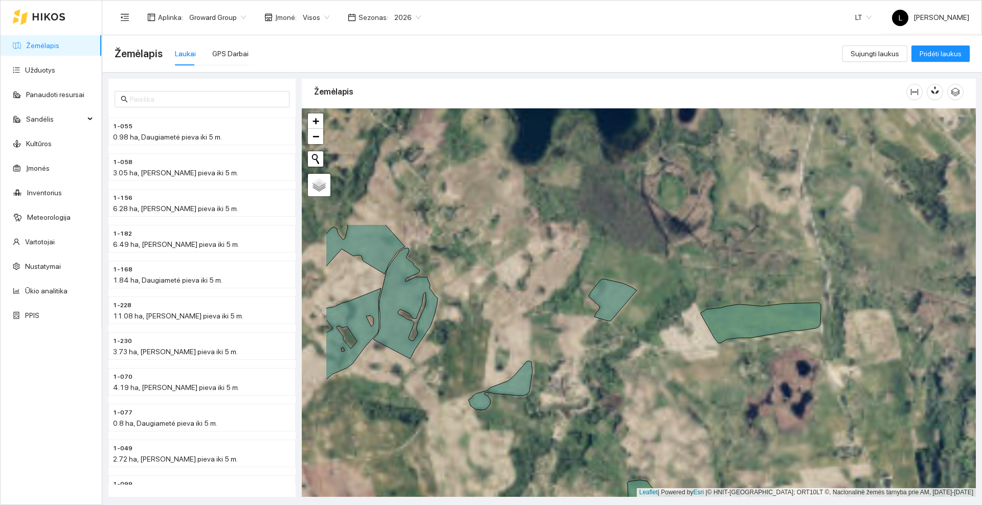
drag, startPoint x: 662, startPoint y: 300, endPoint x: 742, endPoint y: 348, distance: 92.9
click at [715, 386] on div at bounding box center [639, 302] width 674 height 389
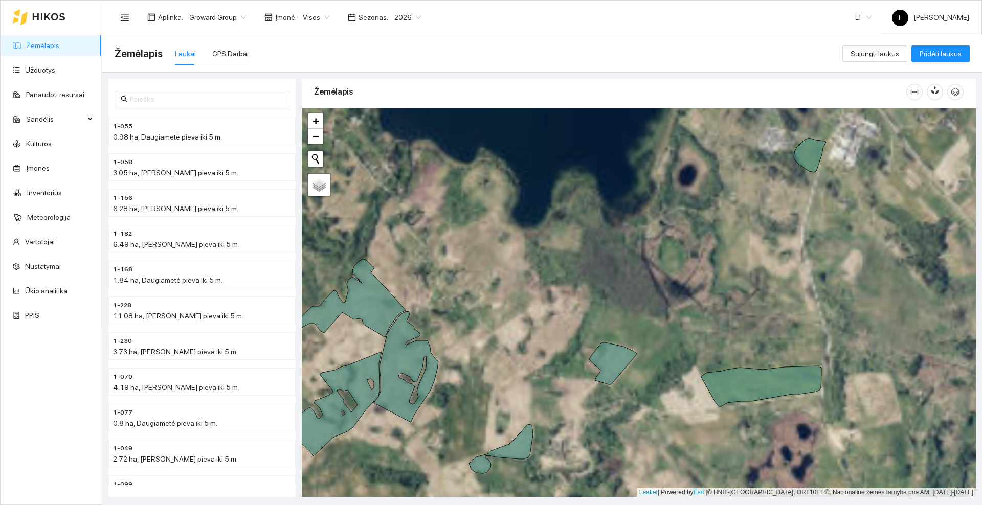
drag, startPoint x: 758, startPoint y: 231, endPoint x: 751, endPoint y: 281, distance: 51.1
click at [751, 281] on div at bounding box center [639, 302] width 674 height 389
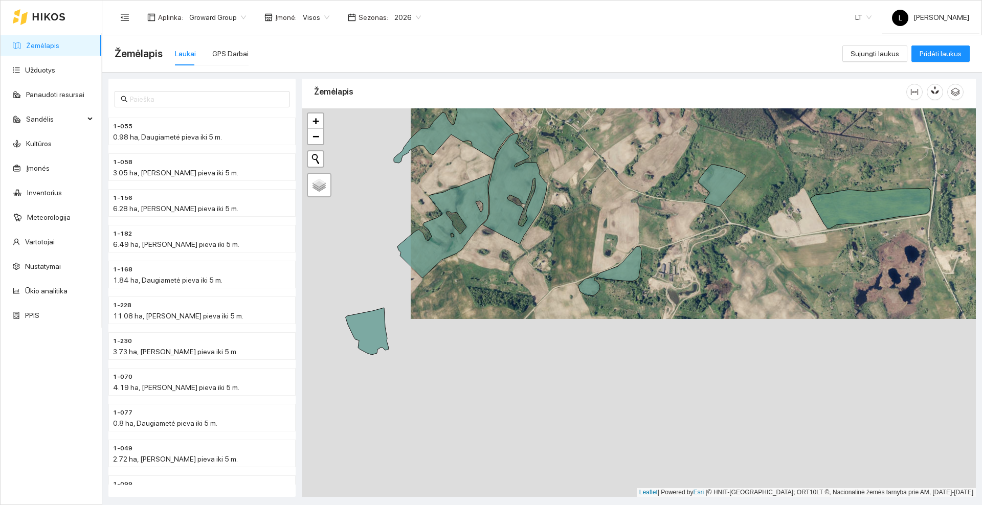
drag, startPoint x: 526, startPoint y: 410, endPoint x: 637, endPoint y: 230, distance: 211.5
click at [637, 230] on div at bounding box center [639, 302] width 674 height 389
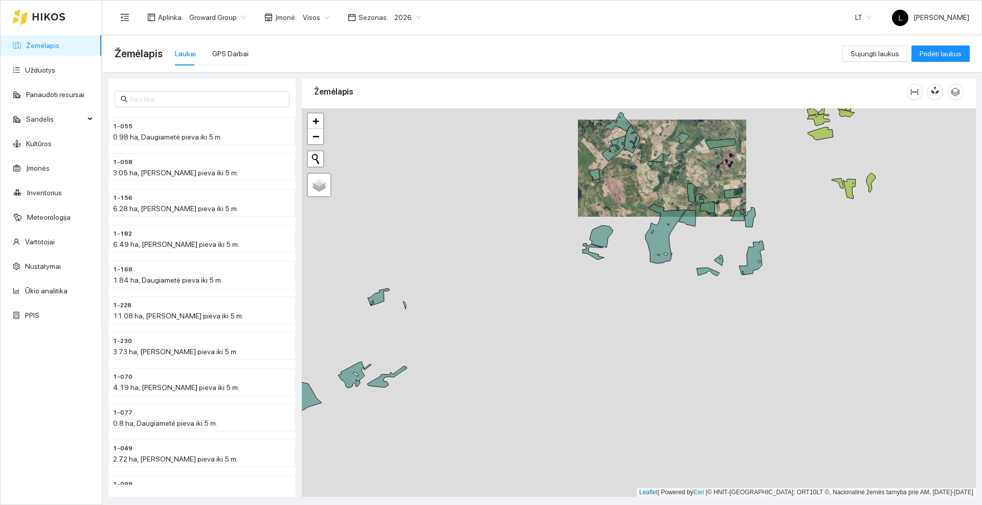
drag, startPoint x: 455, startPoint y: 288, endPoint x: 537, endPoint y: 219, distance: 107.1
click at [548, 214] on div at bounding box center [639, 302] width 674 height 389
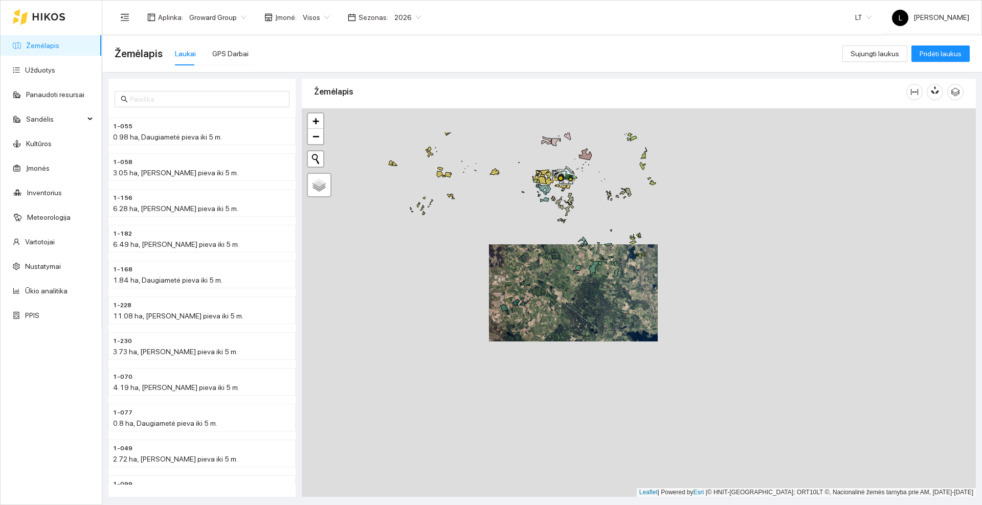
drag, startPoint x: 555, startPoint y: 271, endPoint x: 541, endPoint y: 327, distance: 58.4
click at [541, 327] on div at bounding box center [639, 302] width 674 height 389
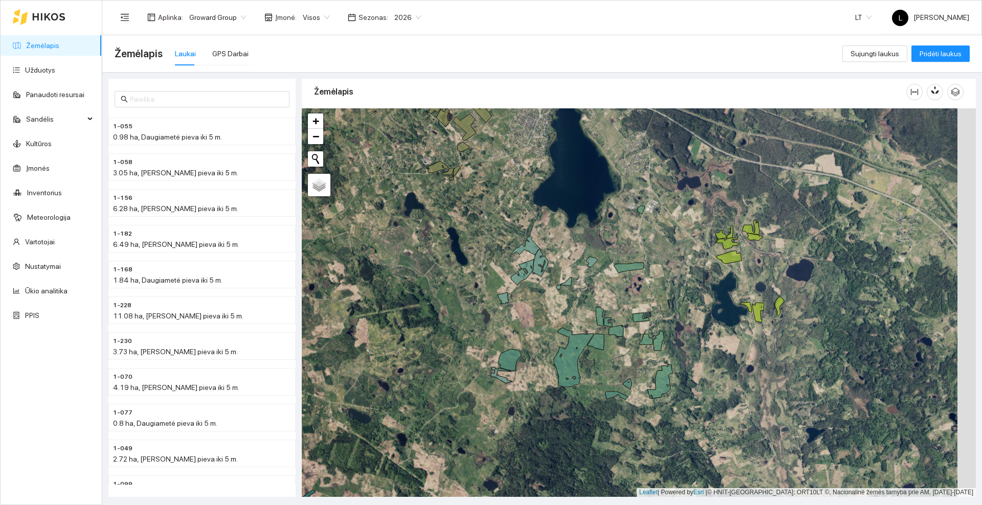
drag, startPoint x: 562, startPoint y: 311, endPoint x: 524, endPoint y: 301, distance: 38.6
click at [543, 311] on div at bounding box center [639, 302] width 674 height 389
click at [50, 15] on icon at bounding box center [48, 17] width 33 height 8
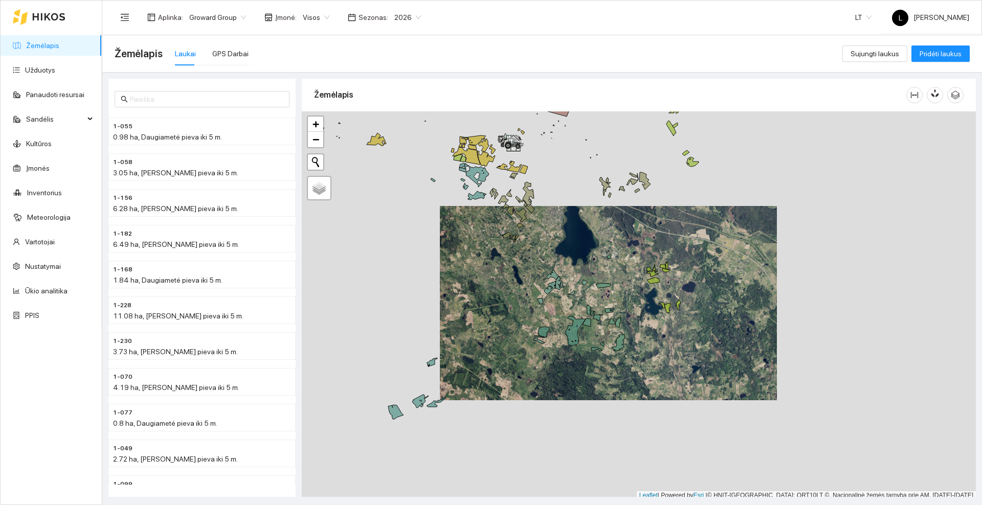
scroll to position [3, 0]
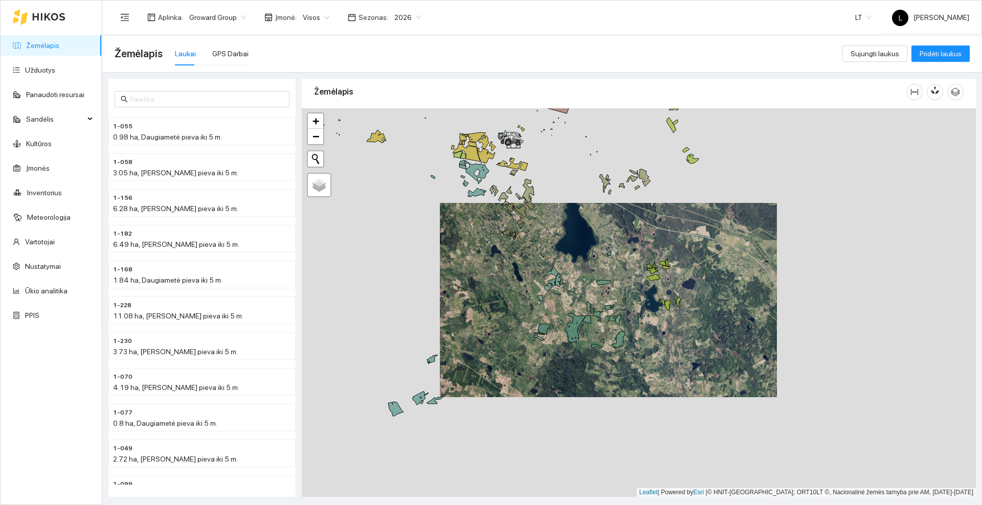
drag, startPoint x: 564, startPoint y: 392, endPoint x: 571, endPoint y: 353, distance: 39.4
click at [571, 353] on div at bounding box center [639, 302] width 674 height 389
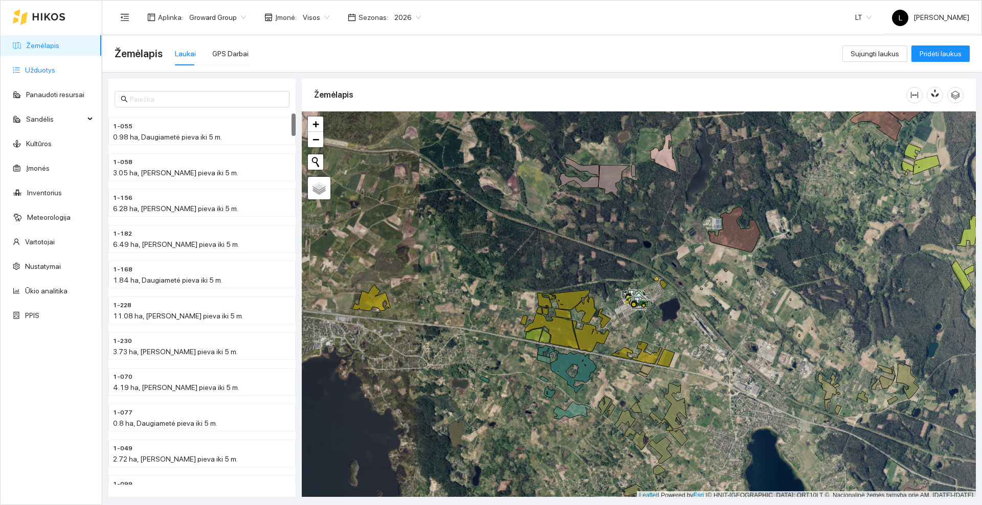
click at [53, 68] on link "Užduotys" at bounding box center [40, 70] width 30 height 8
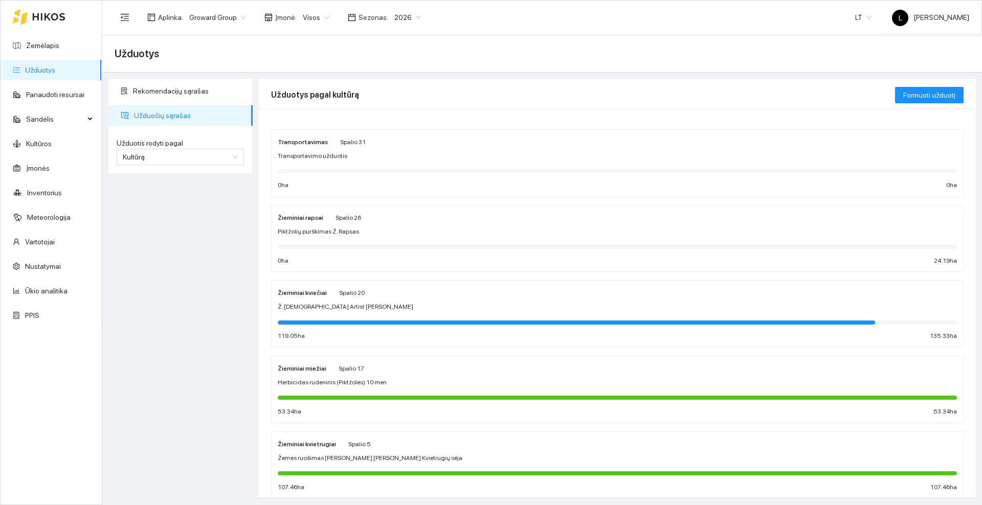
click at [400, 222] on div "Žieminiai rapsai Spalio 26" at bounding box center [617, 217] width 679 height 11
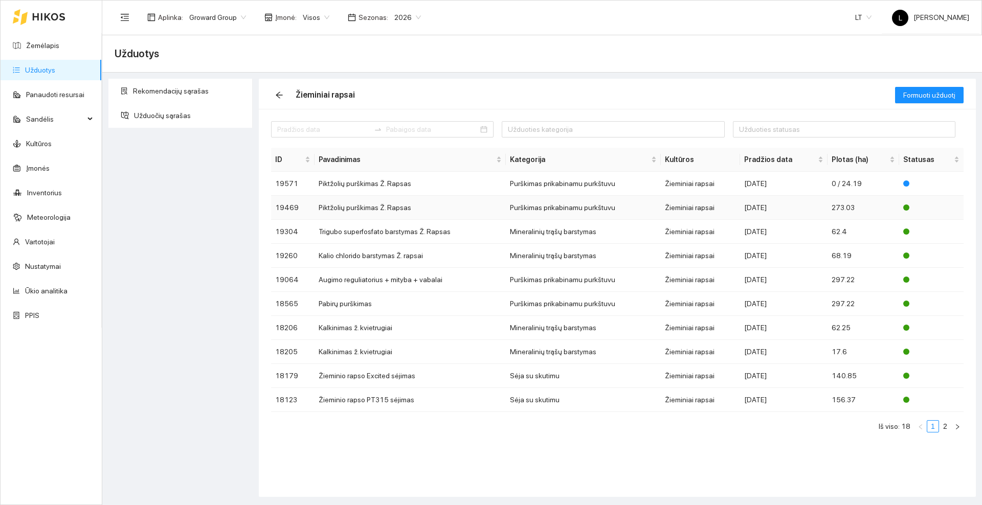
click at [415, 209] on td "Piktžolių purškimas Ž. Rapsas" at bounding box center [410, 208] width 191 height 24
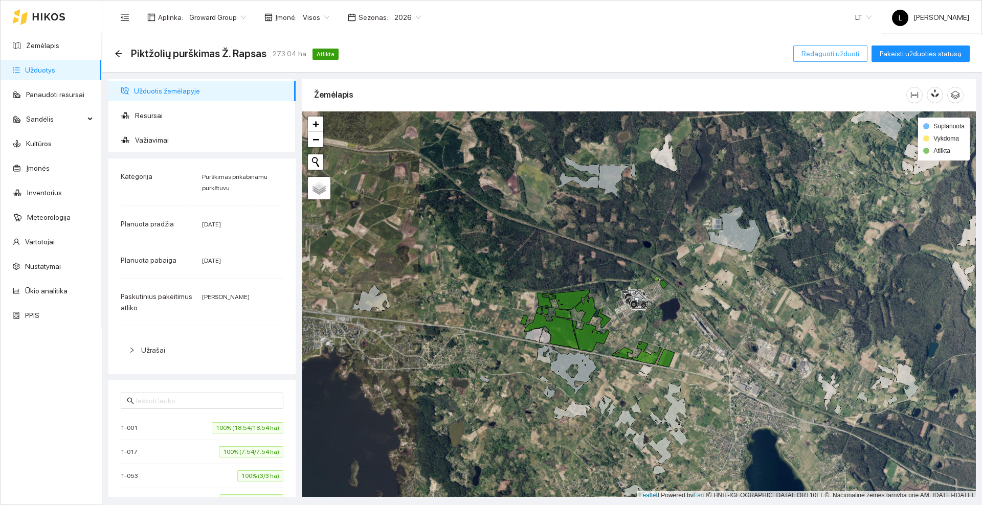
click at [831, 52] on span "Redaguoti užduotį" at bounding box center [830, 53] width 58 height 11
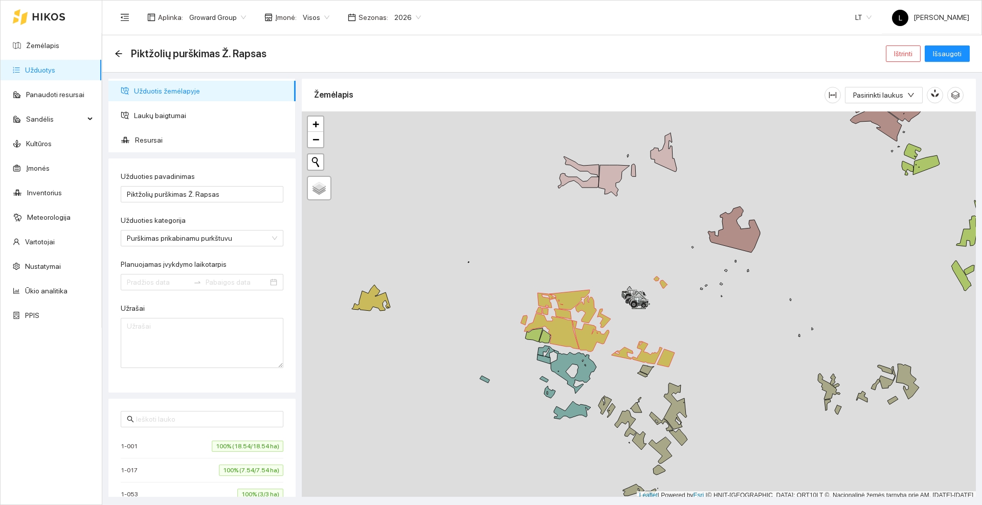
type input "[DATE]"
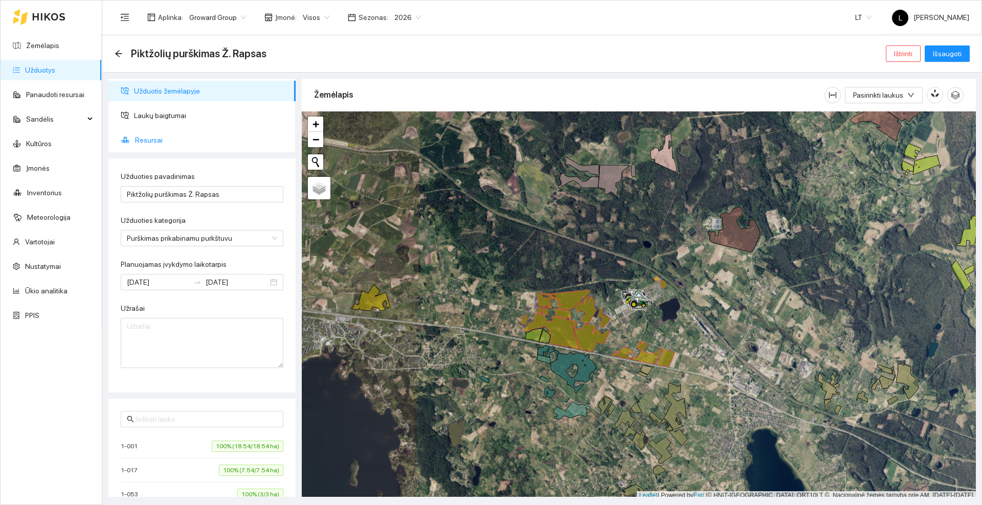
click at [154, 141] on span "Resursai" at bounding box center [211, 140] width 152 height 20
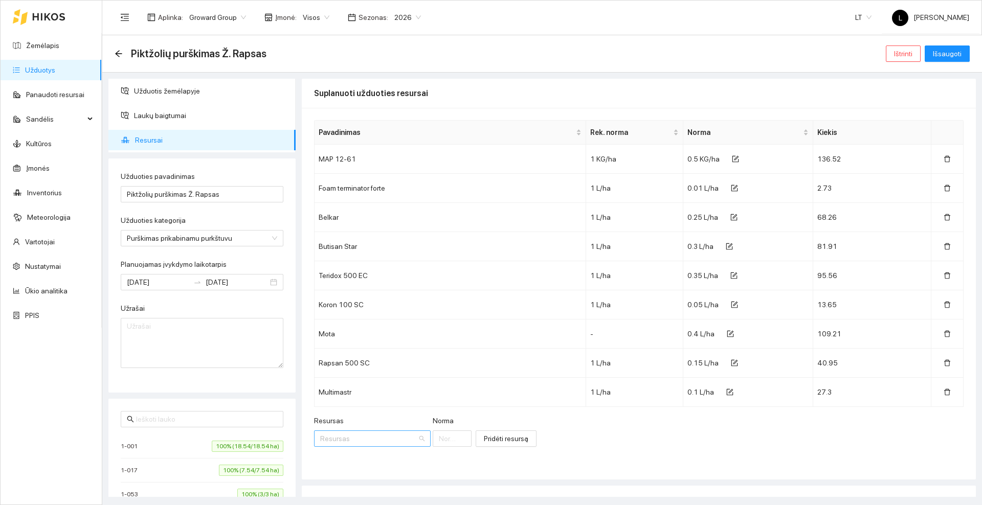
click at [355, 436] on input "Resursas" at bounding box center [368, 438] width 97 height 15
type input "Metazamix"
click at [375, 348] on span "Metazamix" at bounding box center [371, 347] width 35 height 8
type input "1"
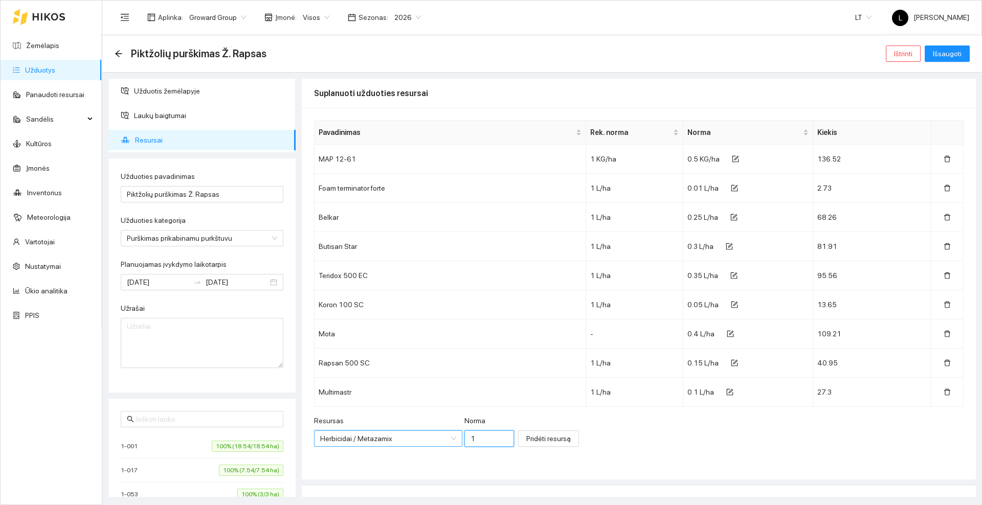
click at [471, 437] on input "1" at bounding box center [489, 439] width 50 height 16
type input "0.6"
click at [534, 437] on span "Pridėti resursą" at bounding box center [548, 438] width 44 height 11
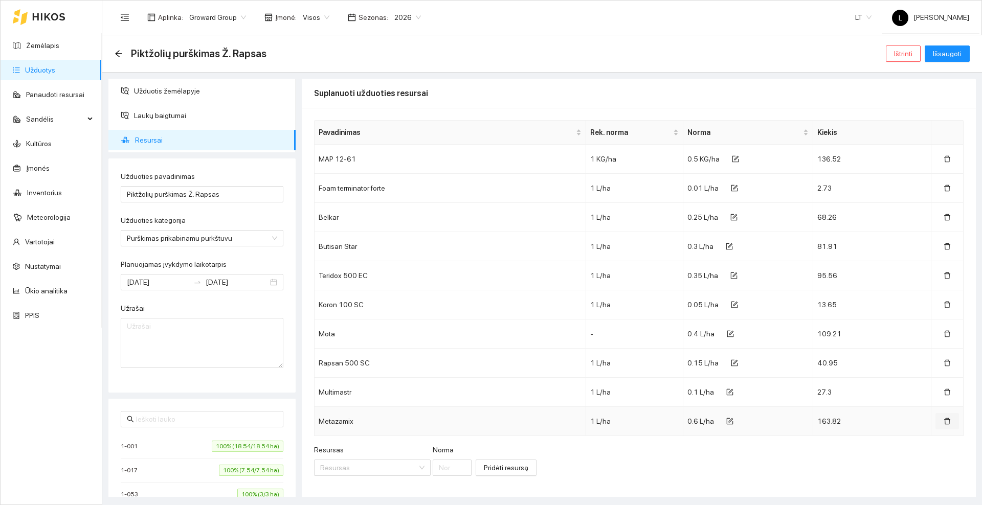
click at [944, 420] on icon "delete" at bounding box center [947, 421] width 7 height 7
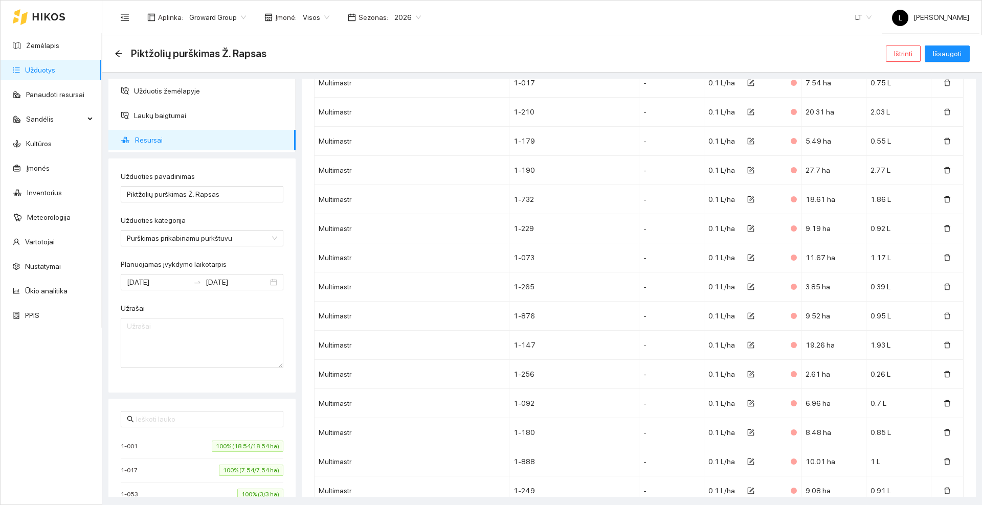
scroll to position [7445, 0]
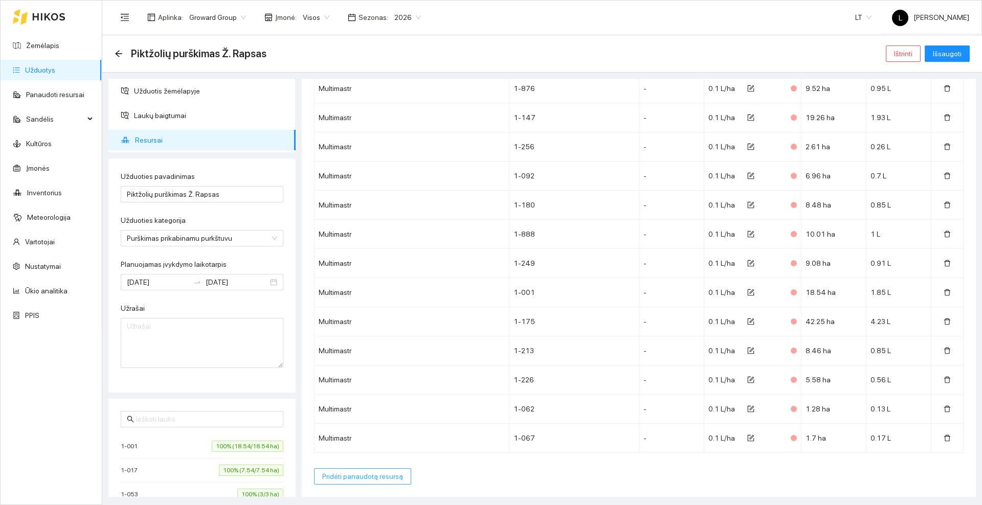
click at [366, 475] on span "Pridėti panaudotą resursą" at bounding box center [362, 476] width 81 height 11
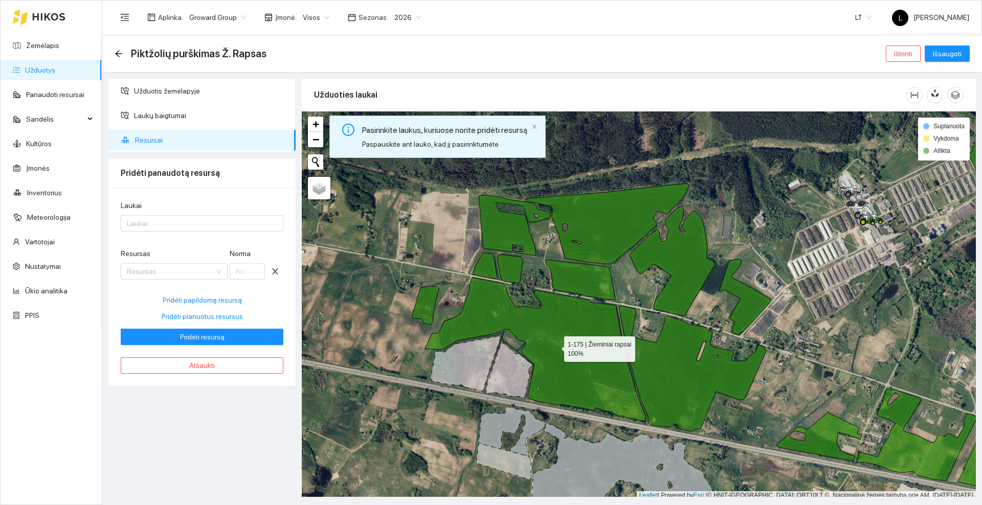
click at [580, 343] on icon at bounding box center [535, 350] width 220 height 144
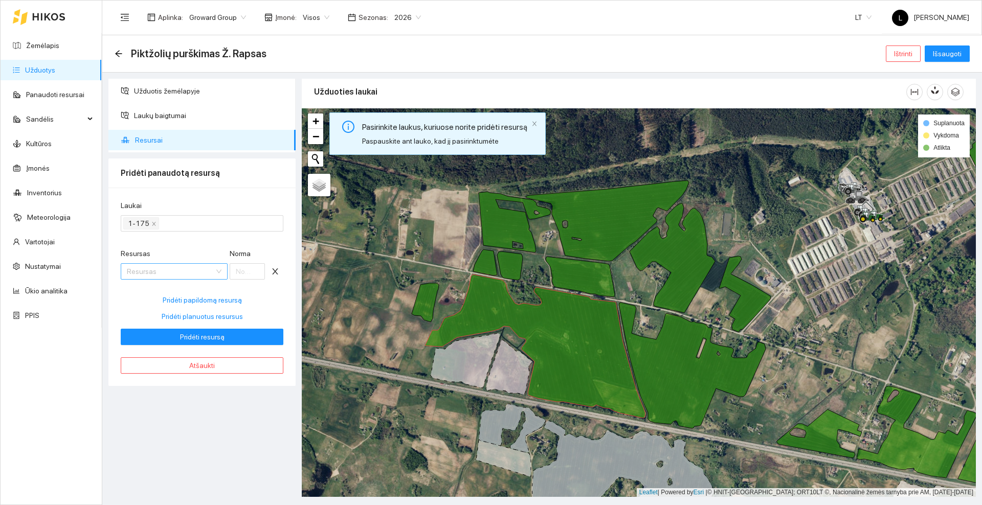
click at [181, 263] on div "Resursas" at bounding box center [174, 271] width 107 height 16
type input "Metazamix"
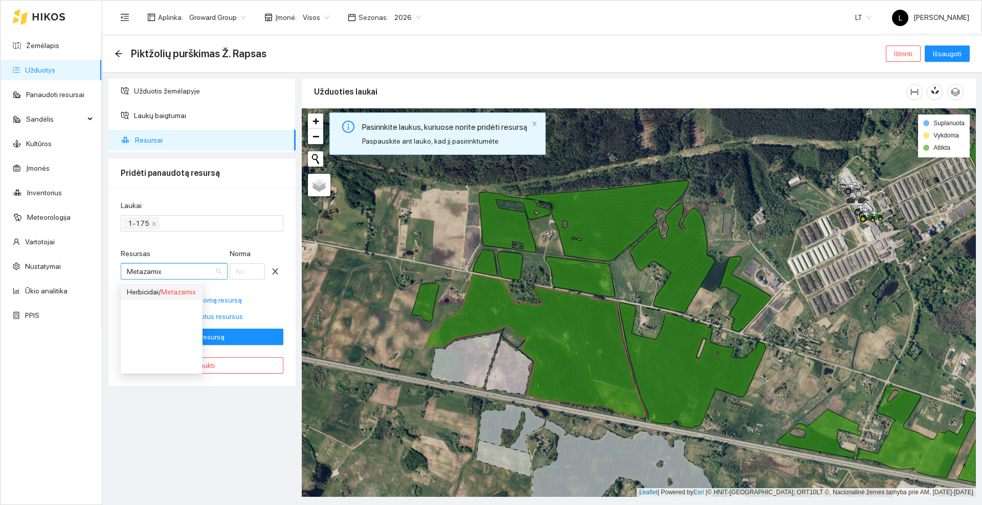
click at [176, 291] on span "Metazamix" at bounding box center [178, 292] width 35 height 8
type input "1"
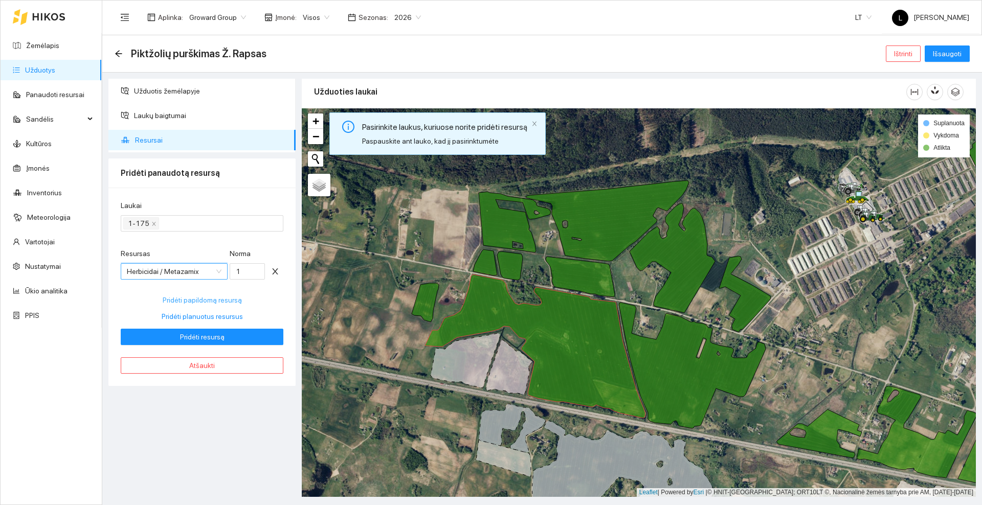
click at [204, 299] on span "Pridėti papildomą resursą" at bounding box center [202, 300] width 79 height 11
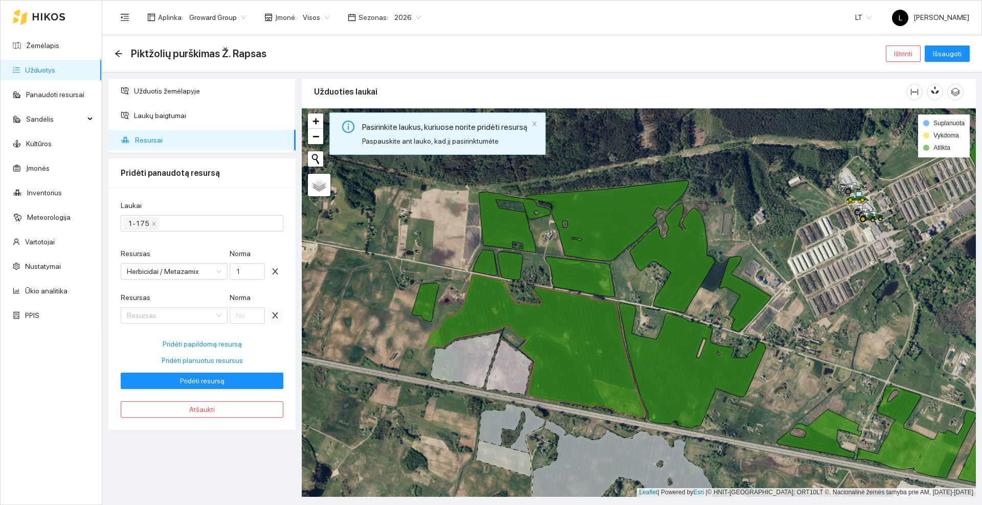
click at [277, 315] on icon "close" at bounding box center [275, 315] width 8 height 8
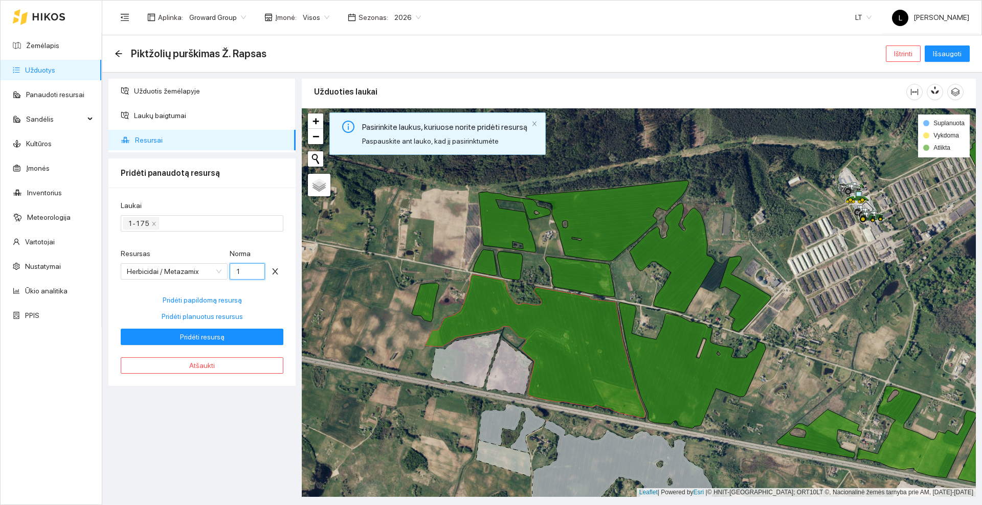
click at [249, 272] on input "1" at bounding box center [248, 271] width 36 height 16
click at [275, 269] on icon "close" at bounding box center [275, 271] width 8 height 8
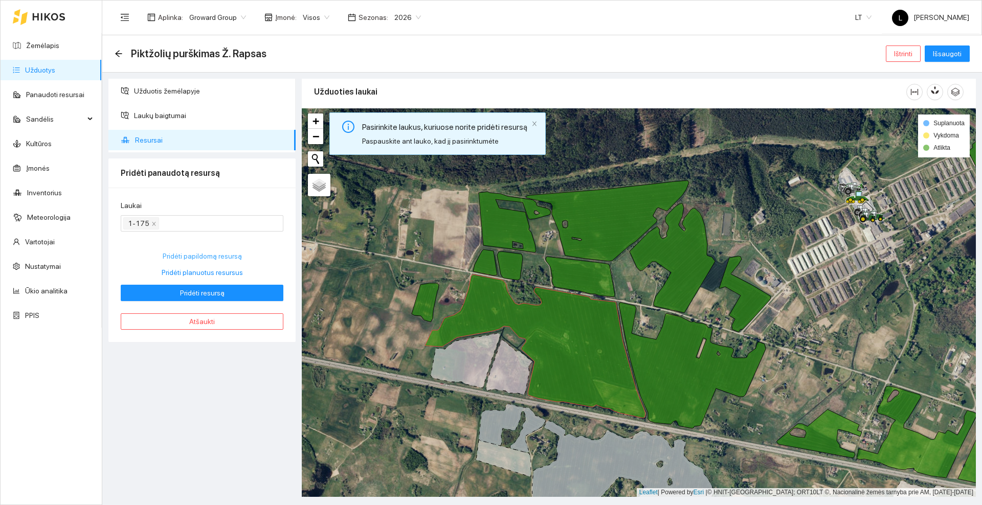
click at [200, 252] on span "Pridėti papildomą resursą" at bounding box center [202, 256] width 79 height 11
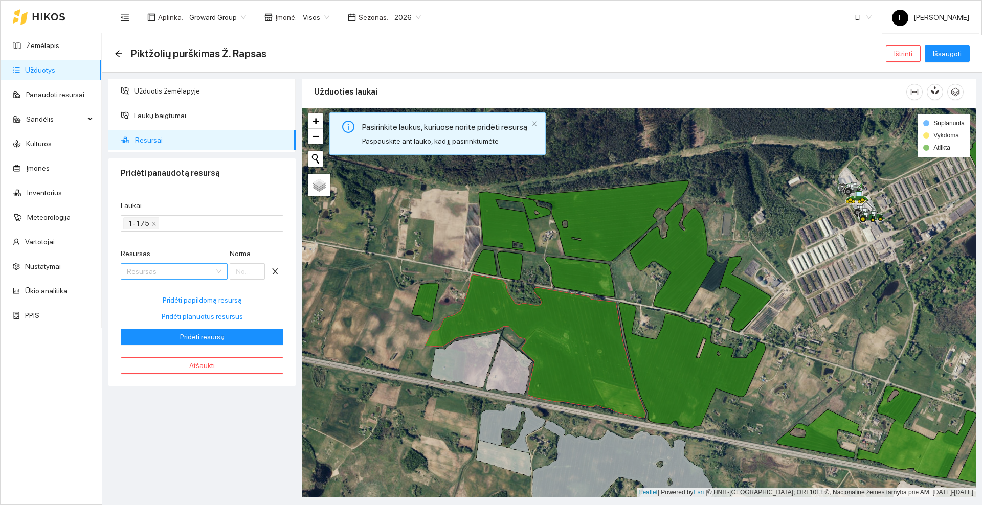
click at [170, 266] on input "Resursas" at bounding box center [170, 271] width 87 height 15
type input "Metazamix"
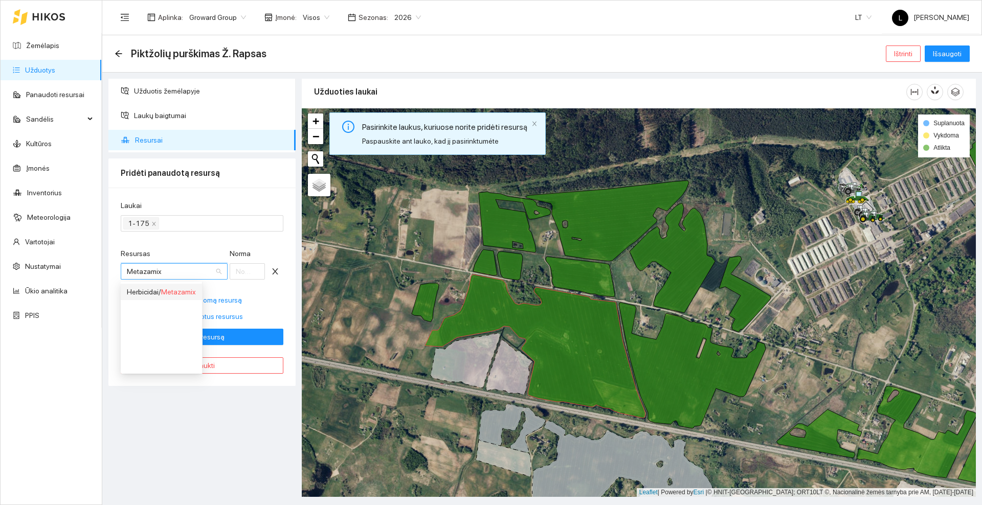
click at [187, 292] on span "Metazamix" at bounding box center [178, 292] width 35 height 8
type input "1"
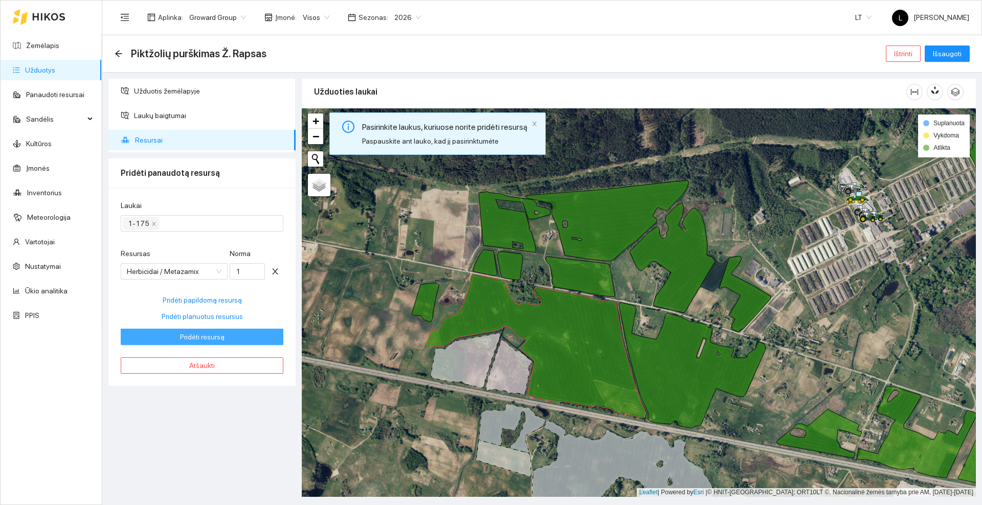
click at [221, 338] on span "Pridėti resursą" at bounding box center [202, 336] width 44 height 11
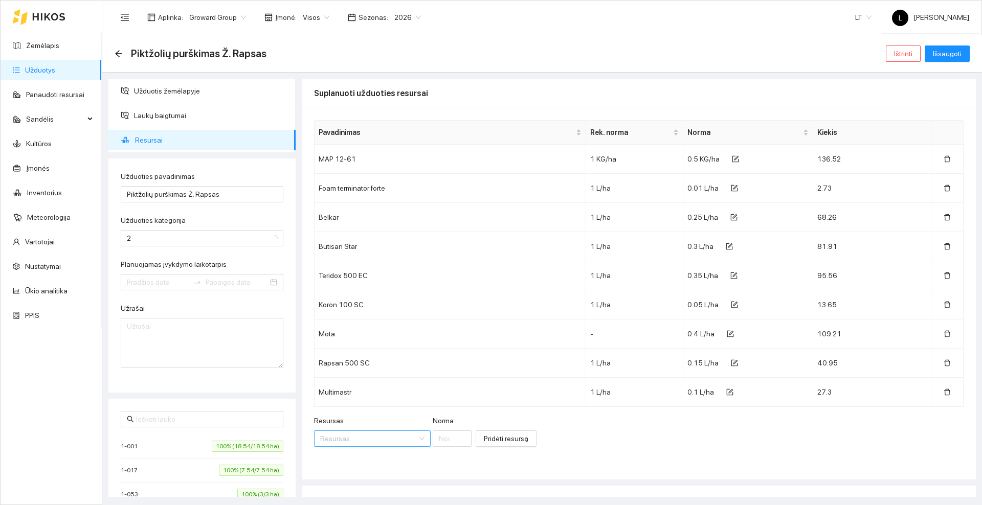
type input "[DATE]"
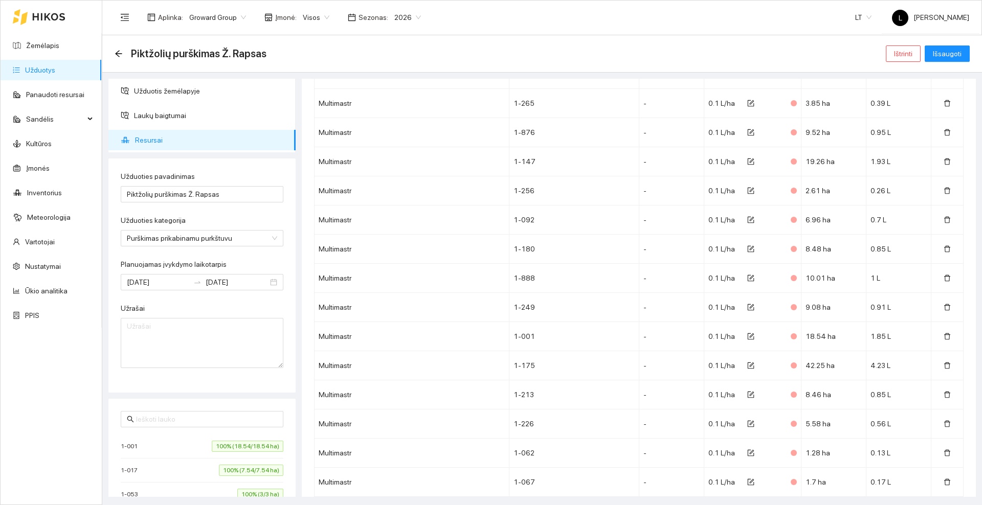
scroll to position [7474, 0]
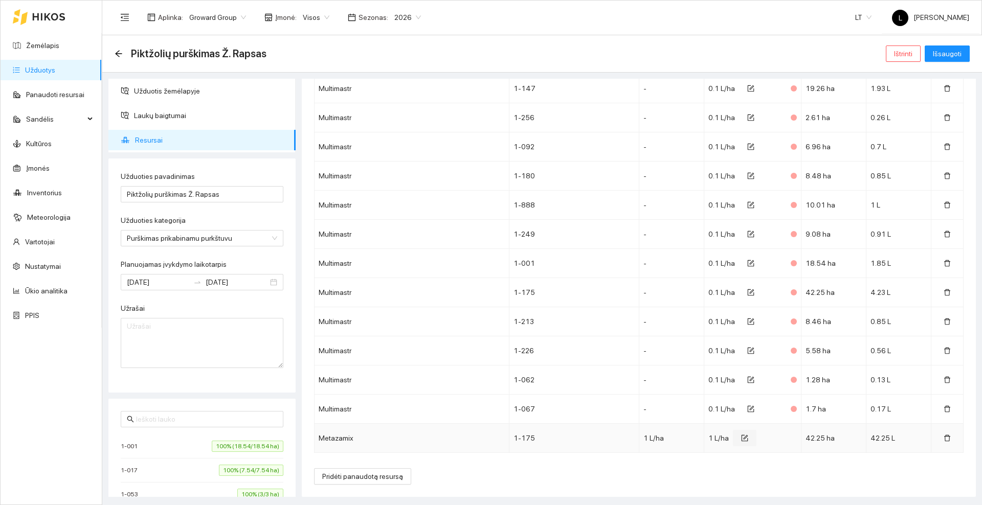
click at [741, 438] on icon "form" at bounding box center [744, 438] width 7 height 7
click at [738, 438] on input "1" at bounding box center [740, 441] width 51 height 16
type input "0.054"
click at [775, 440] on icon "check" at bounding box center [778, 440] width 7 height 7
click at [375, 478] on span "Pridėti panaudotą resursą" at bounding box center [362, 476] width 81 height 11
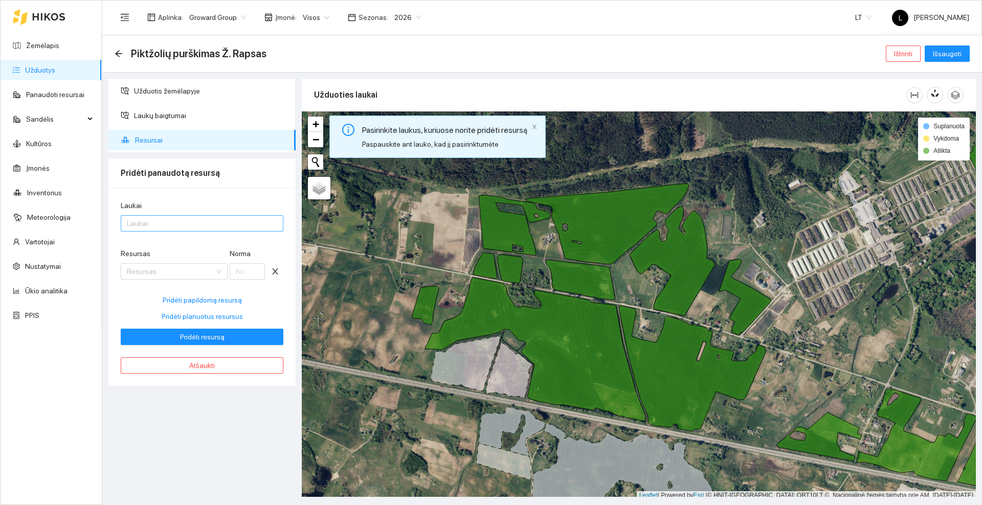
click at [142, 220] on div at bounding box center [196, 223] width 147 height 12
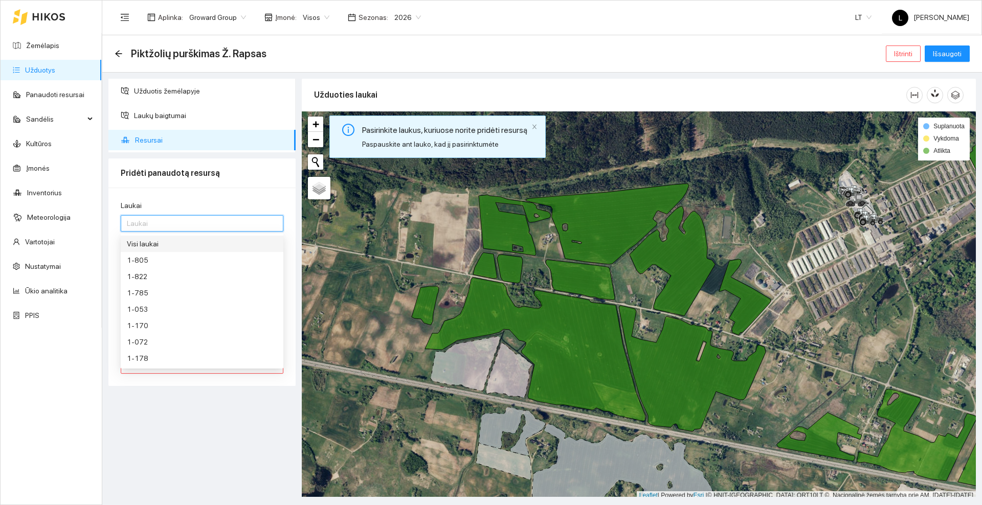
click at [149, 242] on div "Visi laukai" at bounding box center [202, 243] width 150 height 11
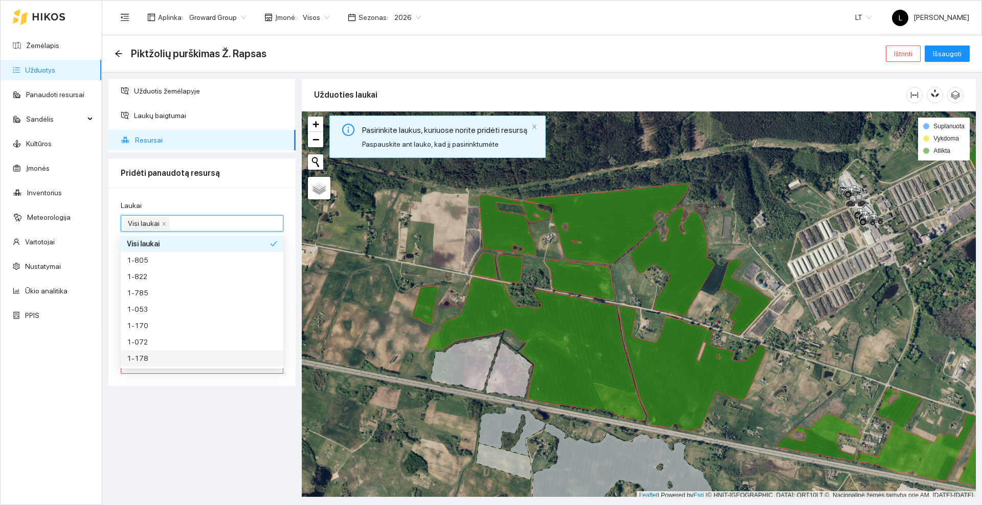
click at [228, 433] on div "Užduotis žemėlapyje Laukų baigtumai Resursai Pridėti panaudotą resursą Laukai V…" at bounding box center [201, 288] width 193 height 418
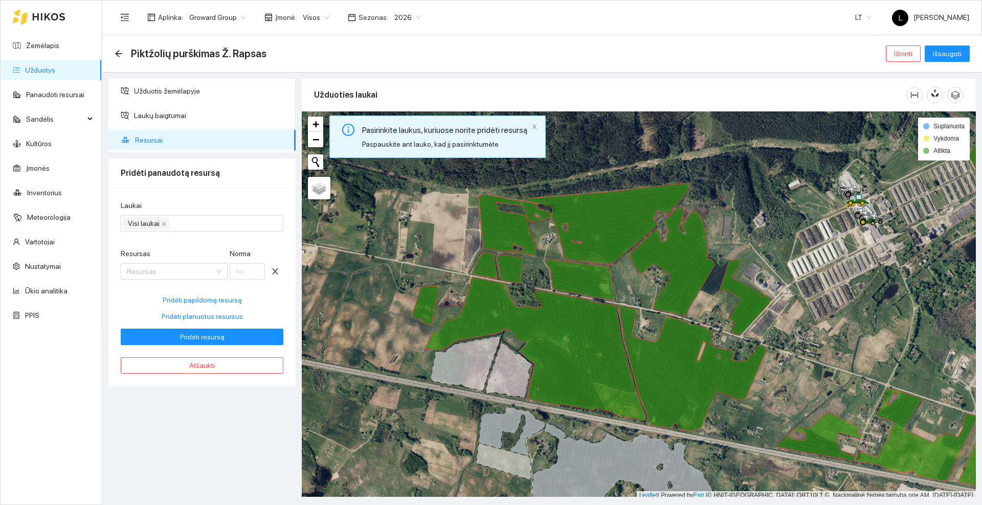
click at [111, 53] on div "Piktžolių purškimas [PERSON_NAME] Ištrinti Išsaugoti" at bounding box center [542, 53] width 880 height 37
click at [121, 55] on icon "arrow-left" at bounding box center [119, 54] width 8 height 8
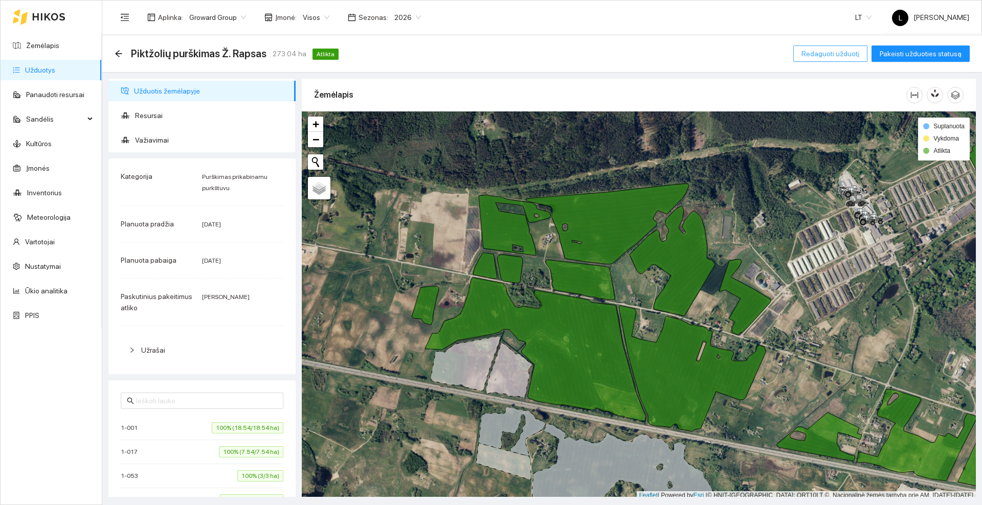
click at [841, 60] on button "Redaguoti užduotį" at bounding box center [830, 54] width 74 height 16
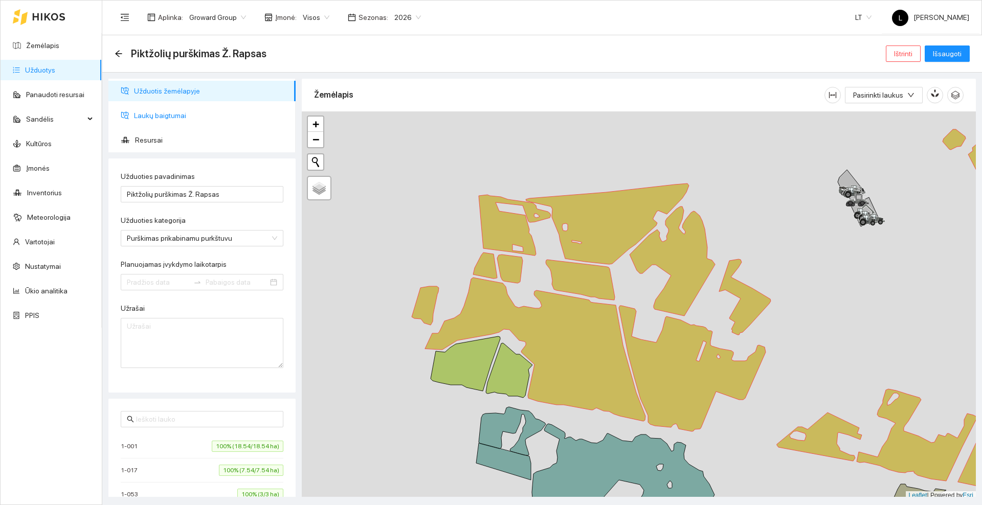
type input "[DATE]"
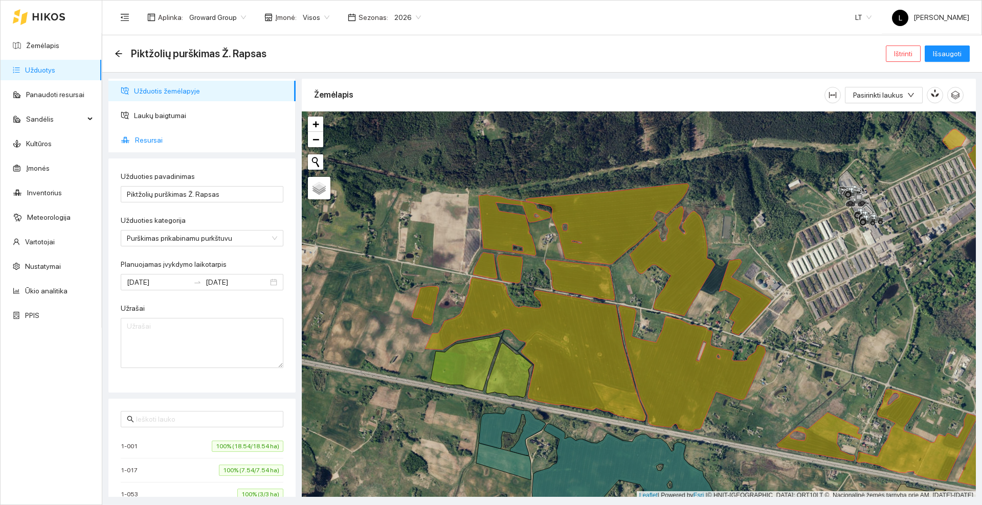
click at [139, 138] on span "Resursai" at bounding box center [211, 140] width 152 height 20
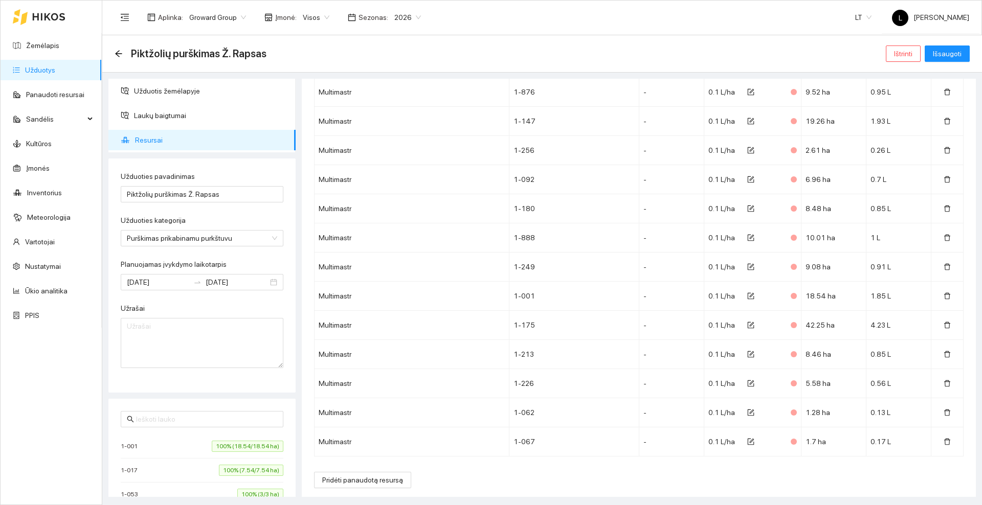
scroll to position [7445, 0]
click at [45, 15] on icon at bounding box center [49, 16] width 32 height 7
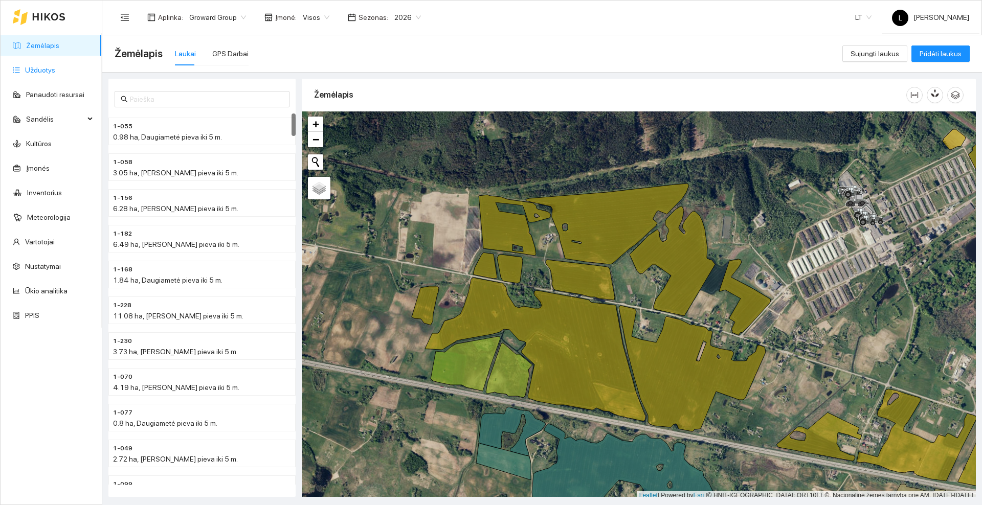
click at [43, 68] on link "Užduotys" at bounding box center [40, 70] width 30 height 8
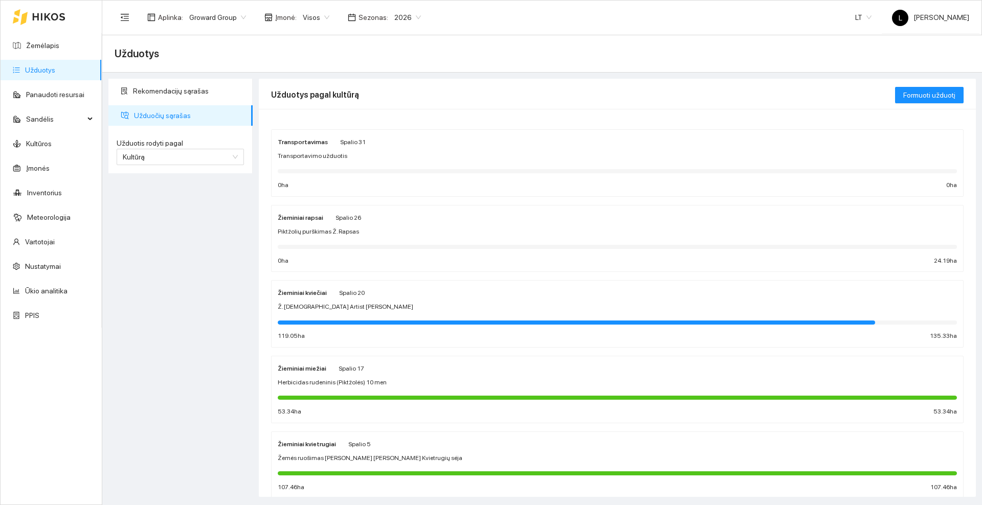
click at [394, 225] on div "Žieminiai rapsai Spalio 26 Piktžolių purškimas [PERSON_NAME] 0 ha 24.19 ha" at bounding box center [617, 239] width 679 height 54
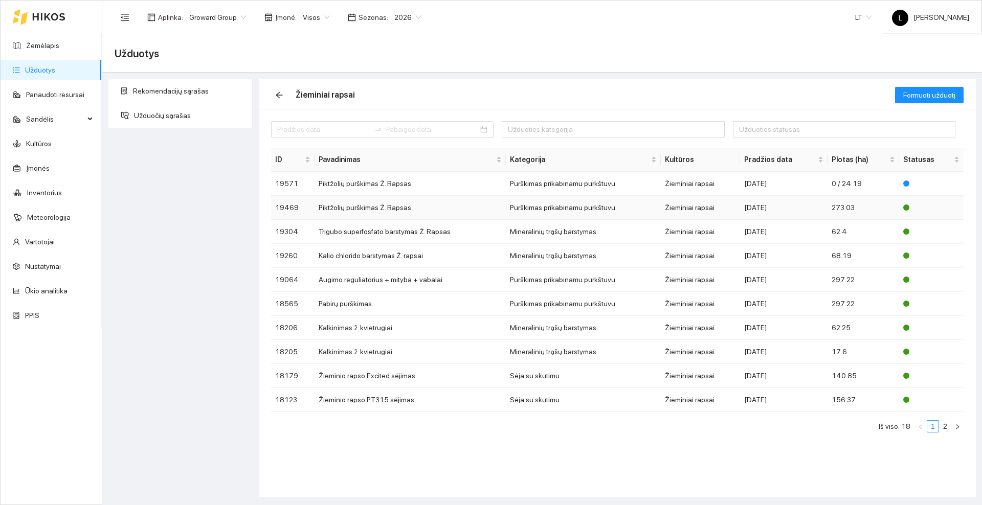
click at [392, 205] on td "Piktžolių purškimas Ž. Rapsas" at bounding box center [410, 208] width 191 height 24
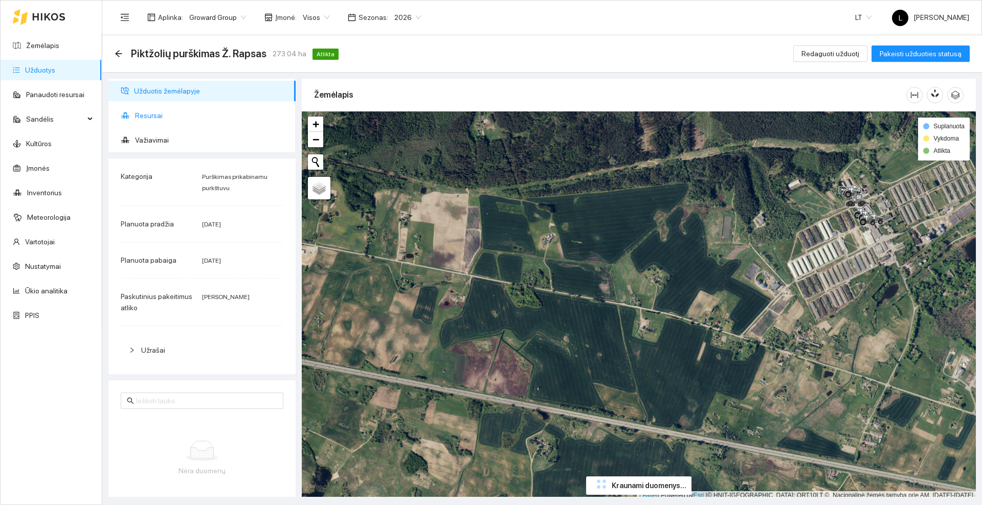
click at [164, 118] on span "Resursai" at bounding box center [211, 115] width 152 height 20
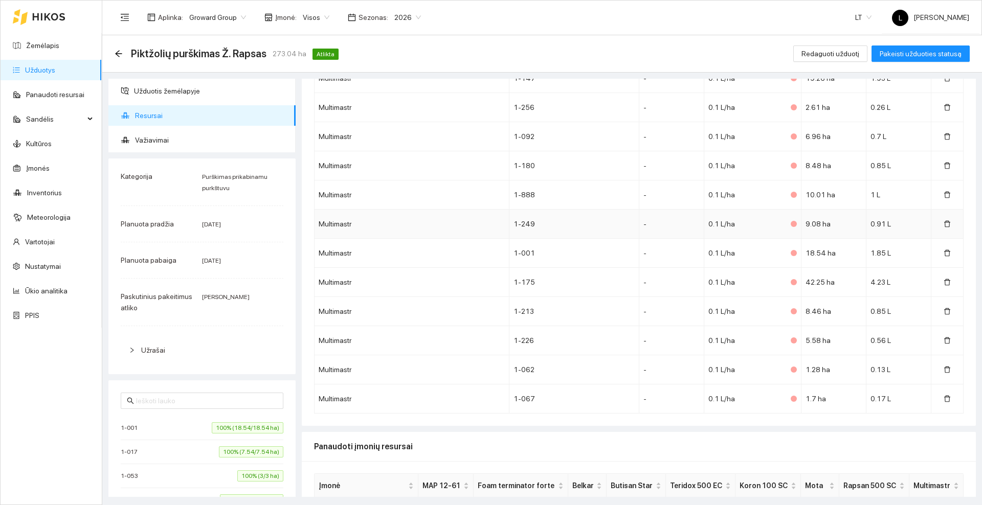
scroll to position [7416, 0]
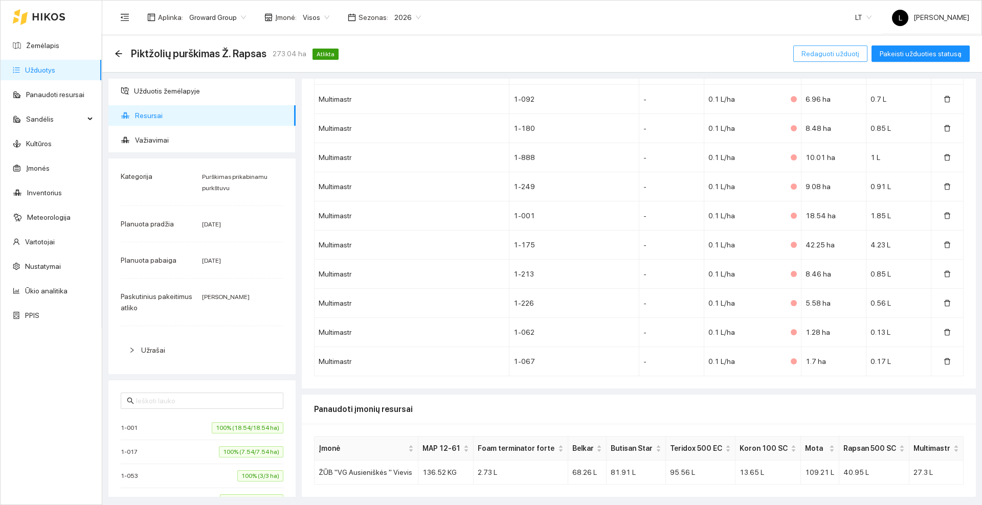
click at [839, 59] on button "Redaguoti užduotį" at bounding box center [830, 54] width 74 height 16
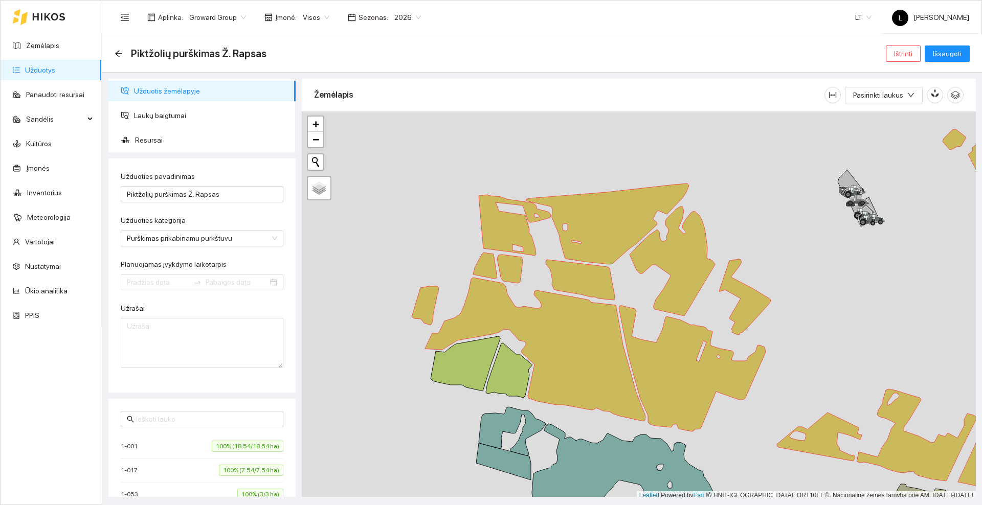
type input "[DATE]"
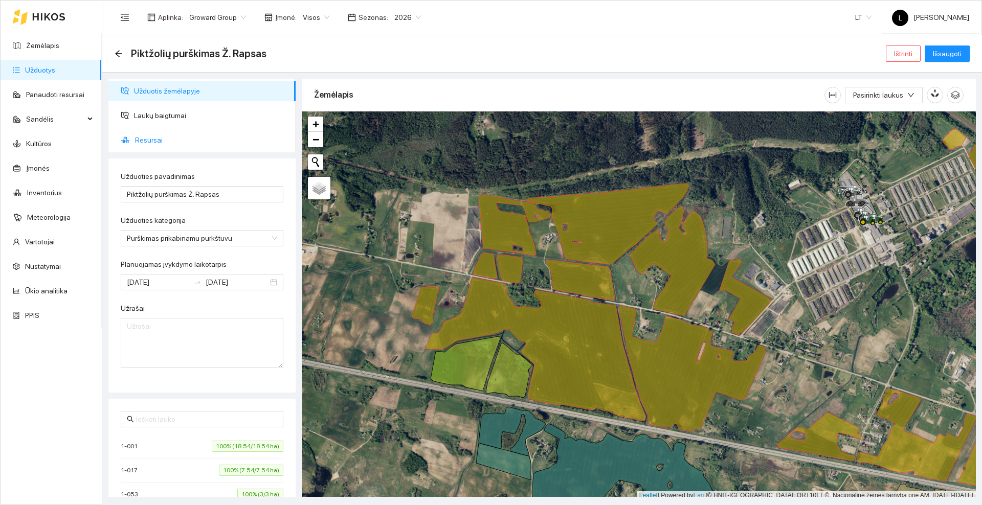
click at [144, 145] on span "Resursai" at bounding box center [211, 140] width 152 height 20
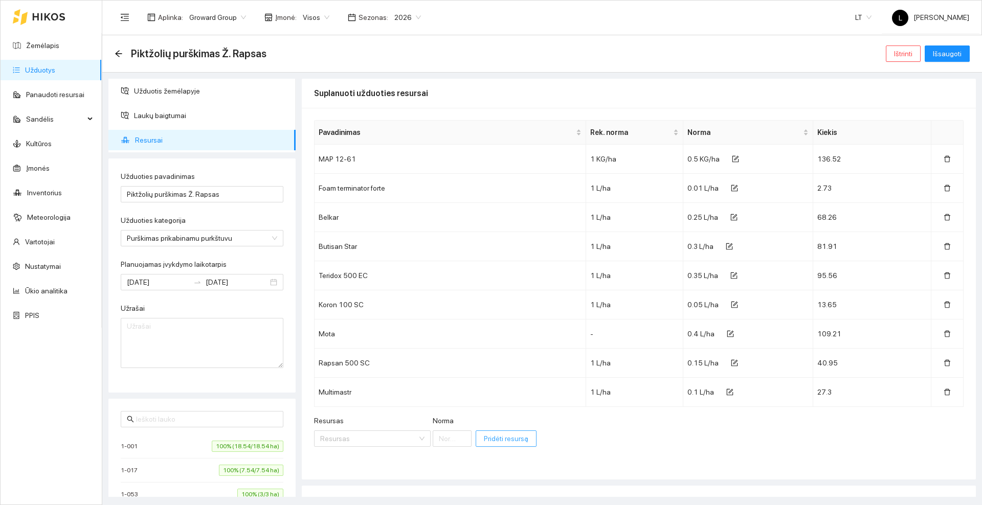
click at [484, 439] on span "Pridėti resursą" at bounding box center [506, 438] width 44 height 11
click at [118, 54] on icon "arrow-left" at bounding box center [119, 54] width 8 height 8
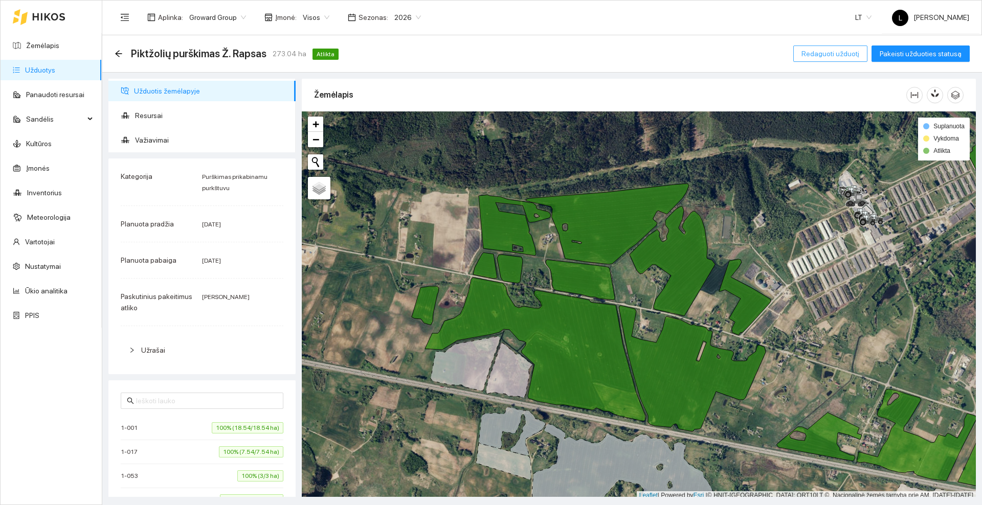
click at [827, 53] on span "Redaguoti užduotį" at bounding box center [830, 53] width 58 height 11
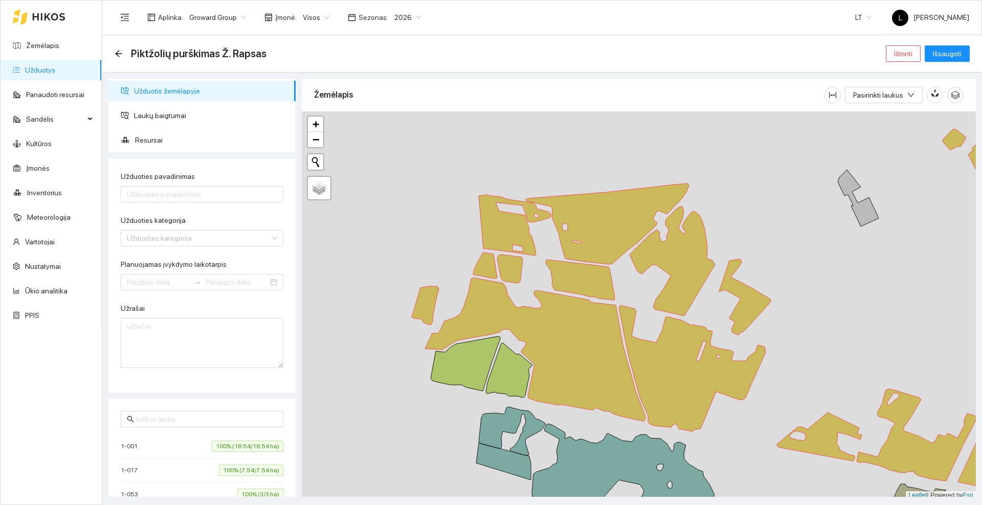
type input "Piktžolių purškimas Ž. Rapsas"
type input "[DATE]"
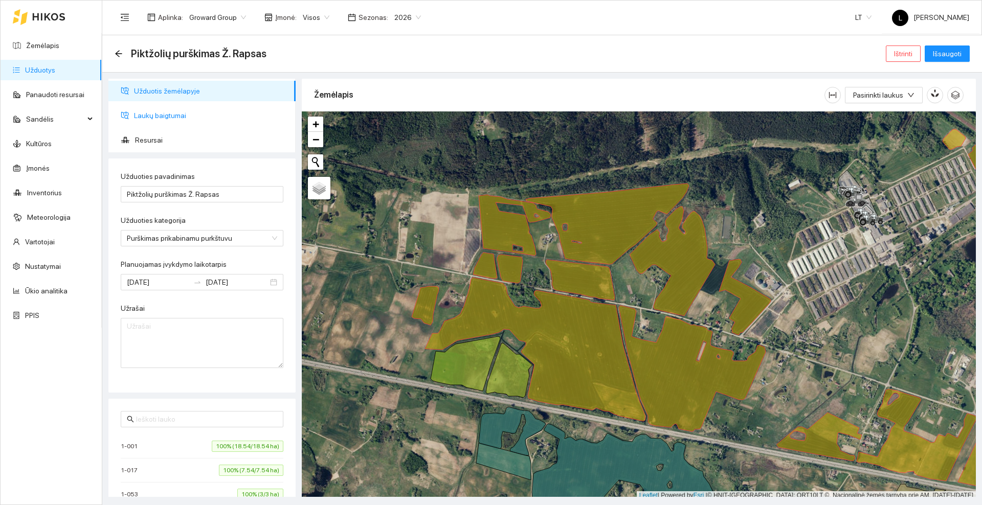
click at [191, 113] on span "Laukų baigtumai" at bounding box center [210, 115] width 153 height 20
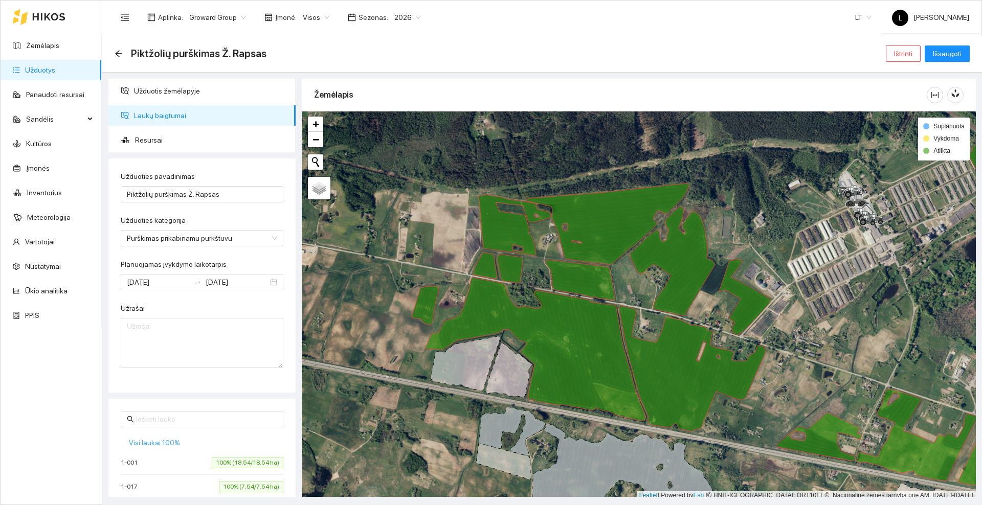
click at [160, 443] on span "Visi laukai 100%" at bounding box center [154, 442] width 51 height 11
click at [150, 137] on span "Resursai" at bounding box center [211, 140] width 152 height 20
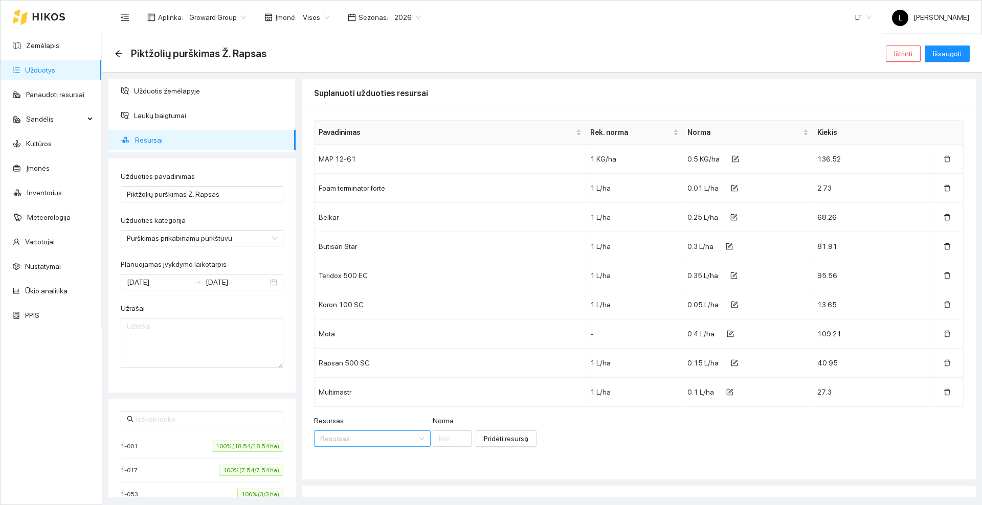
click at [359, 438] on input "Resursas" at bounding box center [368, 438] width 97 height 15
type input "Metazamix"
click at [368, 347] on span "Metazamix" at bounding box center [371, 347] width 35 height 8
type input "1"
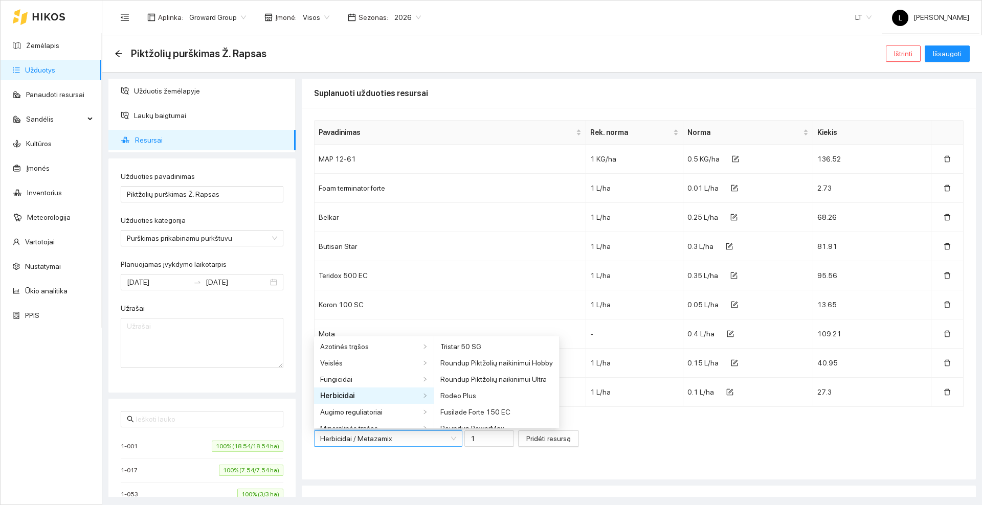
scroll to position [2070, 0]
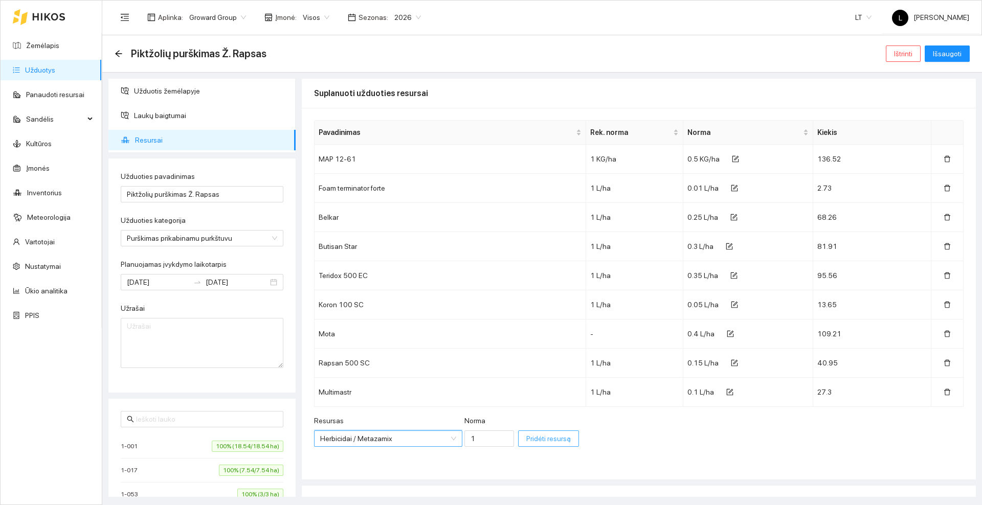
click at [526, 435] on span "Pridėti resursą" at bounding box center [548, 438] width 44 height 11
click at [944, 421] on icon "delete" at bounding box center [947, 421] width 7 height 7
click at [118, 49] on div "Piktžolių purškimas Ž. Rapsas" at bounding box center [194, 54] width 158 height 16
click at [117, 50] on icon "arrow-left" at bounding box center [119, 54] width 8 height 8
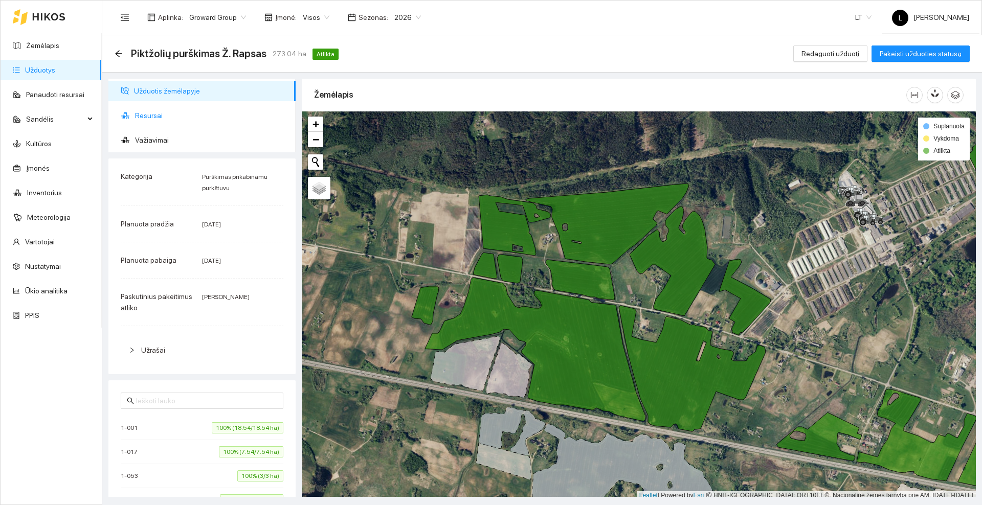
click at [154, 120] on span "Resursai" at bounding box center [211, 115] width 152 height 20
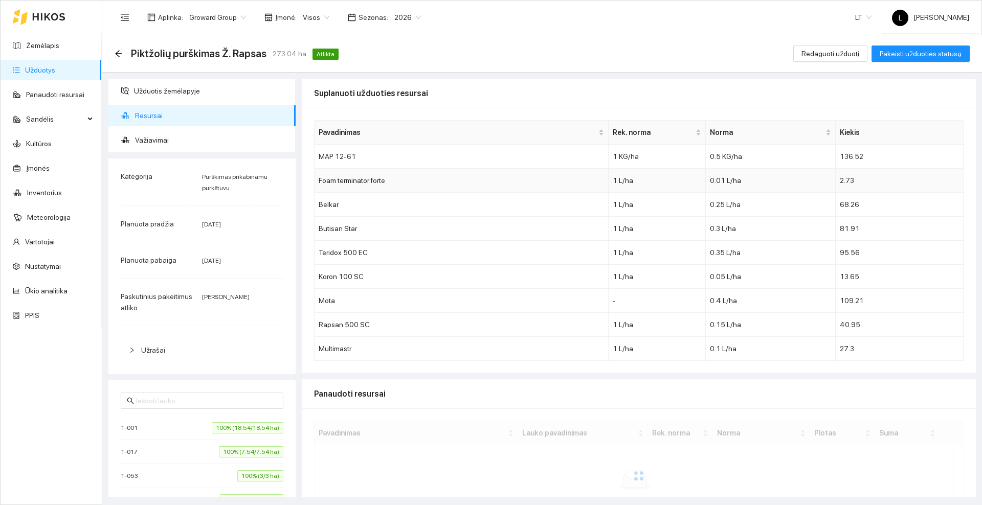
drag, startPoint x: 682, startPoint y: 181, endPoint x: 651, endPoint y: 90, distance: 96.4
click at [651, 90] on div "Suplanuoti užduoties resursai" at bounding box center [639, 93] width 650 height 29
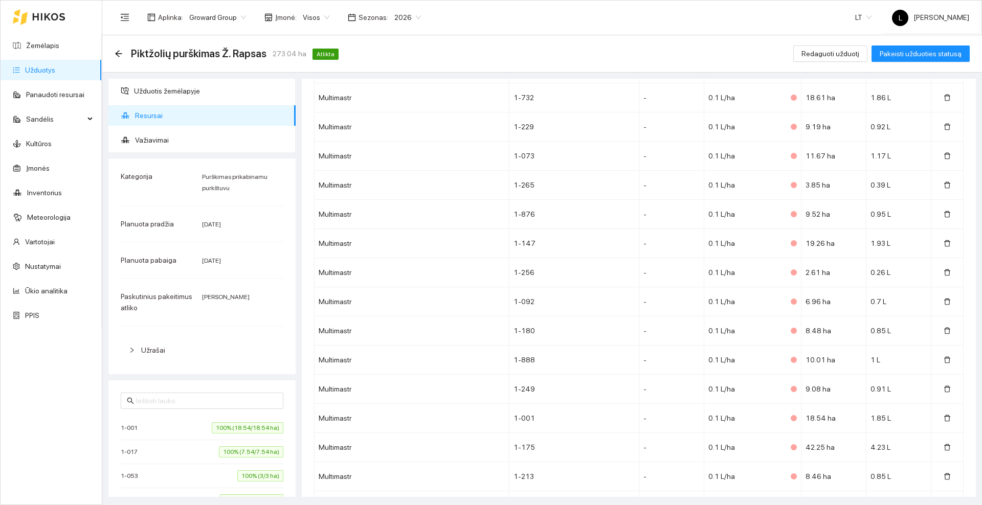
scroll to position [7416, 0]
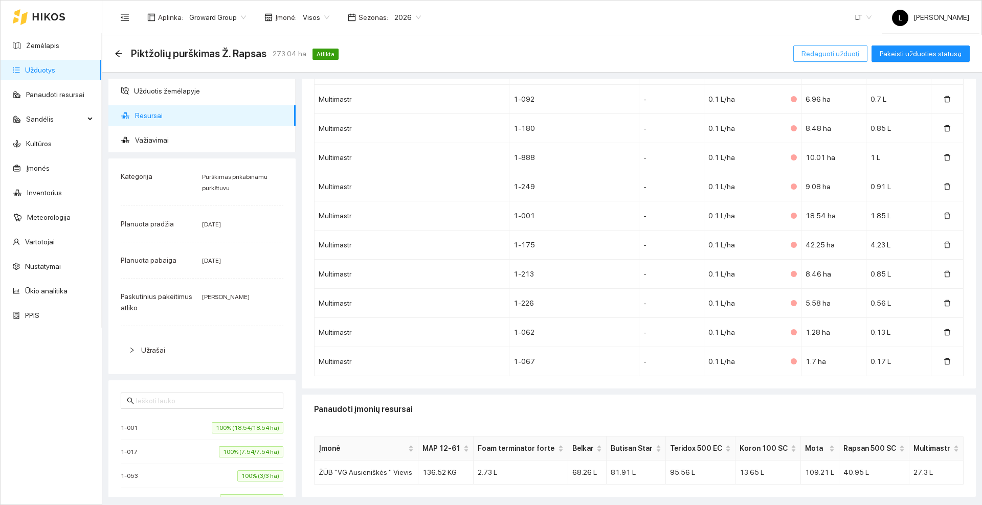
click at [830, 49] on span "Redaguoti užduotį" at bounding box center [830, 53] width 58 height 11
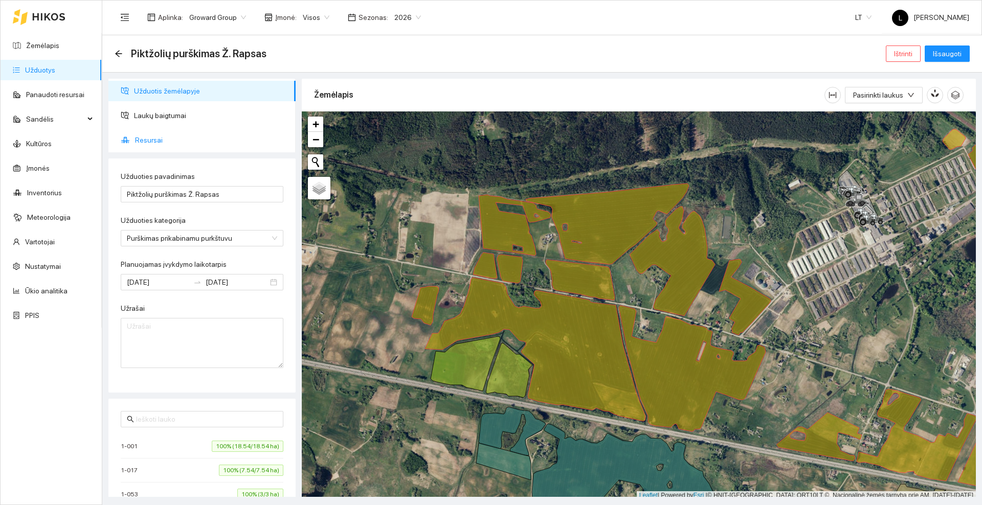
click at [165, 138] on span "Resursai" at bounding box center [211, 140] width 152 height 20
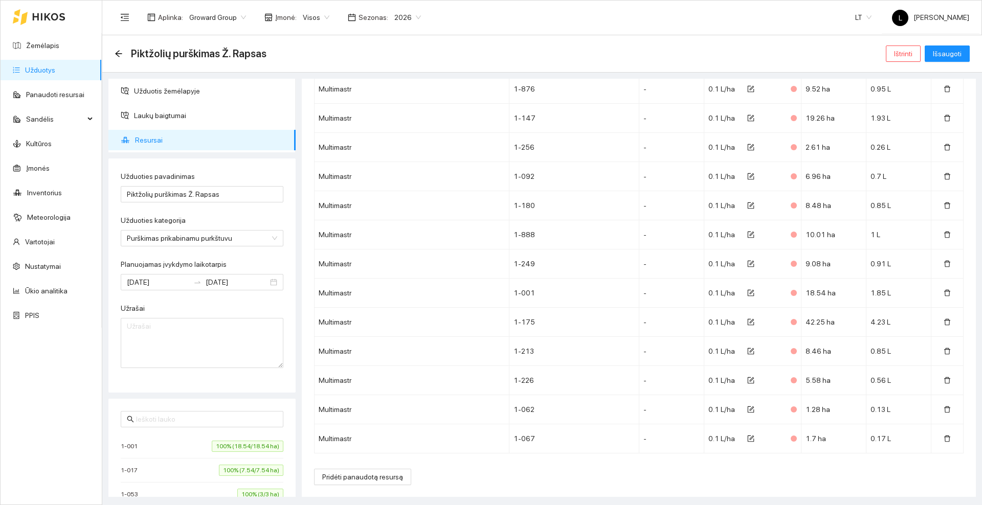
scroll to position [7445, 0]
click at [367, 474] on span "Pridėti panaudotą resursą" at bounding box center [362, 476] width 81 height 11
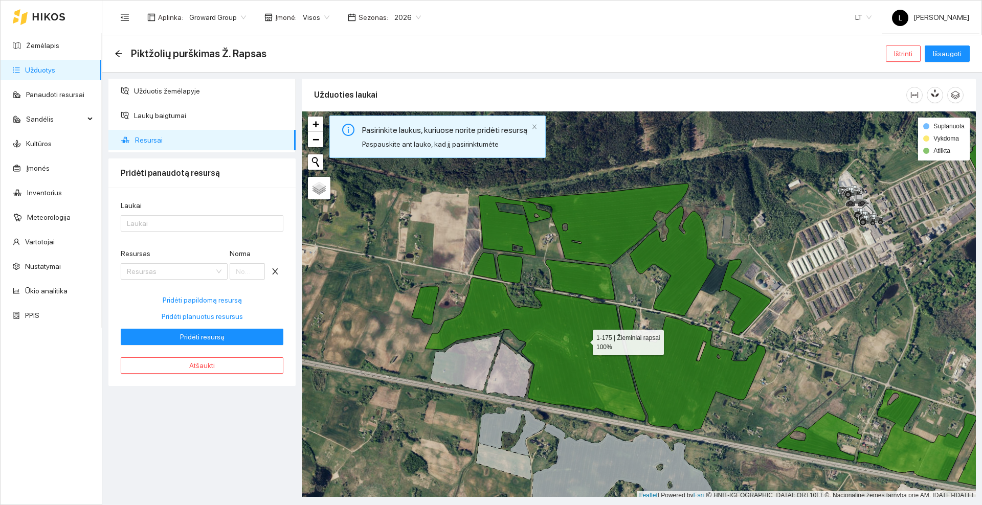
click at [584, 340] on icon at bounding box center [535, 350] width 220 height 144
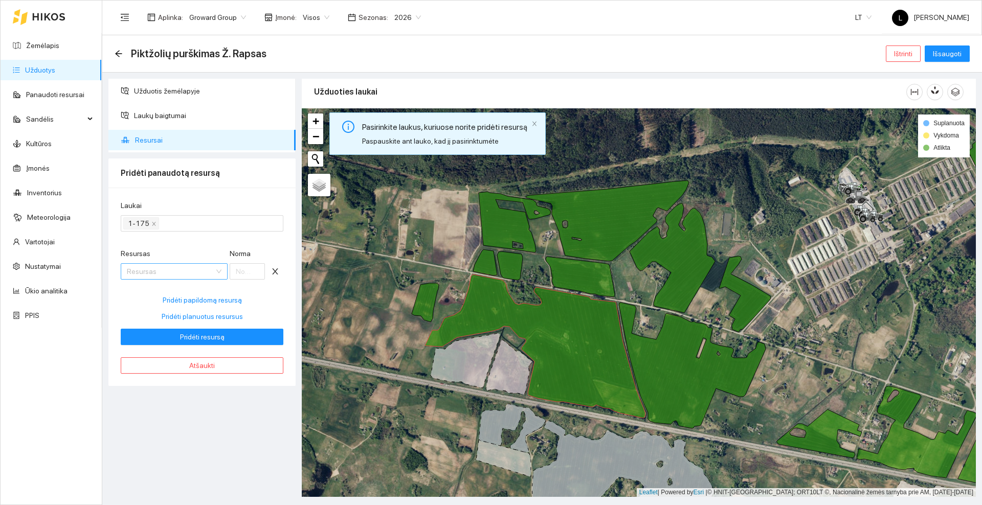
click at [171, 271] on input "Resursas" at bounding box center [170, 271] width 87 height 15
type input "Metazamix"
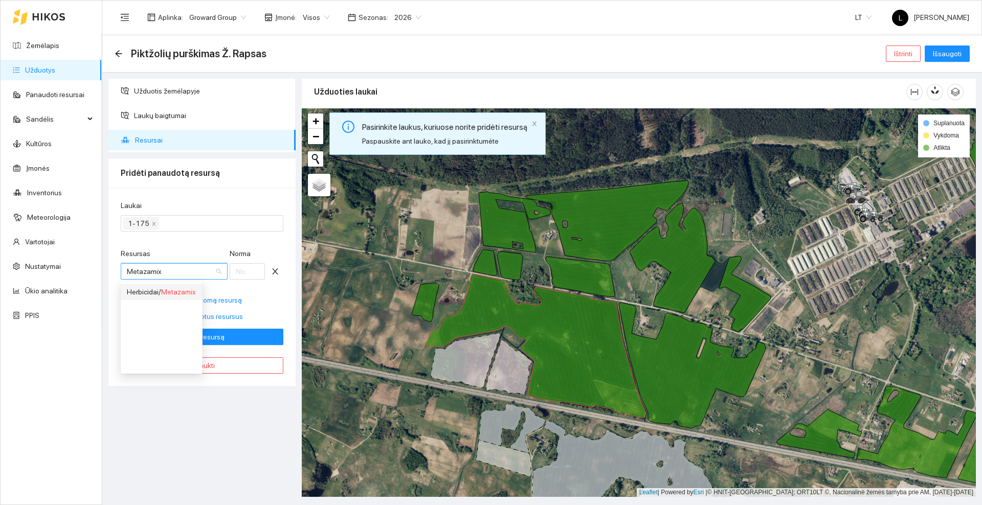
click at [166, 291] on span "Metazamix" at bounding box center [178, 292] width 35 height 8
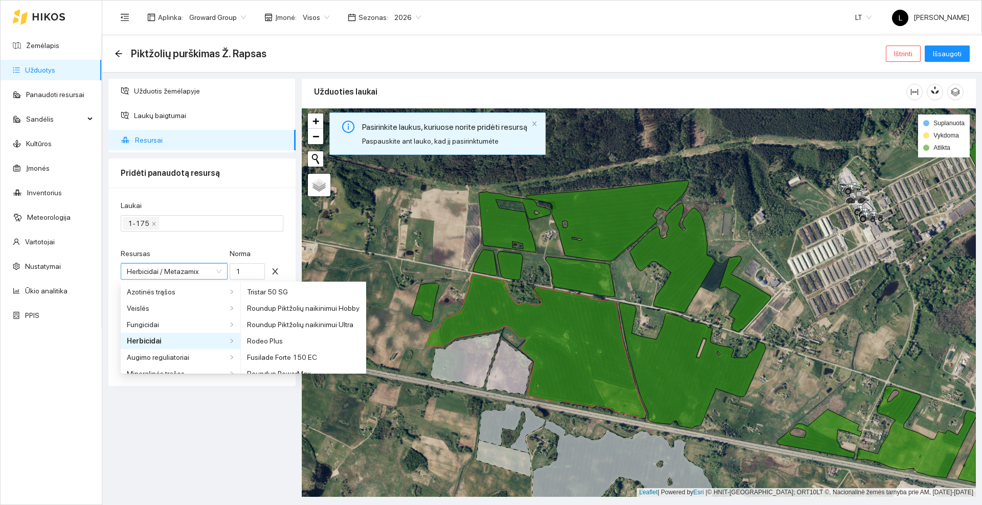
scroll to position [2070, 0]
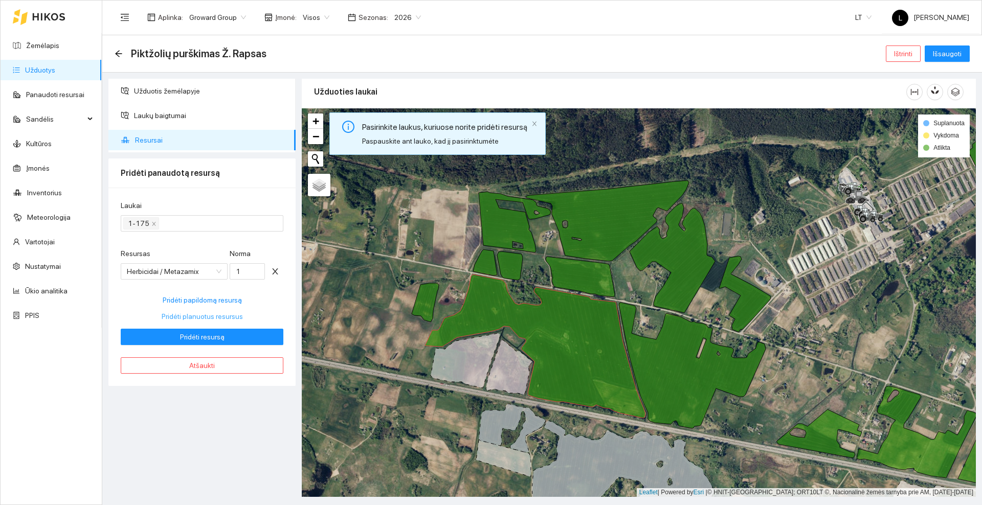
click at [199, 317] on span "Pridėti planuotus resursus" at bounding box center [202, 316] width 81 height 11
type input "0.5"
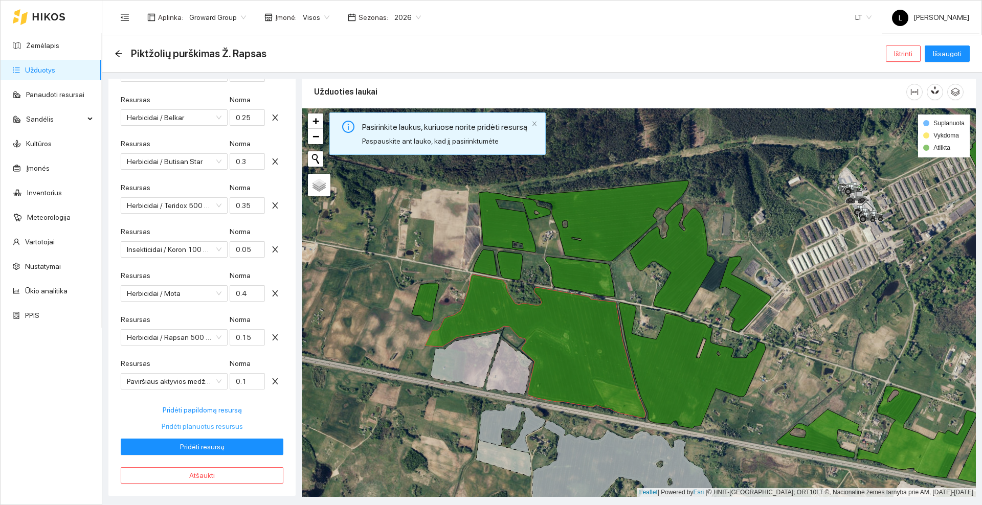
scroll to position [244, 0]
click at [271, 379] on icon "close" at bounding box center [275, 379] width 8 height 8
click at [271, 377] on icon "close" at bounding box center [275, 379] width 8 height 8
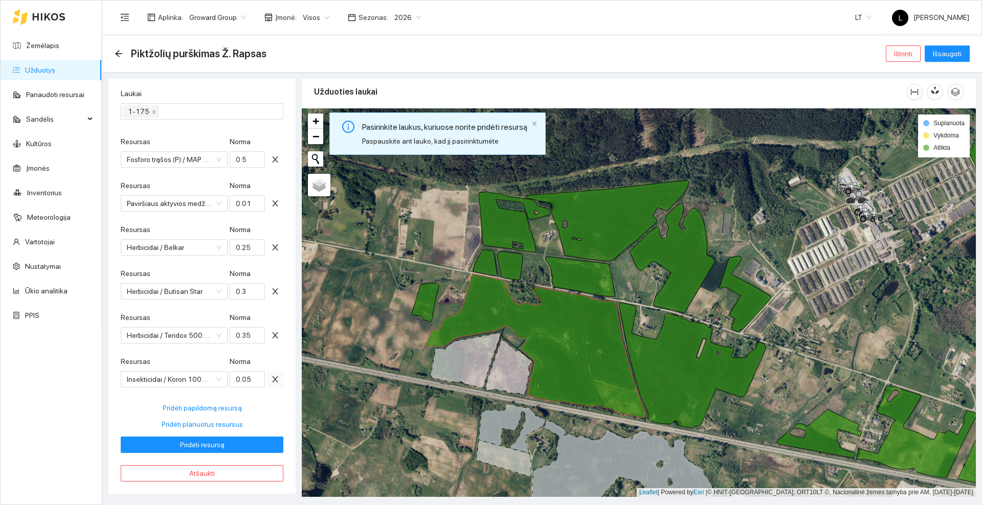
click at [271, 377] on icon "close" at bounding box center [275, 379] width 8 height 8
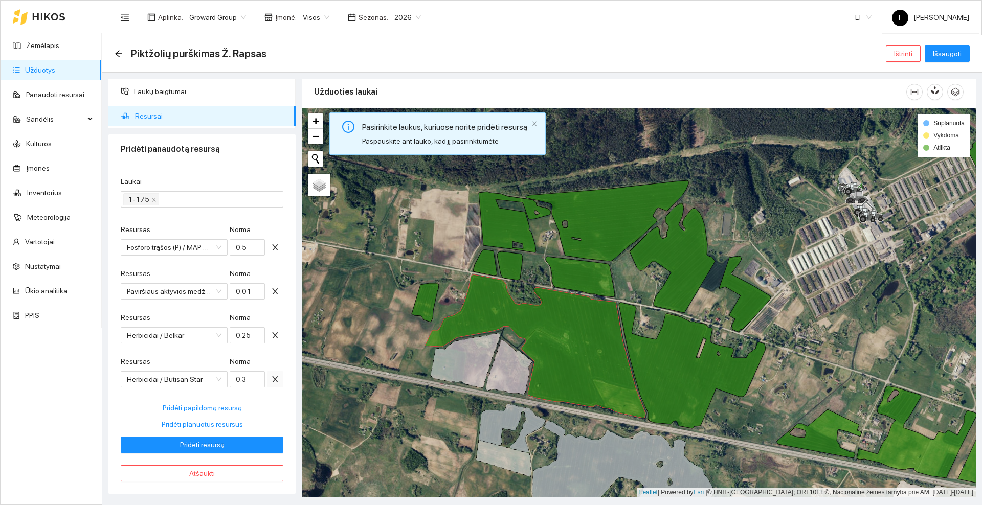
click at [271, 377] on icon "close" at bounding box center [275, 379] width 8 height 8
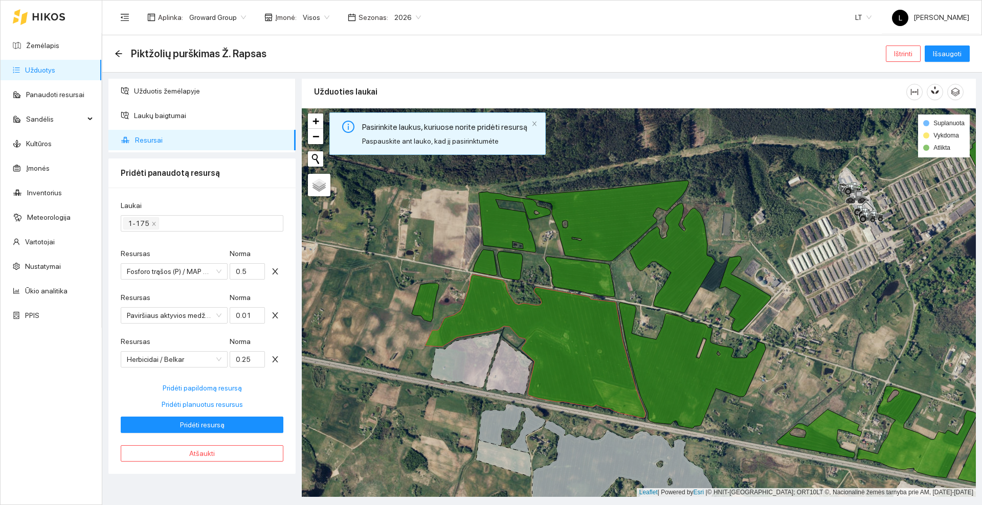
scroll to position [0, 0]
click at [273, 358] on icon "close" at bounding box center [275, 359] width 8 height 8
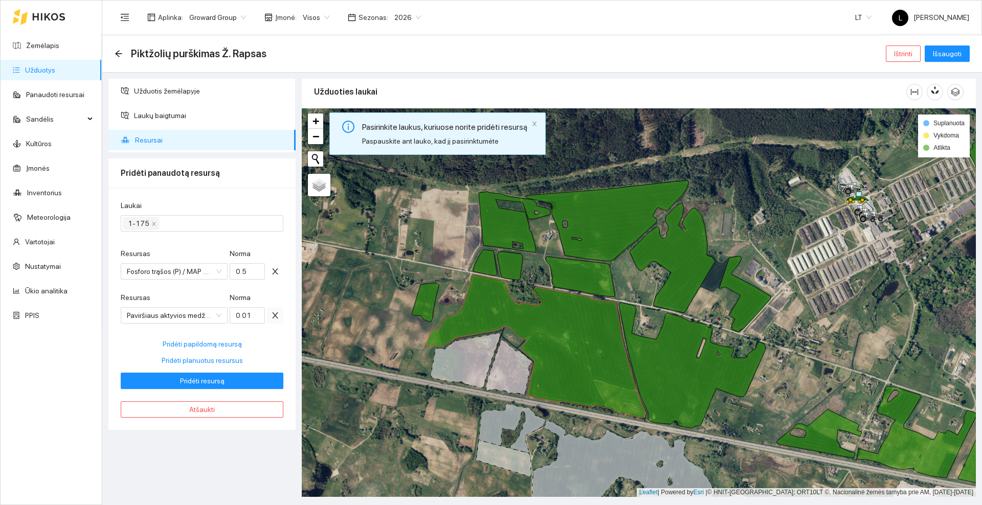
click at [274, 315] on icon "close" at bounding box center [275, 315] width 8 height 8
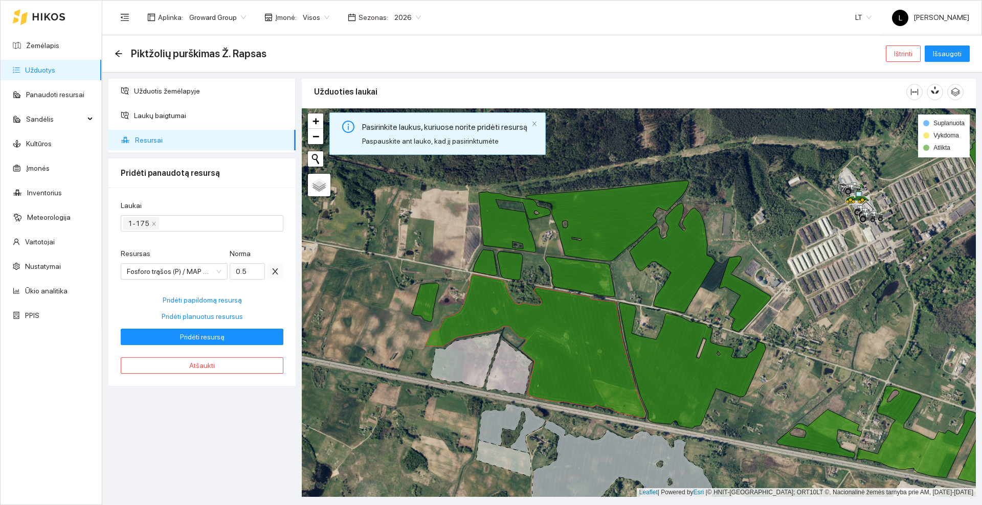
click at [275, 271] on icon "close" at bounding box center [275, 272] width 6 height 6
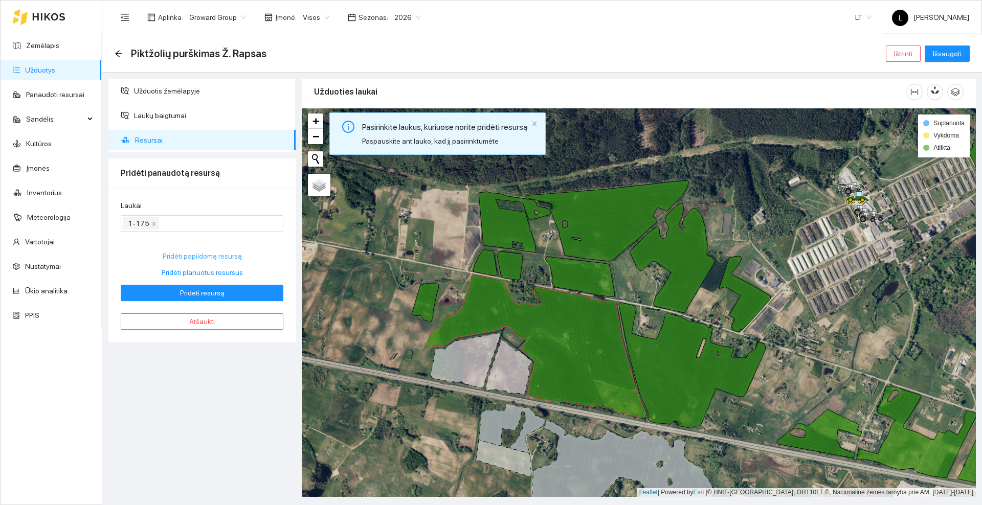
click at [211, 255] on span "Pridėti papildomą resursą" at bounding box center [202, 256] width 79 height 11
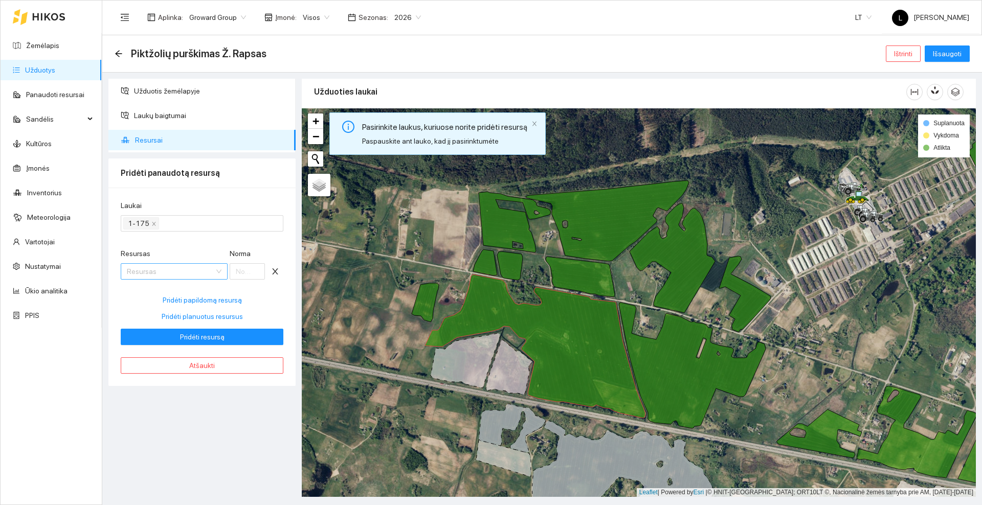
click at [161, 267] on input "Resursas" at bounding box center [170, 271] width 87 height 15
type input "Metazamix"
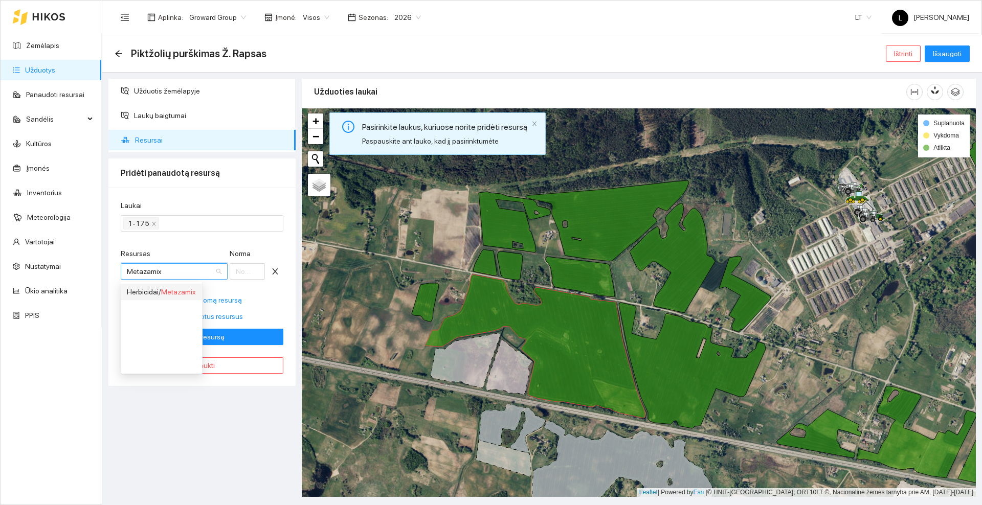
click at [169, 293] on span "Metazamix" at bounding box center [178, 292] width 35 height 8
type input "1"
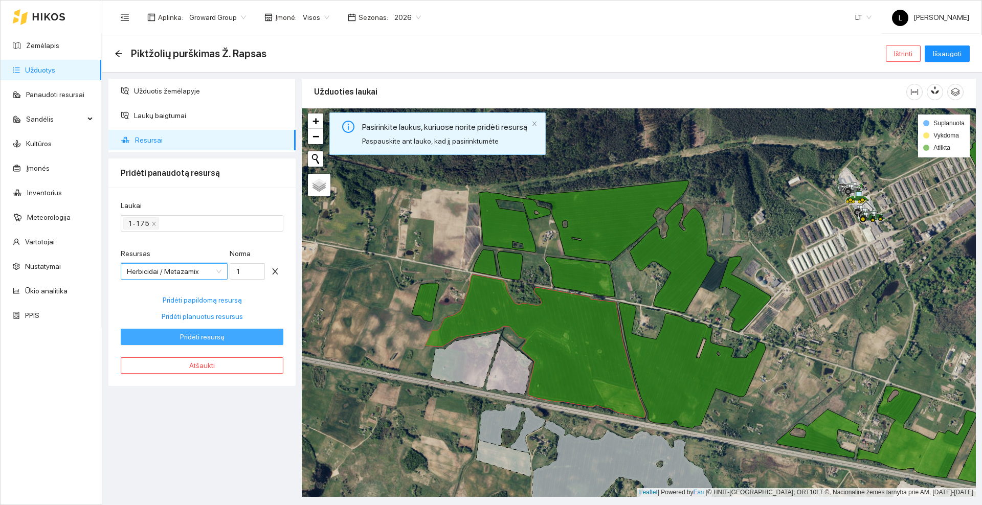
click at [220, 336] on span "Pridėti resursą" at bounding box center [202, 336] width 44 height 11
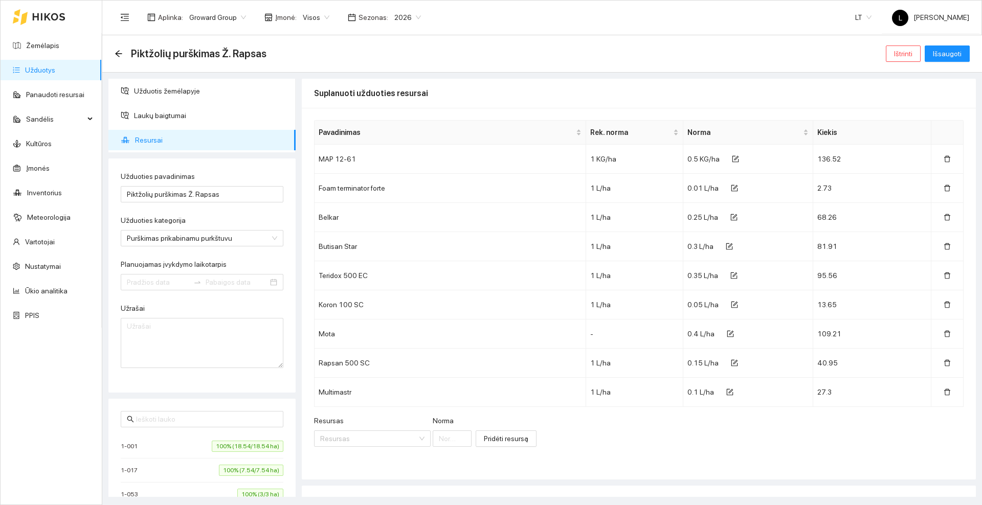
type input "[DATE]"
click at [161, 138] on span "Resursai" at bounding box center [211, 140] width 152 height 20
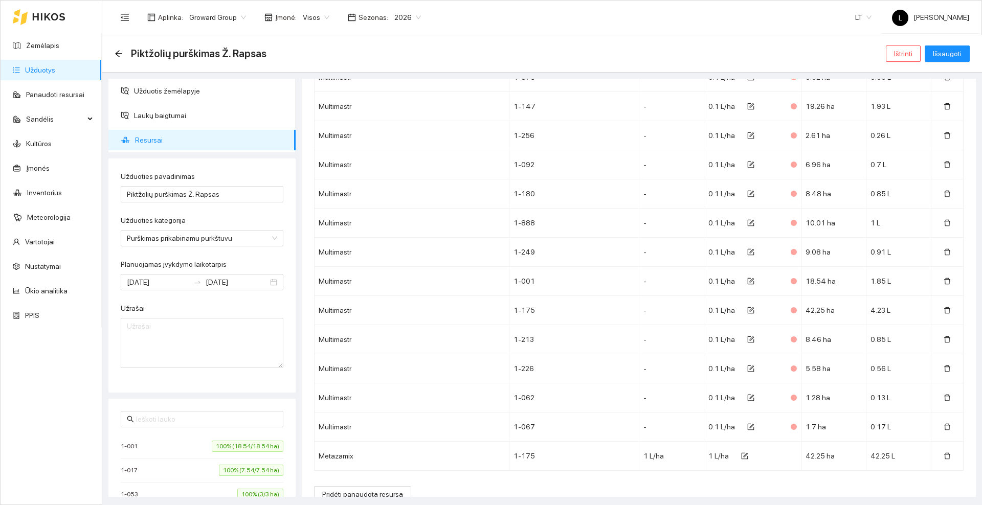
scroll to position [7474, 0]
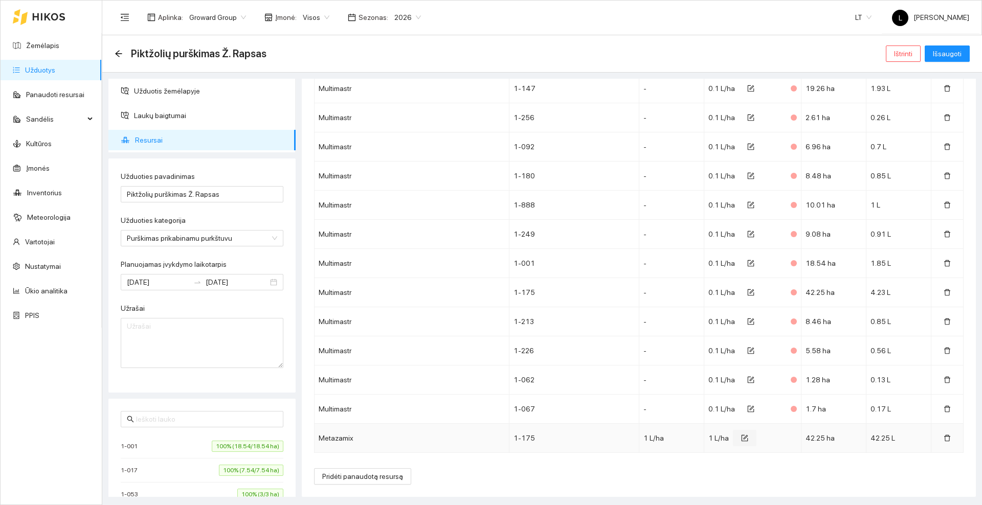
click at [741, 437] on icon "form" at bounding box center [744, 438] width 7 height 7
click at [728, 439] on input "1" at bounding box center [740, 441] width 51 height 16
type input "0.054"
click at [775, 438] on icon "check" at bounding box center [778, 440] width 7 height 7
click at [956, 52] on span "Išsaugoti" at bounding box center [947, 53] width 29 height 11
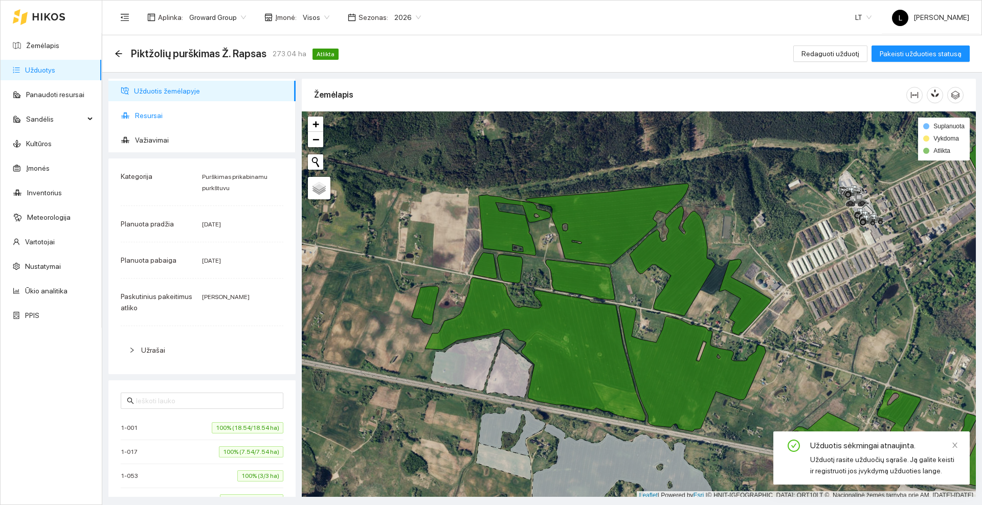
click at [171, 113] on span "Resursai" at bounding box center [211, 115] width 152 height 20
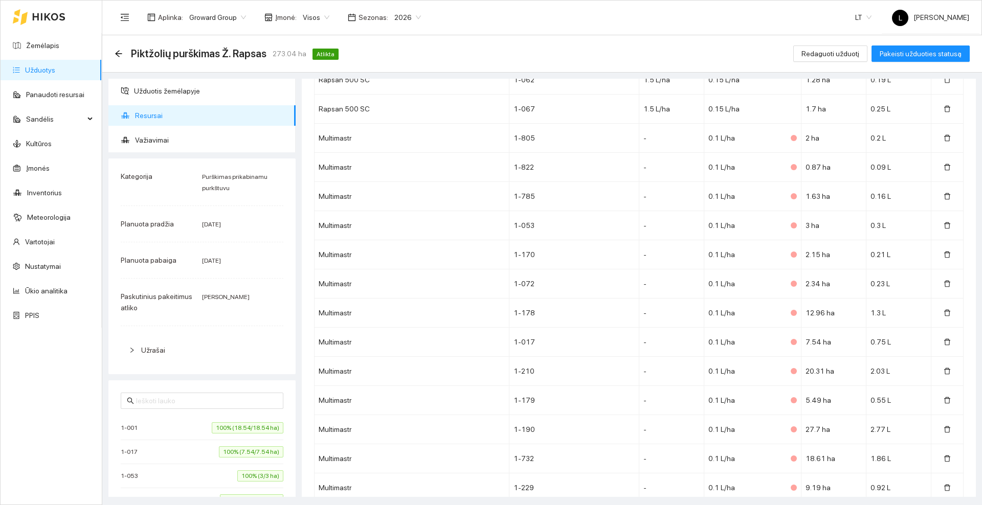
scroll to position [7456, 0]
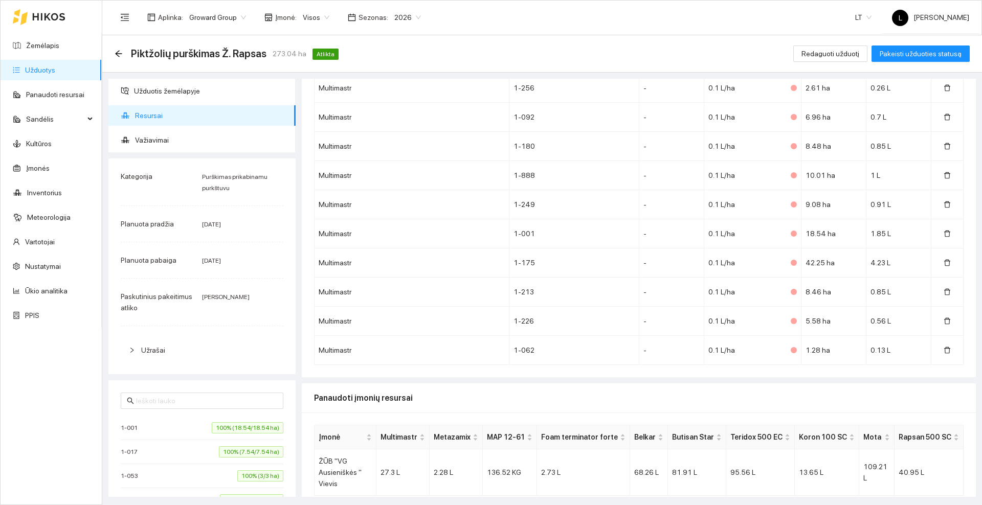
click at [52, 15] on icon at bounding box center [49, 16] width 32 height 7
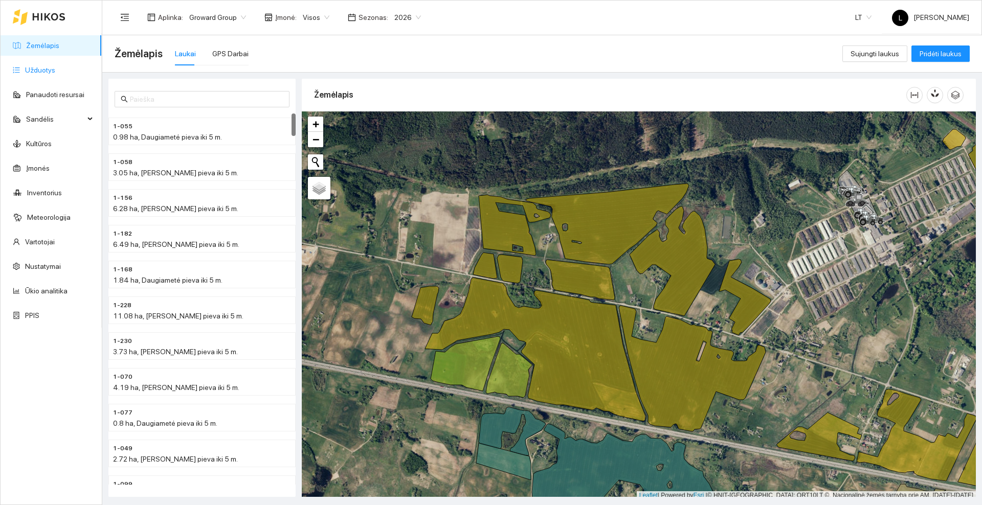
click at [25, 74] on link "Užduotys" at bounding box center [40, 70] width 30 height 8
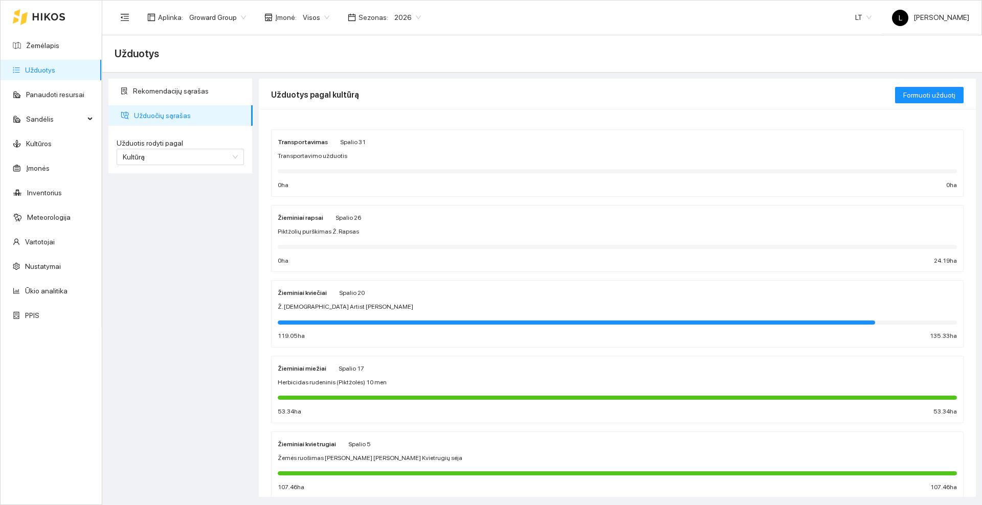
click at [369, 227] on div "Piktžolių purškimas Ž. Rapsas" at bounding box center [617, 232] width 679 height 10
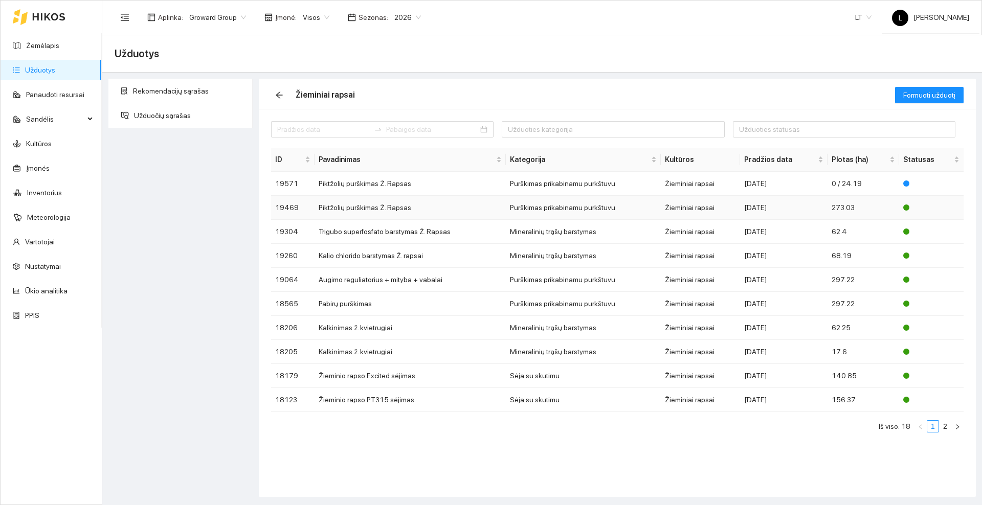
click at [384, 204] on td "Piktžolių purškimas Ž. Rapsas" at bounding box center [410, 208] width 191 height 24
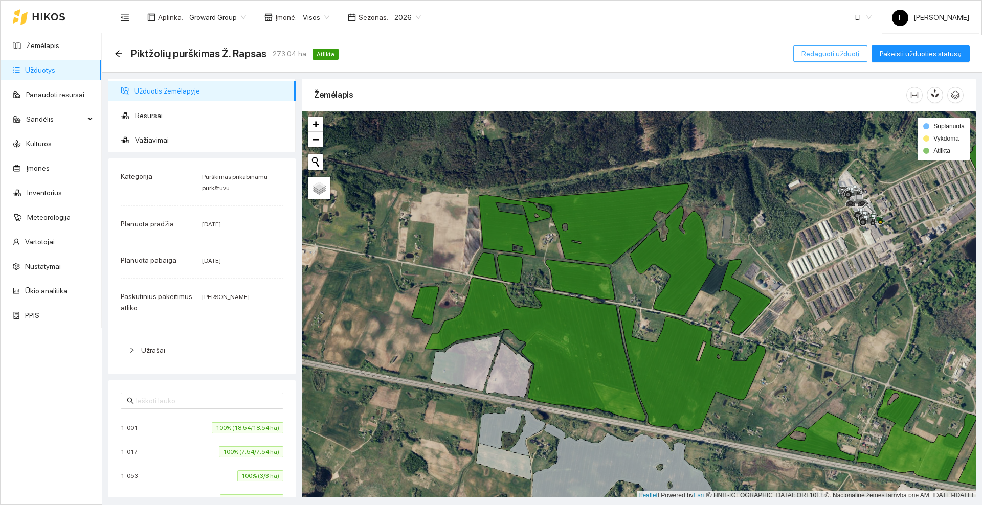
click at [819, 53] on span "Redaguoti užduotį" at bounding box center [830, 53] width 58 height 11
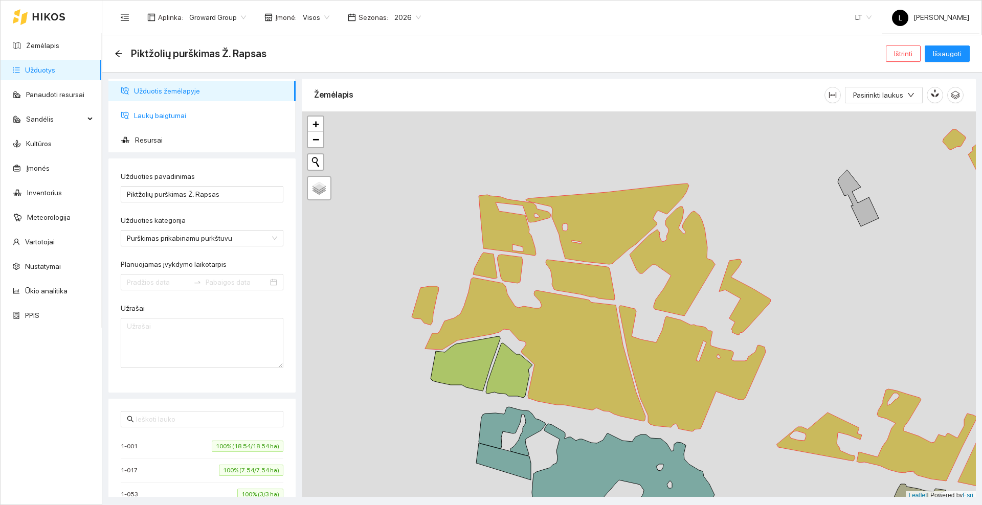
type input "[DATE]"
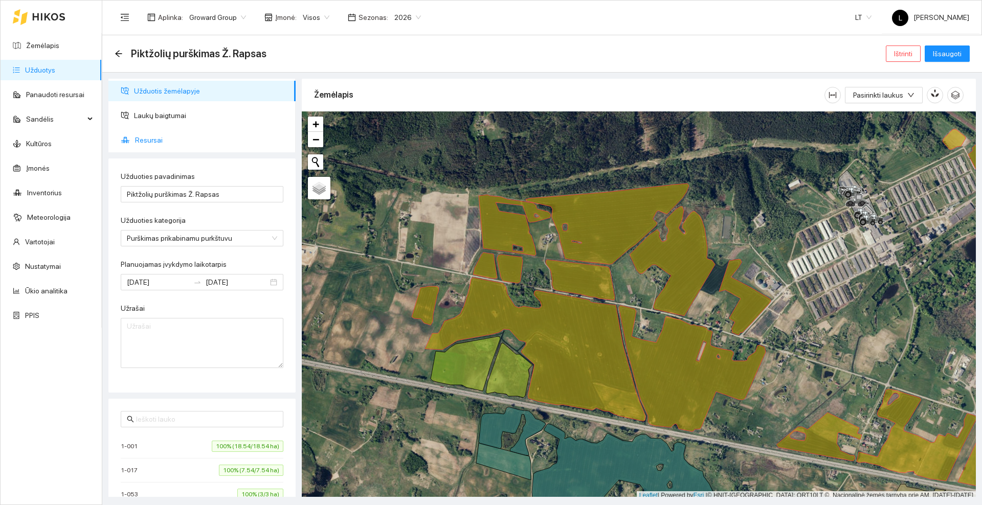
click at [143, 138] on span "Resursai" at bounding box center [211, 140] width 152 height 20
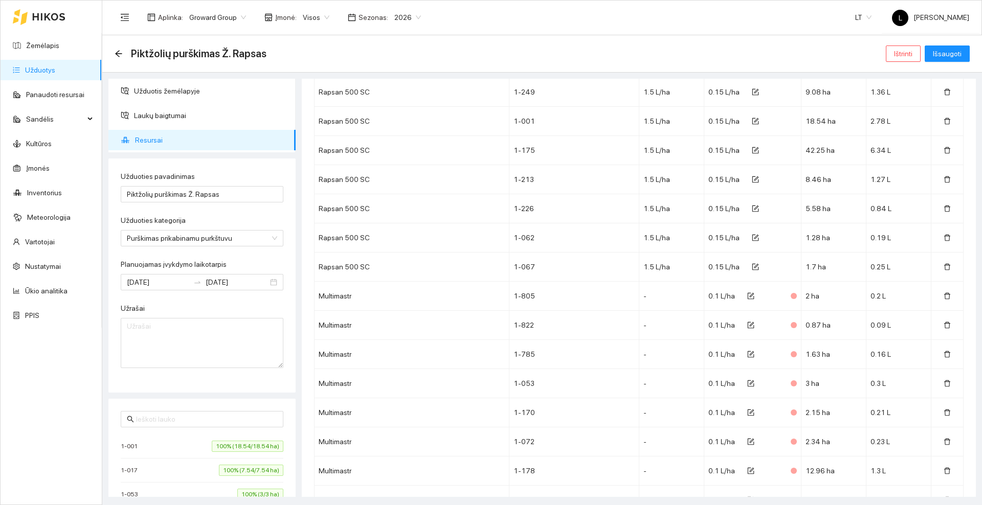
scroll to position [7474, 0]
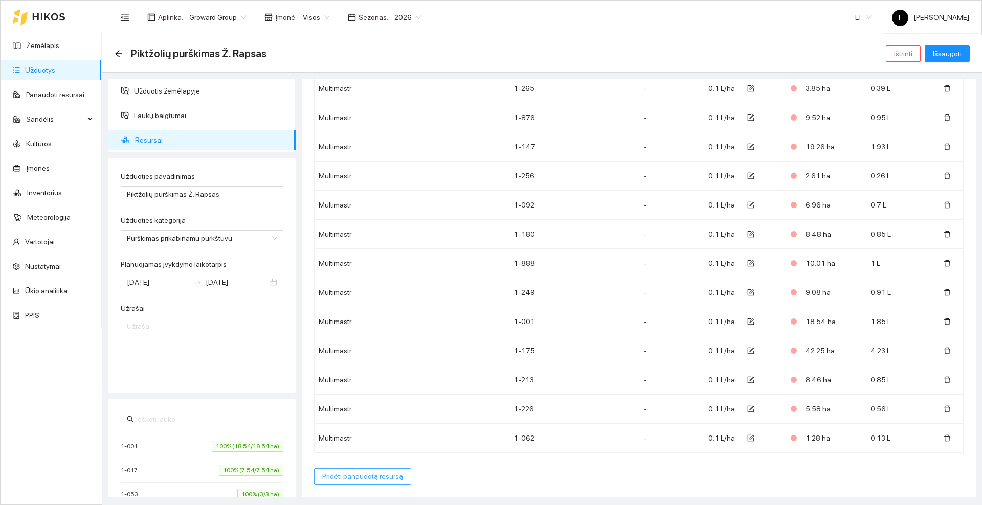
click at [347, 479] on span "Pridėti panaudotą resursą" at bounding box center [362, 476] width 81 height 11
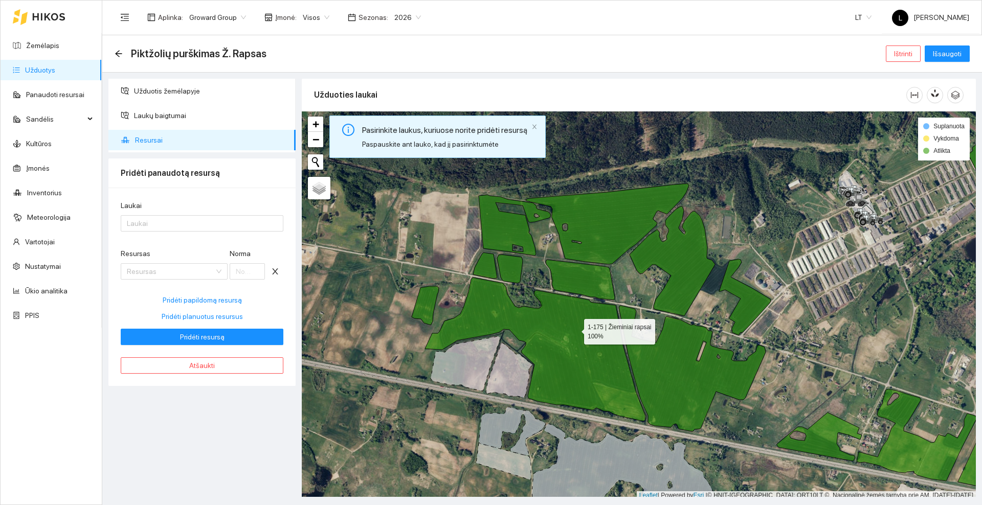
click at [575, 329] on icon at bounding box center [535, 350] width 220 height 144
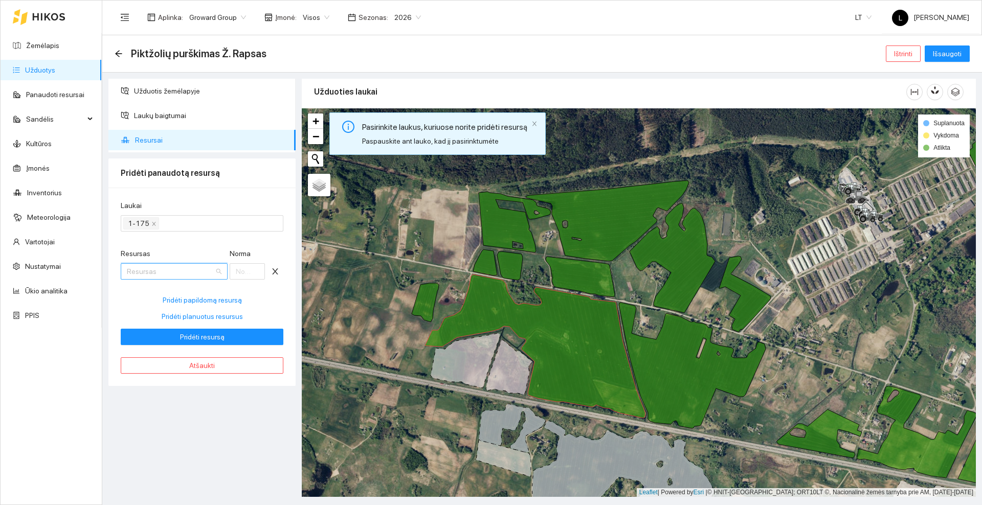
click at [197, 266] on input "Resursas" at bounding box center [170, 271] width 87 height 15
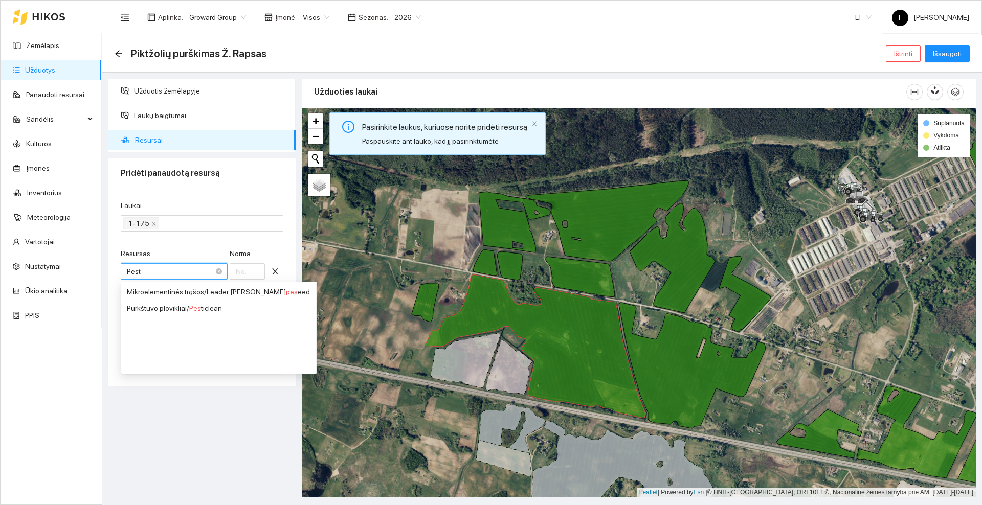
type input "Pesti"
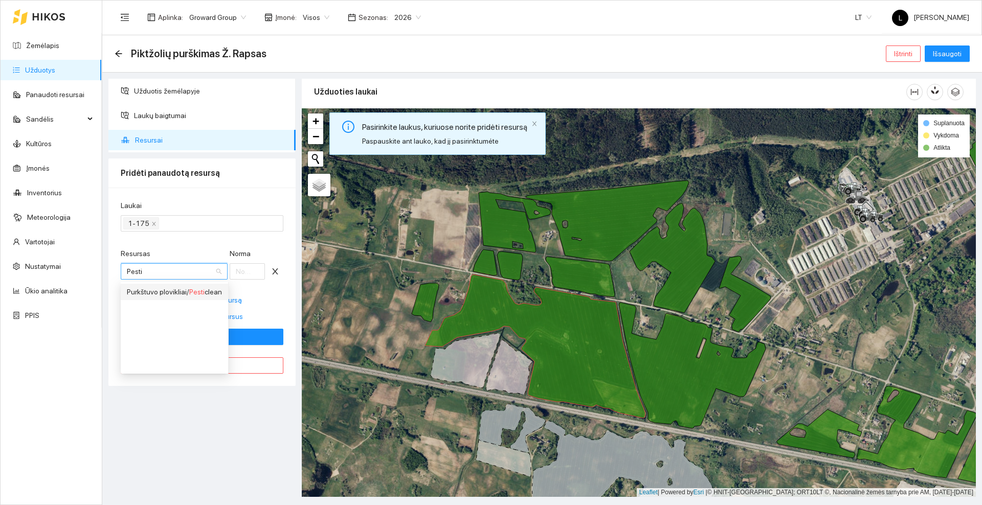
click at [203, 288] on span "Pesti" at bounding box center [196, 292] width 15 height 8
type input "1"
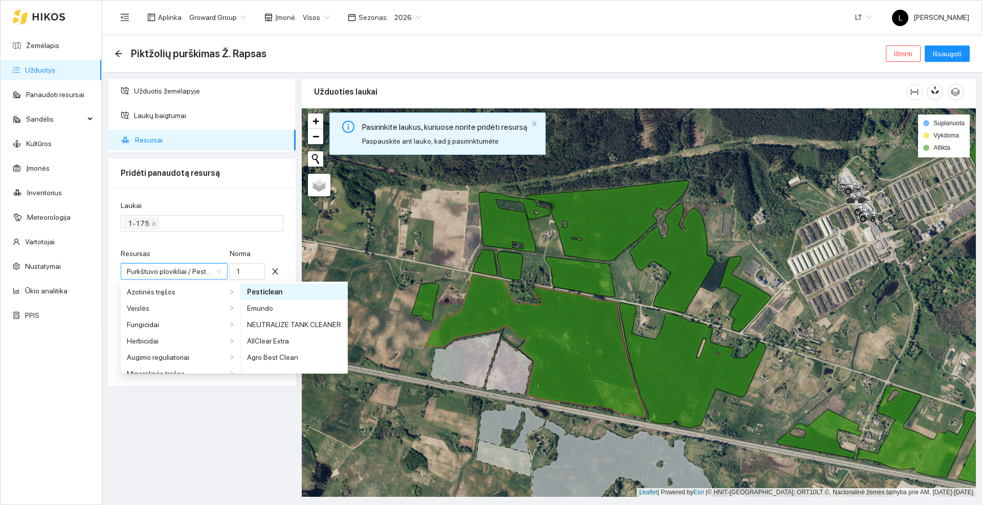
scroll to position [270, 0]
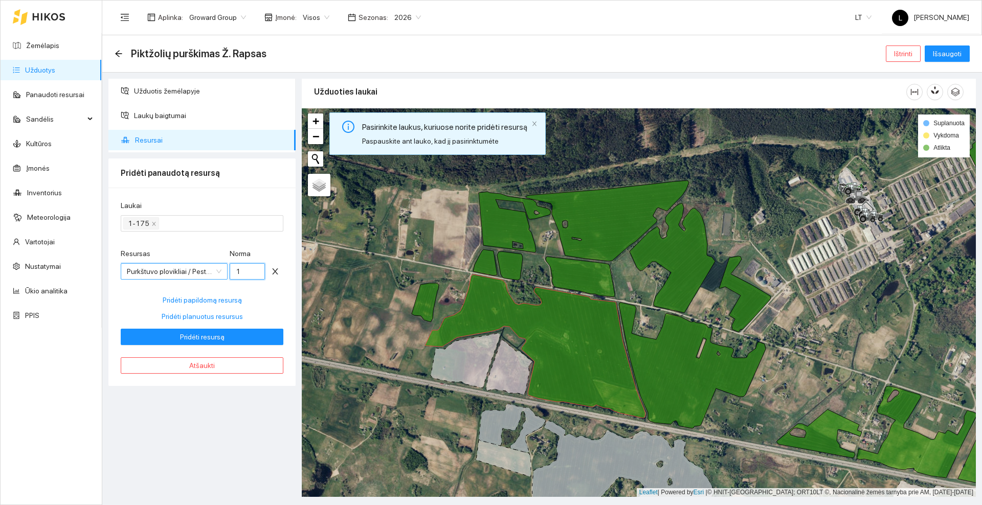
click at [245, 275] on input "1" at bounding box center [248, 271] width 36 height 16
type input "2"
click at [213, 334] on span "Pridėti resursą" at bounding box center [202, 336] width 44 height 11
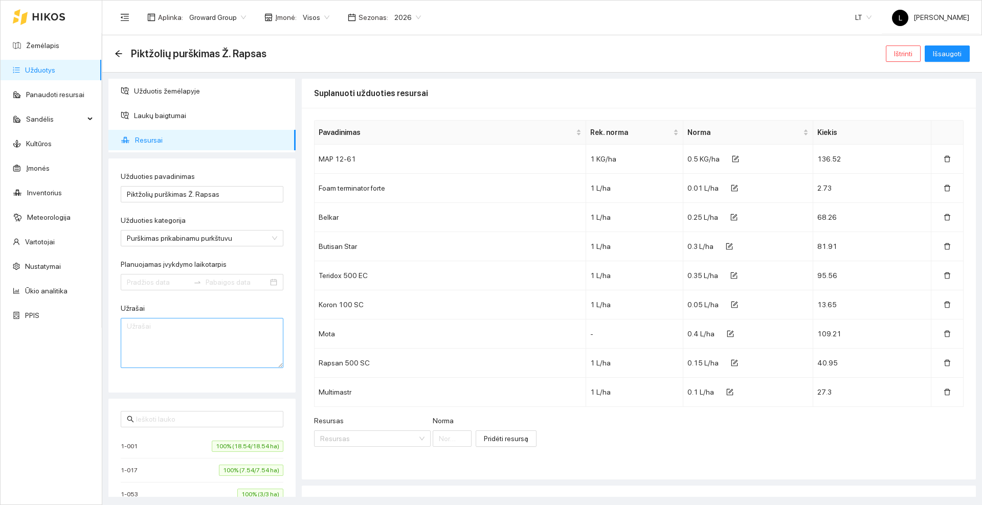
type input "[DATE]"
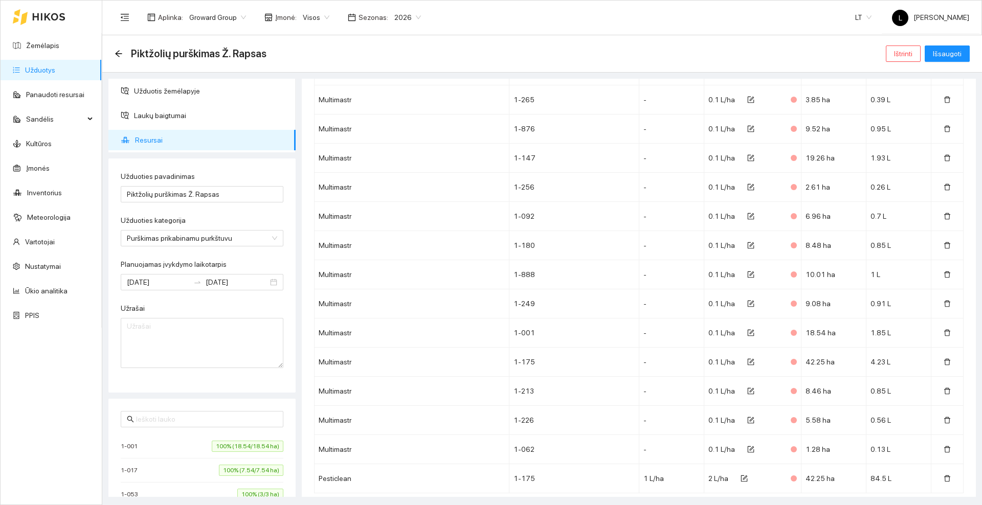
scroll to position [7504, 0]
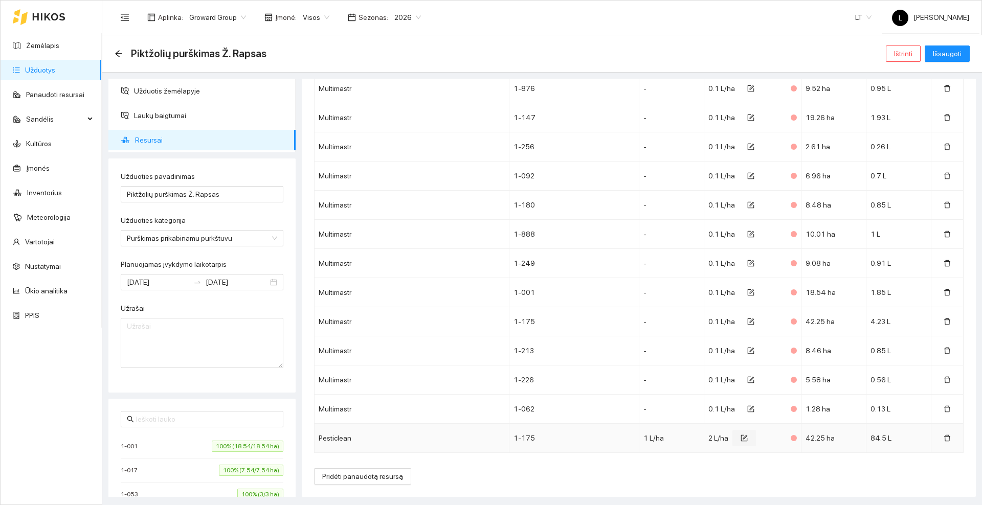
click at [743, 438] on icon "form" at bounding box center [745, 437] width 5 height 5
click at [734, 441] on input "2" at bounding box center [740, 441] width 51 height 16
type input "0.118"
click at [775, 439] on icon "check" at bounding box center [778, 440] width 7 height 7
click at [946, 46] on button "Išsaugoti" at bounding box center [947, 54] width 45 height 16
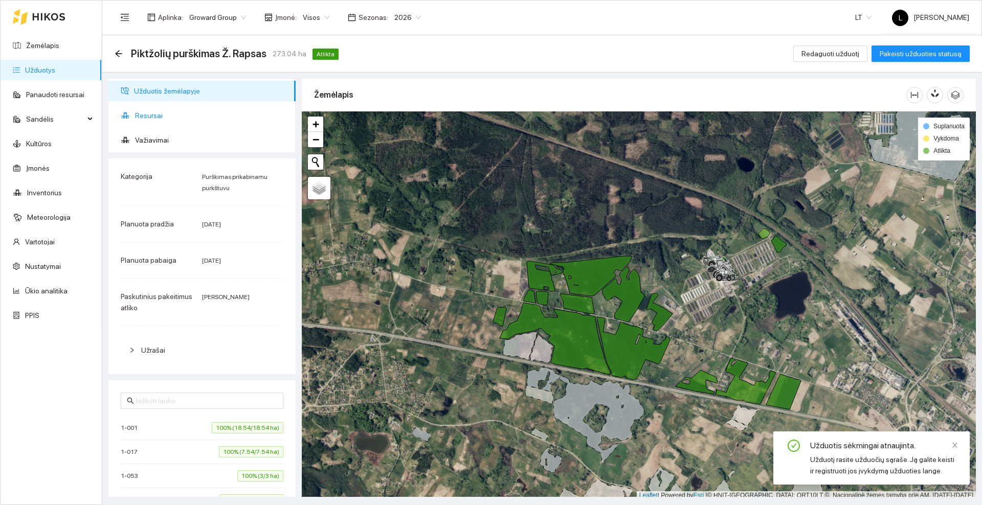
click at [150, 117] on span "Resursai" at bounding box center [211, 115] width 152 height 20
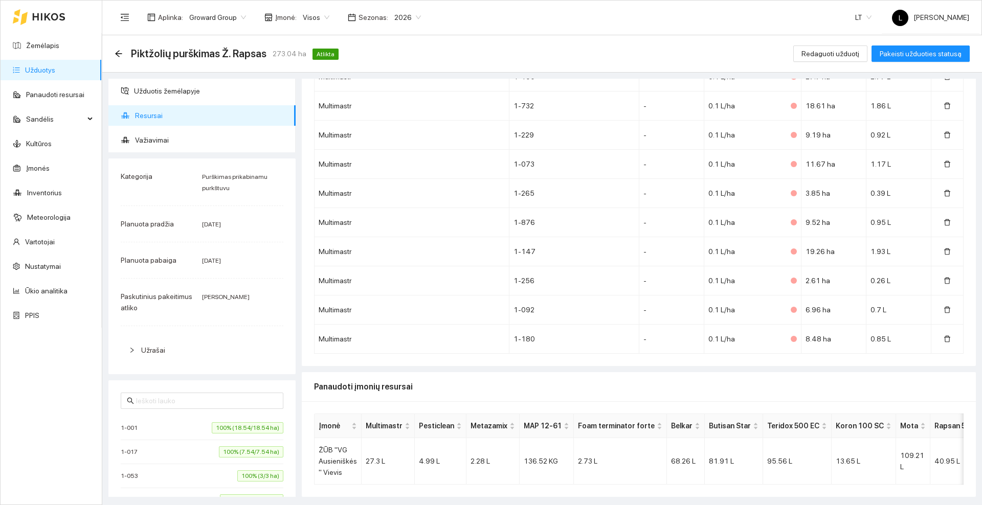
click at [34, 16] on icon at bounding box center [49, 16] width 32 height 7
